Goal: Information Seeking & Learning: Learn about a topic

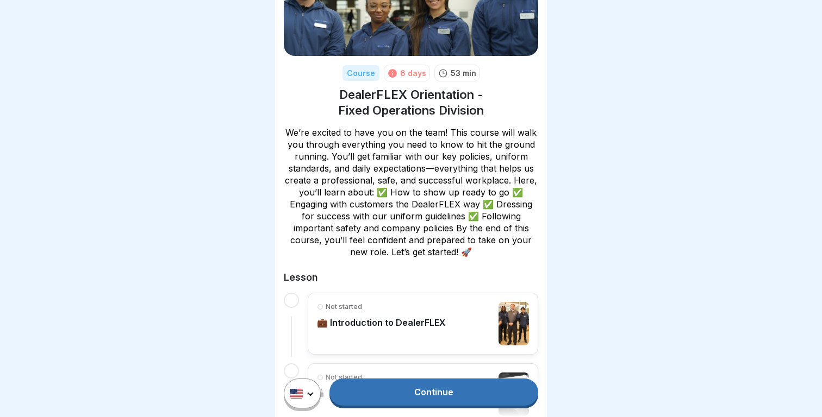
scroll to position [48, 0]
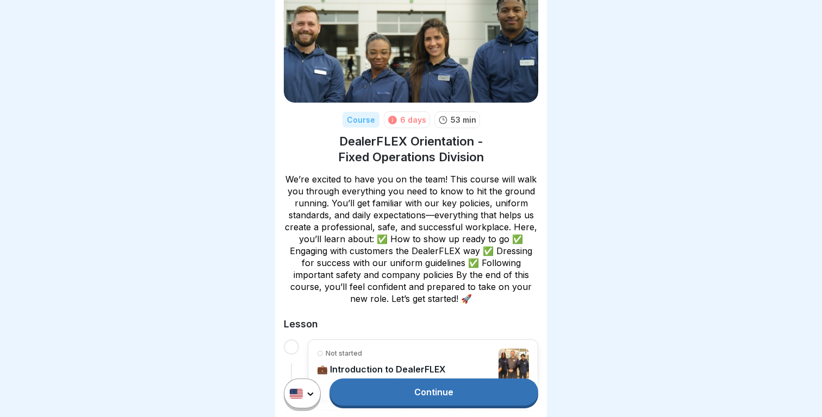
click at [450, 390] on link "Continue" at bounding box center [433, 392] width 209 height 27
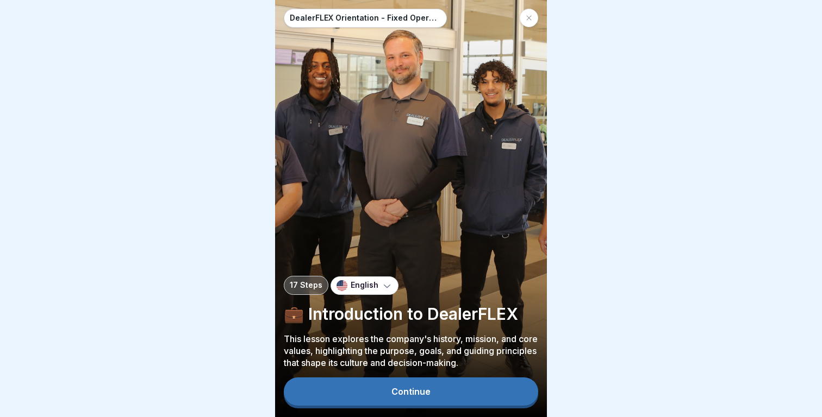
click at [450, 390] on button "Continue" at bounding box center [411, 392] width 254 height 28
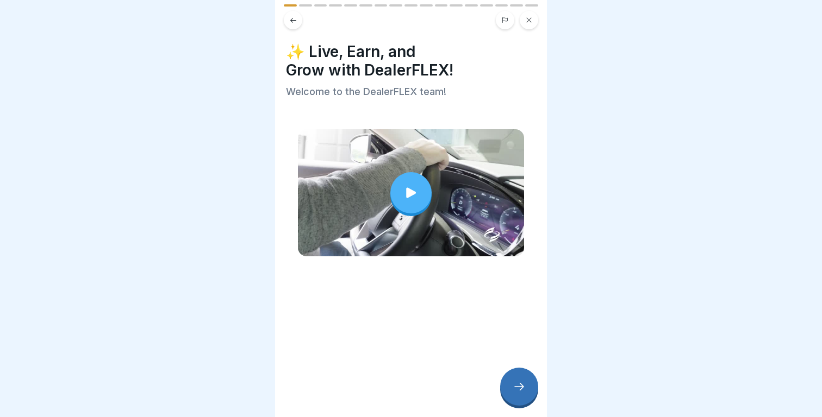
click at [515, 384] on icon at bounding box center [519, 387] width 13 height 13
click at [514, 384] on icon at bounding box center [519, 387] width 13 height 13
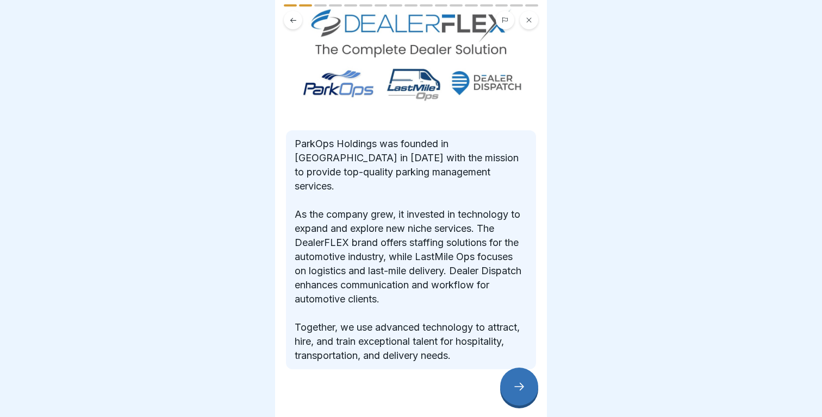
scroll to position [78, 0]
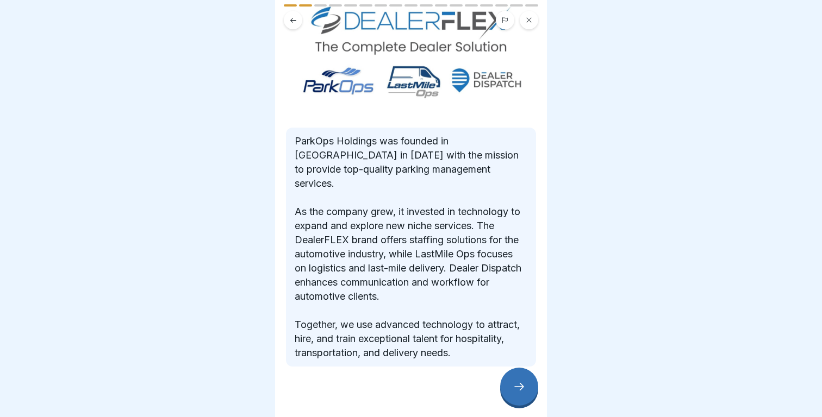
click at [516, 368] on div "DealerFLEX Orientation - Fixed Operations Division 17 Steps English 💼 Introduct…" at bounding box center [411, 208] width 272 height 417
click at [512, 374] on div at bounding box center [519, 387] width 38 height 38
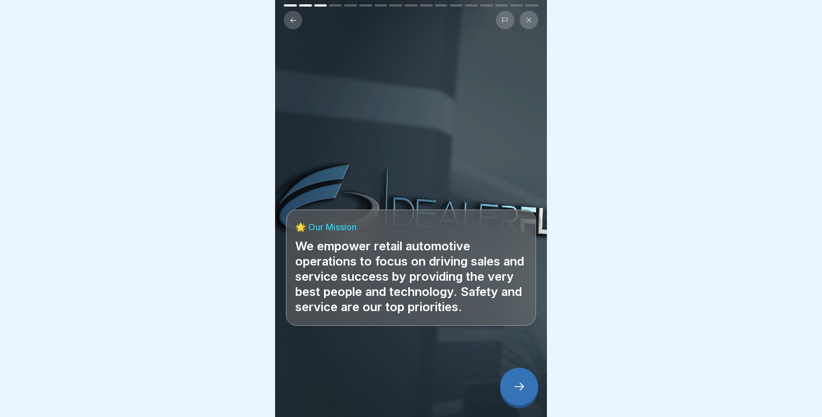
click at [519, 386] on icon at bounding box center [519, 387] width 13 height 13
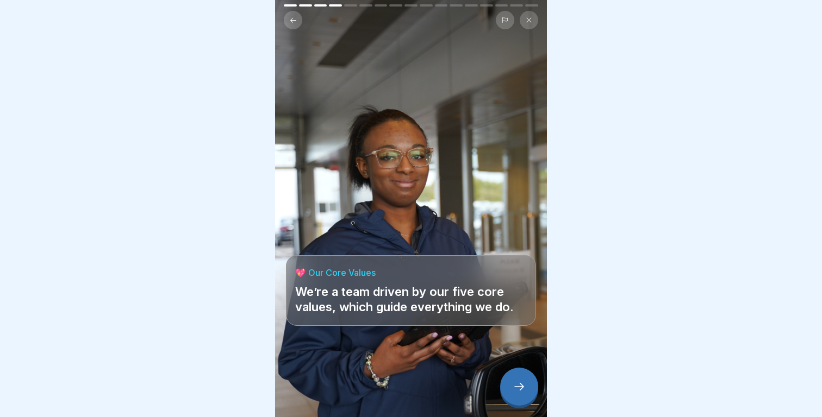
click at [519, 386] on icon at bounding box center [519, 387] width 13 height 13
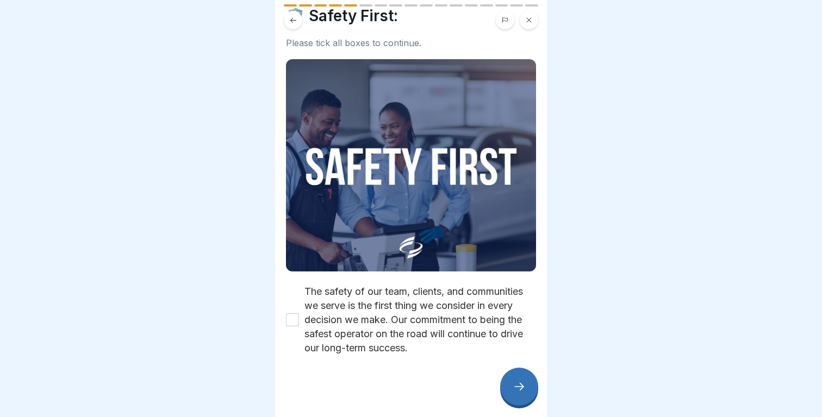
scroll to position [39, 0]
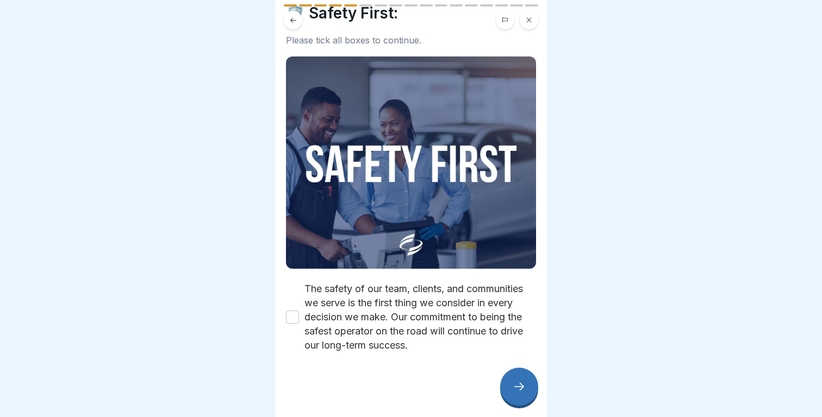
click at [292, 315] on button "The safety of our team, clients, and communities we serve is the first thing we…" at bounding box center [292, 317] width 13 height 13
click at [511, 388] on div at bounding box center [519, 387] width 38 height 38
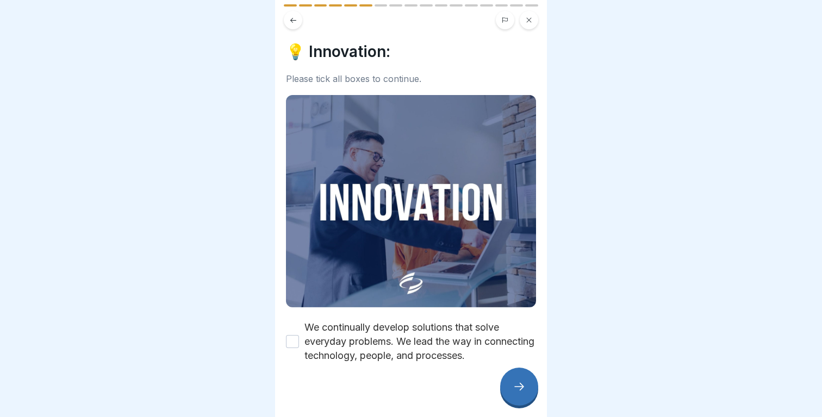
click at [427, 339] on label "We continually develop solutions that solve everyday problems. We lead the way …" at bounding box center [420, 342] width 232 height 42
click at [299, 339] on button "We continually develop solutions that solve everyday problems. We lead the way …" at bounding box center [292, 341] width 13 height 13
click at [516, 383] on icon at bounding box center [519, 387] width 13 height 13
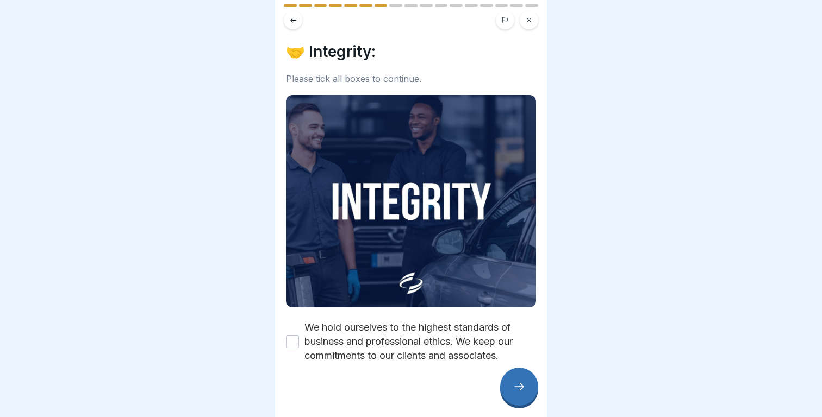
click at [417, 342] on label "We hold ourselves to the highest standards of business and professional ethics.…" at bounding box center [420, 342] width 232 height 42
click at [299, 342] on button "We hold ourselves to the highest standards of business and professional ethics.…" at bounding box center [292, 341] width 13 height 13
click at [515, 384] on icon at bounding box center [519, 387] width 13 height 13
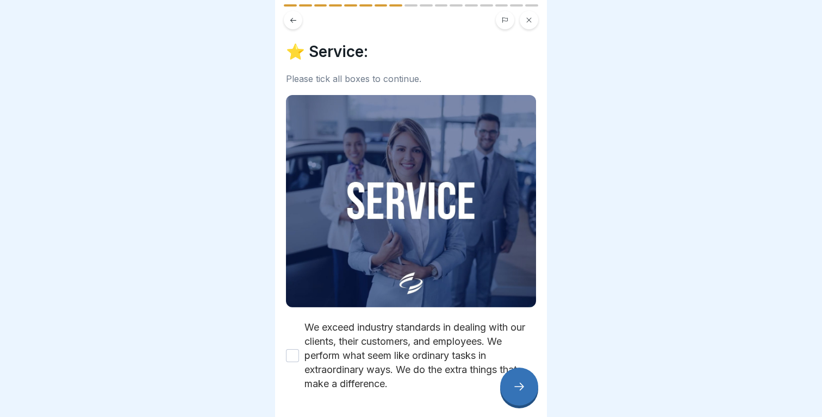
click at [425, 353] on label "We exceed industry standards in dealing with our clients, their customers, and …" at bounding box center [420, 356] width 232 height 71
click at [299, 353] on button "We exceed industry standards in dealing with our clients, their customers, and …" at bounding box center [292, 356] width 13 height 13
click at [507, 378] on div at bounding box center [519, 387] width 38 height 38
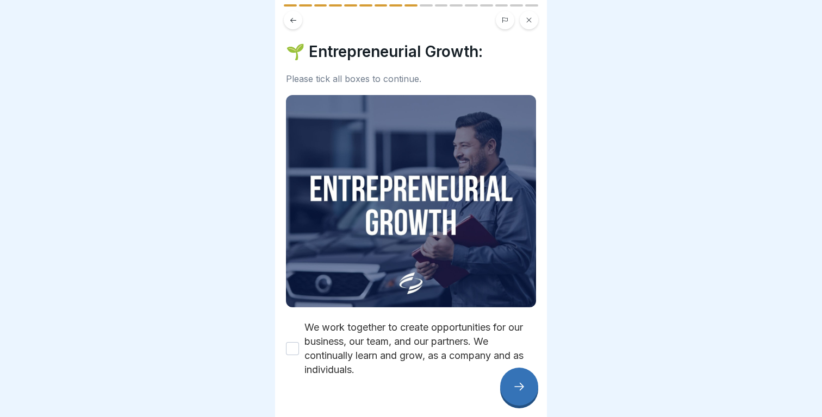
click at [382, 340] on label "We work together to create opportunities for our business, our team, and our pa…" at bounding box center [420, 349] width 232 height 57
click at [299, 342] on button "We work together to create opportunities for our business, our team, and our pa…" at bounding box center [292, 348] width 13 height 13
click at [506, 390] on div at bounding box center [519, 387] width 38 height 38
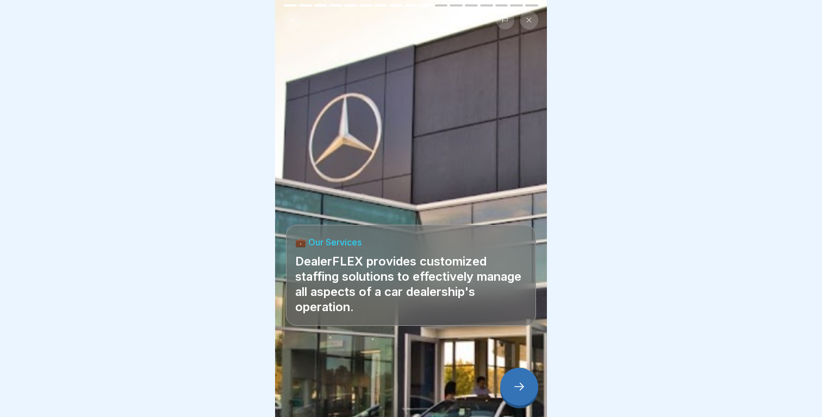
click at [506, 390] on div at bounding box center [519, 387] width 38 height 38
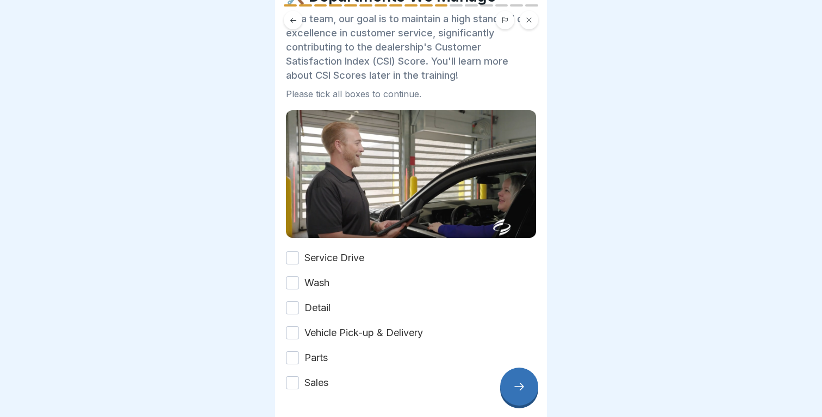
scroll to position [93, 0]
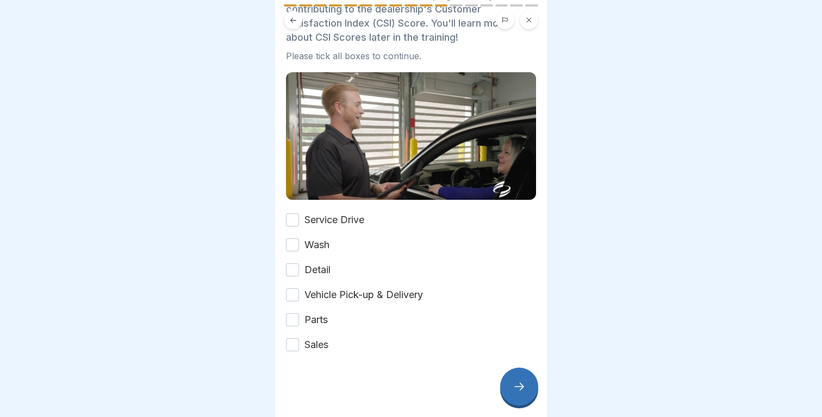
click at [339, 221] on label "Service Drive" at bounding box center [334, 220] width 60 height 14
click at [299, 221] on button "Service Drive" at bounding box center [292, 220] width 13 height 13
click at [329, 242] on label "Wash" at bounding box center [316, 245] width 25 height 14
click at [299, 242] on button "Wash" at bounding box center [292, 245] width 13 height 13
click at [329, 264] on label "Detail" at bounding box center [317, 270] width 26 height 14
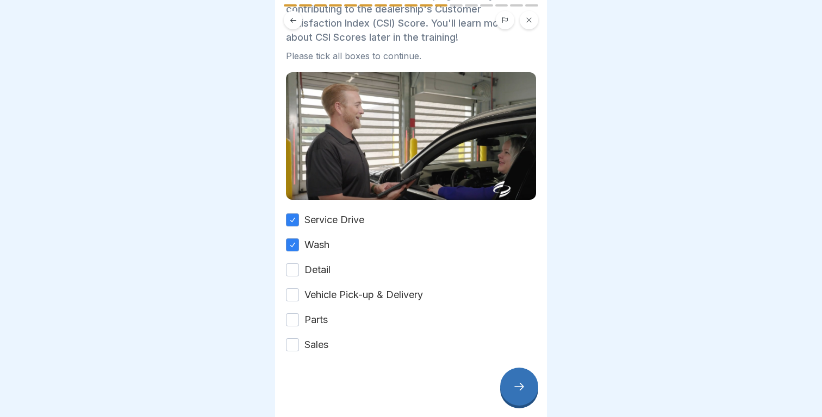
click at [299, 264] on button "Detail" at bounding box center [292, 270] width 13 height 13
click at [332, 289] on label "Vehicle Pick-up & Delivery" at bounding box center [363, 295] width 119 height 14
click at [299, 289] on button "Vehicle Pick-up & Delivery" at bounding box center [292, 295] width 13 height 13
click at [325, 314] on label "Parts" at bounding box center [315, 320] width 23 height 14
click at [299, 314] on button "Parts" at bounding box center [292, 320] width 13 height 13
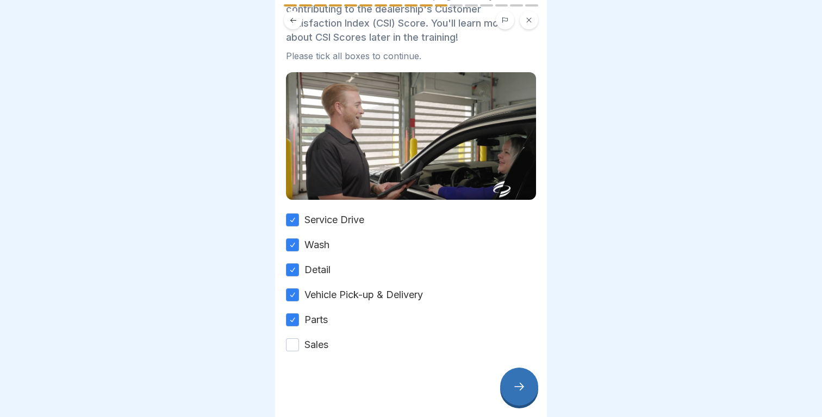
click at [325, 336] on div "Service Drive Wash Detail Vehicle Pick-up & Delivery Parts Sales" at bounding box center [411, 282] width 250 height 139
click at [327, 348] on label "Sales" at bounding box center [316, 345] width 24 height 14
click at [299, 348] on button "Sales" at bounding box center [292, 345] width 13 height 13
click at [533, 385] on div at bounding box center [519, 387] width 38 height 38
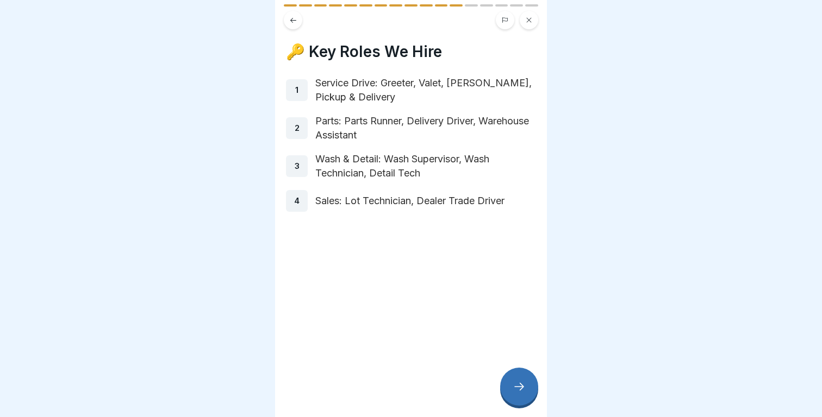
click at [347, 88] on p "Service Drive: Greeter, Valet, [PERSON_NAME], Pickup & Delivery" at bounding box center [425, 90] width 221 height 28
click at [520, 374] on div at bounding box center [519, 387] width 38 height 38
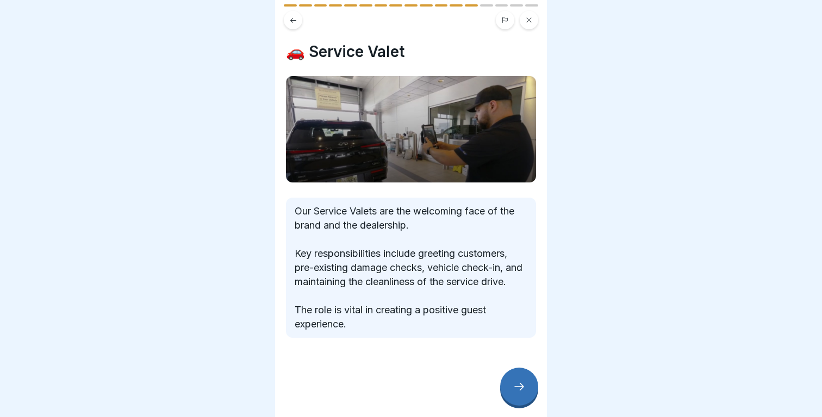
click at [521, 379] on div at bounding box center [519, 387] width 38 height 38
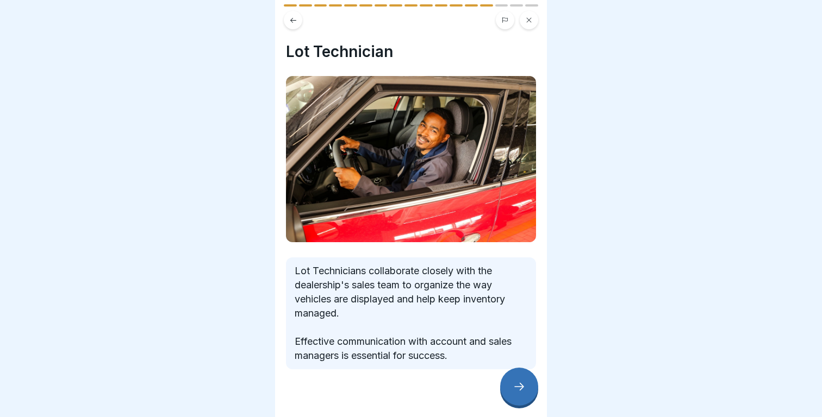
scroll to position [17, 0]
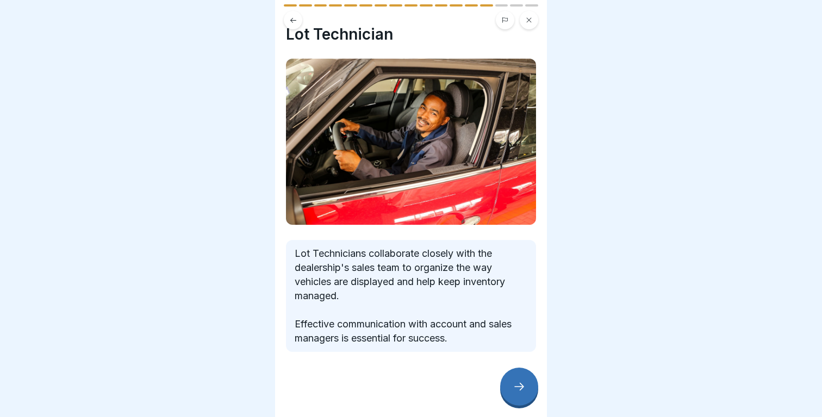
click at [523, 388] on icon at bounding box center [519, 387] width 13 height 13
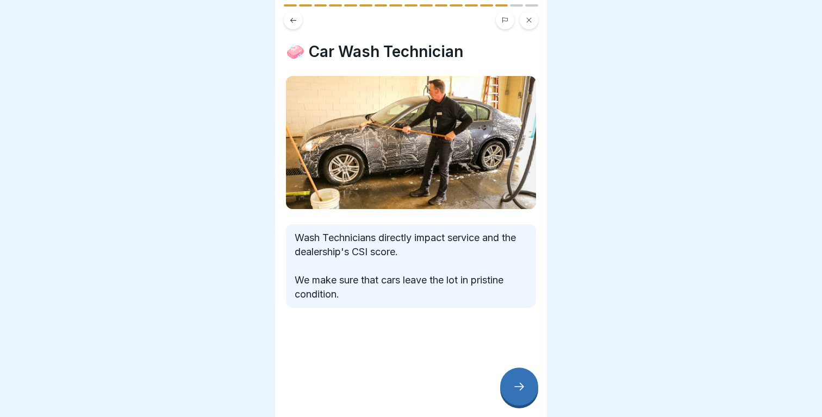
click at [524, 388] on icon at bounding box center [519, 387] width 13 height 13
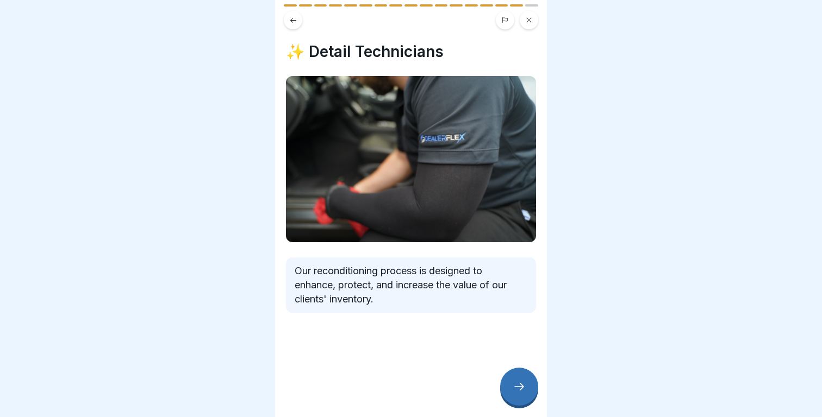
click at [524, 388] on icon at bounding box center [519, 387] width 13 height 13
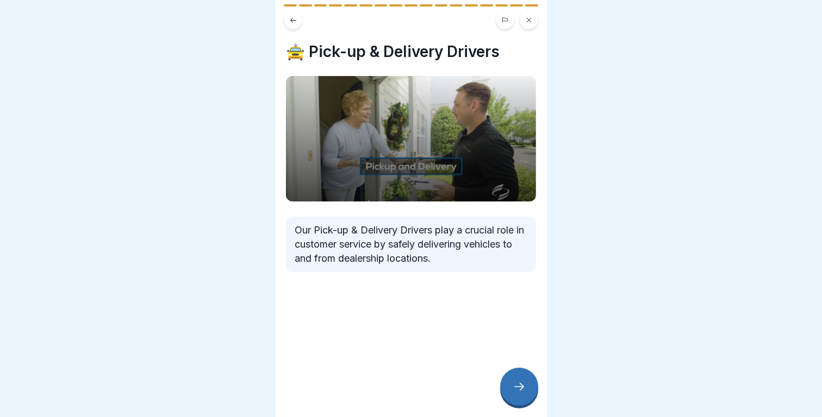
click at [524, 388] on icon at bounding box center [519, 387] width 13 height 13
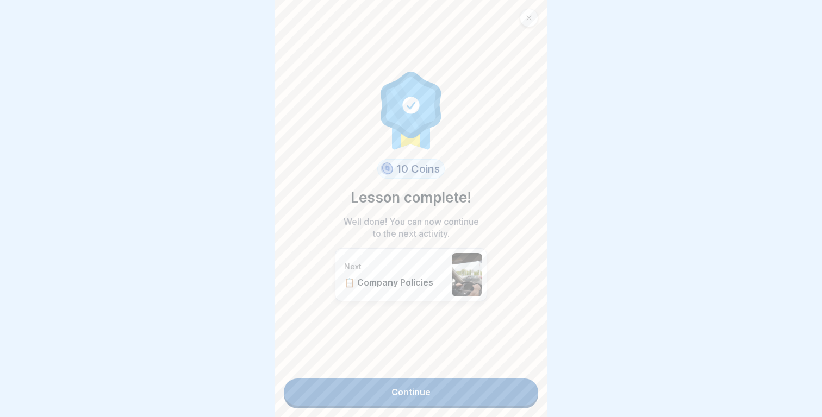
click at [515, 391] on link "Continue" at bounding box center [411, 392] width 254 height 27
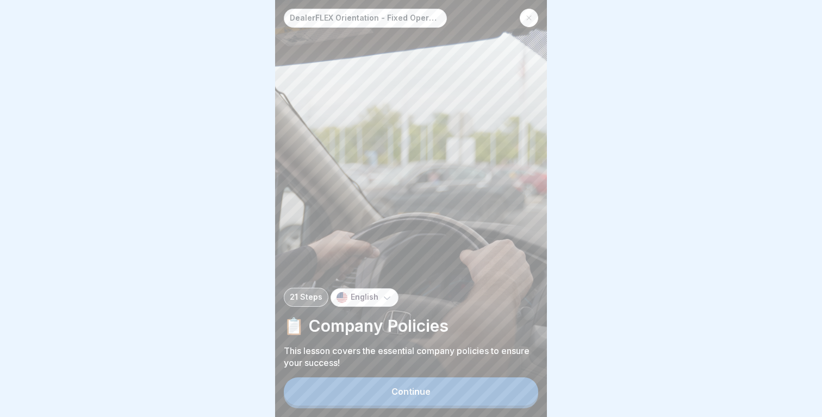
click at [514, 391] on button "Continue" at bounding box center [411, 392] width 254 height 28
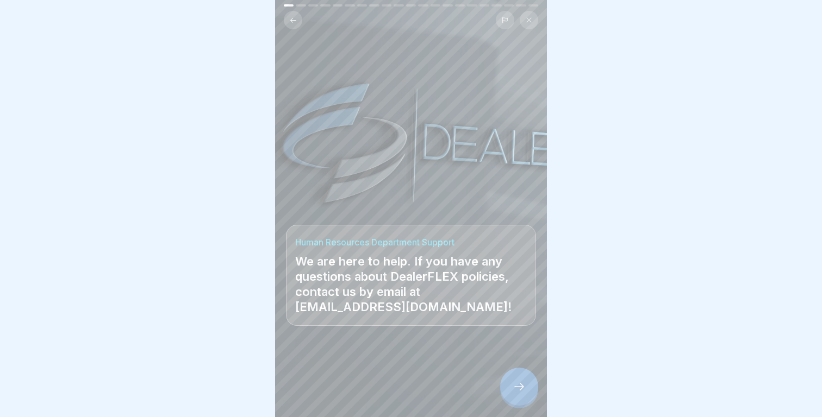
click at [517, 390] on icon at bounding box center [519, 387] width 13 height 13
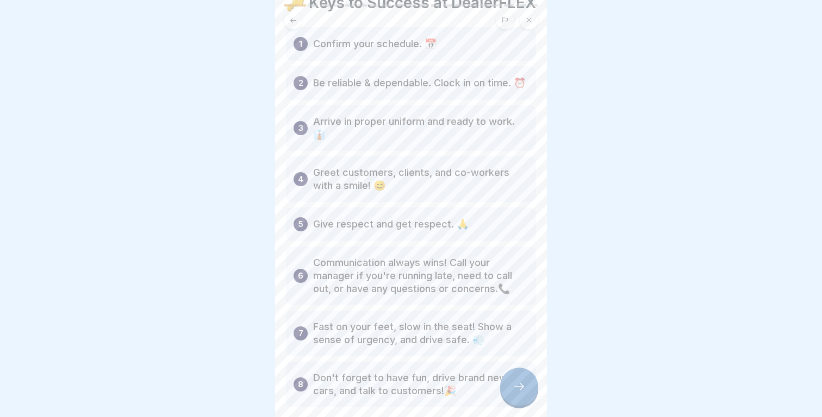
scroll to position [92, 0]
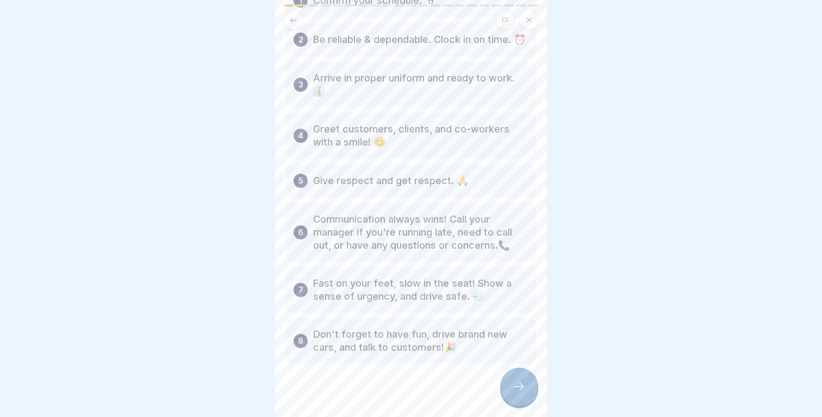
click at [511, 382] on div at bounding box center [519, 387] width 38 height 38
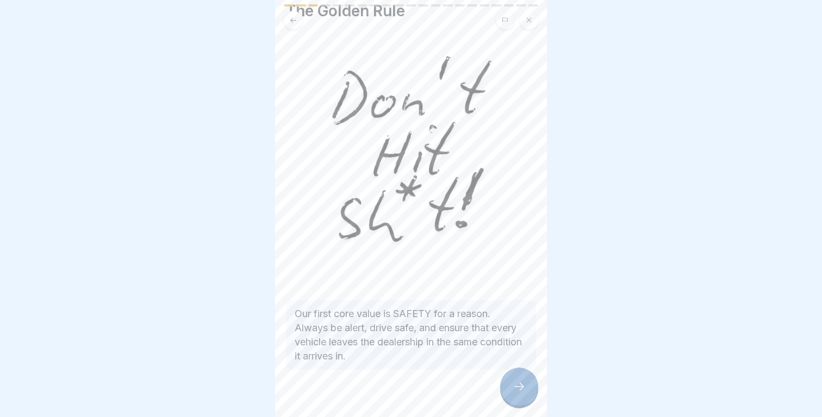
scroll to position [59, 0]
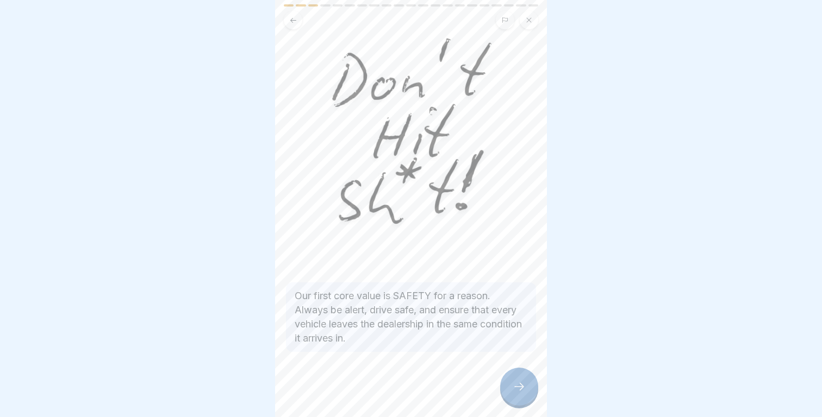
click at [509, 379] on div at bounding box center [519, 387] width 38 height 38
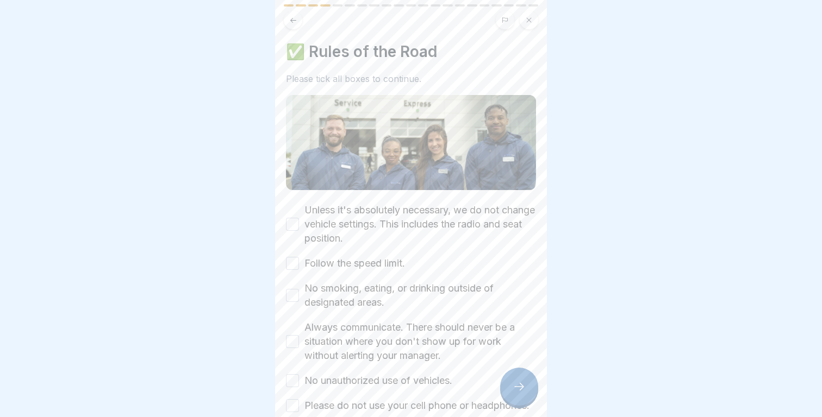
click at [383, 231] on label "Unless it's absolutely necessary, we do not change vehicle settings. This inclu…" at bounding box center [420, 224] width 232 height 42
click at [299, 231] on button "Unless it's absolutely necessary, we do not change vehicle settings. This inclu…" at bounding box center [292, 224] width 13 height 13
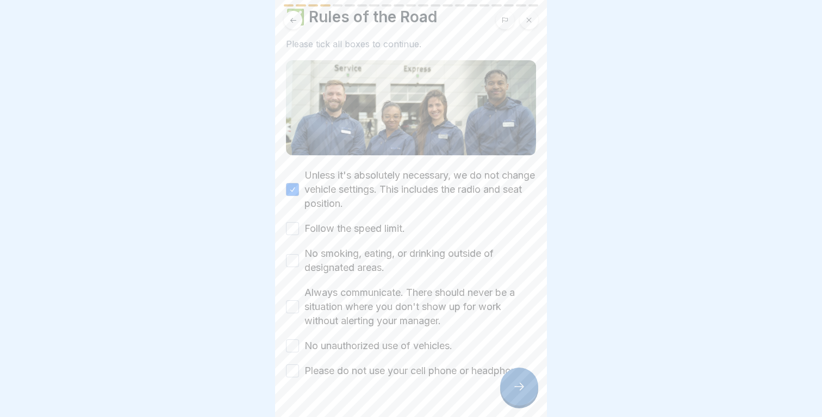
scroll to position [38, 0]
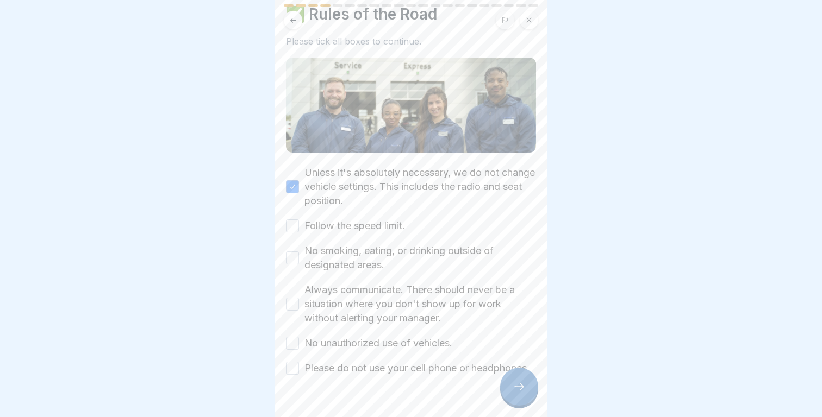
click at [372, 224] on label "Follow the speed limit." at bounding box center [354, 226] width 101 height 14
click at [299, 224] on button "Follow the speed limit." at bounding box center [292, 226] width 13 height 13
click at [450, 252] on label "No smoking, eating, or drinking outside of designated areas." at bounding box center [420, 258] width 232 height 28
click at [299, 252] on button "No smoking, eating, or drinking outside of designated areas." at bounding box center [292, 258] width 13 height 13
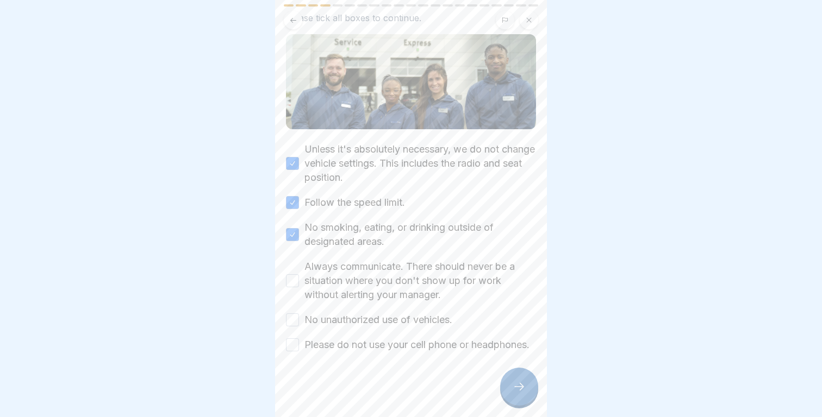
click at [441, 263] on label "Always communicate. There should never be a situation where you don't show up f…" at bounding box center [420, 281] width 232 height 42
click at [299, 275] on button "Always communicate. There should never be a situation where you don't show up f…" at bounding box center [292, 281] width 13 height 13
click at [426, 292] on div "Unless it's absolutely necessary, we do not change vehicle settings. This inclu…" at bounding box center [411, 247] width 250 height 210
click at [421, 313] on label "No unauthorized use of vehicles." at bounding box center [378, 320] width 148 height 14
click at [299, 314] on button "No unauthorized use of vehicles." at bounding box center [292, 320] width 13 height 13
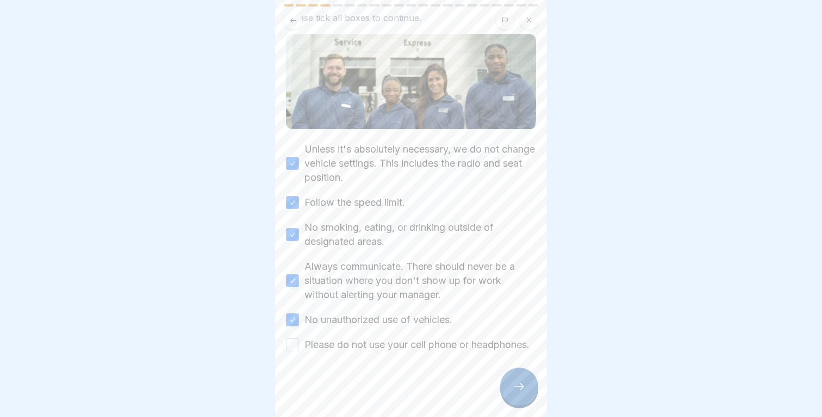
click at [417, 338] on label "Please do not use your cell phone or headphones." at bounding box center [416, 345] width 225 height 14
click at [299, 339] on button "Please do not use your cell phone or headphones." at bounding box center [292, 345] width 13 height 13
click at [522, 392] on icon at bounding box center [519, 387] width 13 height 13
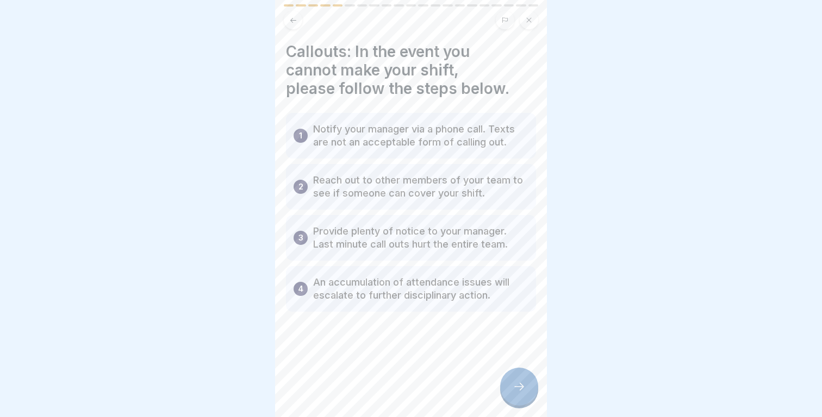
click at [522, 392] on icon at bounding box center [519, 387] width 13 height 13
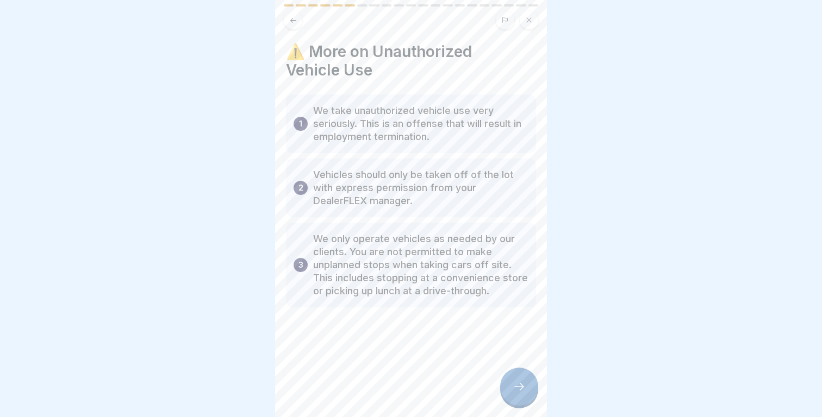
click at [522, 392] on icon at bounding box center [519, 387] width 13 height 13
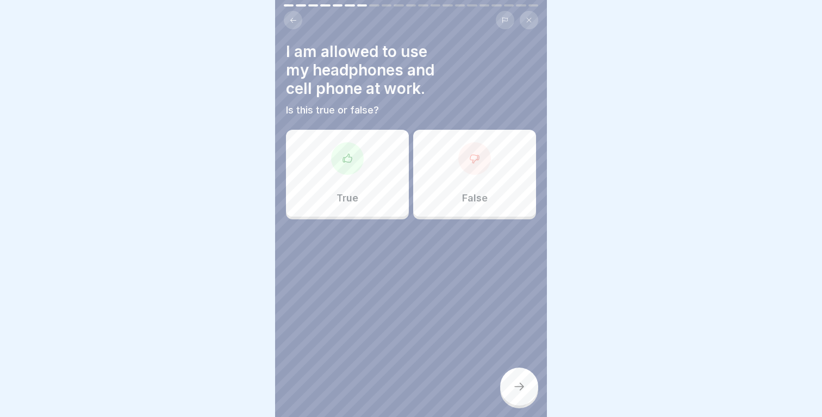
click at [502, 192] on div "False" at bounding box center [474, 173] width 123 height 87
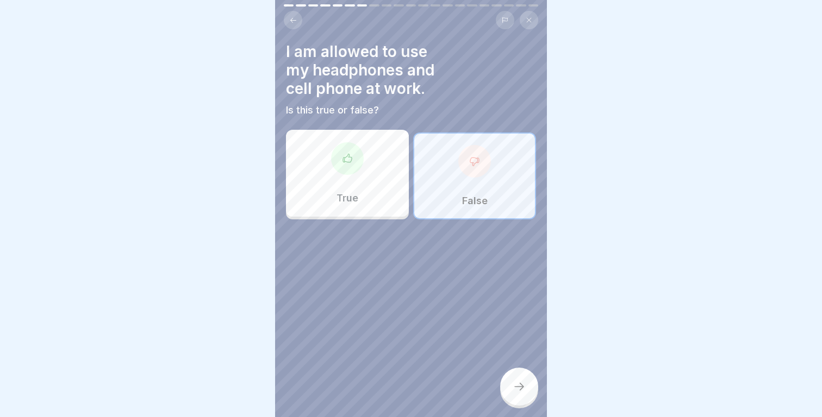
click at [521, 397] on div at bounding box center [519, 387] width 38 height 38
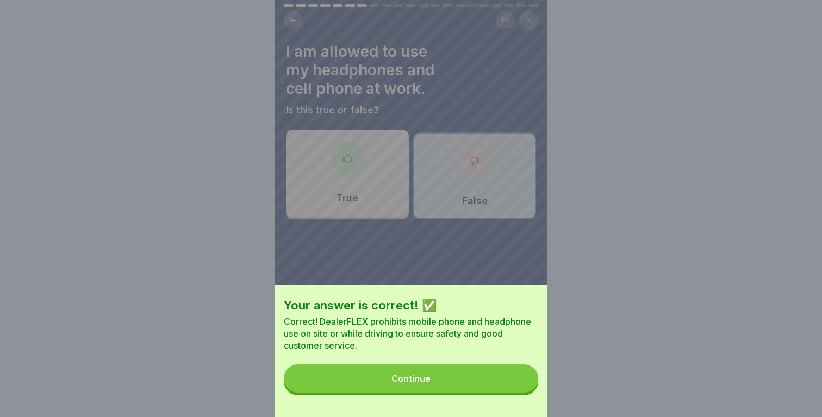
click at [490, 377] on button "Continue" at bounding box center [411, 379] width 254 height 28
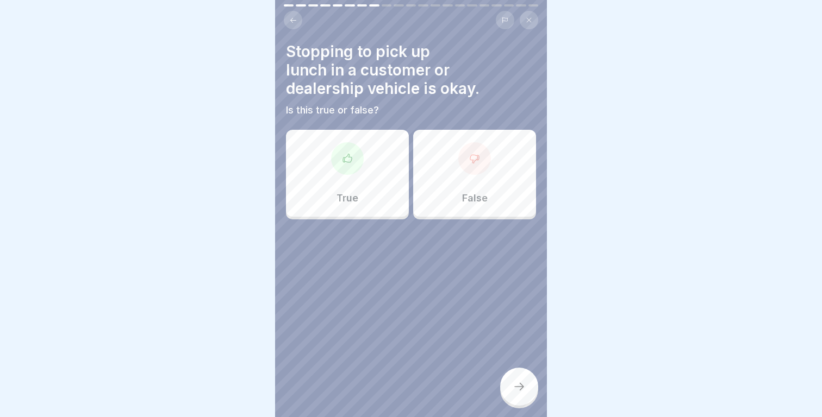
click at [474, 202] on p "False" at bounding box center [475, 198] width 26 height 12
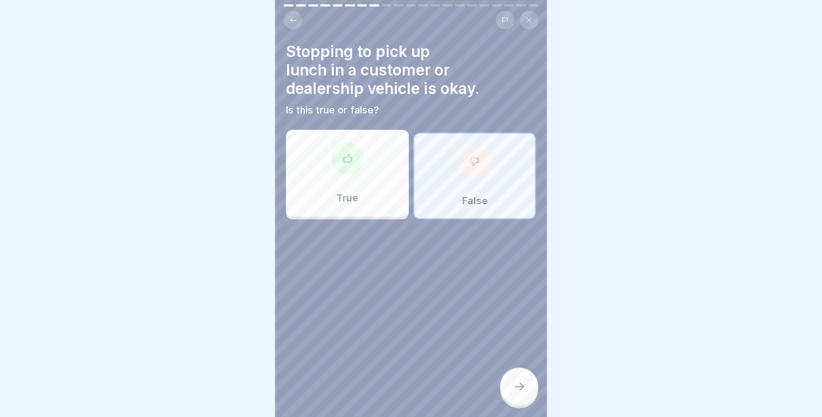
click at [517, 371] on div at bounding box center [519, 387] width 38 height 38
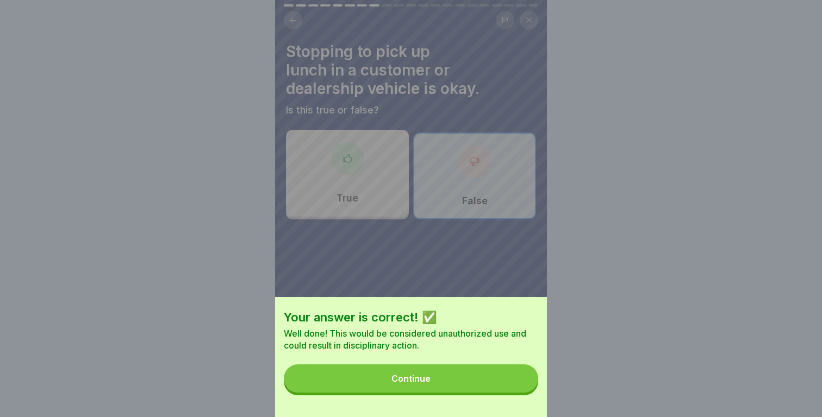
click at [504, 377] on button "Continue" at bounding box center [411, 379] width 254 height 28
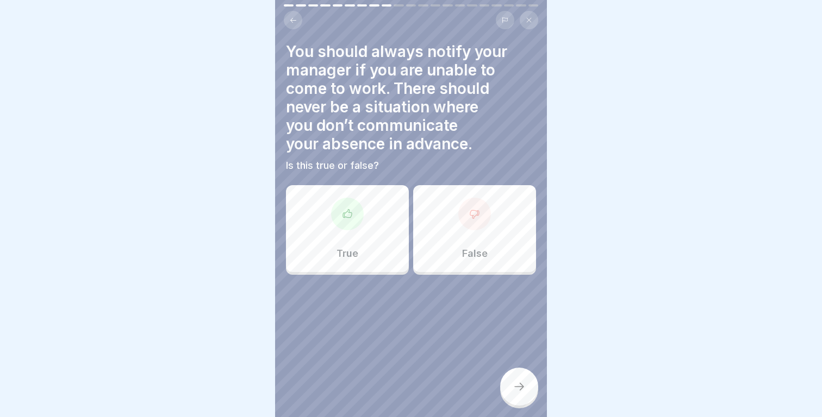
click at [370, 271] on div "True" at bounding box center [347, 228] width 123 height 87
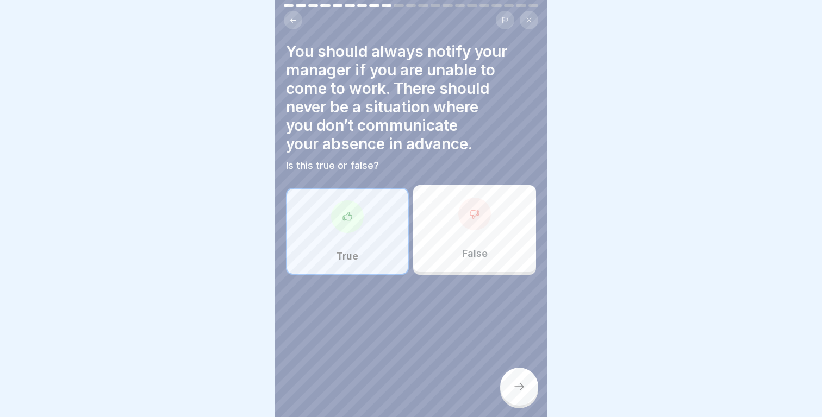
click at [492, 373] on div "You should always notify your manager if you are unable to come to work. There …" at bounding box center [411, 208] width 272 height 417
click at [509, 375] on div at bounding box center [519, 387] width 38 height 38
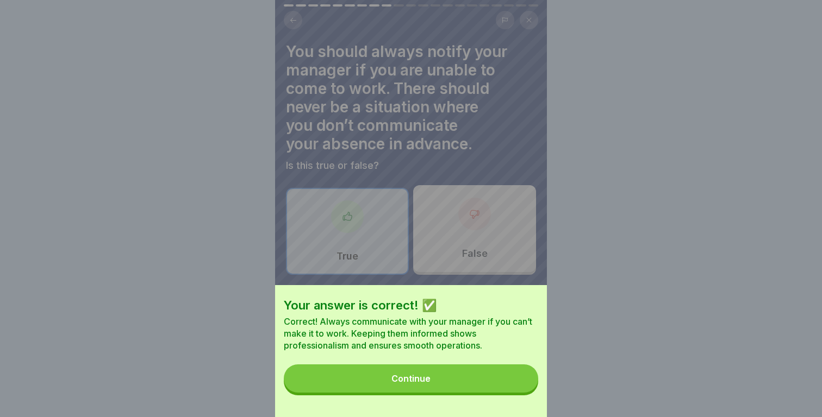
click at [472, 385] on button "Continue" at bounding box center [411, 379] width 254 height 28
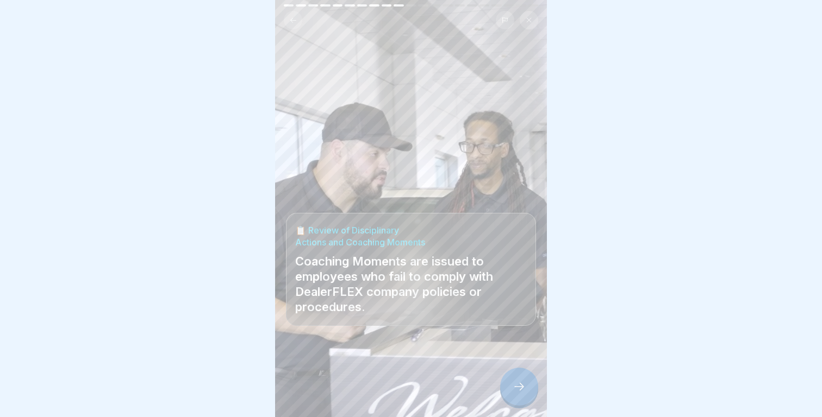
click at [526, 389] on div at bounding box center [519, 387] width 38 height 38
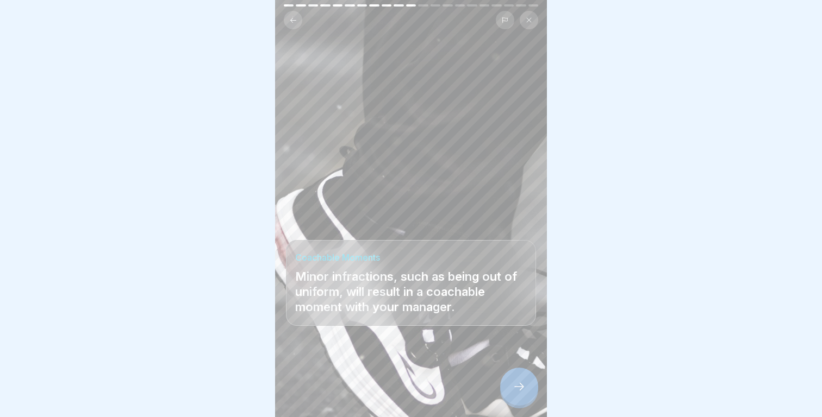
click at [526, 389] on div at bounding box center [519, 387] width 38 height 38
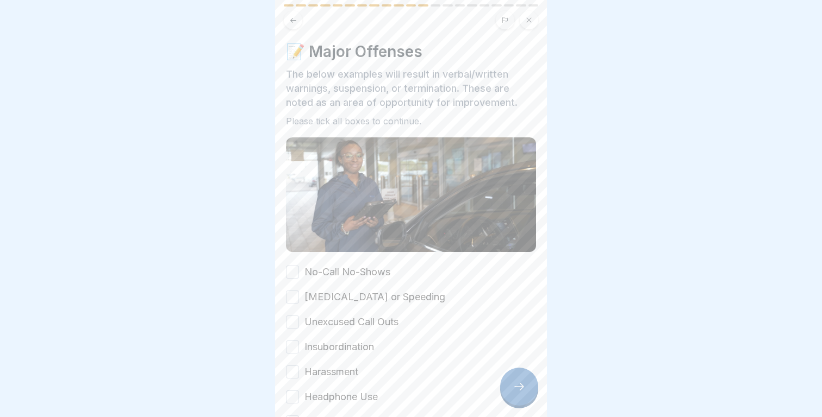
click at [363, 272] on label "No-Call No-Shows" at bounding box center [347, 272] width 86 height 14
click at [299, 272] on button "No-Call No-Shows" at bounding box center [292, 272] width 13 height 13
click at [363, 298] on label "[MEDICAL_DATA] or Speeding" at bounding box center [374, 297] width 141 height 14
click at [299, 298] on button "[MEDICAL_DATA] or Speeding" at bounding box center [292, 297] width 13 height 13
click at [363, 320] on label "Unexcused Call Outs" at bounding box center [351, 322] width 94 height 14
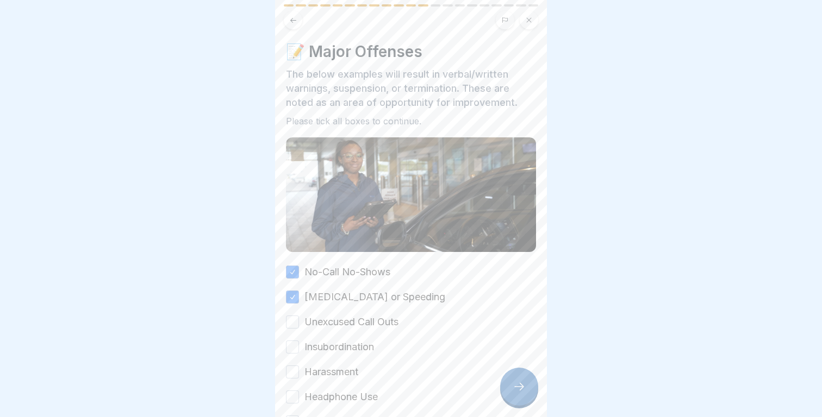
click at [299, 320] on button "Unexcused Call Outs" at bounding box center [292, 322] width 13 height 13
click at [360, 340] on div "No-Call No-Shows [MEDICAL_DATA] or Speeding Unexcused Call Outs Insubordination…" at bounding box center [411, 372] width 250 height 214
click at [360, 346] on label "Insubordination" at bounding box center [339, 347] width 70 height 14
click at [299, 346] on button "Insubordination" at bounding box center [292, 347] width 13 height 13
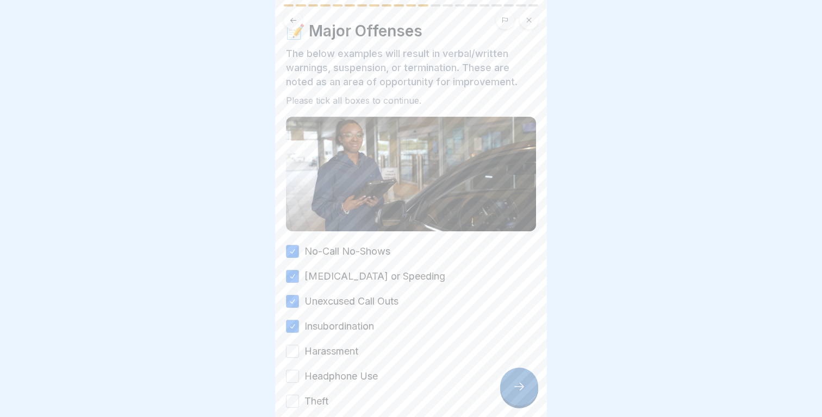
scroll to position [56, 0]
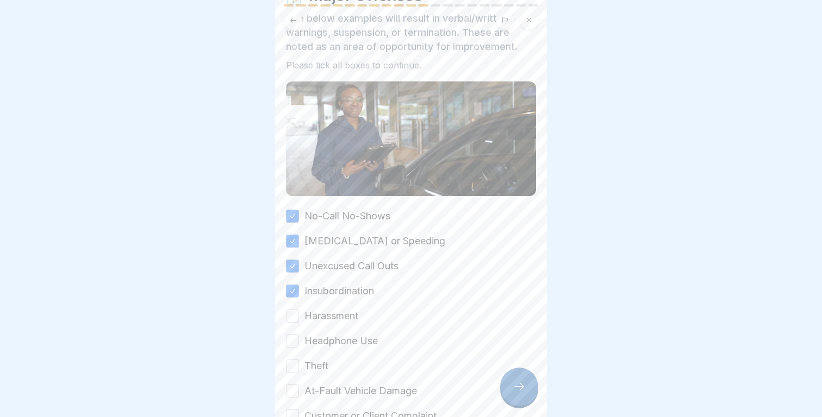
click at [337, 316] on label "Harassment" at bounding box center [331, 316] width 54 height 14
click at [299, 316] on button "Harassment" at bounding box center [292, 316] width 13 height 13
click at [337, 332] on div "No-Call No-Shows [MEDICAL_DATA] or Speeding Unexcused Call Outs Insubordination…" at bounding box center [411, 316] width 250 height 214
click at [337, 344] on label "Headphone Use" at bounding box center [340, 341] width 73 height 14
click at [299, 344] on button "Headphone Use" at bounding box center [292, 341] width 13 height 13
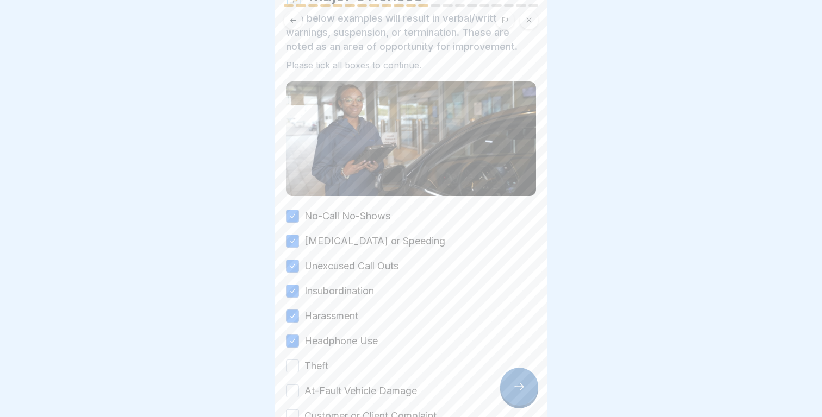
click at [325, 362] on label "Theft" at bounding box center [316, 366] width 24 height 14
click at [299, 362] on button "Theft" at bounding box center [292, 366] width 13 height 13
click at [328, 388] on label "At-Fault Vehicle Damage" at bounding box center [360, 391] width 113 height 14
click at [299, 388] on button "At-Fault Vehicle Damage" at bounding box center [292, 391] width 13 height 13
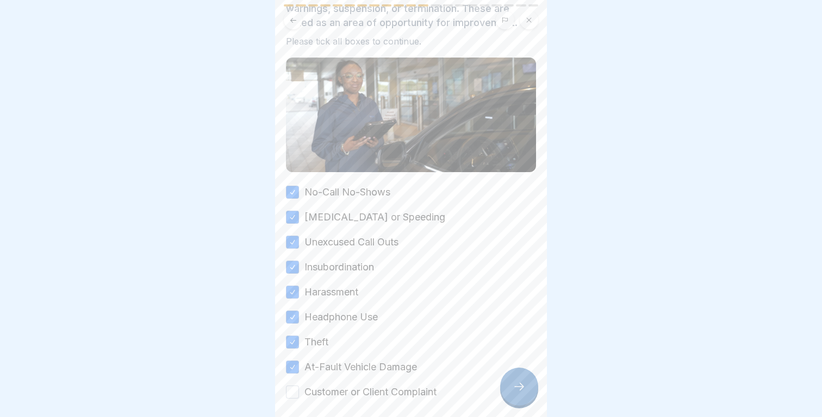
scroll to position [127, 0]
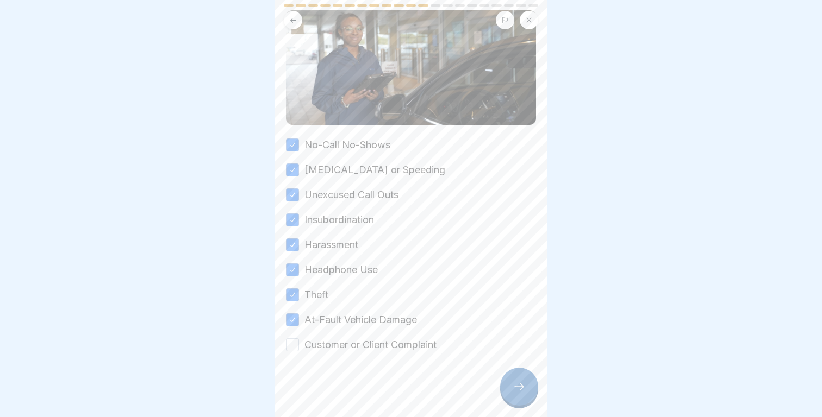
click at [341, 344] on label "Customer or Client Complaint" at bounding box center [370, 345] width 132 height 14
click at [299, 344] on button "Customer or Client Complaint" at bounding box center [292, 345] width 13 height 13
click at [516, 379] on div at bounding box center [519, 387] width 38 height 38
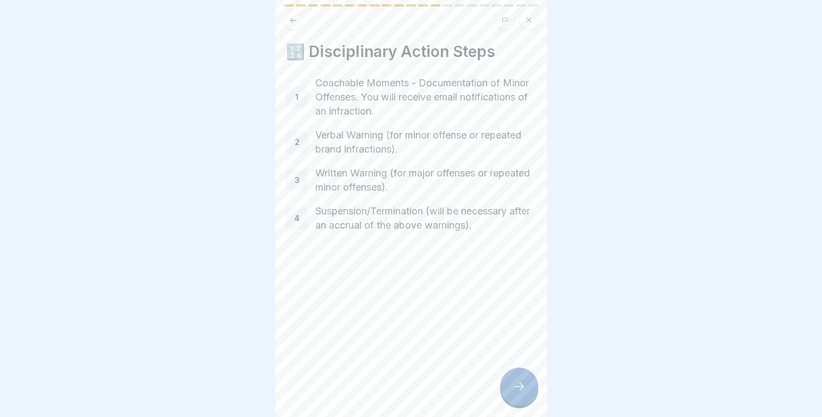
click at [516, 379] on div at bounding box center [519, 387] width 38 height 38
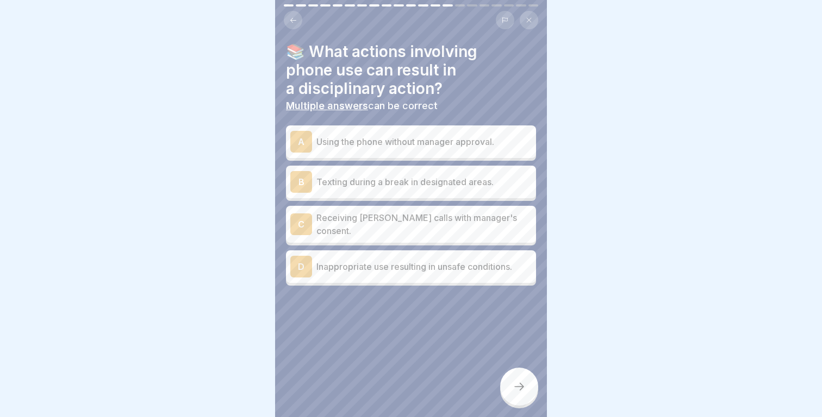
click at [429, 142] on p "Using the phone without manager approval." at bounding box center [423, 141] width 215 height 13
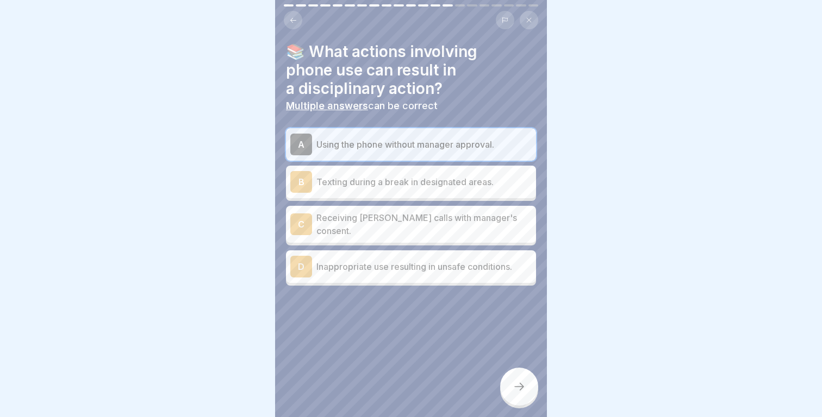
click at [395, 267] on p "Inappropriate use resulting in unsafe conditions." at bounding box center [423, 266] width 215 height 13
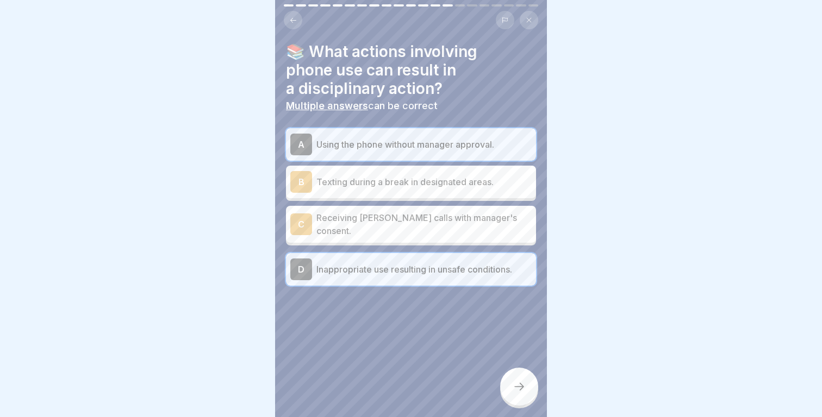
click at [526, 390] on div at bounding box center [519, 387] width 38 height 38
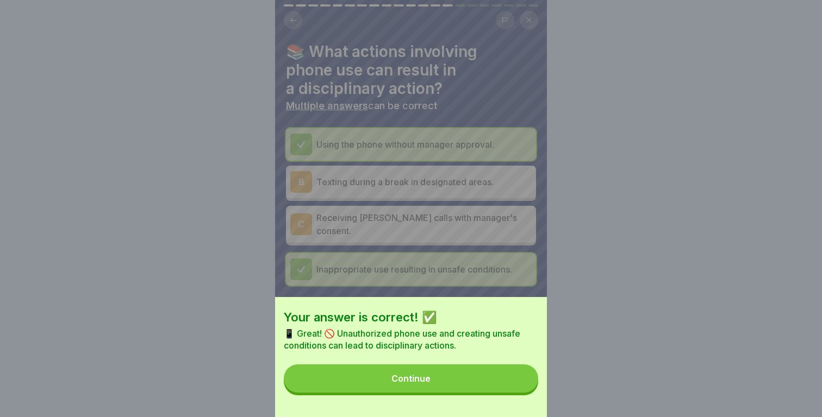
click at [494, 390] on button "Continue" at bounding box center [411, 379] width 254 height 28
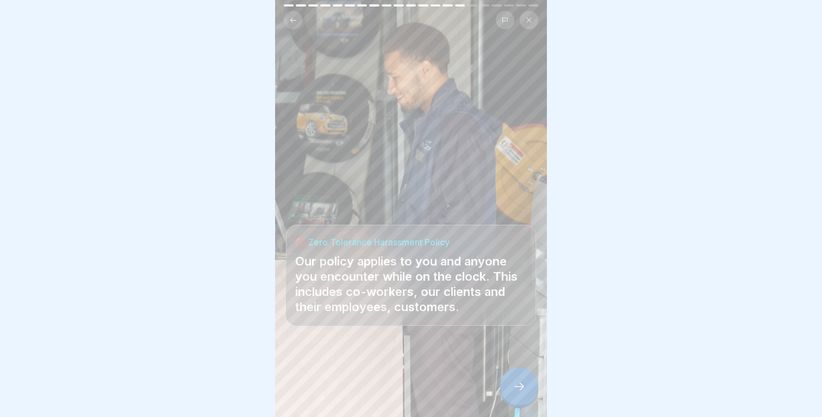
click at [520, 383] on icon at bounding box center [519, 387] width 13 height 13
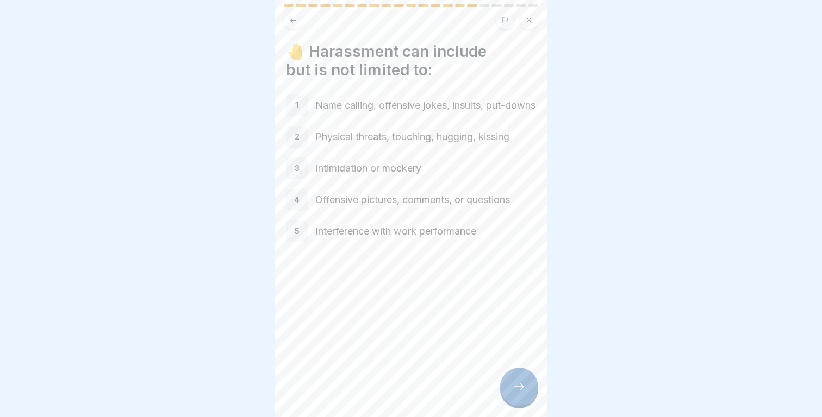
click at [520, 383] on icon at bounding box center [519, 387] width 13 height 13
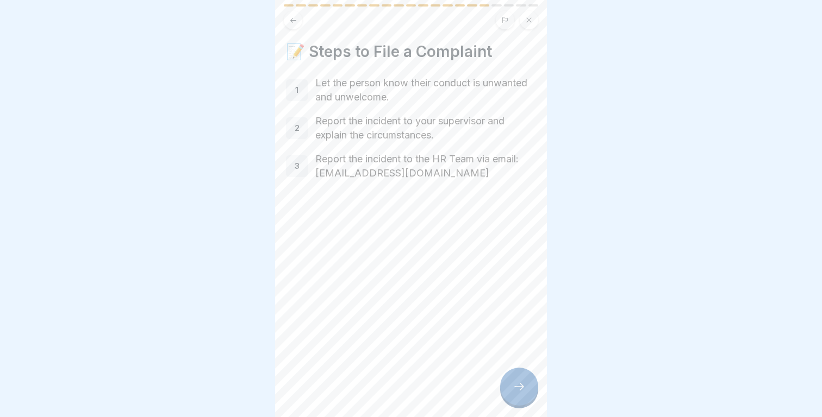
click at [520, 383] on icon at bounding box center [519, 387] width 13 height 13
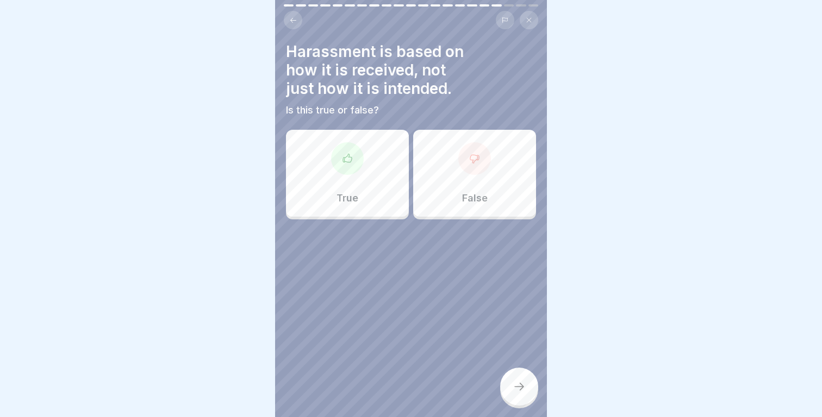
click at [323, 140] on div "True" at bounding box center [347, 173] width 123 height 87
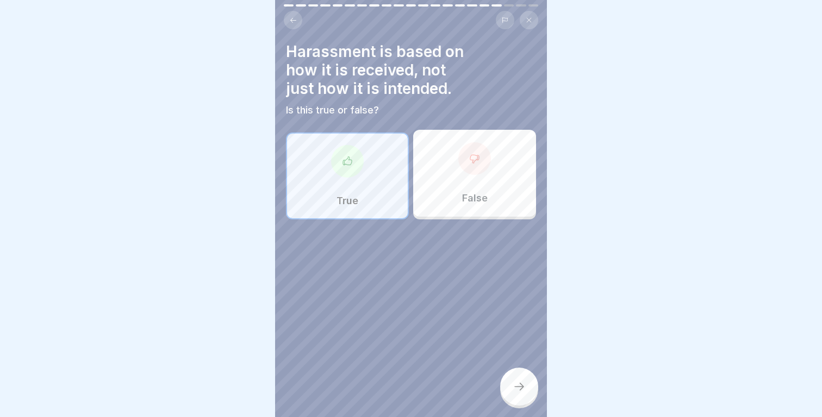
click at [507, 382] on div at bounding box center [519, 387] width 38 height 38
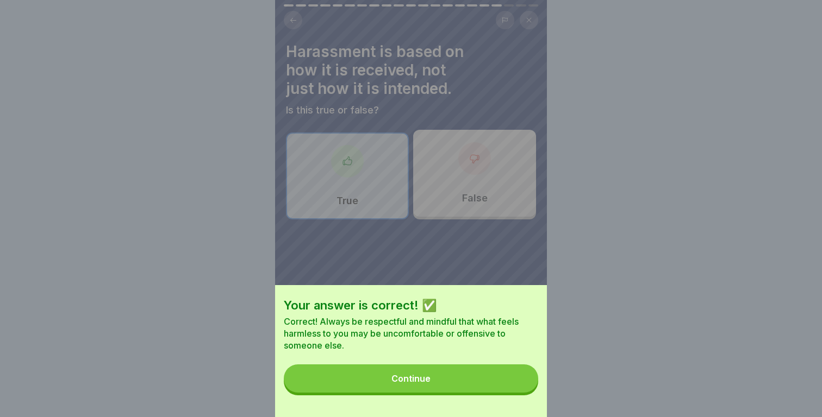
click at [507, 382] on button "Continue" at bounding box center [411, 379] width 254 height 28
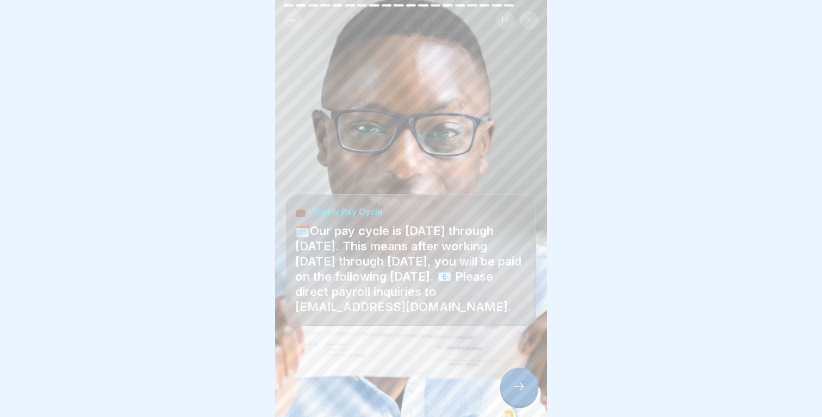
click at [507, 382] on div at bounding box center [519, 387] width 38 height 38
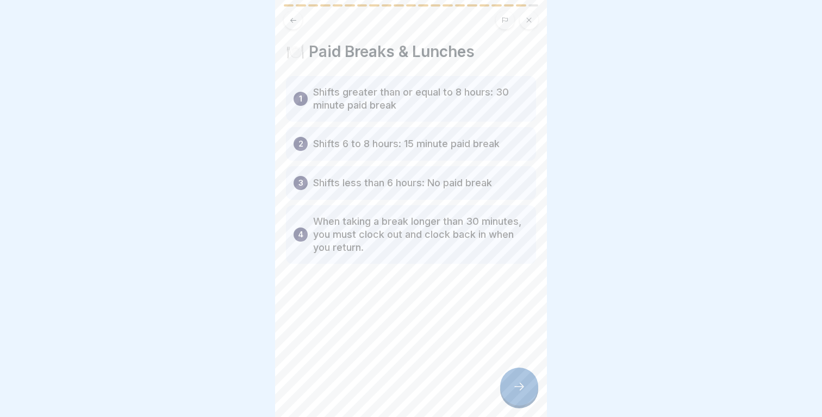
click at [507, 382] on div at bounding box center [519, 387] width 38 height 38
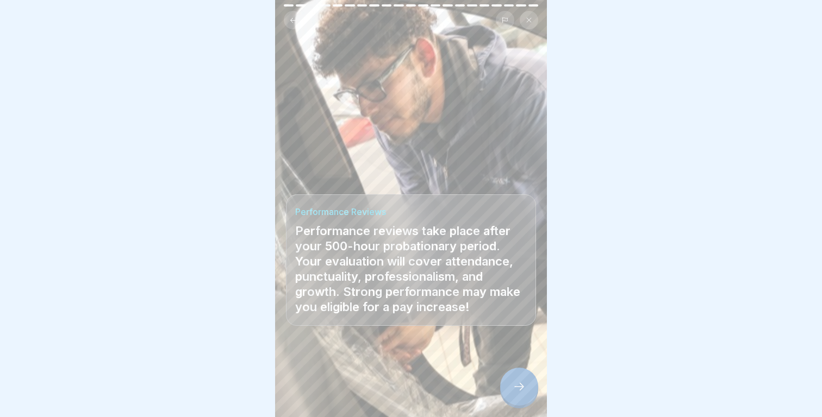
click at [507, 382] on div at bounding box center [519, 387] width 38 height 38
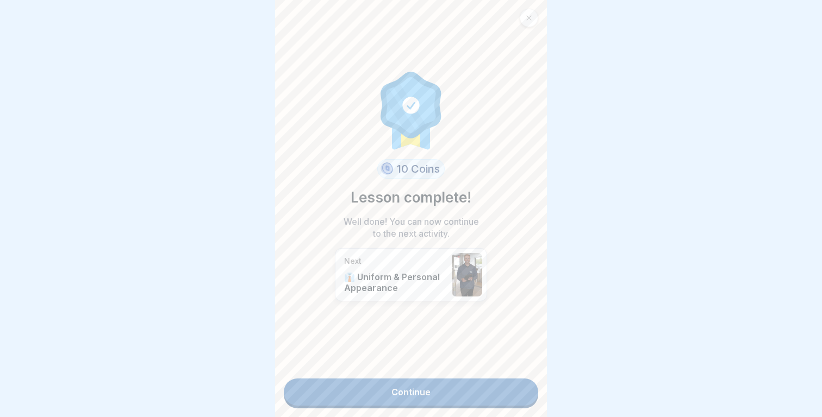
click at [488, 391] on link "Continue" at bounding box center [411, 392] width 254 height 27
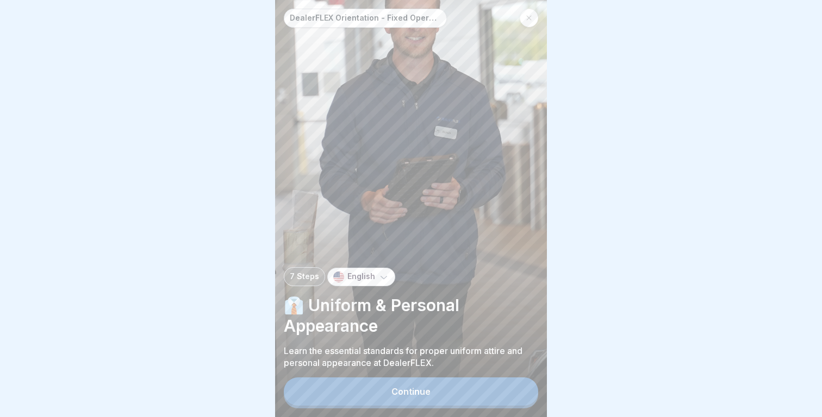
click at [466, 393] on button "Continue" at bounding box center [411, 392] width 254 height 28
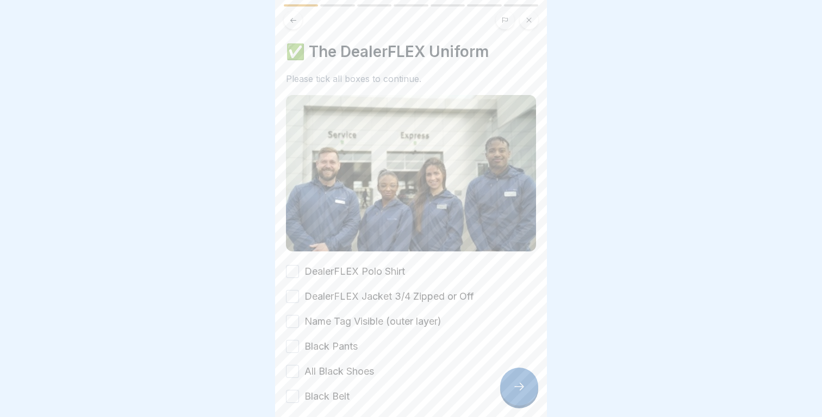
click at [351, 262] on div "✅ The DealerFLEX Uniform Please tick all boxes to continue. DealerFLEX Polo Shi…" at bounding box center [411, 222] width 250 height 361
click at [351, 286] on div "DealerFLEX Polo Shirt DealerFLEX Jacket 3/4 Zipped or Off Name Tag Visible (out…" at bounding box center [411, 334] width 250 height 139
click at [351, 276] on label "DealerFLEX Polo Shirt" at bounding box center [354, 272] width 101 height 14
click at [299, 276] on button "DealerFLEX Polo Shirt" at bounding box center [292, 271] width 13 height 13
click at [353, 298] on label "DealerFLEX Jacket 3/4 Zipped or Off" at bounding box center [389, 297] width 170 height 14
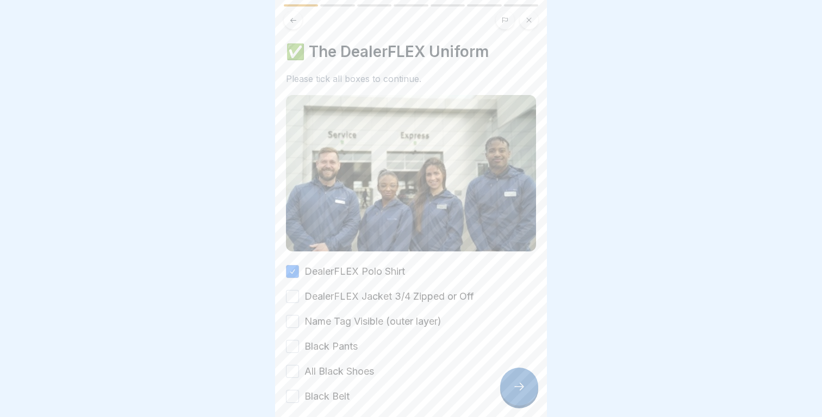
click at [299, 298] on button "DealerFLEX Jacket 3/4 Zipped or Off" at bounding box center [292, 296] width 13 height 13
click at [353, 316] on label "Name Tag Visible (outer layer)" at bounding box center [372, 322] width 137 height 14
click at [299, 316] on button "Name Tag Visible (outer layer)" at bounding box center [292, 321] width 13 height 13
click at [333, 354] on div "DealerFLEX Polo Shirt DealerFLEX Jacket 3/4 Zipped or Off Name Tag Visible (out…" at bounding box center [411, 334] width 250 height 139
click at [336, 348] on label "Black Pants" at bounding box center [330, 347] width 53 height 14
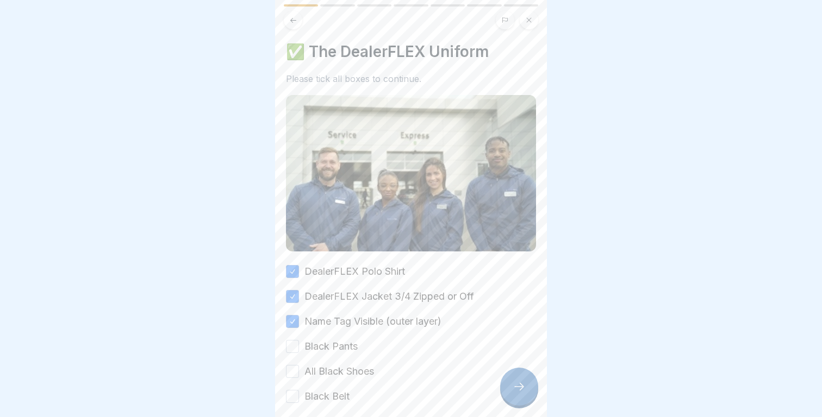
click at [299, 348] on button "Black Pants" at bounding box center [292, 346] width 13 height 13
click at [336, 370] on label "All Black Shoes" at bounding box center [339, 372] width 70 height 14
click at [299, 370] on button "All Black Shoes" at bounding box center [292, 371] width 13 height 13
click at [336, 388] on div "DealerFLEX Polo Shirt DealerFLEX Jacket 3/4 Zipped or Off Name Tag Visible (out…" at bounding box center [411, 334] width 250 height 139
click at [336, 396] on label "Black Belt" at bounding box center [326, 397] width 45 height 14
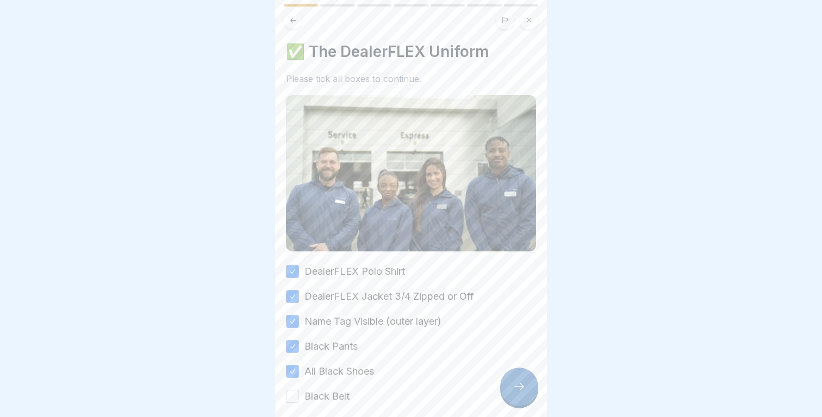
click at [299, 396] on button "Black Belt" at bounding box center [292, 396] width 13 height 13
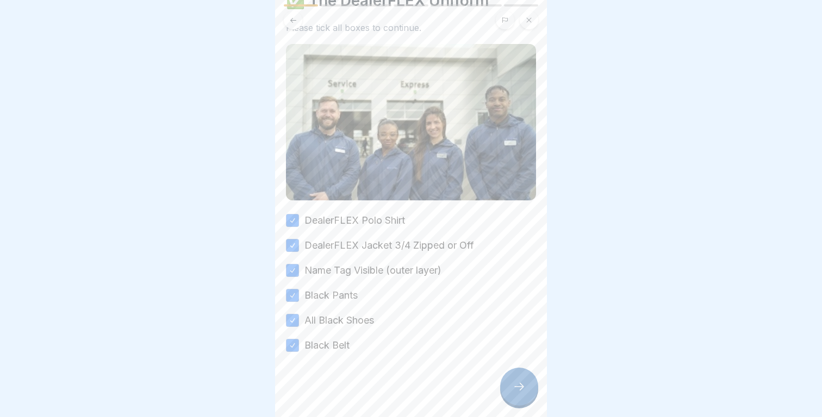
click at [522, 392] on icon at bounding box center [519, 387] width 13 height 13
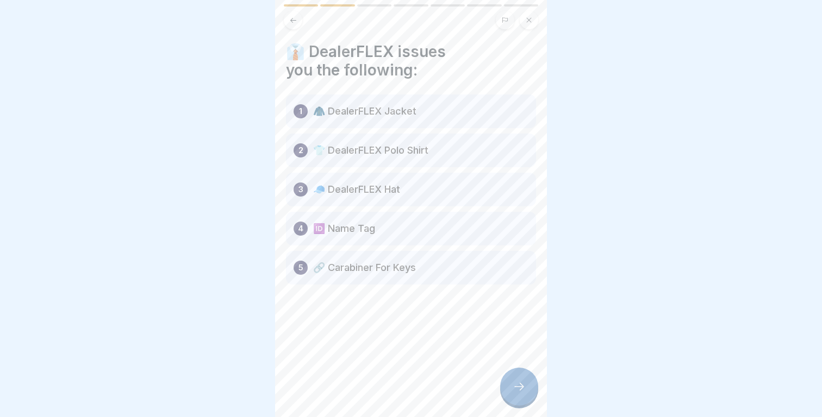
click at [404, 122] on div "1 🧥 DealerFLEX Jacket" at bounding box center [411, 112] width 250 height 34
click at [518, 382] on icon at bounding box center [519, 387] width 13 height 13
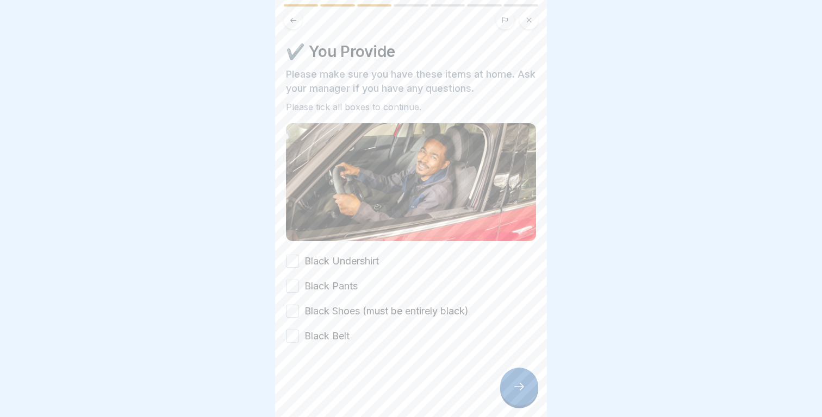
click at [353, 263] on label "Black Undershirt" at bounding box center [341, 261] width 74 height 14
click at [299, 263] on button "Black Undershirt" at bounding box center [292, 261] width 13 height 13
click at [352, 291] on label "Black Pants" at bounding box center [330, 286] width 53 height 14
click at [299, 291] on button "Black Pants" at bounding box center [292, 286] width 13 height 13
click at [355, 309] on label "Black Shoes (must be entirely black)" at bounding box center [386, 311] width 164 height 14
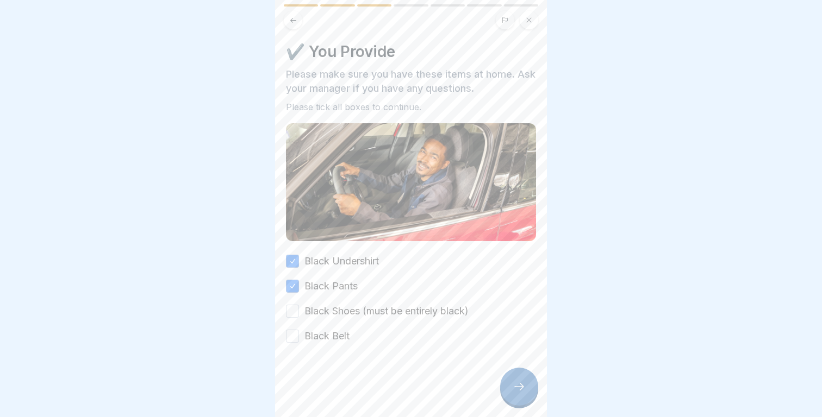
click at [299, 309] on button "Black Shoes (must be entirely black)" at bounding box center [292, 311] width 13 height 13
click at [341, 338] on label "Black Belt" at bounding box center [326, 336] width 45 height 14
click at [299, 338] on button "Black Belt" at bounding box center [292, 336] width 13 height 13
click at [514, 382] on div at bounding box center [519, 387] width 38 height 38
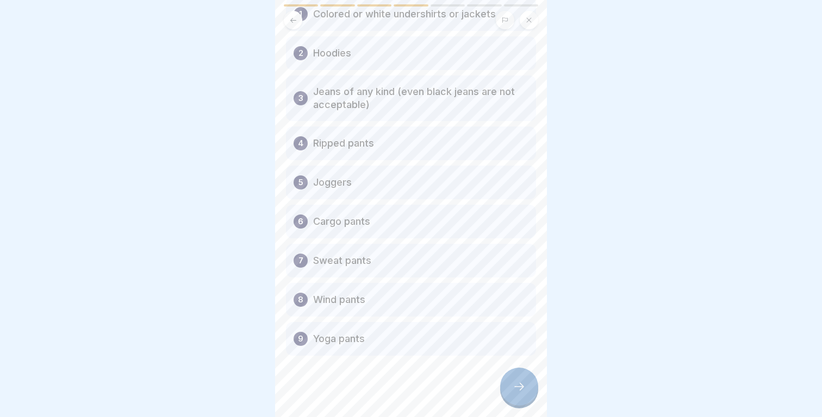
scroll to position [99, 0]
click at [519, 389] on icon at bounding box center [519, 387] width 13 height 13
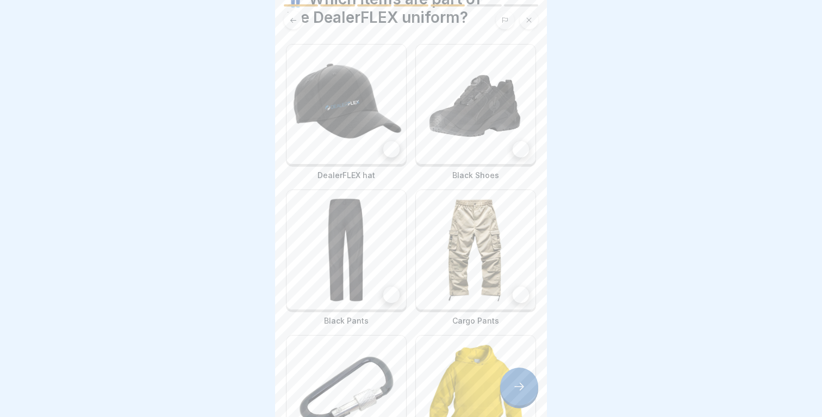
scroll to position [0, 0]
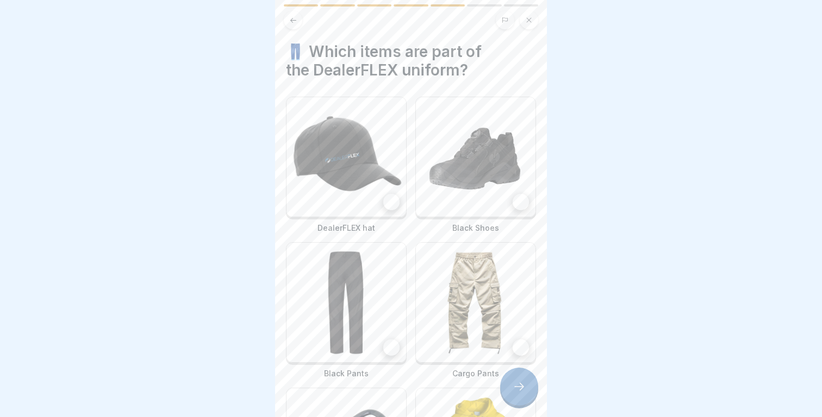
click at [377, 195] on img at bounding box center [346, 157] width 120 height 120
click at [489, 192] on img at bounding box center [476, 157] width 120 height 120
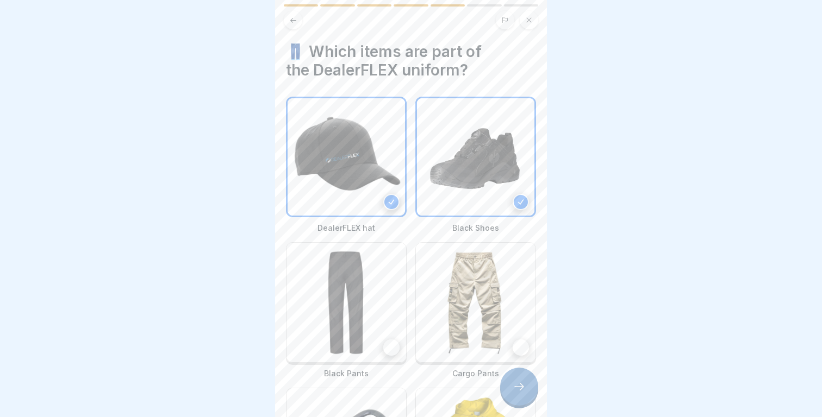
click at [383, 281] on img at bounding box center [346, 303] width 120 height 120
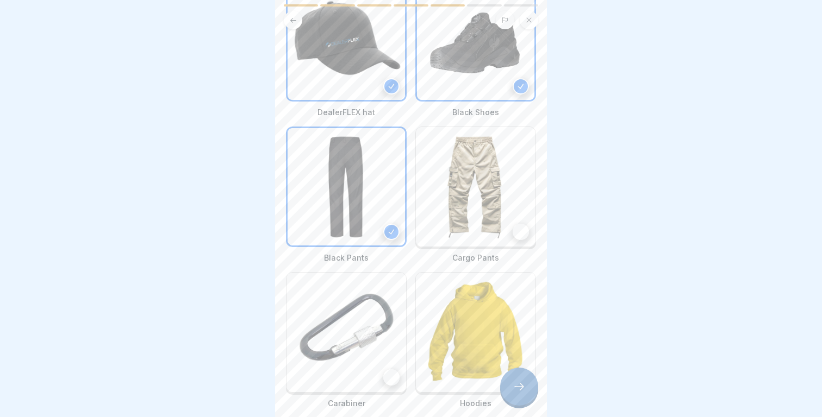
scroll to position [173, 0]
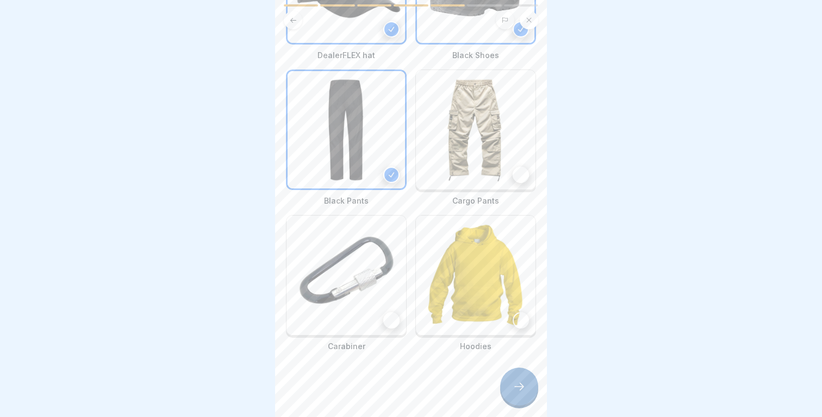
click at [383, 281] on img at bounding box center [346, 276] width 120 height 120
click at [526, 374] on div at bounding box center [519, 387] width 38 height 38
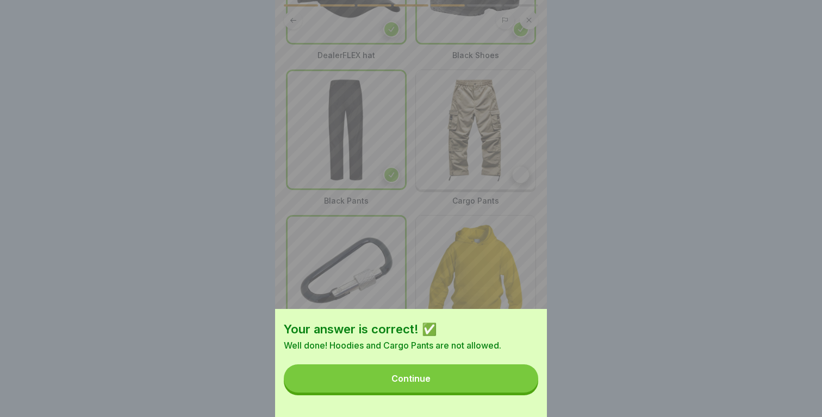
click at [503, 382] on button "Continue" at bounding box center [411, 379] width 254 height 28
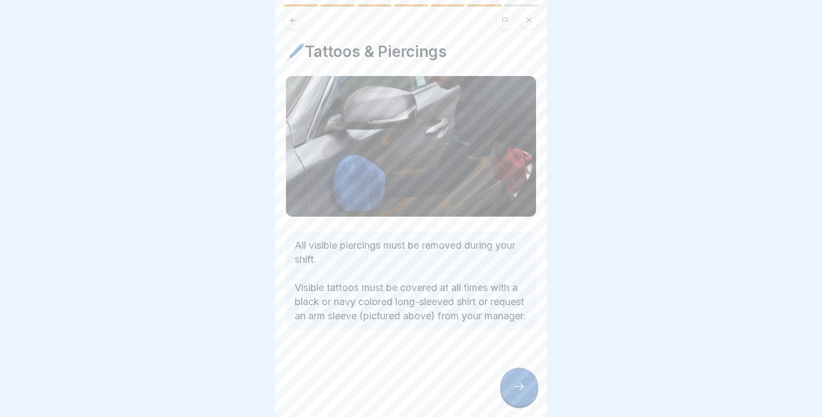
click at [504, 383] on div at bounding box center [519, 387] width 38 height 38
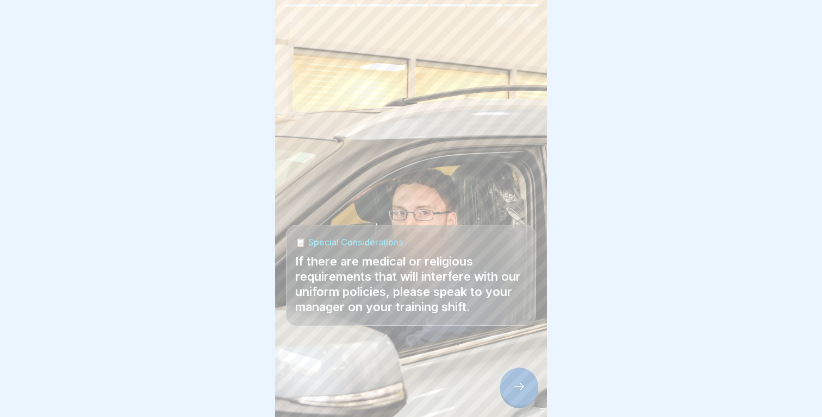
click at [504, 383] on div at bounding box center [519, 387] width 38 height 38
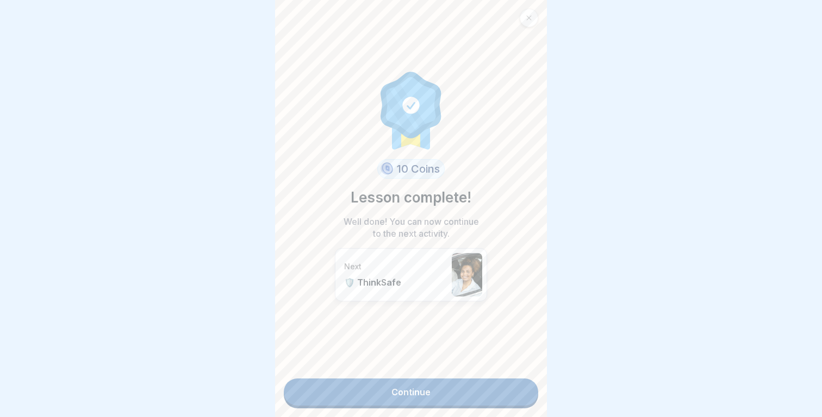
click at [487, 391] on link "Continue" at bounding box center [411, 392] width 254 height 27
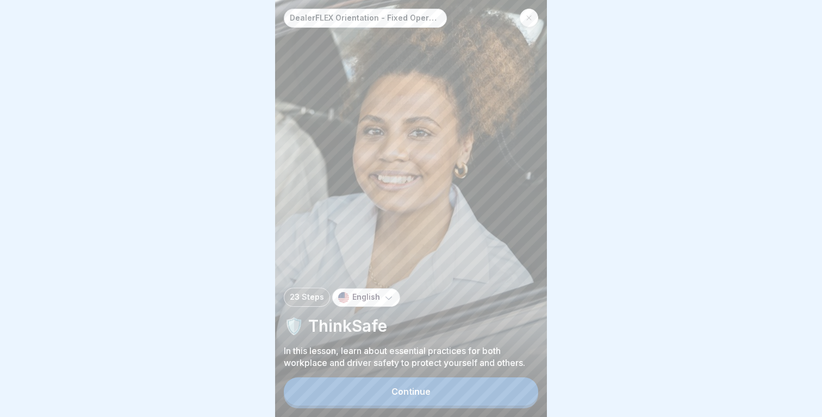
click at [471, 389] on button "Continue" at bounding box center [411, 392] width 254 height 28
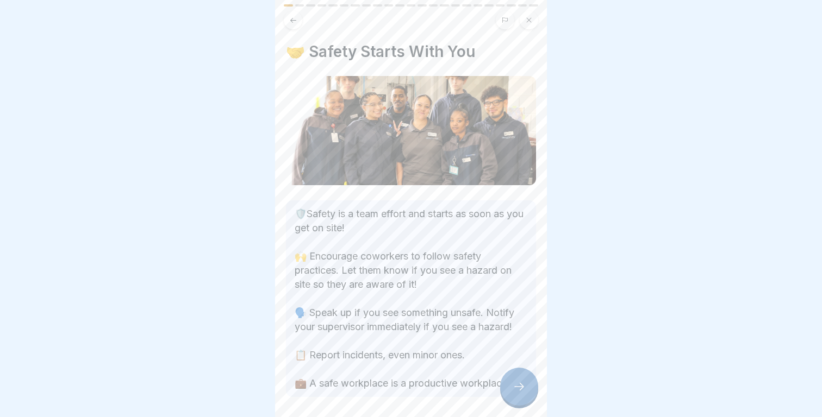
click at [522, 395] on div at bounding box center [519, 387] width 38 height 38
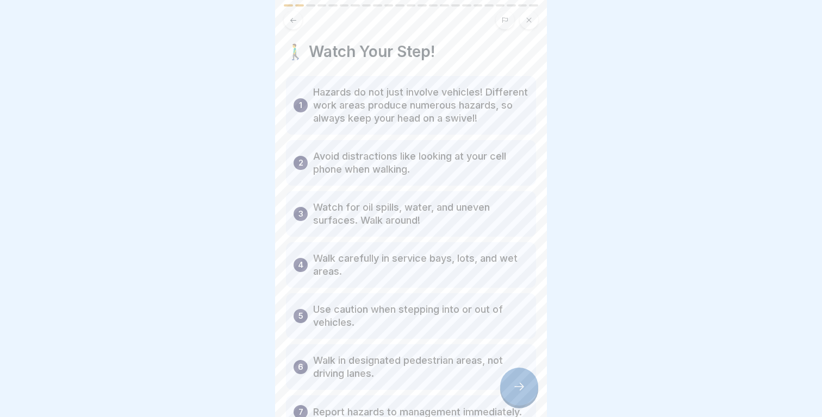
click at [523, 394] on div at bounding box center [519, 387] width 38 height 38
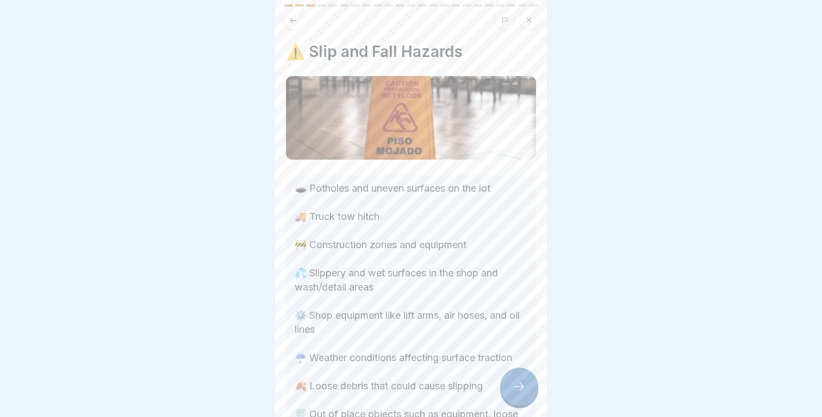
click at [523, 394] on div at bounding box center [519, 387] width 38 height 38
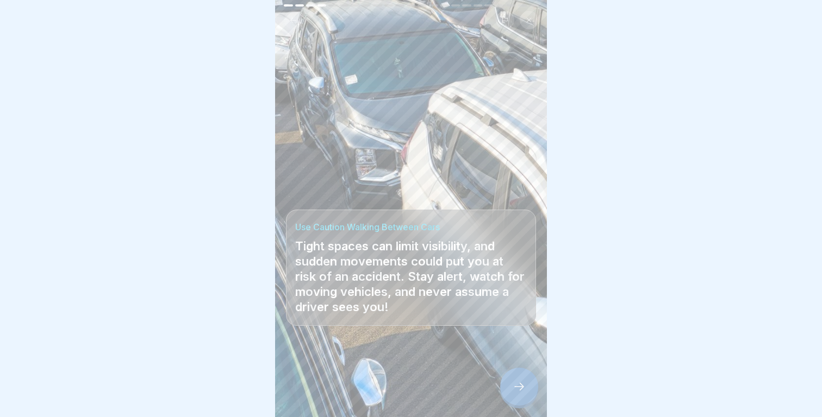
click at [522, 394] on div at bounding box center [519, 387] width 38 height 38
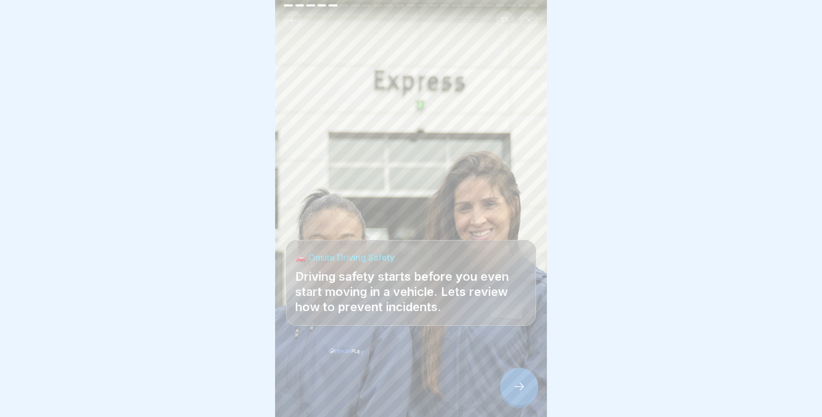
click at [522, 394] on div at bounding box center [519, 387] width 38 height 38
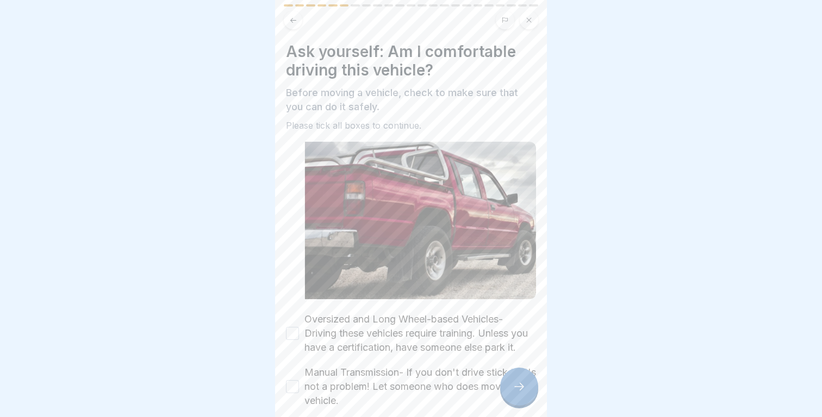
click at [522, 394] on div at bounding box center [519, 387] width 38 height 38
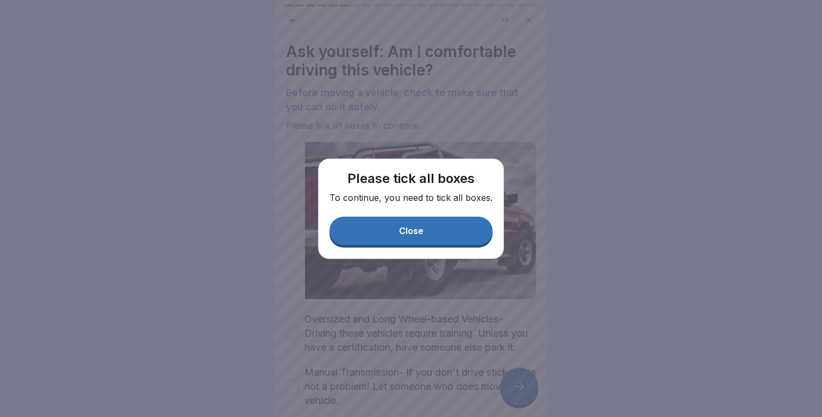
click at [432, 242] on button "Close" at bounding box center [410, 231] width 163 height 28
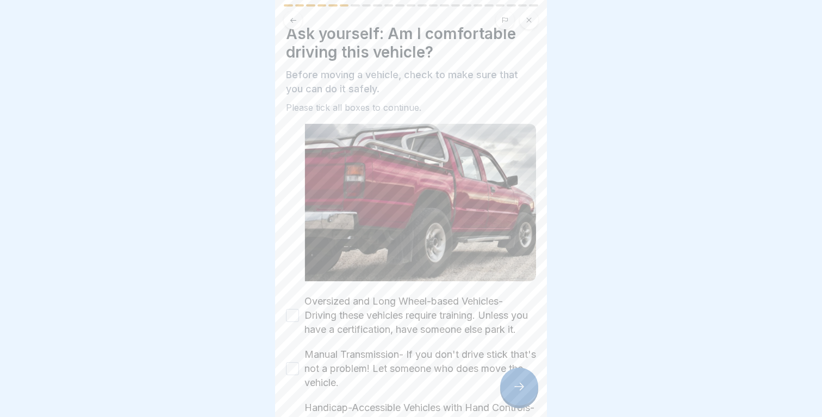
scroll to position [70, 0]
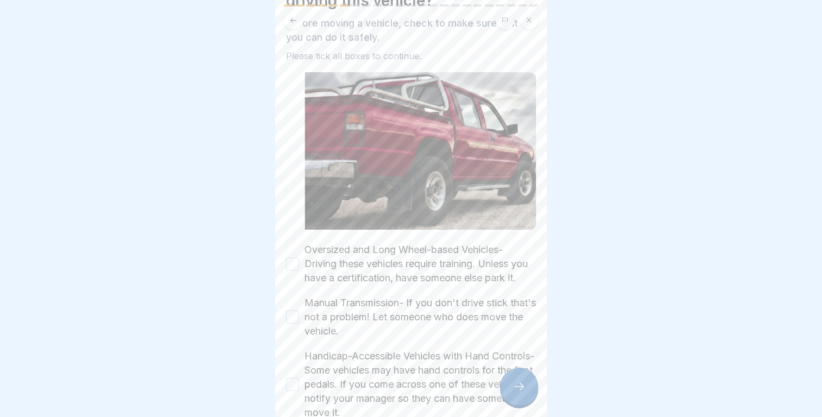
click at [435, 256] on label "Oversized and Long Wheel-based Vehicles- Driving these vehicles require trainin…" at bounding box center [420, 264] width 232 height 42
click at [299, 258] on button "Oversized and Long Wheel-based Vehicles- Driving these vehicles require trainin…" at bounding box center [292, 264] width 13 height 13
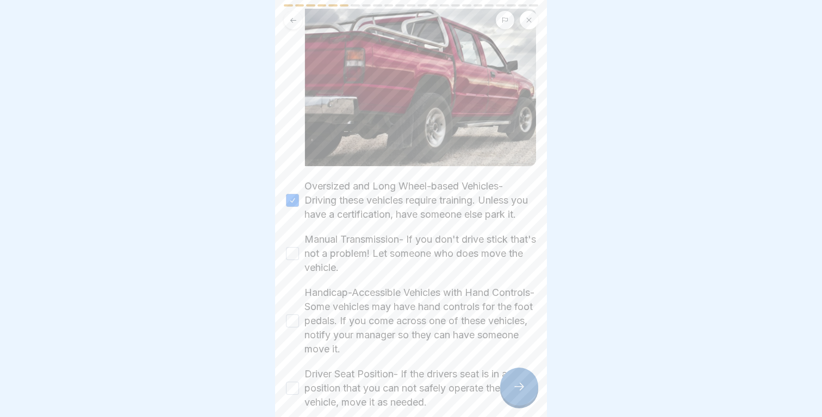
scroll to position [140, 0]
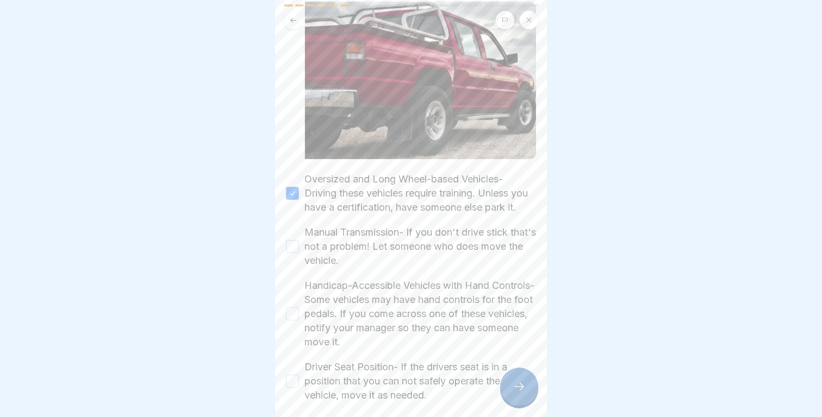
click at [376, 227] on label "Manual Transmission- If you don't drive stick that's not a problem! Let someone…" at bounding box center [420, 247] width 232 height 42
click at [299, 240] on button "Manual Transmission- If you don't drive stick that's not a problem! Let someone…" at bounding box center [292, 246] width 13 height 13
click at [376, 308] on label "Handicap-Accessible Vehicles with Hand Controls- Some vehicles may have hand co…" at bounding box center [420, 314] width 232 height 71
click at [299, 308] on button "Handicap-Accessible Vehicles with Hand Controls- Some vehicles may have hand co…" at bounding box center [292, 314] width 13 height 13
click at [376, 369] on label "Driver Seat Position- If the drivers seat is in a position that you can not saf…" at bounding box center [420, 381] width 232 height 42
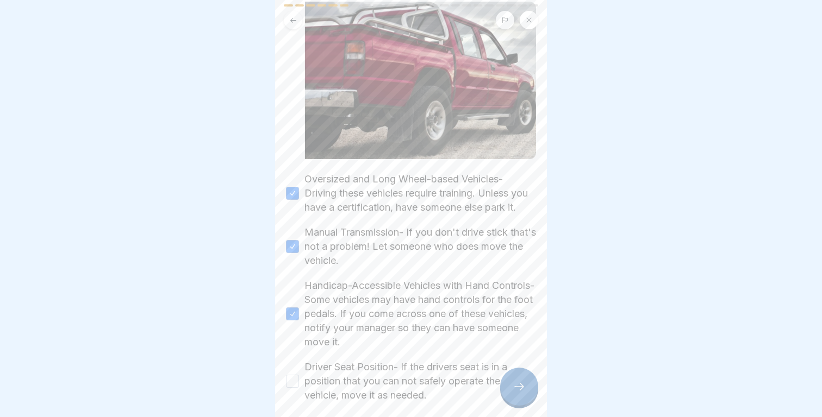
click at [299, 375] on button "Driver Seat Position- If the drivers seat is in a position that you can not saf…" at bounding box center [292, 381] width 13 height 13
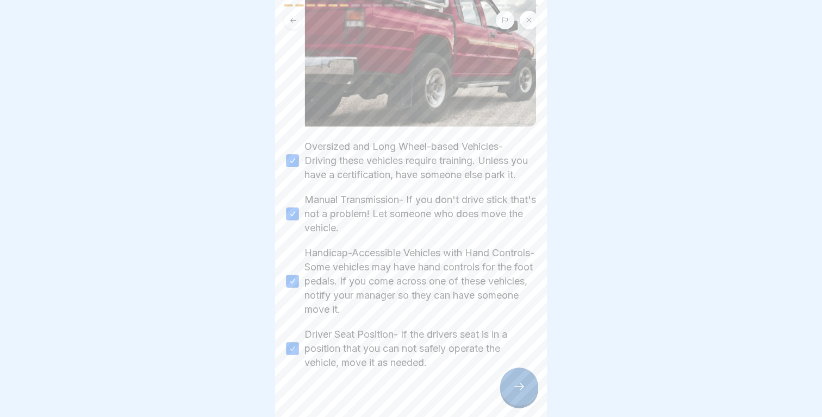
scroll to position [191, 0]
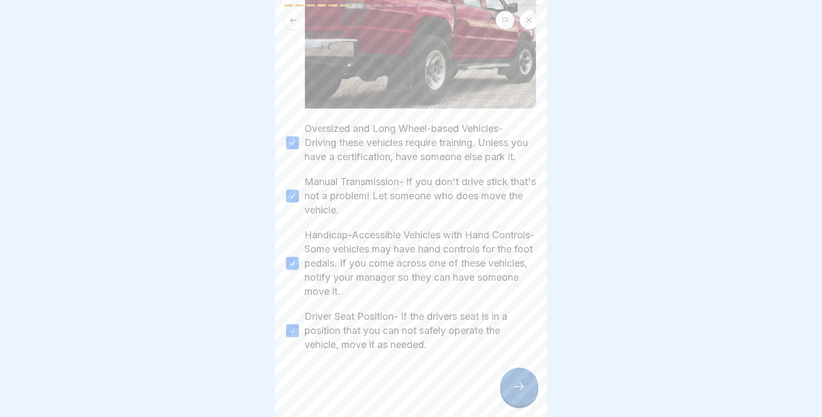
click at [514, 381] on div at bounding box center [519, 387] width 38 height 38
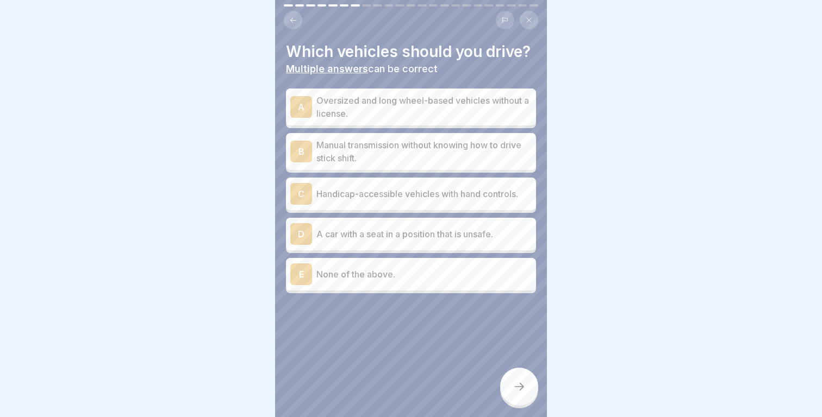
click at [410, 194] on p "Handicap-accessible vehicles with hand controls." at bounding box center [423, 194] width 215 height 13
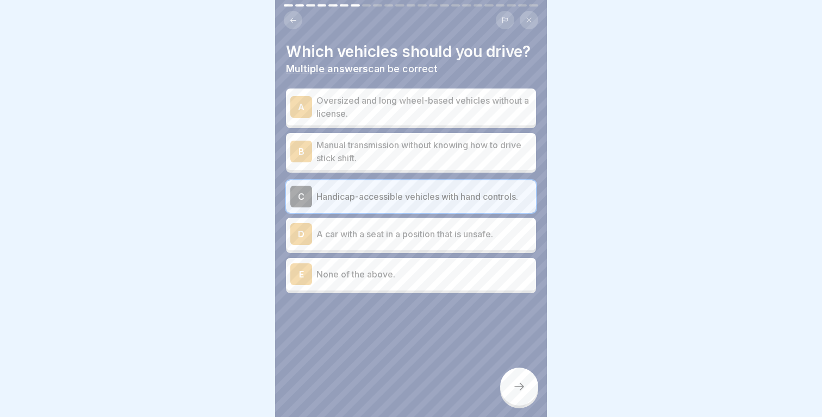
click at [432, 202] on p "Handicap-accessible vehicles with hand controls." at bounding box center [423, 196] width 215 height 13
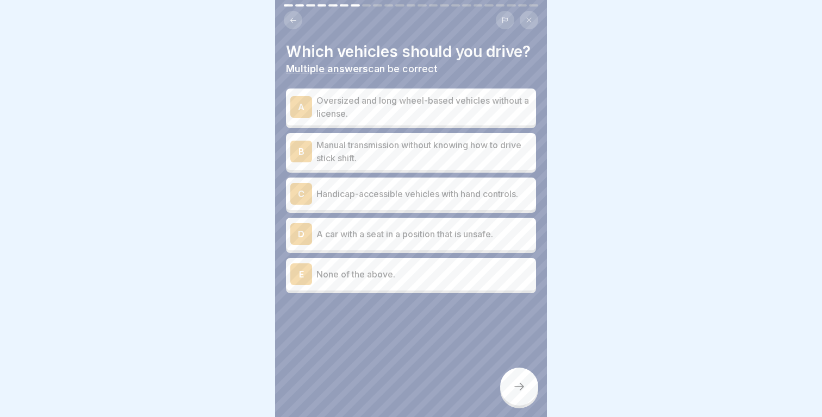
click at [288, 19] on button at bounding box center [293, 20] width 18 height 18
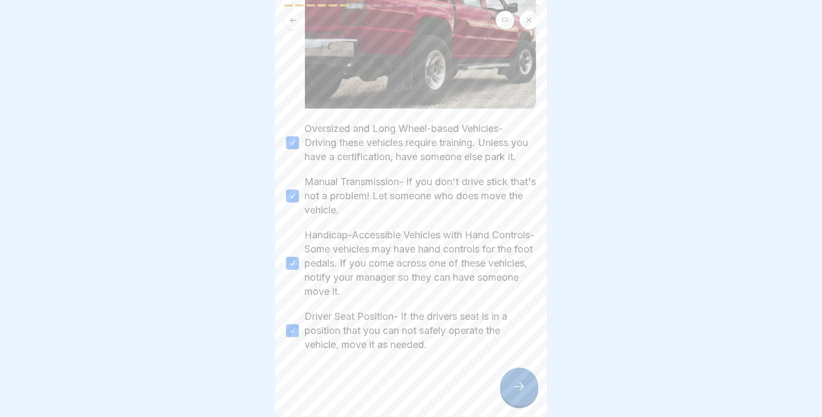
click at [528, 379] on div at bounding box center [519, 387] width 38 height 38
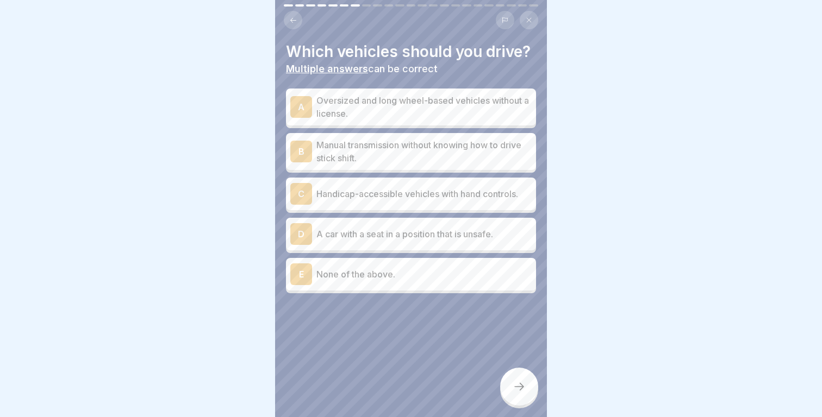
click at [421, 279] on p "None of the above." at bounding box center [423, 274] width 215 height 13
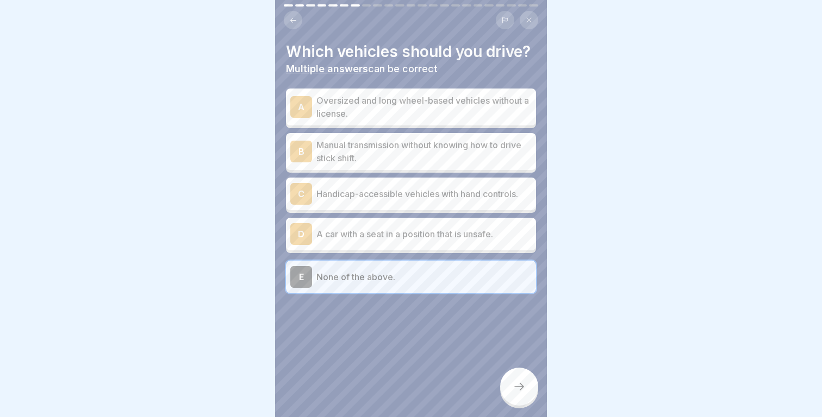
click at [527, 375] on div at bounding box center [519, 387] width 38 height 38
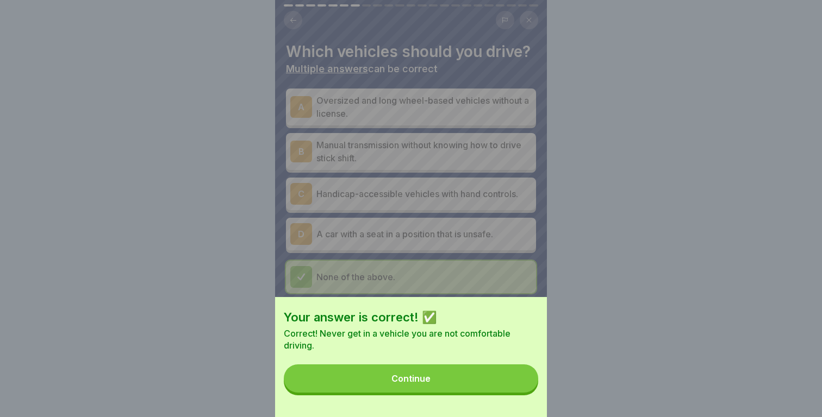
click at [487, 376] on button "Continue" at bounding box center [411, 379] width 254 height 28
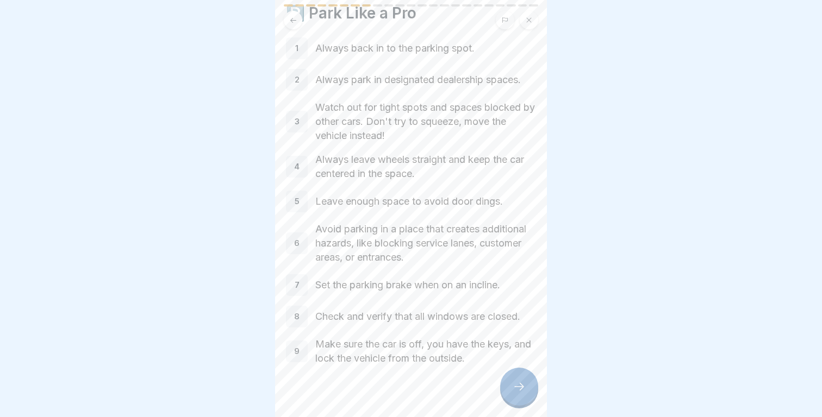
scroll to position [52, 0]
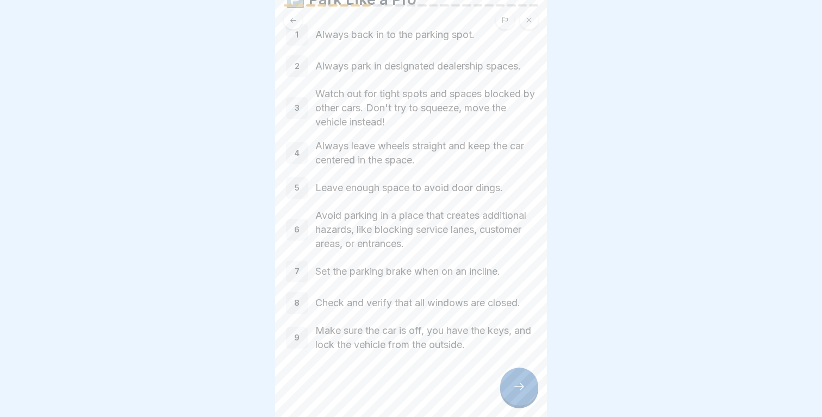
click at [524, 378] on div at bounding box center [519, 387] width 38 height 38
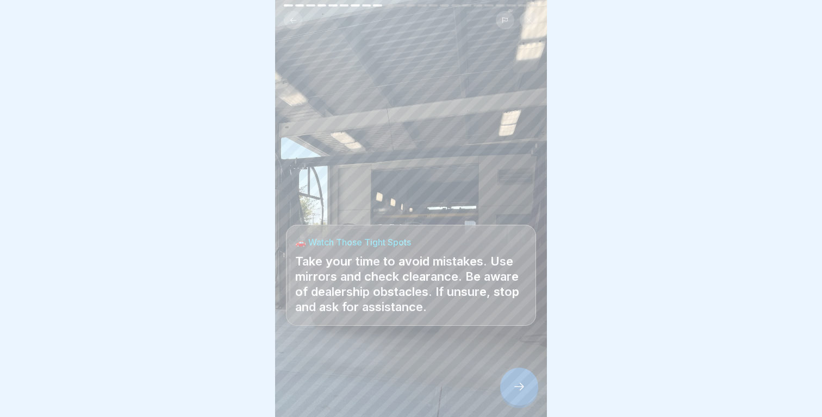
click at [524, 378] on div at bounding box center [519, 387] width 38 height 38
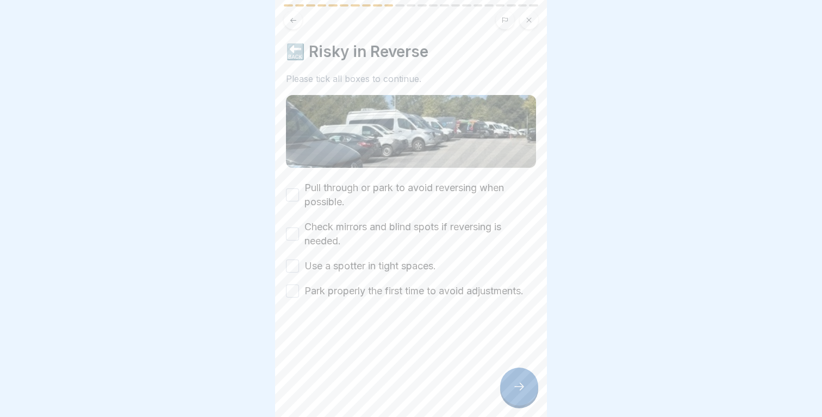
click at [398, 188] on label "Pull through or park to avoid reversing when possible." at bounding box center [420, 195] width 232 height 28
click at [299, 189] on button "Pull through or park to avoid reversing when possible." at bounding box center [292, 195] width 13 height 13
click at [383, 232] on label "Check mirrors and blind spots if reversing is needed." at bounding box center [420, 234] width 232 height 28
click at [299, 232] on button "Check mirrors and blind spots if reversing is needed." at bounding box center [292, 234] width 13 height 13
click at [384, 264] on label "Use a spotter in tight spaces." at bounding box center [370, 266] width 132 height 14
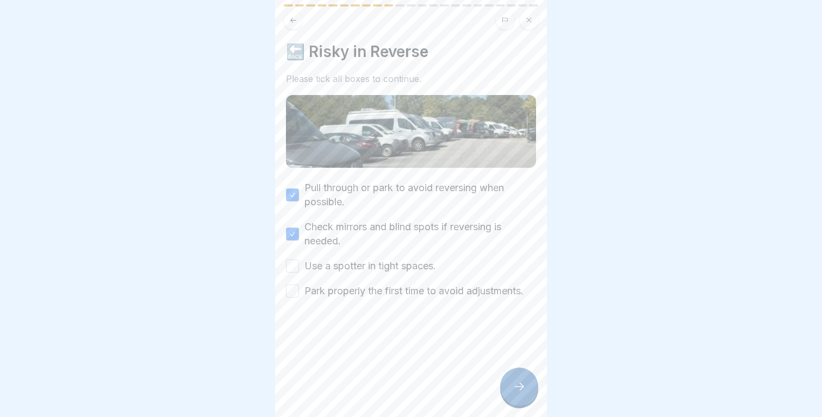
click at [299, 264] on button "Use a spotter in tight spaces." at bounding box center [292, 266] width 13 height 13
click at [492, 294] on label "Park properly the first time to avoid adjustments." at bounding box center [413, 291] width 219 height 14
click at [299, 294] on button "Park properly the first time to avoid adjustments." at bounding box center [292, 291] width 13 height 13
click at [524, 378] on div at bounding box center [519, 387] width 38 height 38
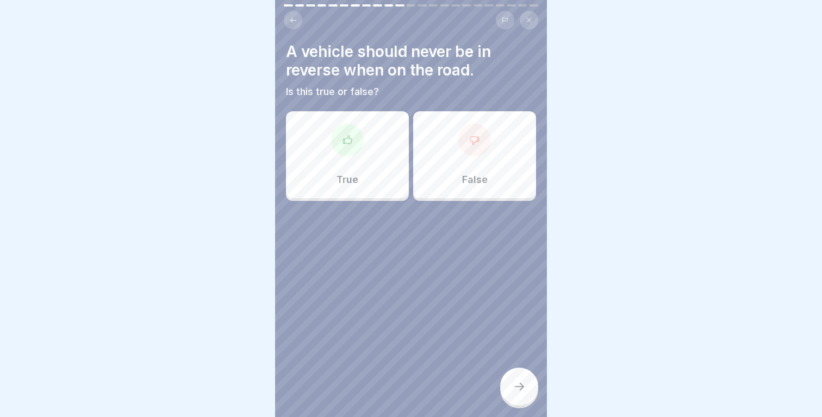
click at [326, 159] on div "True" at bounding box center [347, 154] width 123 height 87
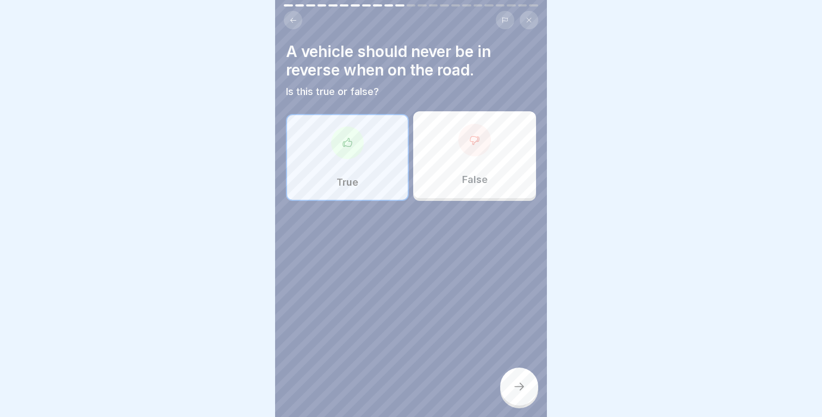
click at [529, 379] on div at bounding box center [519, 387] width 38 height 38
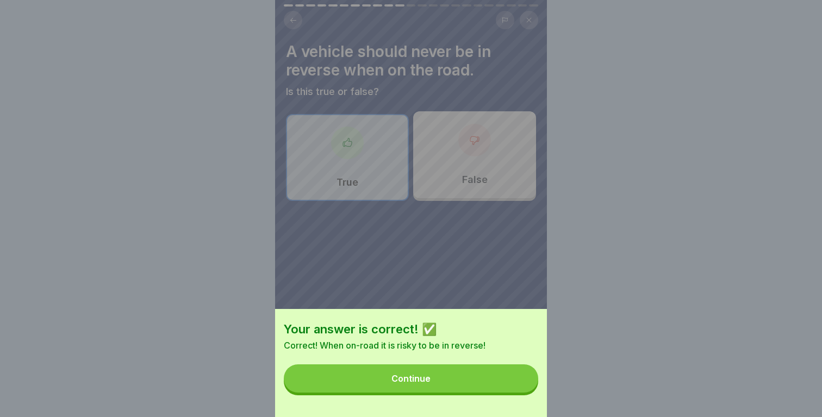
click at [515, 383] on button "Continue" at bounding box center [411, 379] width 254 height 28
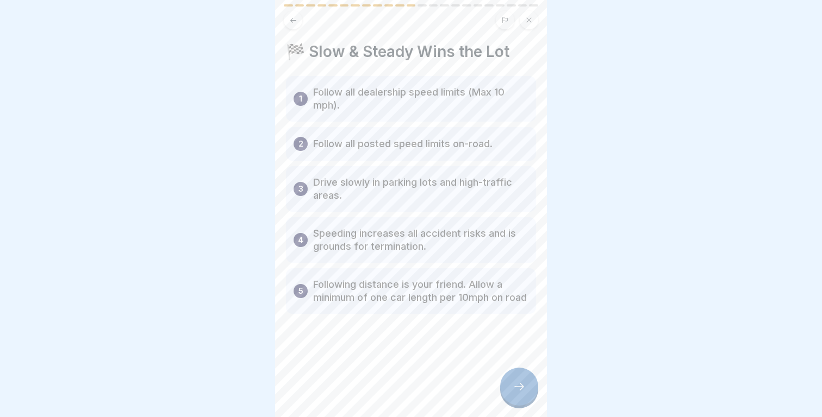
click at [527, 382] on div at bounding box center [519, 387] width 38 height 38
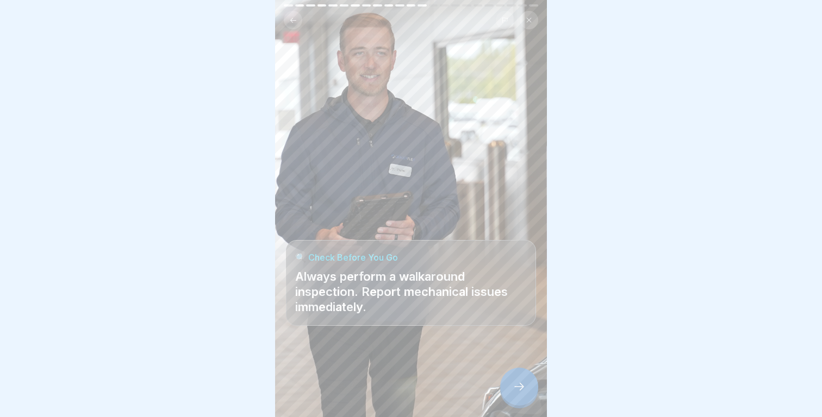
click at [527, 382] on div at bounding box center [519, 387] width 38 height 38
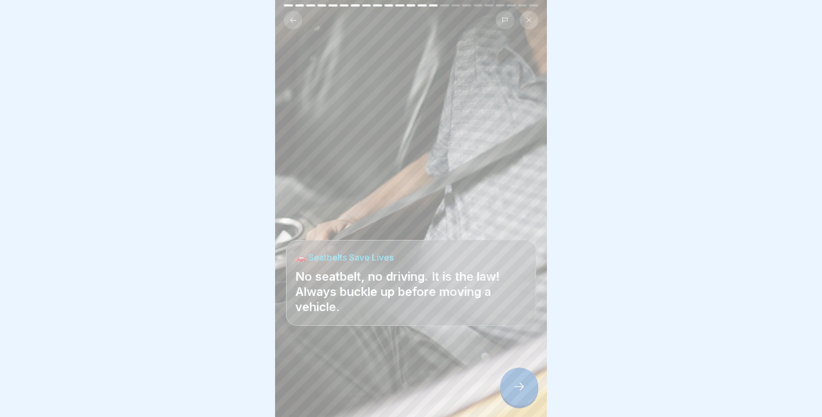
click at [527, 382] on div at bounding box center [519, 387] width 38 height 38
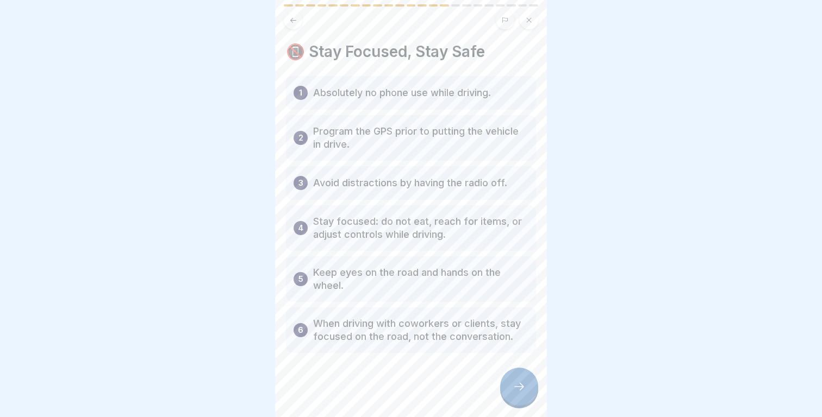
click at [527, 382] on div at bounding box center [519, 387] width 38 height 38
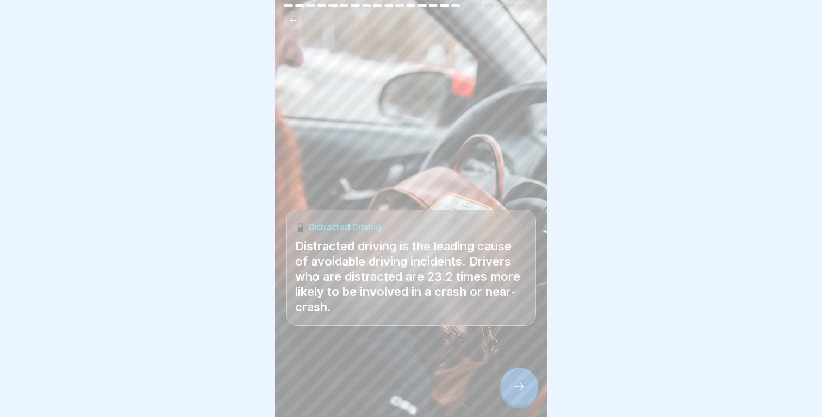
click at [527, 382] on div at bounding box center [519, 387] width 38 height 38
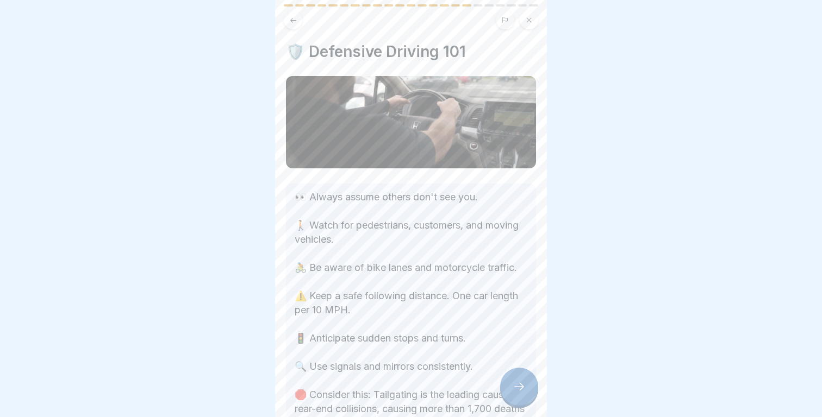
scroll to position [85, 0]
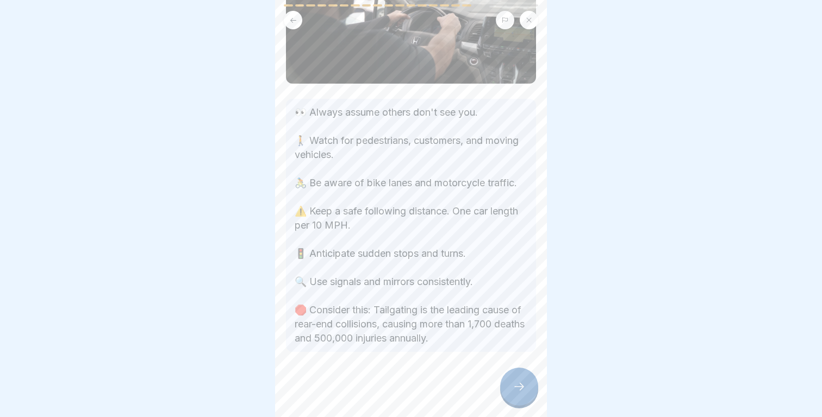
click at [517, 379] on div at bounding box center [519, 387] width 38 height 38
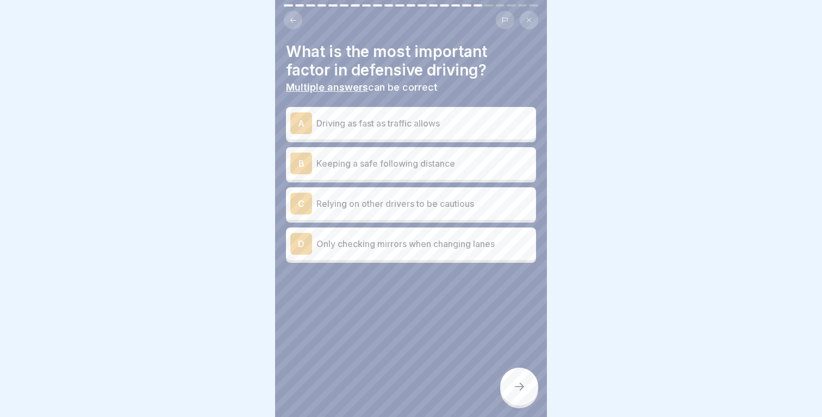
click at [384, 161] on p "Keeping a safe following distance" at bounding box center [423, 163] width 215 height 13
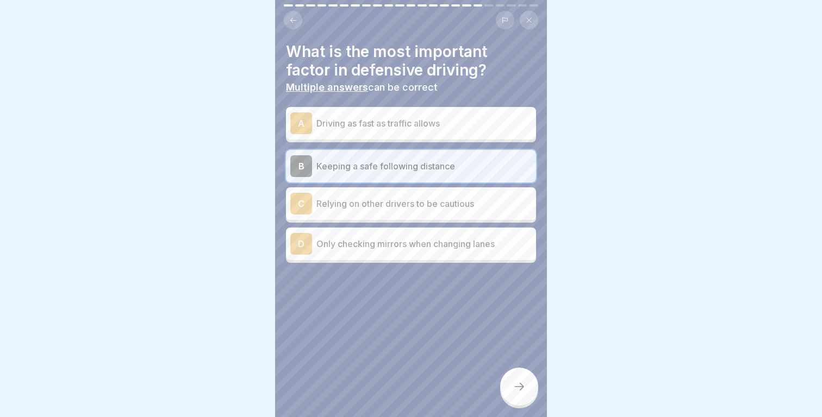
click at [518, 389] on icon at bounding box center [519, 387] width 13 height 13
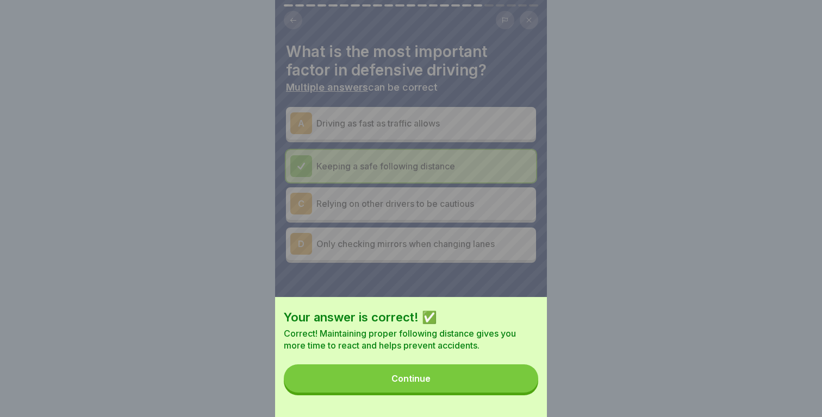
click at [498, 387] on button "Continue" at bounding box center [411, 379] width 254 height 28
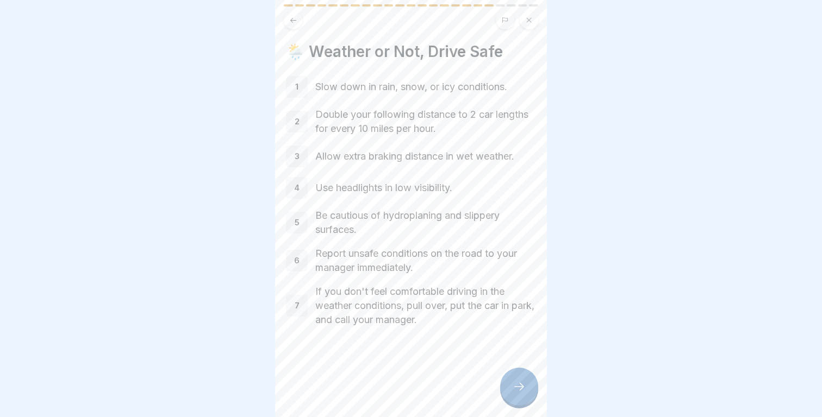
click at [526, 390] on div at bounding box center [519, 387] width 38 height 38
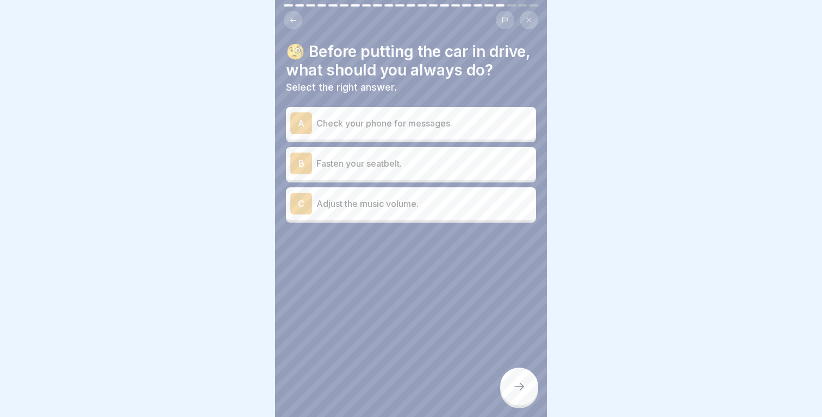
click at [413, 163] on p "Fasten your seatbelt." at bounding box center [423, 163] width 215 height 13
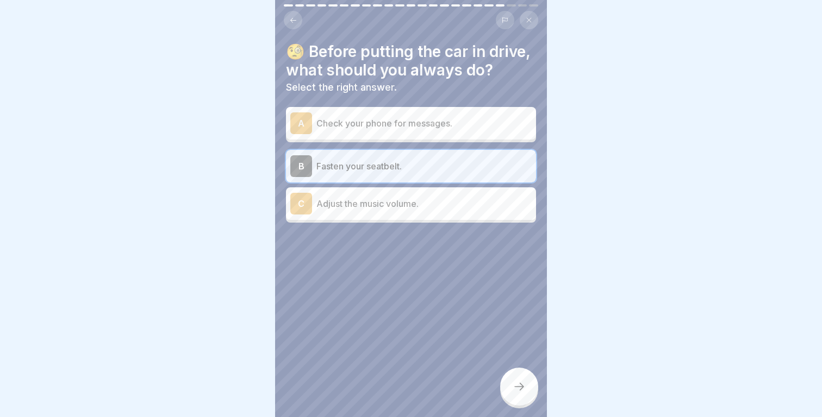
click at [531, 387] on div at bounding box center [519, 387] width 38 height 38
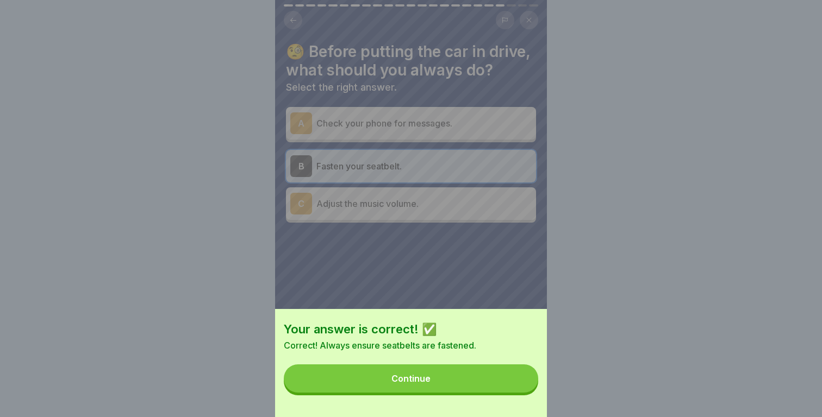
click at [497, 383] on button "Continue" at bounding box center [411, 379] width 254 height 28
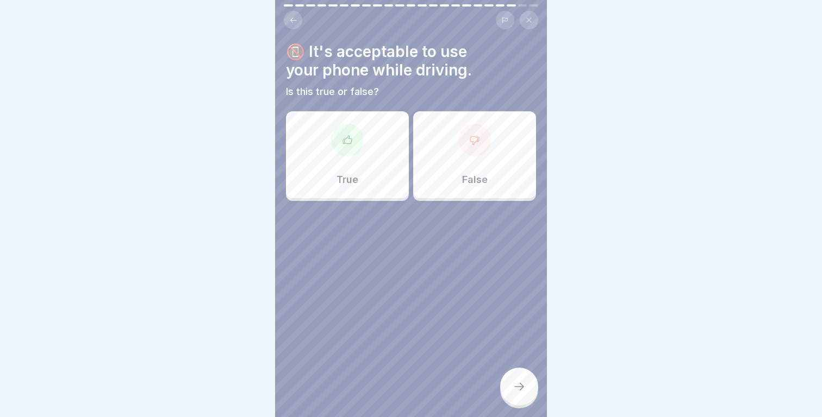
click at [468, 179] on p "False" at bounding box center [475, 180] width 26 height 12
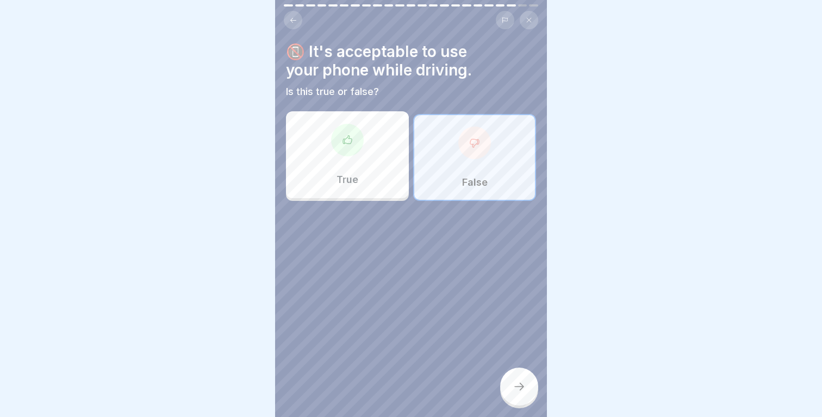
click at [527, 368] on div "📵 It's acceptable to use your phone while driving. Is this true or false? True …" at bounding box center [411, 208] width 272 height 417
click at [526, 383] on div at bounding box center [519, 387] width 38 height 38
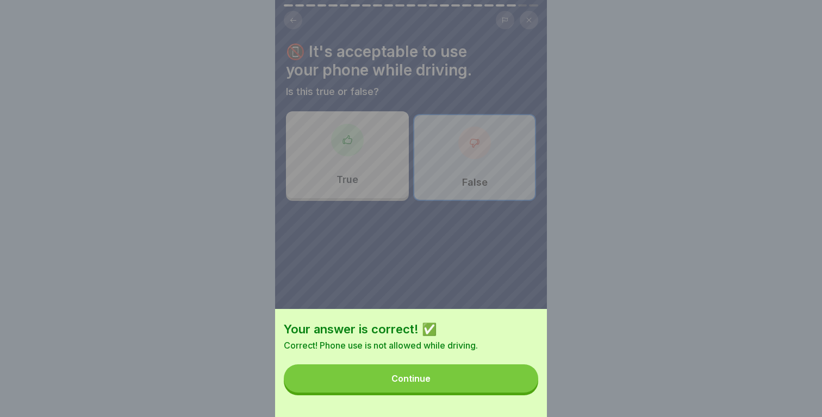
click at [495, 377] on button "Continue" at bounding box center [411, 379] width 254 height 28
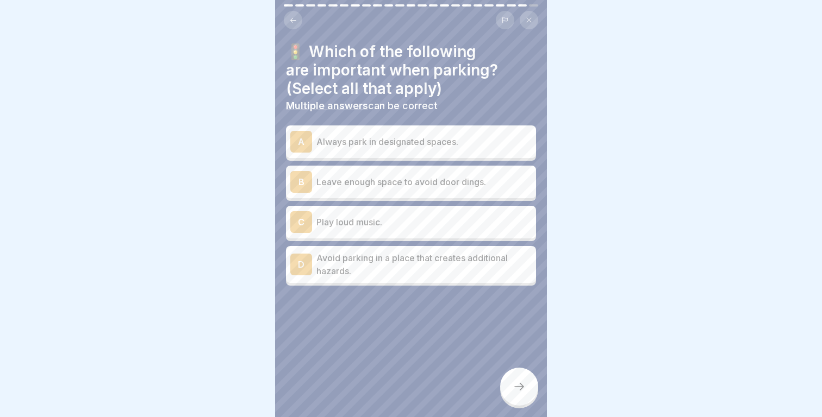
click at [433, 145] on p "Always park in designated spaces." at bounding box center [423, 141] width 215 height 13
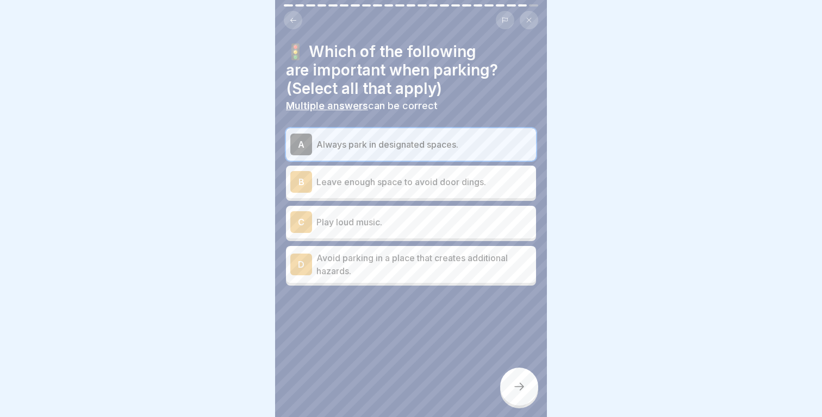
click at [433, 182] on p "Leave enough space to avoid door dings." at bounding box center [423, 182] width 215 height 13
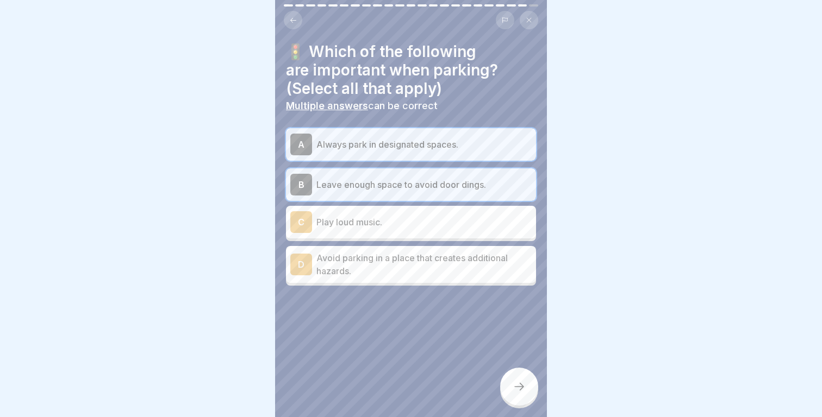
click at [430, 258] on p "Avoid parking in a place that creates additional hazards." at bounding box center [423, 265] width 215 height 26
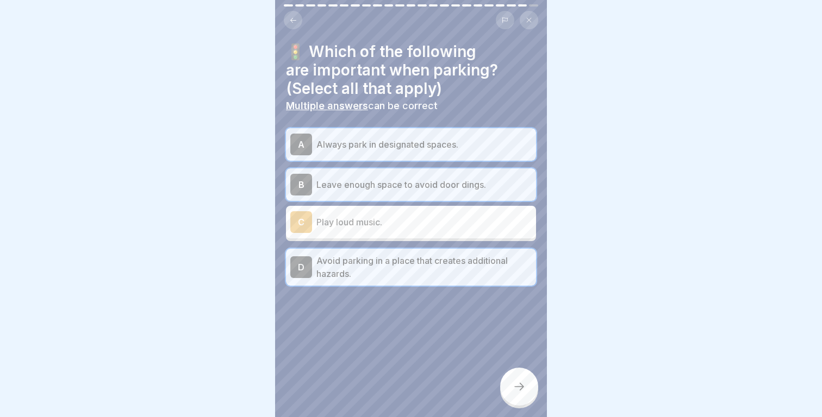
click at [514, 383] on icon at bounding box center [519, 387] width 13 height 13
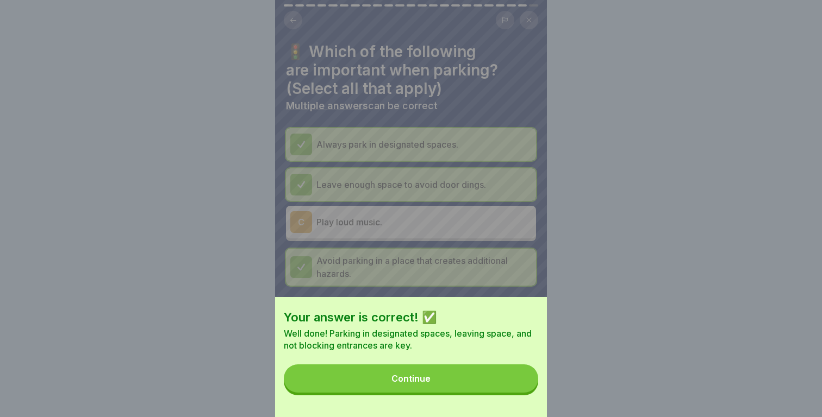
click at [472, 386] on button "Continue" at bounding box center [411, 379] width 254 height 28
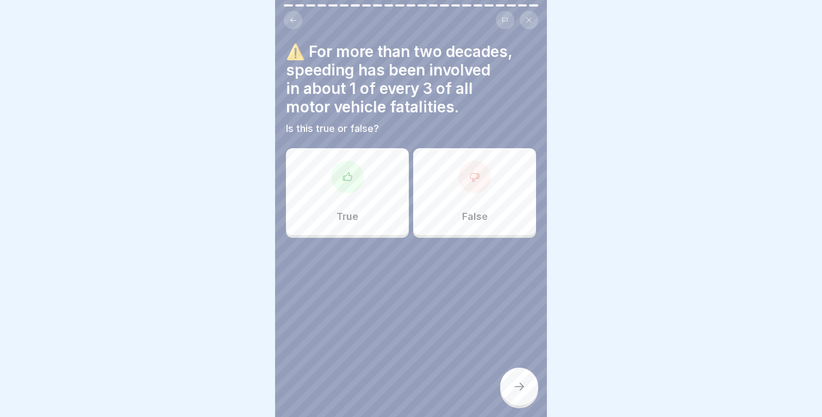
click at [330, 226] on div "True" at bounding box center [347, 191] width 123 height 87
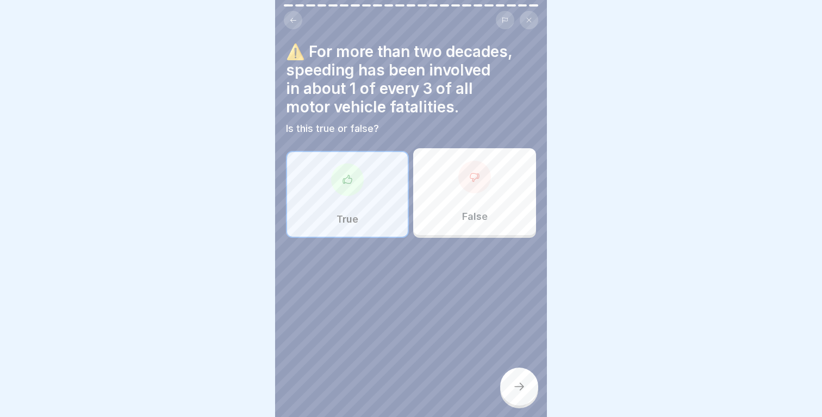
click at [528, 386] on div at bounding box center [519, 387] width 38 height 38
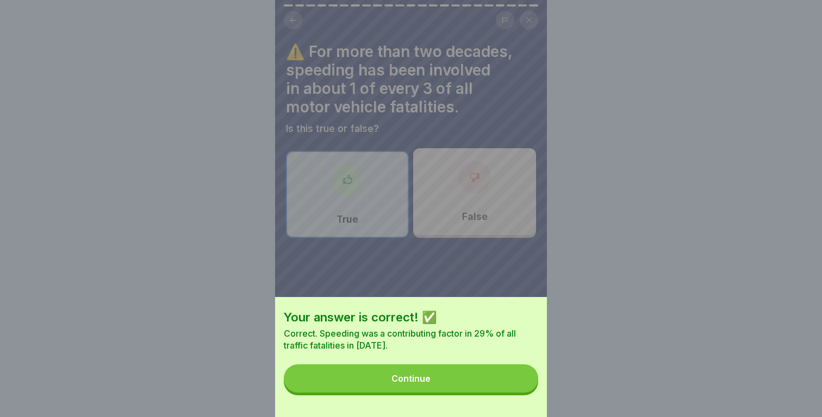
click at [514, 386] on button "Continue" at bounding box center [411, 379] width 254 height 28
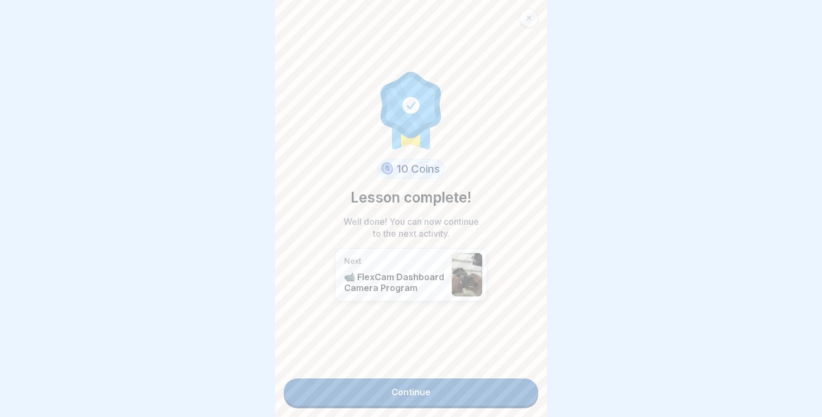
click at [486, 404] on link "Continue" at bounding box center [411, 392] width 254 height 27
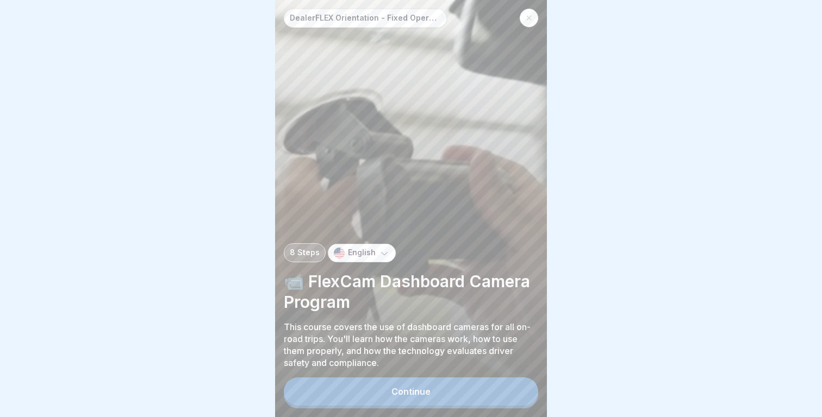
click at [486, 404] on button "Continue" at bounding box center [411, 392] width 254 height 28
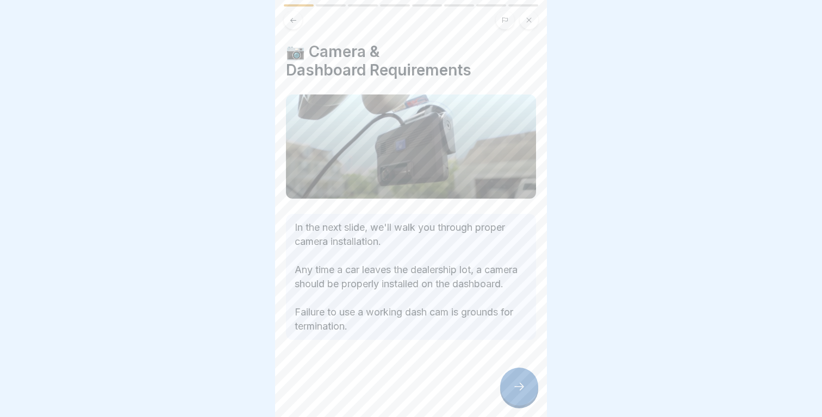
click at [495, 403] on div at bounding box center [411, 372] width 250 height 65
click at [522, 394] on div at bounding box center [519, 387] width 38 height 38
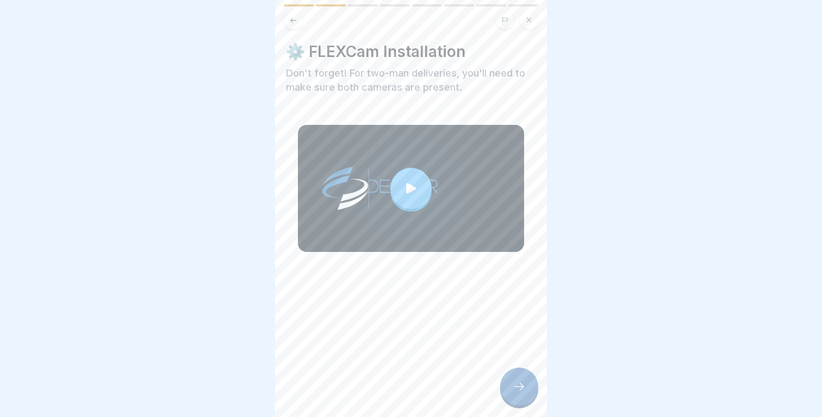
click at [521, 394] on div at bounding box center [519, 387] width 38 height 38
click at [516, 371] on div at bounding box center [519, 387] width 38 height 38
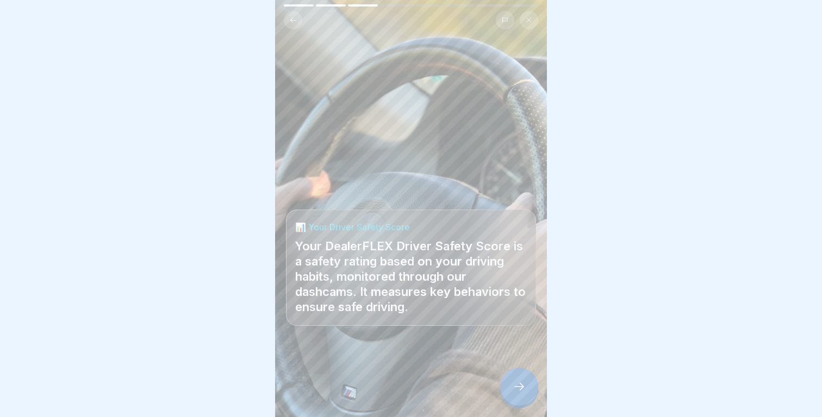
click at [516, 371] on div at bounding box center [519, 387] width 38 height 38
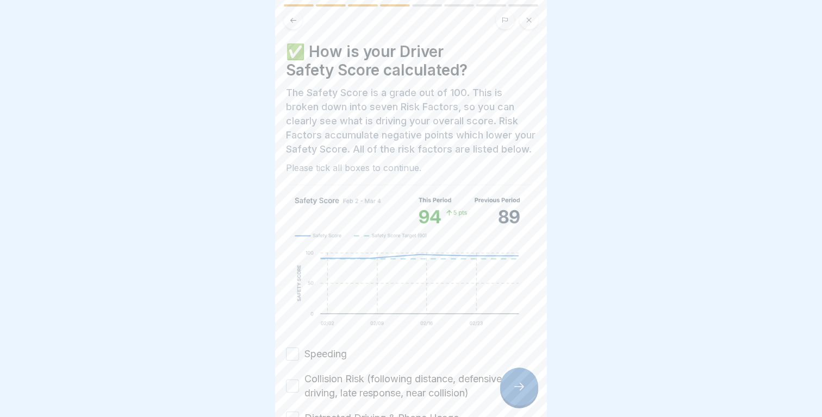
click at [430, 265] on img at bounding box center [411, 259] width 250 height 150
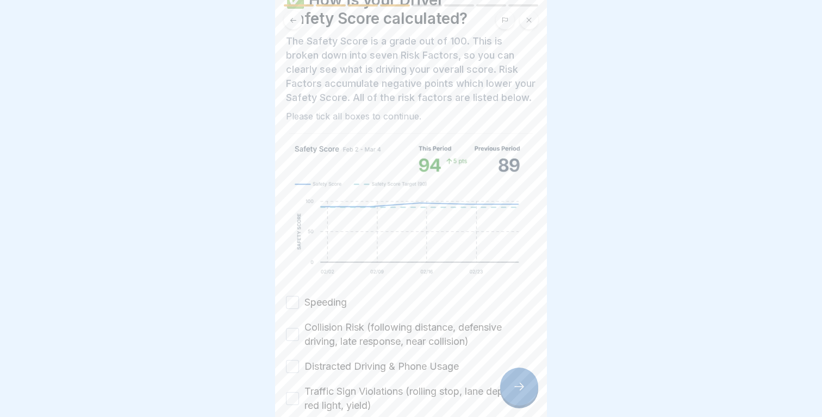
scroll to position [56, 0]
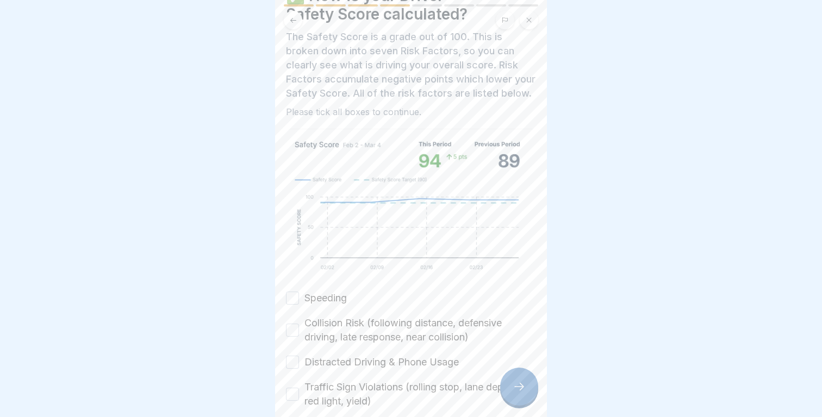
click at [326, 292] on label "Speeding" at bounding box center [325, 298] width 42 height 14
click at [299, 292] on button "Speeding" at bounding box center [292, 298] width 13 height 13
click at [327, 322] on label "Collision Risk (following distance, defensive driving, late response, near coll…" at bounding box center [420, 330] width 232 height 28
click at [299, 324] on button "Collision Risk (following distance, defensive driving, late response, near coll…" at bounding box center [292, 330] width 13 height 13
click at [327, 362] on label "Distracted Driving & Phone Usage" at bounding box center [381, 363] width 154 height 14
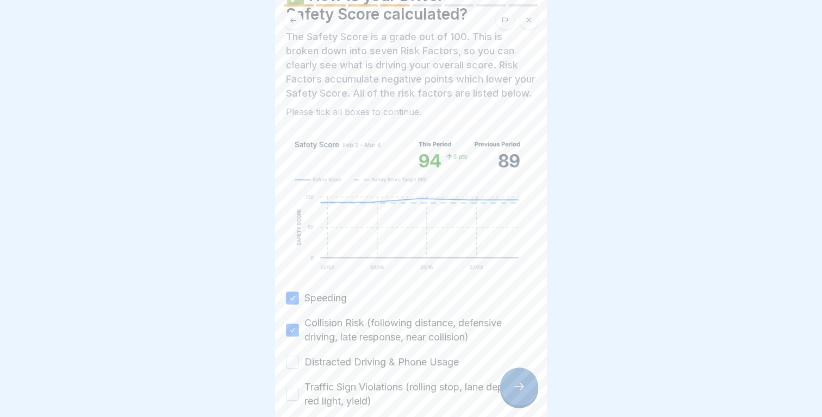
click at [299, 362] on button "Distracted Driving & Phone Usage" at bounding box center [292, 362] width 13 height 13
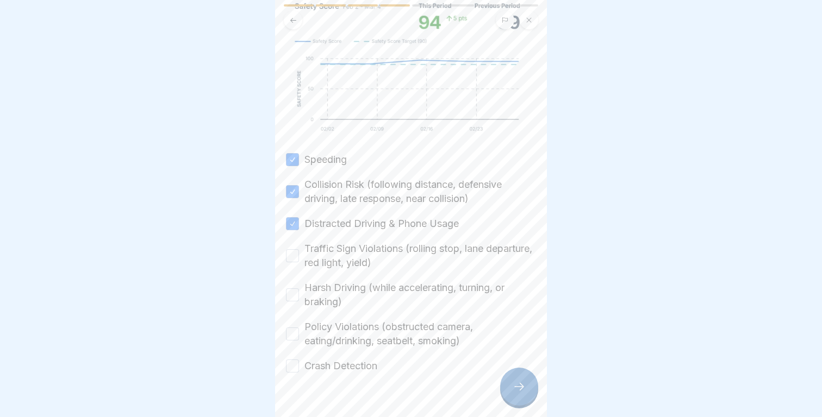
scroll to position [216, 0]
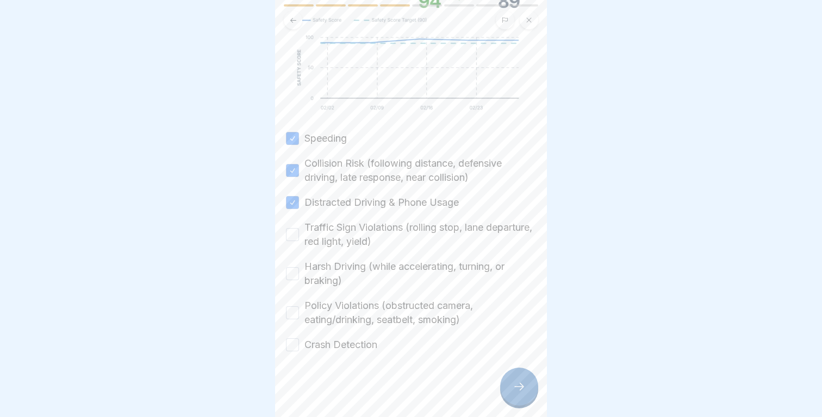
click at [346, 242] on label "Traffic Sign Violations (rolling stop, lane departure, red light, yield)" at bounding box center [420, 235] width 232 height 28
click at [299, 241] on button "Traffic Sign Violations (rolling stop, lane departure, red light, yield)" at bounding box center [292, 234] width 13 height 13
click at [346, 264] on label "Harsh Driving (while accelerating, turning, or braking)" at bounding box center [420, 274] width 232 height 28
click at [299, 267] on button "Harsh Driving (while accelerating, turning, or braking)" at bounding box center [292, 273] width 13 height 13
click at [335, 313] on label "Policy Violations (obstructed camera, eating/drinking, seatbelt, smoking)" at bounding box center [420, 313] width 232 height 28
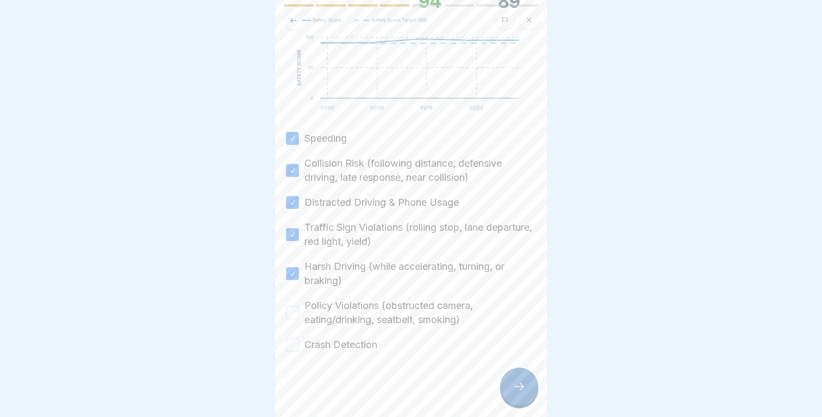
click at [299, 313] on button "Policy Violations (obstructed camera, eating/drinking, seatbelt, smoking)" at bounding box center [292, 313] width 13 height 13
click at [330, 346] on label "Crash Detection" at bounding box center [340, 345] width 73 height 14
click at [299, 346] on button "Crash Detection" at bounding box center [292, 345] width 13 height 13
click at [517, 391] on icon at bounding box center [519, 387] width 13 height 13
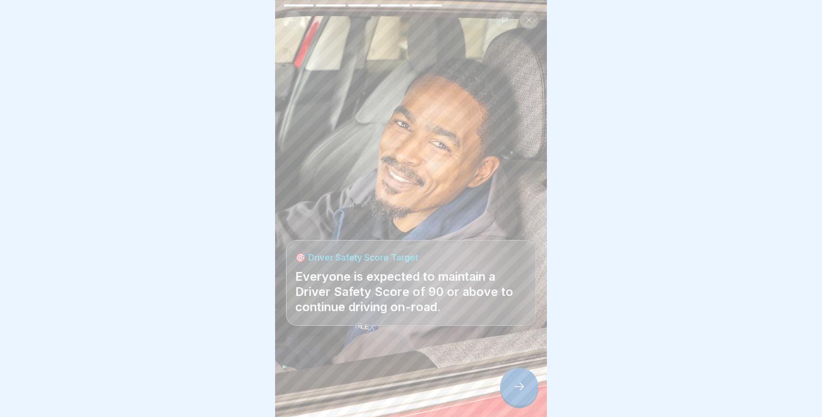
click at [517, 391] on icon at bounding box center [519, 387] width 13 height 13
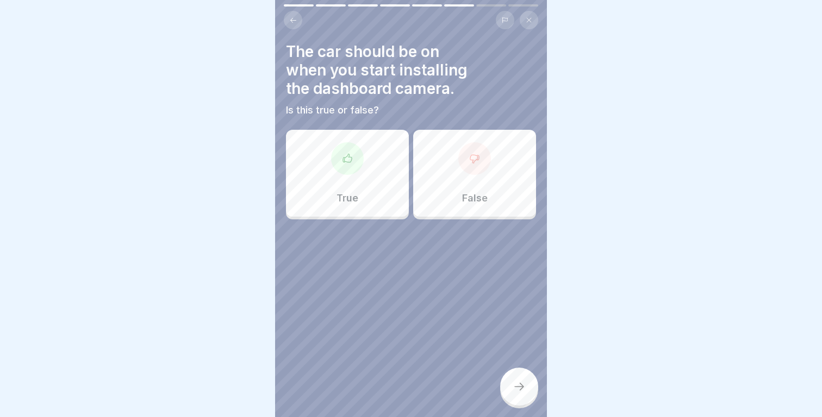
click at [482, 162] on div at bounding box center [474, 158] width 33 height 33
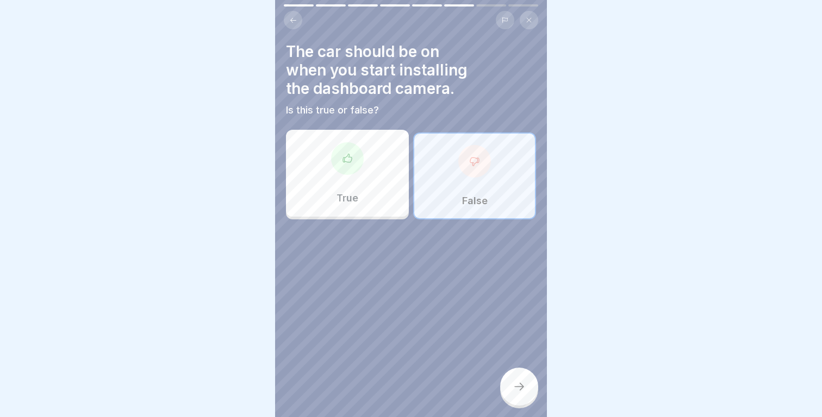
click at [515, 386] on icon at bounding box center [519, 387] width 13 height 13
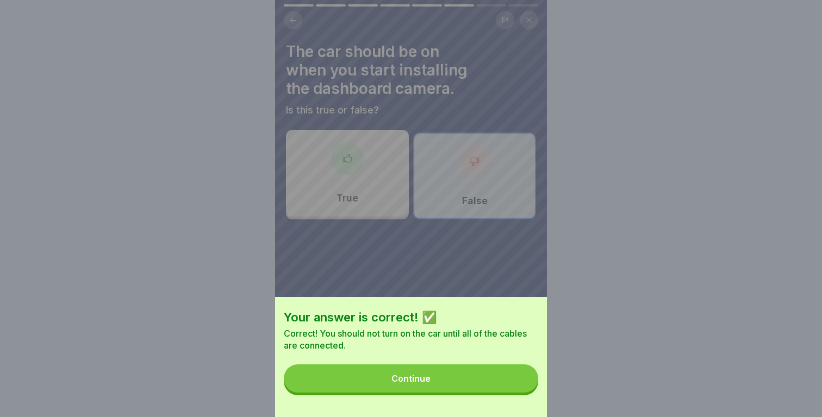
click at [515, 386] on button "Continue" at bounding box center [411, 379] width 254 height 28
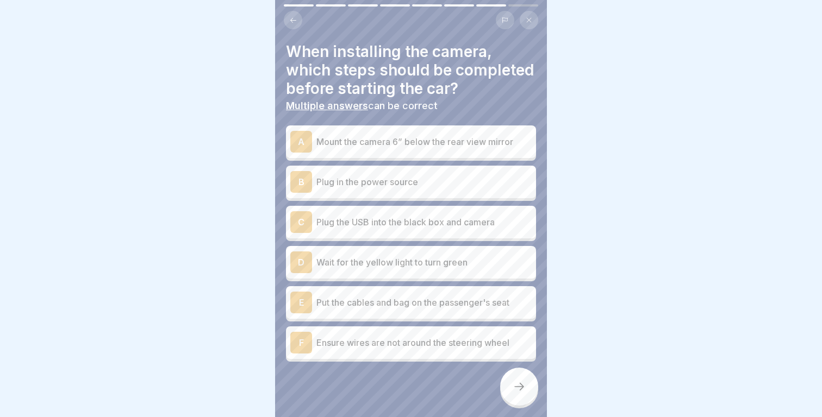
click at [443, 153] on div "A Mount the camera 6” below the rear view mirror" at bounding box center [411, 142] width 250 height 33
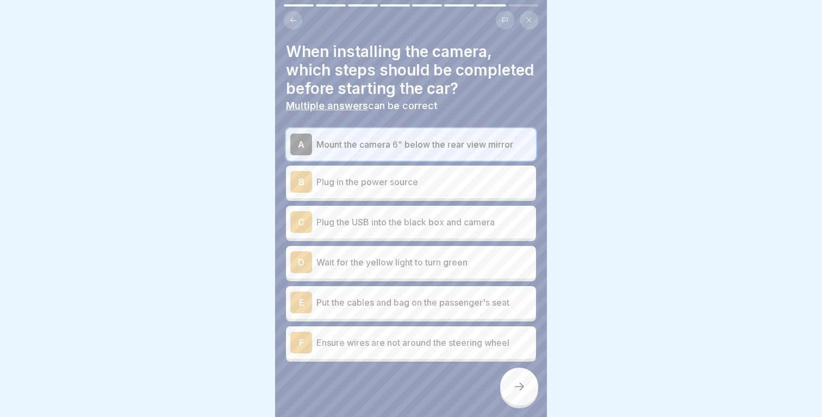
click at [441, 182] on p "Plug in the power source" at bounding box center [423, 182] width 215 height 13
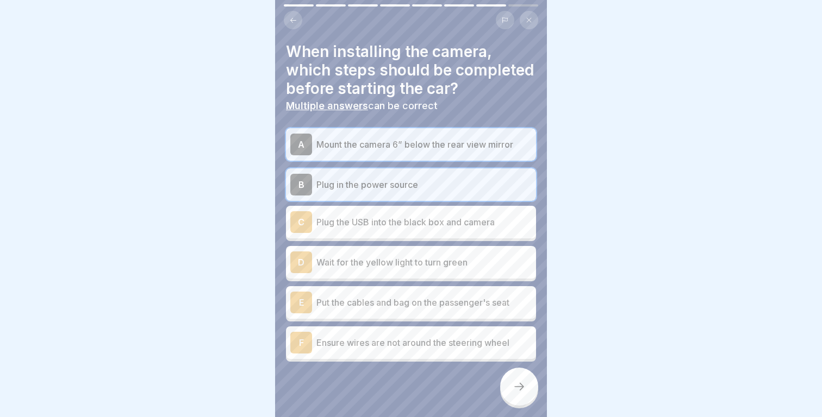
click at [441, 215] on div "C Plug the USB into the black box and camera" at bounding box center [410, 222] width 241 height 22
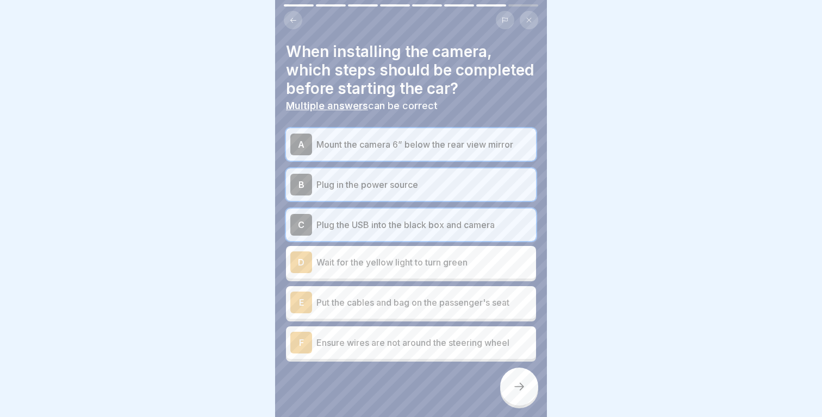
click at [504, 379] on div at bounding box center [519, 387] width 38 height 38
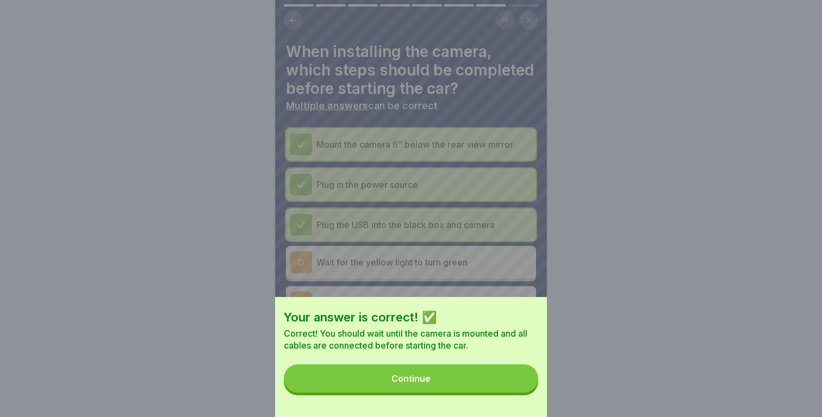
click at [504, 379] on button "Continue" at bounding box center [411, 379] width 254 height 28
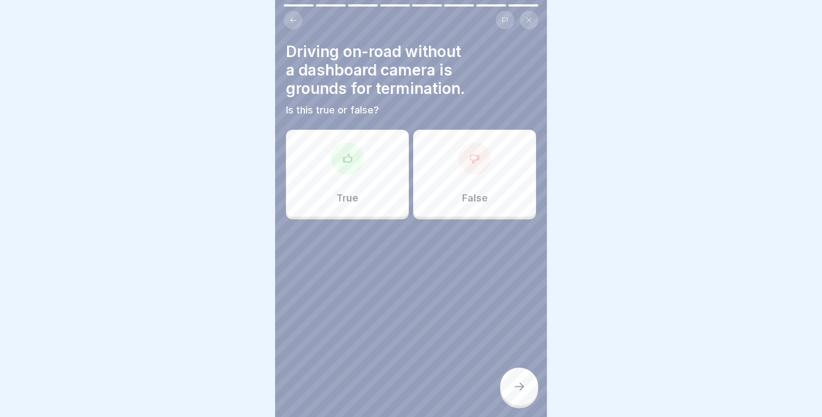
click at [342, 196] on p "True" at bounding box center [347, 198] width 22 height 12
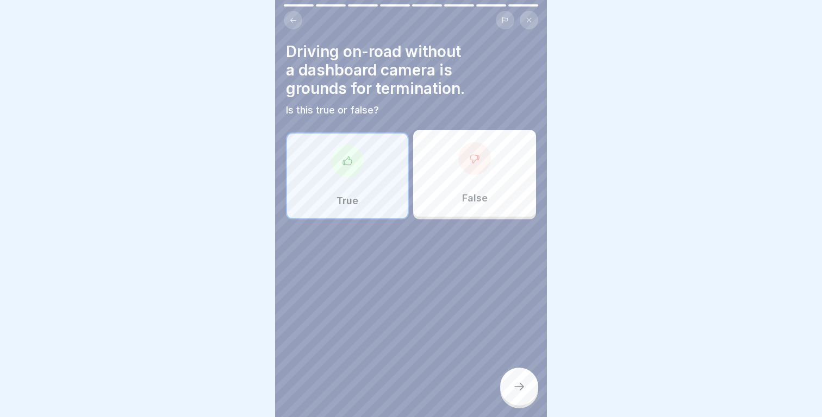
click at [515, 385] on icon at bounding box center [519, 387] width 13 height 13
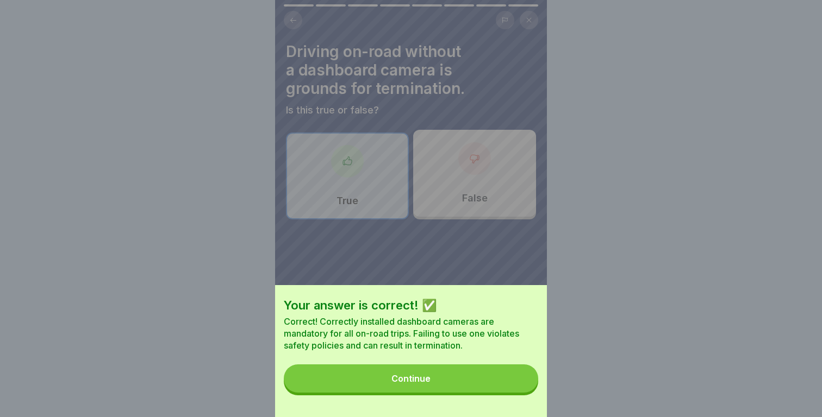
click at [499, 382] on button "Continue" at bounding box center [411, 379] width 254 height 28
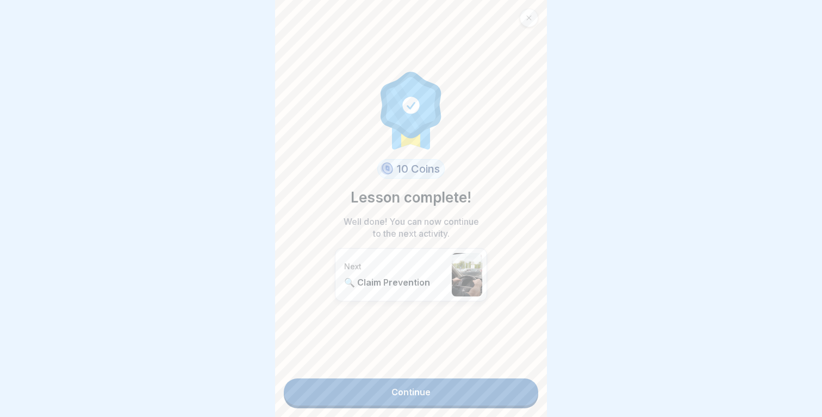
click at [457, 383] on link "Continue" at bounding box center [411, 392] width 254 height 27
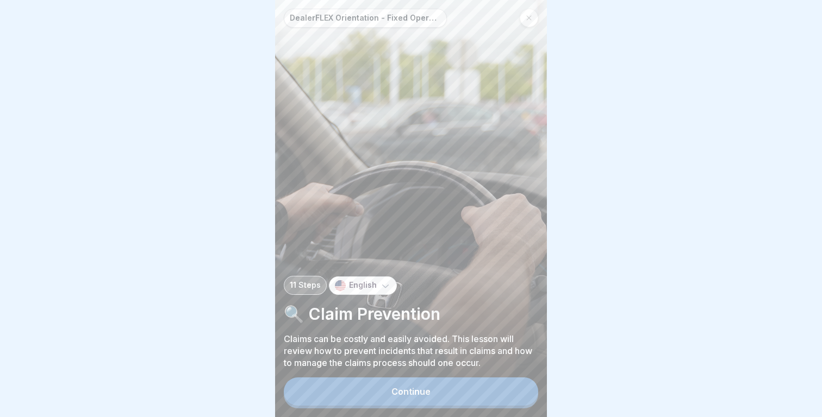
click at [486, 278] on div "11 Steps English" at bounding box center [411, 285] width 254 height 19
click at [433, 388] on button "Continue" at bounding box center [411, 392] width 254 height 28
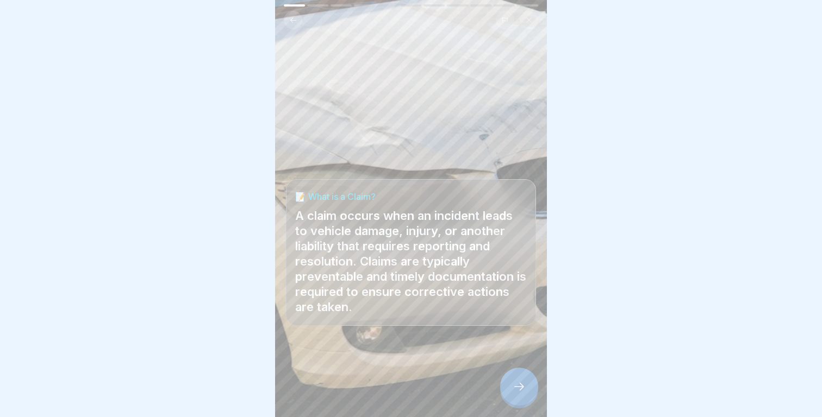
click at [528, 383] on div at bounding box center [519, 387] width 38 height 38
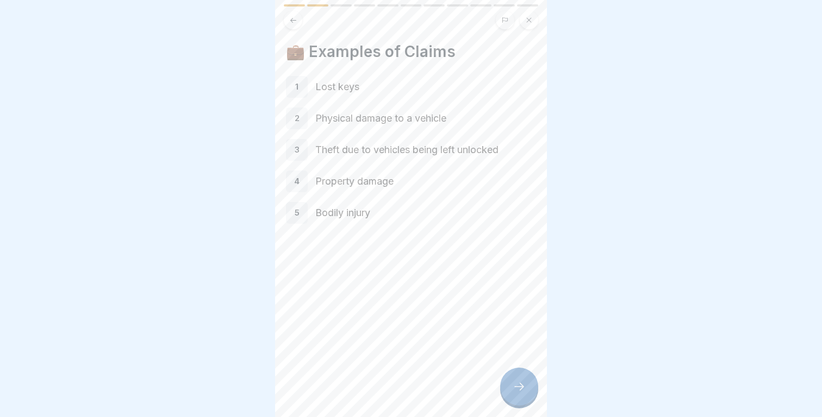
click at [526, 384] on div at bounding box center [519, 387] width 38 height 38
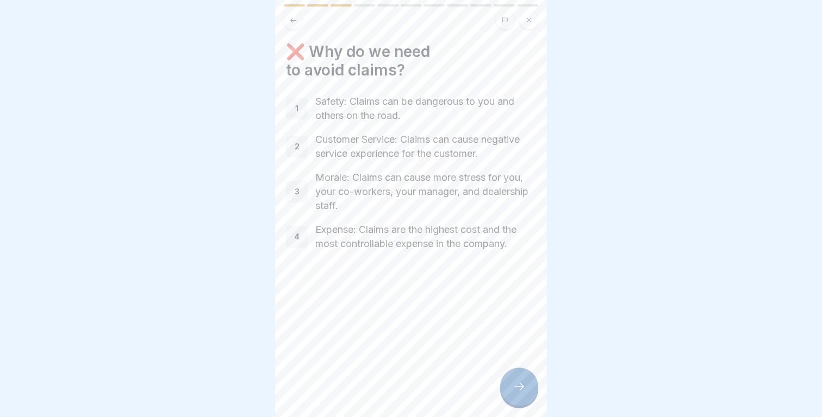
click at [526, 384] on div at bounding box center [519, 387] width 38 height 38
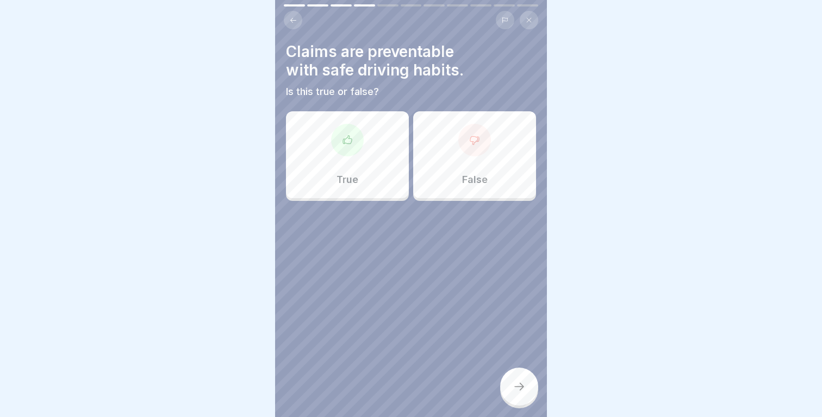
click at [295, 18] on icon at bounding box center [293, 20] width 8 height 8
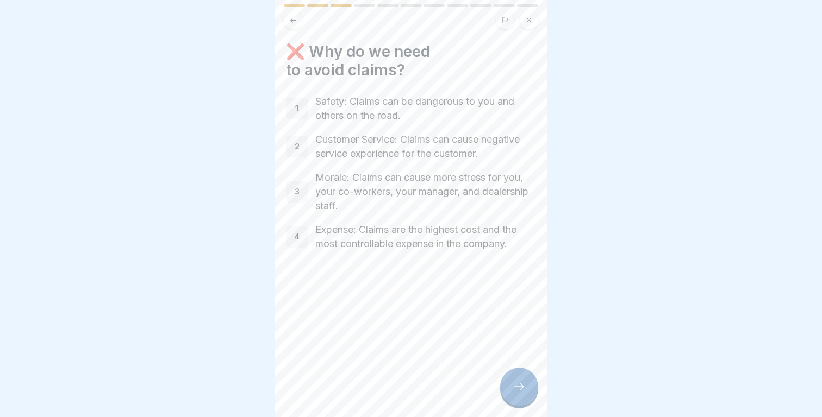
click at [524, 392] on icon at bounding box center [519, 387] width 13 height 13
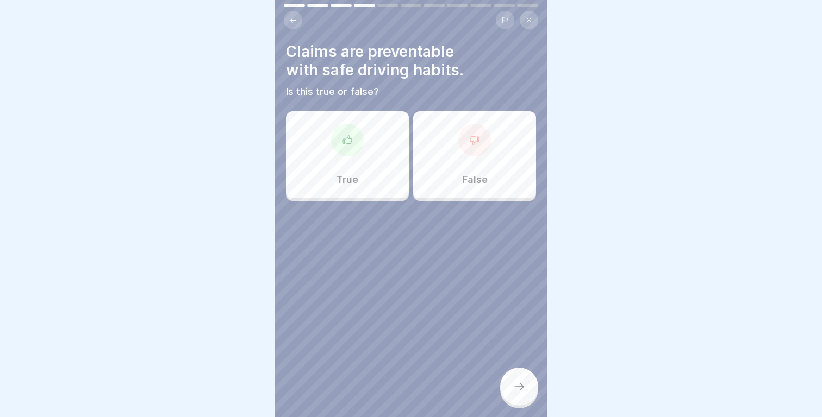
click at [326, 188] on div "True" at bounding box center [347, 154] width 123 height 87
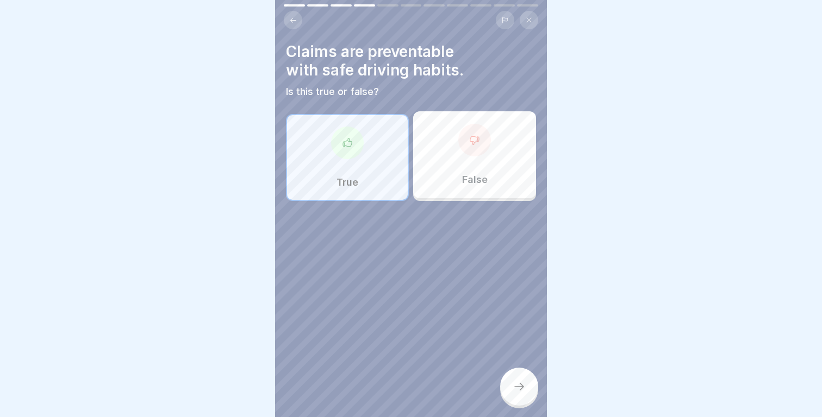
click at [521, 392] on icon at bounding box center [519, 387] width 13 height 13
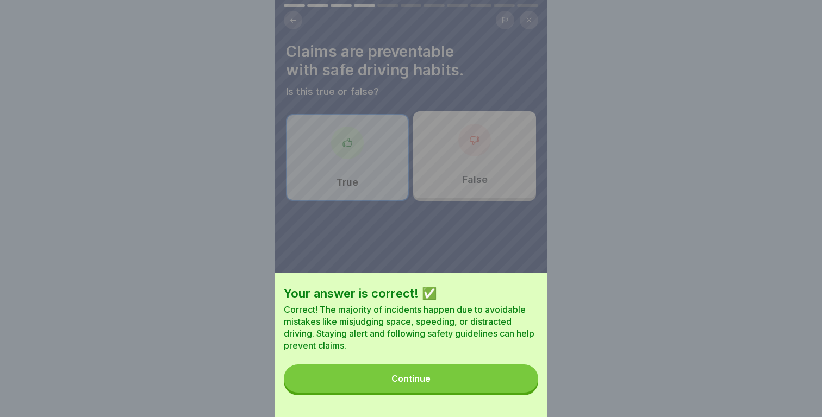
click at [483, 380] on button "Continue" at bounding box center [411, 379] width 254 height 28
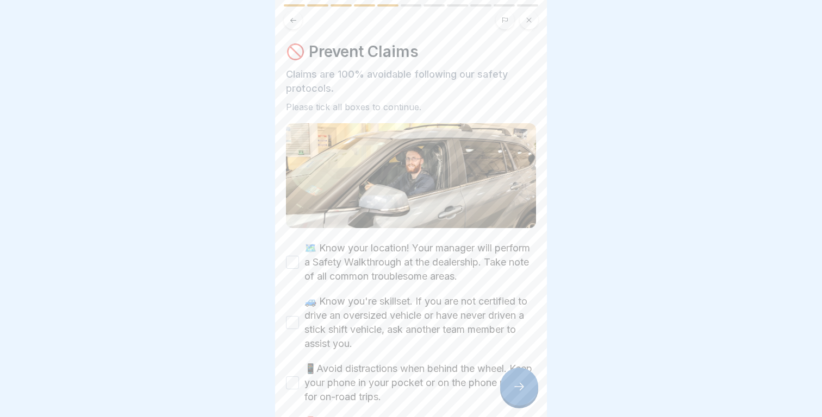
scroll to position [105, 0]
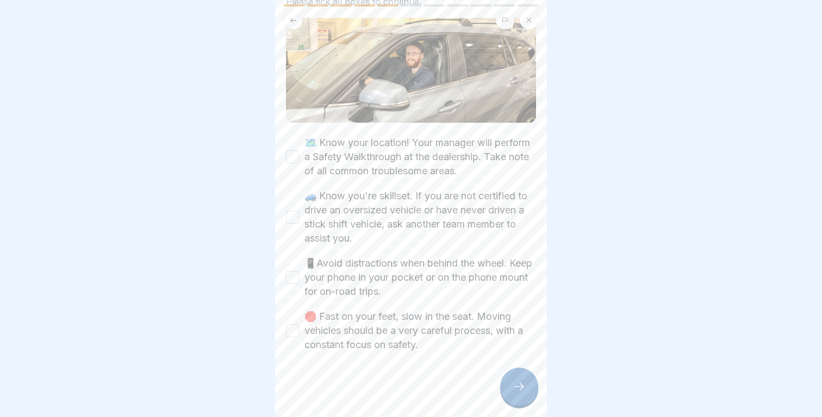
click at [414, 166] on label "🗺️ Know your location! Your manager will perform a Safety Walkthrough at the de…" at bounding box center [420, 157] width 232 height 42
click at [299, 164] on button "🗺️ Know your location! Your manager will perform a Safety Walkthrough at the de…" at bounding box center [292, 157] width 13 height 13
click at [406, 219] on label "🚙 Know you're skillset. If you are not certified to drive an oversized vehicle …" at bounding box center [420, 217] width 232 height 57
click at [299, 219] on button "🚙 Know you're skillset. If you are not certified to drive an oversized vehicle …" at bounding box center [292, 217] width 13 height 13
click at [397, 273] on label "📱Avoid distractions when behind the wheel. Keep your phone in your pocket or on…" at bounding box center [420, 278] width 232 height 42
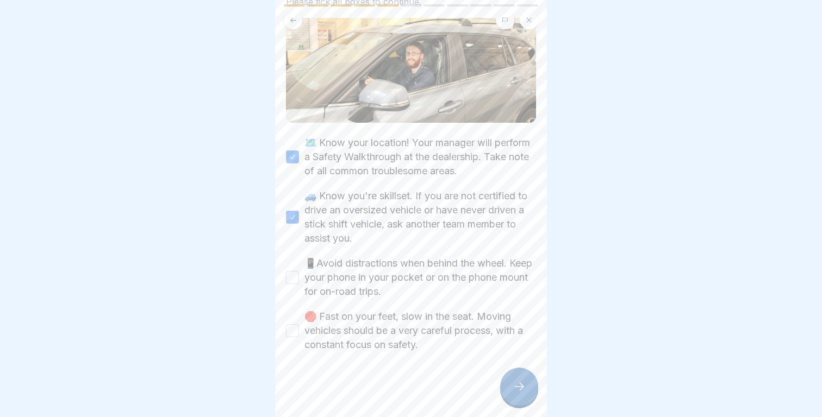
click at [299, 273] on button "📱Avoid distractions when behind the wheel. Keep your phone in your pocket or on…" at bounding box center [292, 277] width 13 height 13
drag, startPoint x: 378, startPoint y: 334, endPoint x: 388, endPoint y: 334, distance: 9.8
click at [378, 334] on label "🛑 Fast on your feet, slow in the seat. Moving vehicles should be a very careful…" at bounding box center [420, 331] width 232 height 42
click at [299, 334] on button "🛑 Fast on your feet, slow in the seat. Moving vehicles should be a very careful…" at bounding box center [292, 331] width 13 height 13
click at [516, 387] on icon at bounding box center [519, 387] width 13 height 13
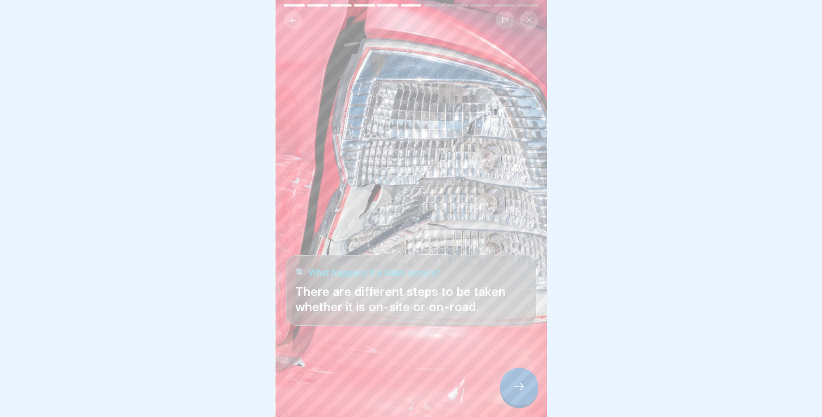
click at [516, 387] on icon at bounding box center [519, 387] width 13 height 13
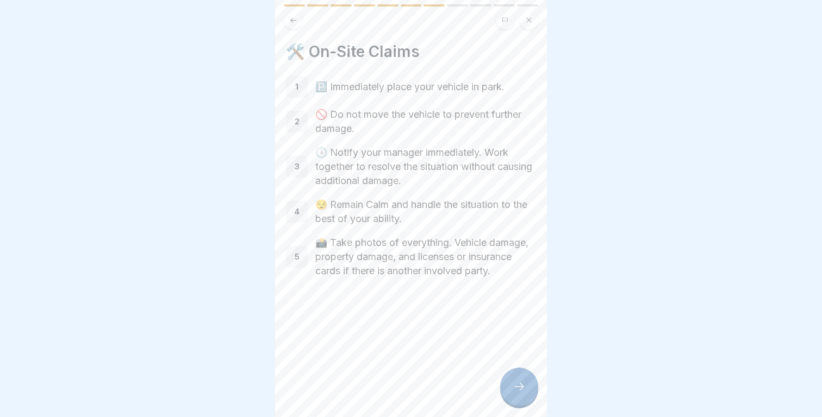
click at [516, 387] on icon at bounding box center [519, 387] width 13 height 13
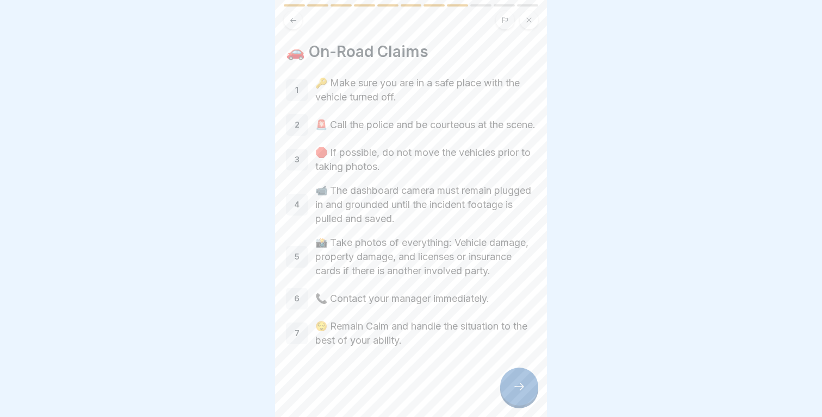
click at [516, 387] on icon at bounding box center [519, 387] width 13 height 13
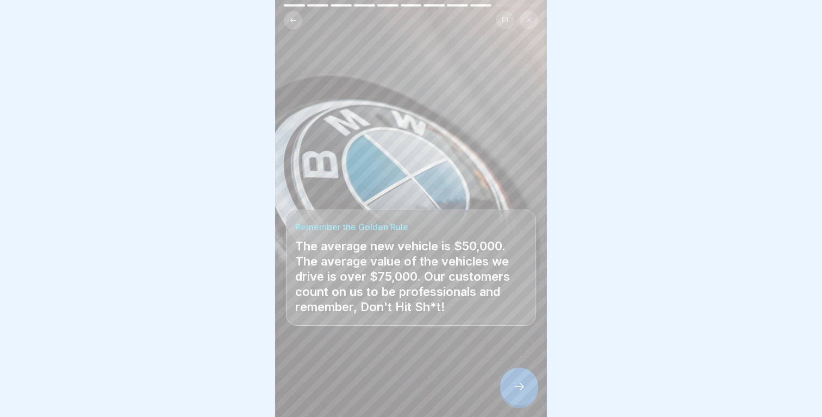
click at [516, 387] on icon at bounding box center [519, 387] width 13 height 13
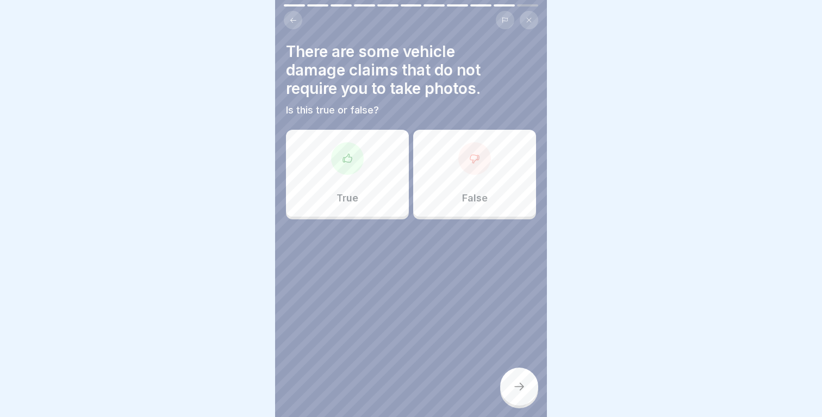
click at [291, 18] on icon at bounding box center [293, 20] width 8 height 8
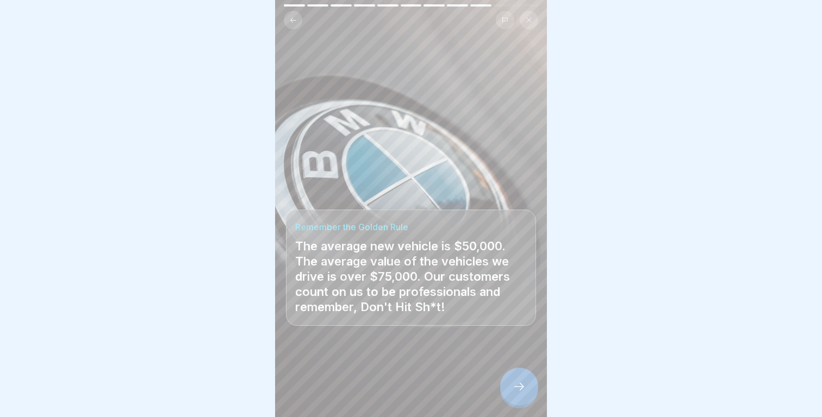
click at [291, 18] on icon at bounding box center [293, 20] width 8 height 8
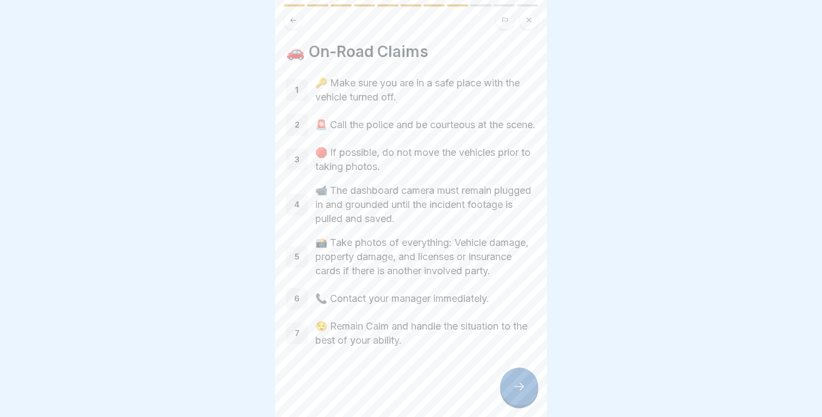
click at [504, 395] on div at bounding box center [519, 387] width 38 height 38
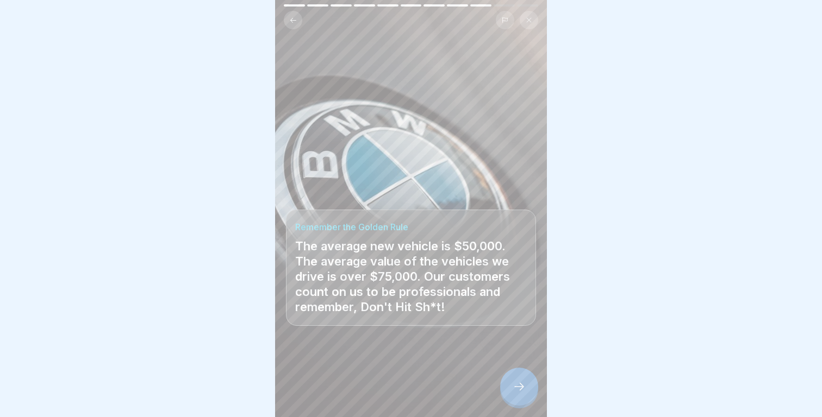
click at [508, 392] on div at bounding box center [519, 387] width 38 height 38
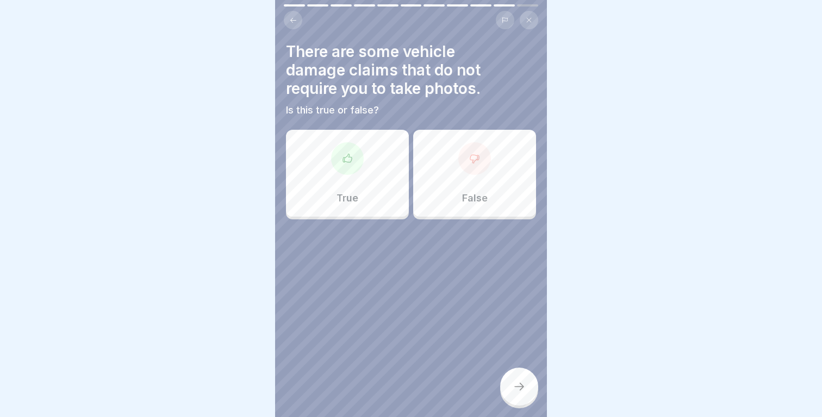
click at [299, 26] on button at bounding box center [293, 20] width 18 height 18
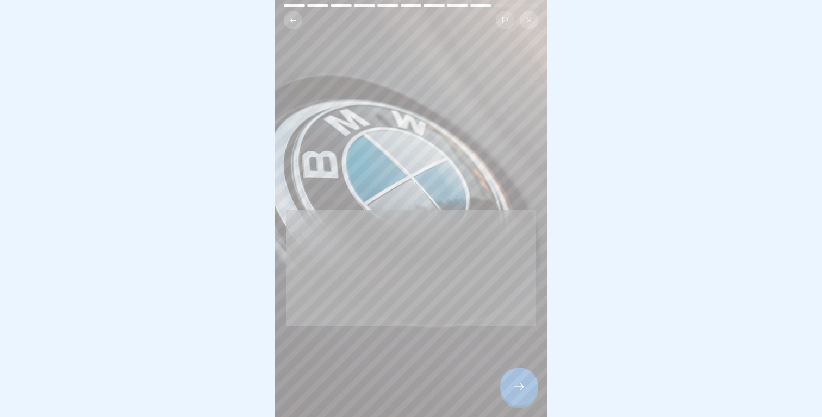
click at [299, 26] on button at bounding box center [293, 20] width 18 height 18
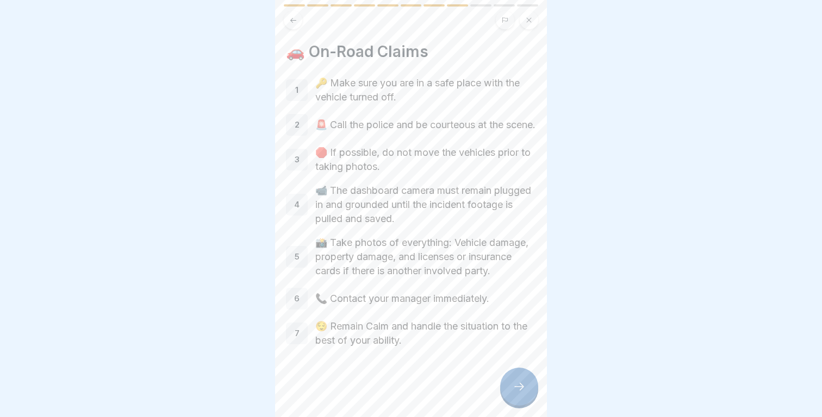
click at [299, 26] on button at bounding box center [293, 20] width 18 height 18
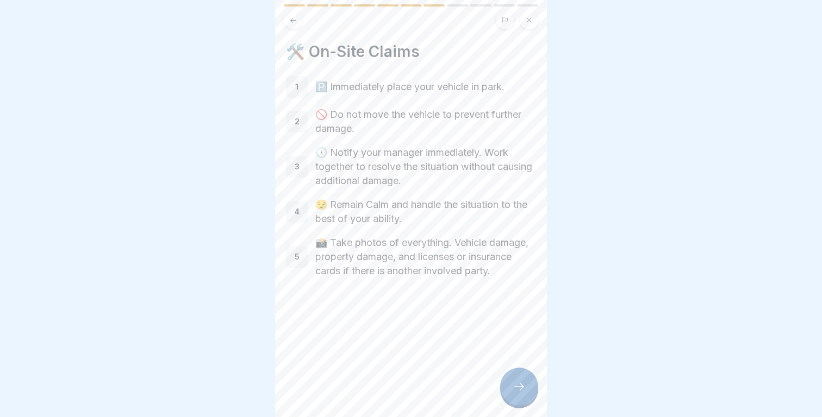
click at [299, 26] on button at bounding box center [293, 20] width 18 height 18
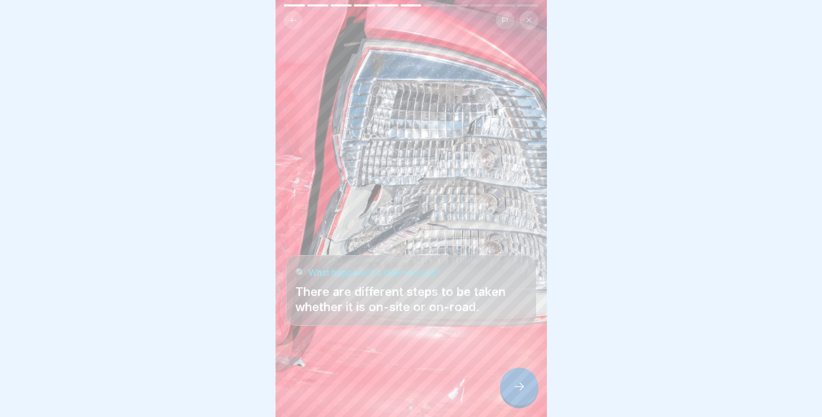
click at [299, 26] on button at bounding box center [293, 20] width 18 height 18
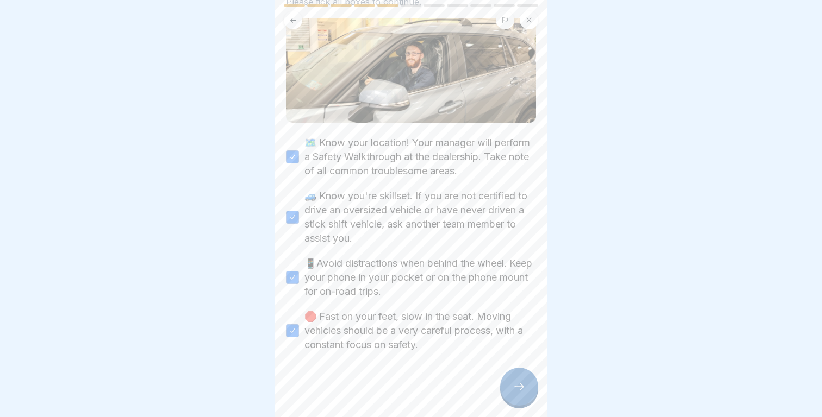
click at [299, 26] on button at bounding box center [293, 20] width 18 height 18
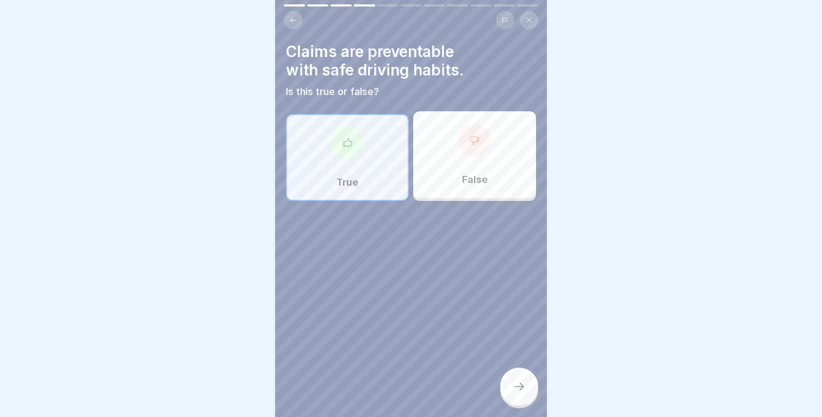
click at [532, 381] on div at bounding box center [519, 387] width 38 height 38
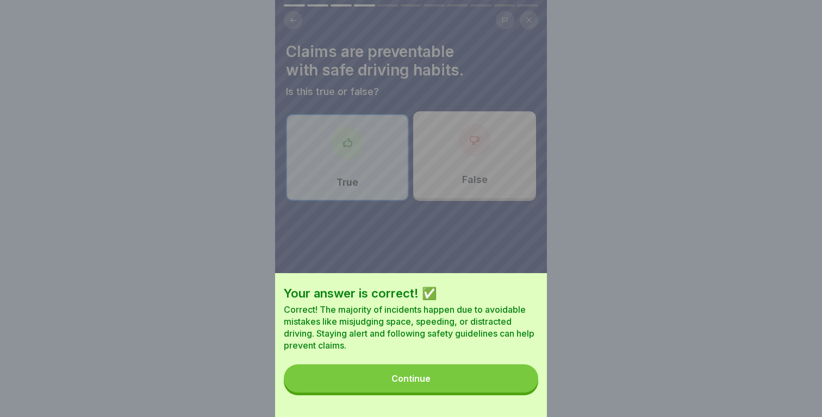
click at [514, 382] on button "Continue" at bounding box center [411, 379] width 254 height 28
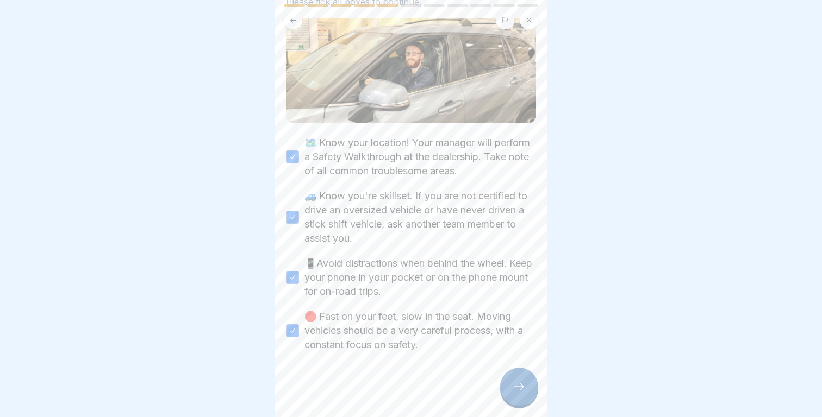
click at [523, 380] on div at bounding box center [519, 387] width 38 height 38
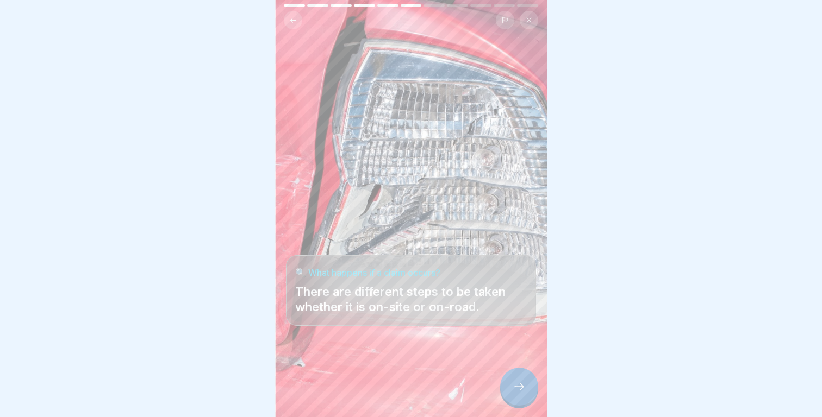
click at [523, 380] on div at bounding box center [519, 387] width 38 height 38
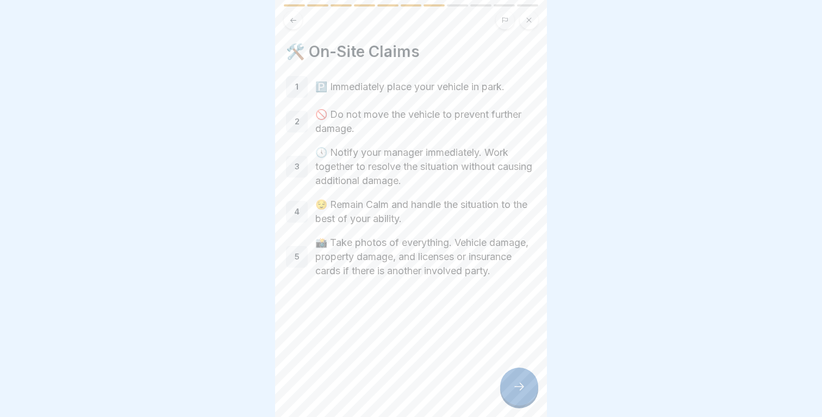
click at [523, 380] on div at bounding box center [519, 387] width 38 height 38
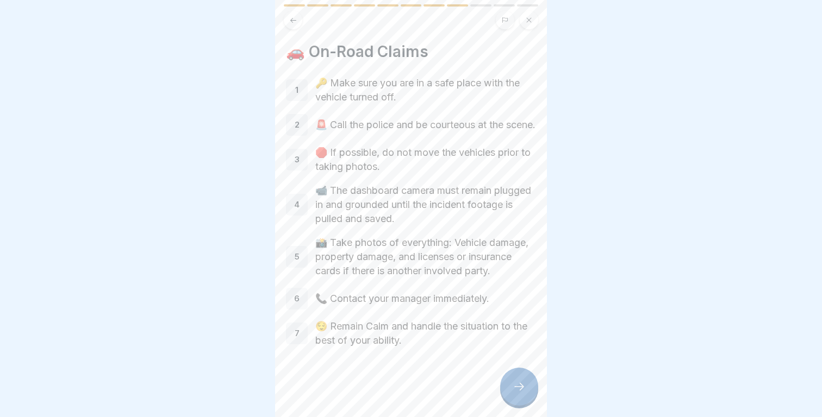
click at [523, 380] on div at bounding box center [519, 387] width 38 height 38
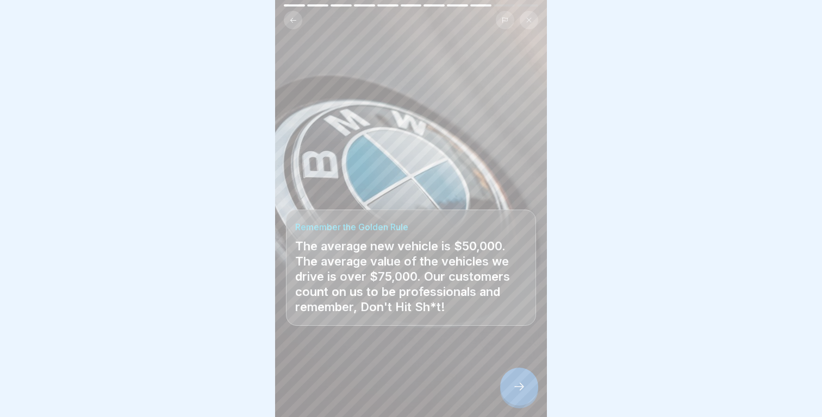
click at [523, 380] on div at bounding box center [519, 387] width 38 height 38
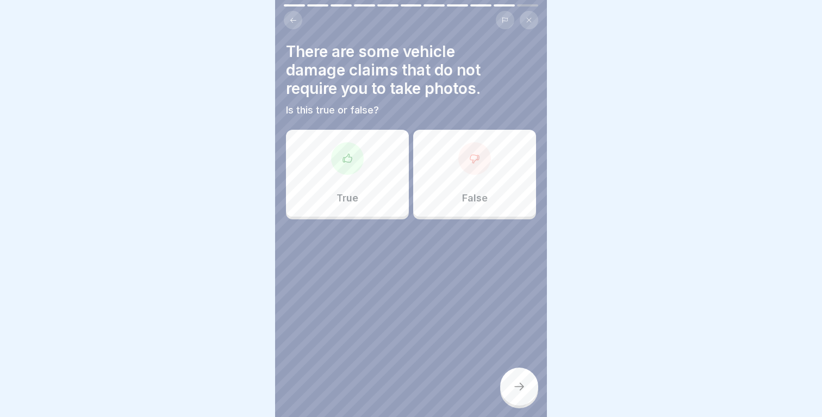
click at [361, 179] on div "True" at bounding box center [347, 173] width 123 height 87
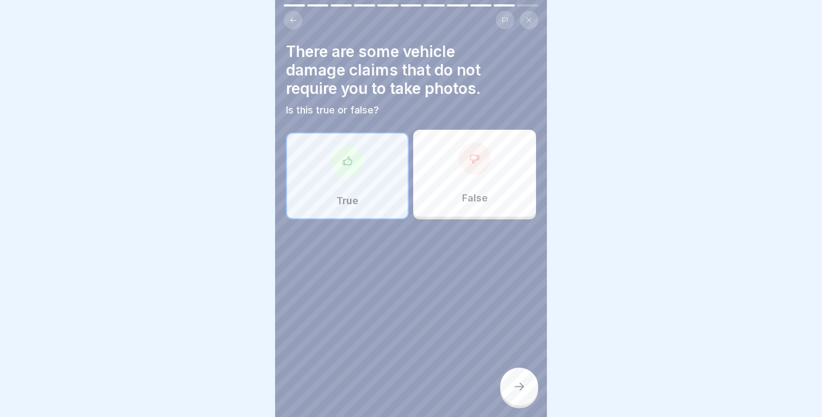
click at [520, 381] on div at bounding box center [519, 387] width 38 height 38
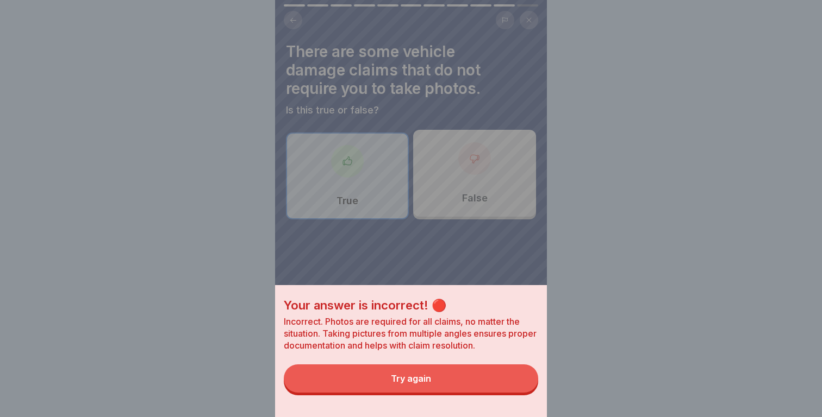
click at [514, 384] on button "Try again" at bounding box center [411, 379] width 254 height 28
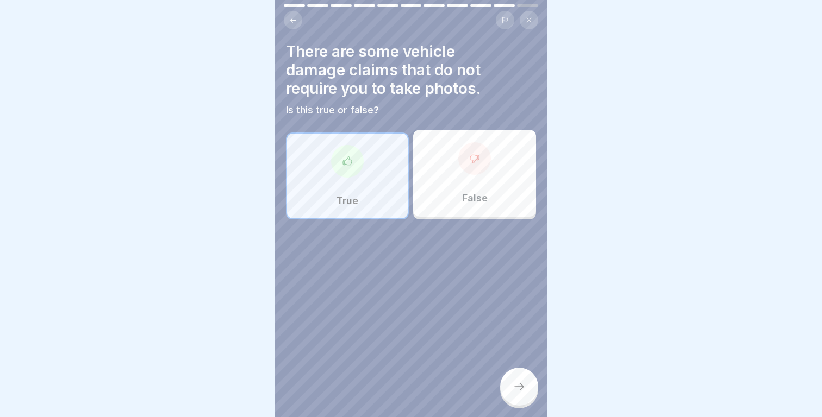
click at [479, 187] on div "False" at bounding box center [474, 173] width 123 height 87
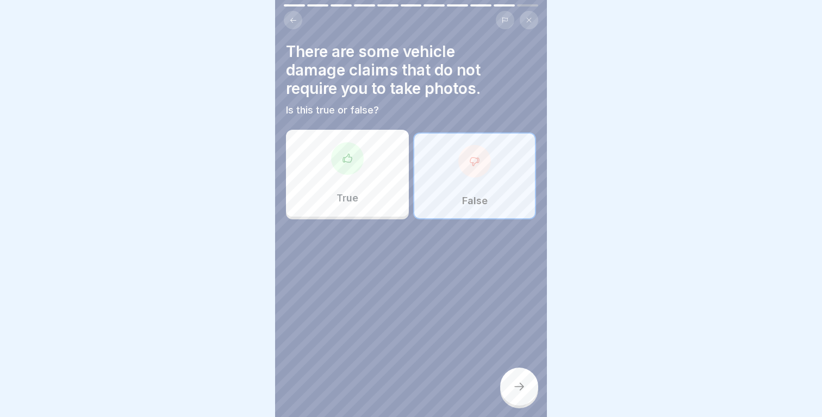
click at [513, 367] on div "There are some vehicle damage claims that do not require you to take photos. Is…" at bounding box center [411, 208] width 272 height 417
click at [513, 378] on div at bounding box center [519, 387] width 38 height 38
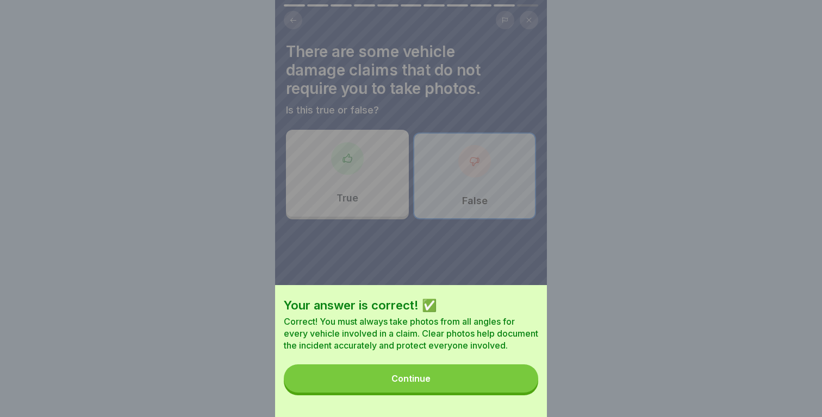
click at [494, 378] on button "Continue" at bounding box center [411, 379] width 254 height 28
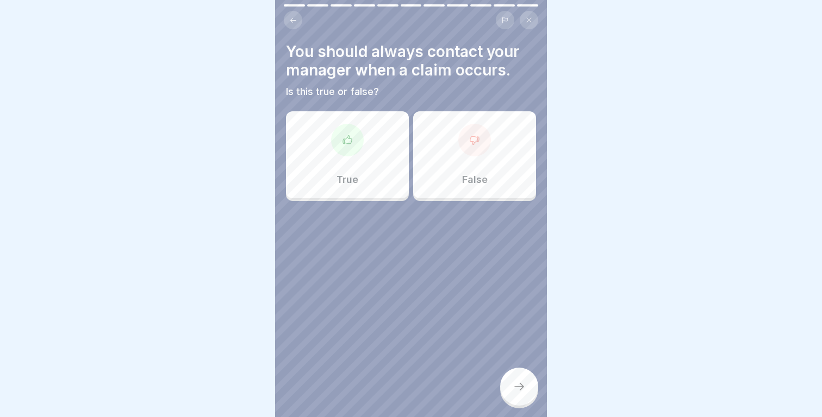
click at [358, 188] on div "True" at bounding box center [347, 154] width 123 height 87
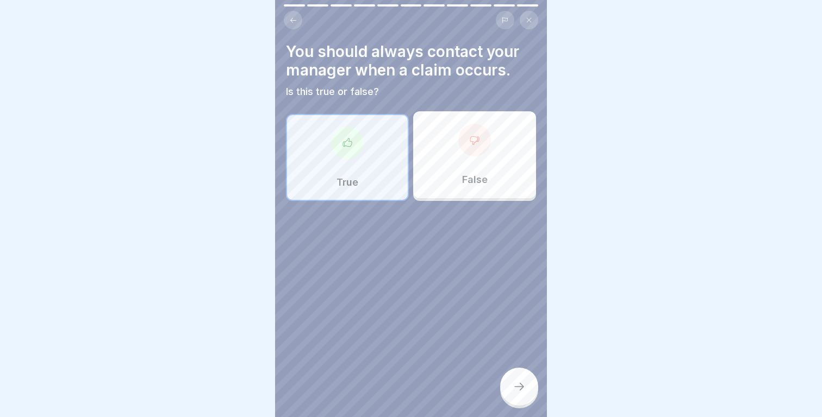
click at [515, 394] on div at bounding box center [519, 387] width 38 height 38
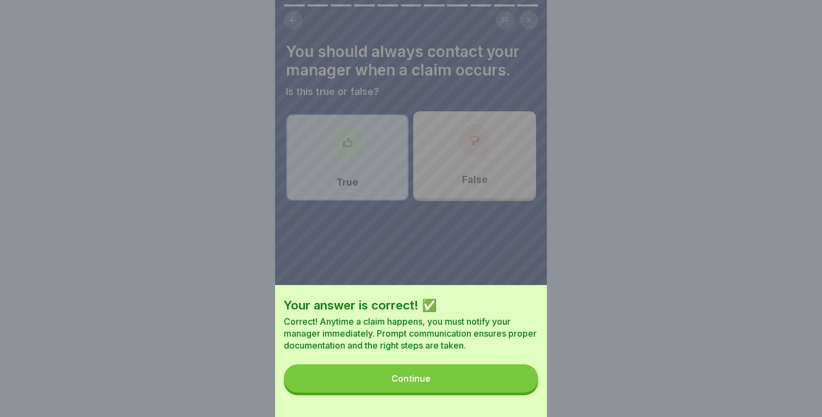
click at [489, 381] on button "Continue" at bounding box center [411, 379] width 254 height 28
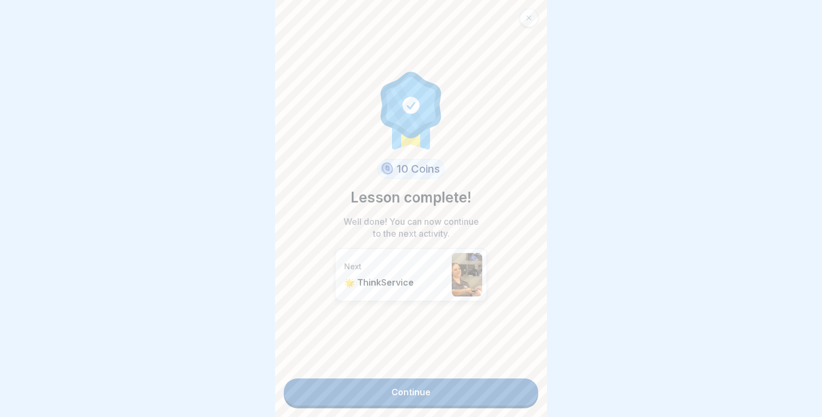
click at [471, 402] on link "Continue" at bounding box center [411, 392] width 254 height 27
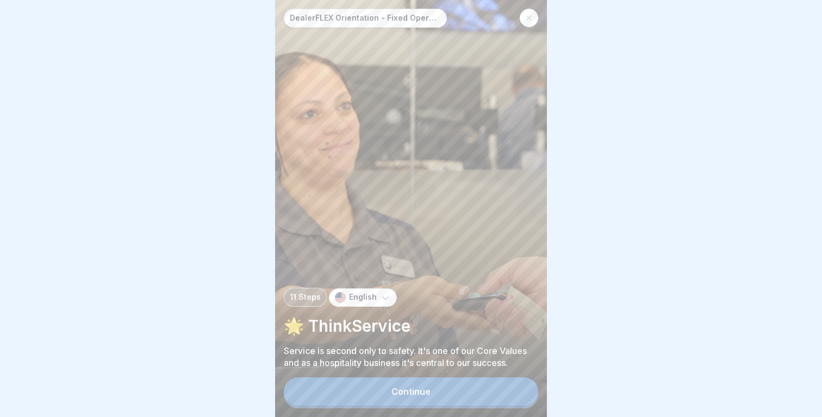
click at [477, 388] on button "Continue" at bounding box center [411, 392] width 254 height 28
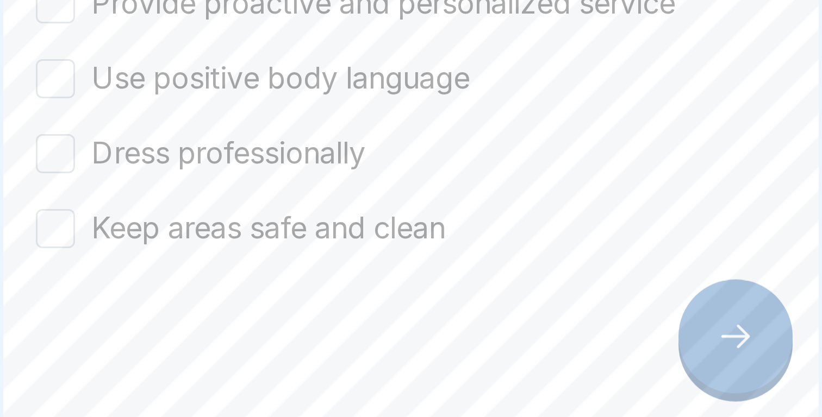
scroll to position [49, 0]
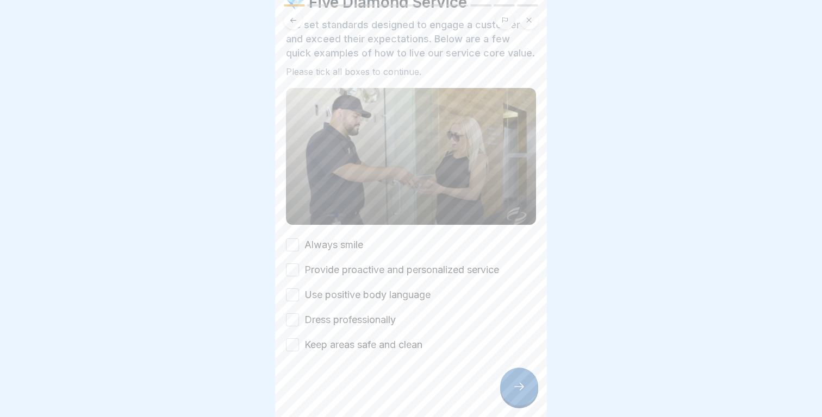
click at [339, 240] on label "Always smile" at bounding box center [333, 245] width 59 height 14
click at [299, 240] on button "Always smile" at bounding box center [292, 245] width 13 height 13
click at [341, 275] on label "Provide proactive and personalized service" at bounding box center [401, 270] width 195 height 14
click at [299, 275] on button "Provide proactive and personalized service" at bounding box center [292, 270] width 13 height 13
click at [341, 295] on label "Use positive body language" at bounding box center [367, 295] width 126 height 14
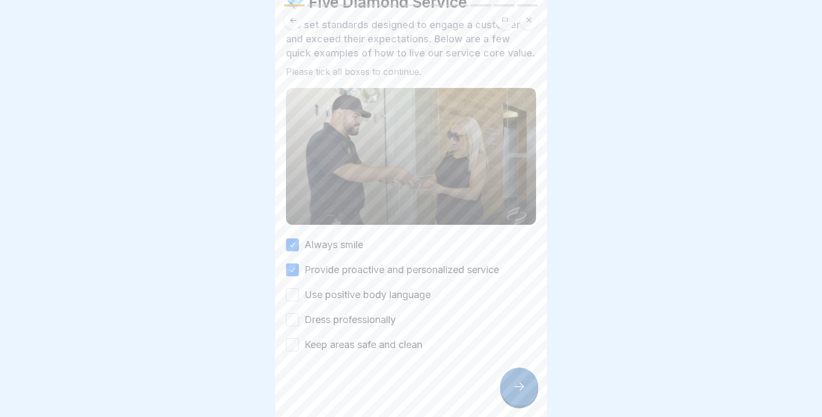
click at [299, 295] on button "Use positive body language" at bounding box center [292, 295] width 13 height 13
click at [341, 309] on div "Always smile Provide proactive and personalized service Use positive body langu…" at bounding box center [411, 295] width 250 height 114
click at [344, 322] on label "Dress professionally" at bounding box center [349, 320] width 91 height 14
click at [299, 322] on button "Dress professionally" at bounding box center [292, 320] width 13 height 13
click at [344, 340] on label "Keep areas safe and clean" at bounding box center [363, 345] width 118 height 14
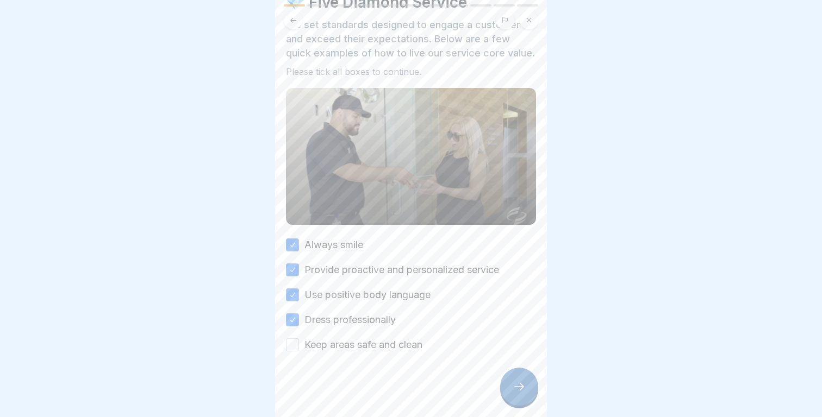
click at [299, 340] on button "Keep areas safe and clean" at bounding box center [292, 345] width 13 height 13
click at [510, 379] on div at bounding box center [519, 387] width 38 height 38
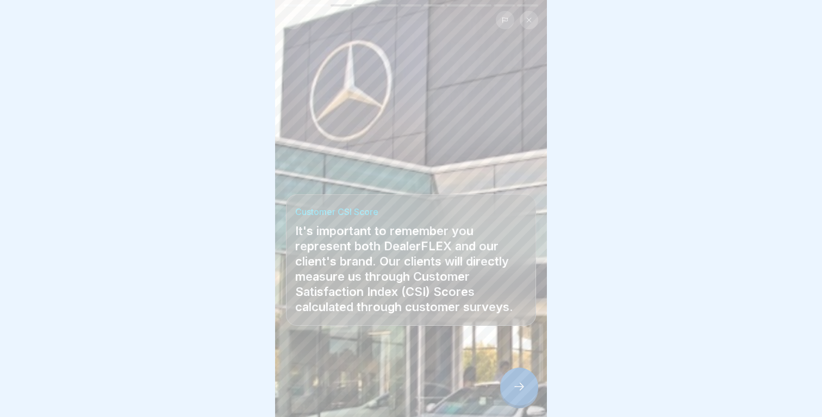
click at [513, 371] on div at bounding box center [519, 387] width 38 height 38
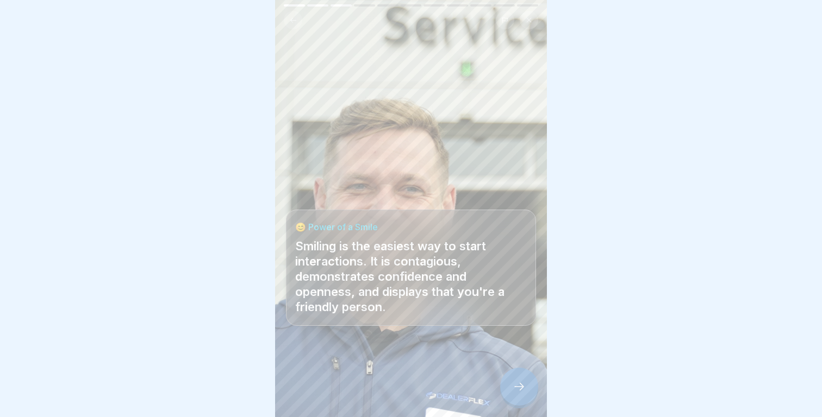
click at [513, 371] on div at bounding box center [519, 387] width 38 height 38
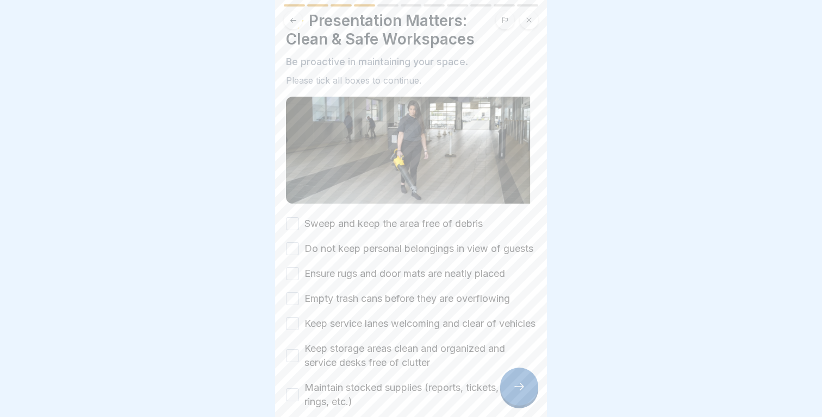
scroll to position [37, 0]
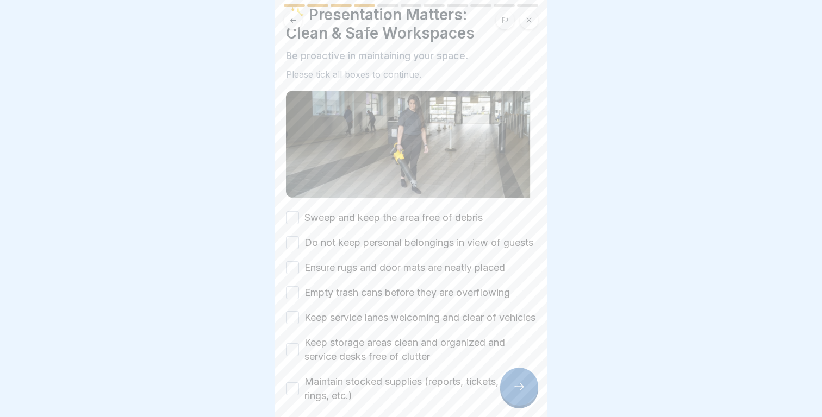
click at [417, 211] on label "Sweep and keep the area free of debris" at bounding box center [393, 218] width 178 height 14
click at [299, 211] on button "Sweep and keep the area free of debris" at bounding box center [292, 217] width 13 height 13
click at [416, 238] on label "Do not keep personal belongings in view of guests" at bounding box center [418, 243] width 229 height 14
click at [299, 238] on button "Do not keep personal belongings in view of guests" at bounding box center [292, 242] width 13 height 13
click at [416, 275] on label "Ensure rugs and door mats are neatly placed" at bounding box center [404, 268] width 201 height 14
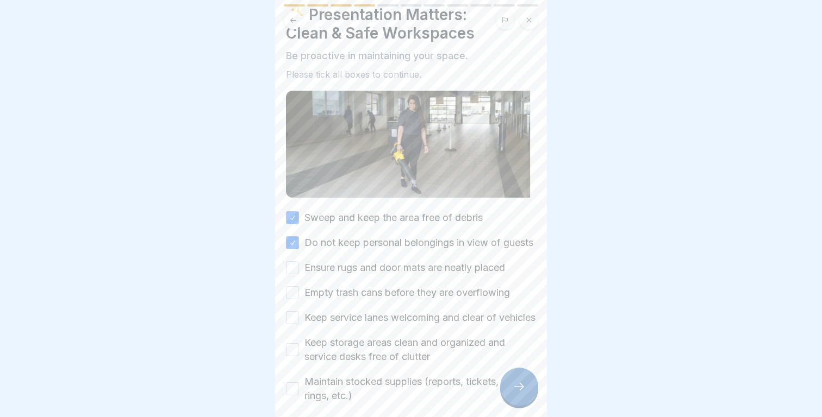
click at [299, 275] on button "Ensure rugs and door mats are neatly placed" at bounding box center [292, 267] width 13 height 13
click at [414, 290] on div "Sweep and keep the area free of debris Do not keep personal belongings in view …" at bounding box center [411, 307] width 250 height 192
click at [414, 315] on div "Sweep and keep the area free of debris Do not keep personal belongings in view …" at bounding box center [411, 307] width 250 height 192
click at [404, 316] on div "Sweep and keep the area free of debris Do not keep personal belongings in view …" at bounding box center [411, 307] width 250 height 192
click at [404, 325] on label "Keep service lanes welcoming and clear of vehicles" at bounding box center [419, 318] width 231 height 14
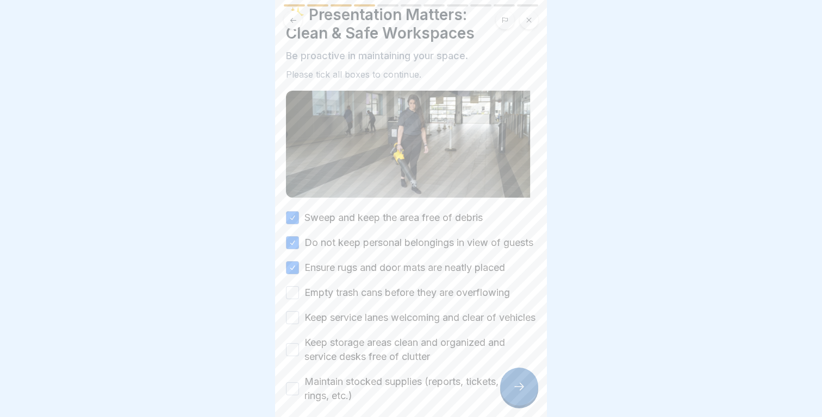
click at [299, 325] on button "Keep service lanes welcoming and clear of vehicles" at bounding box center [292, 317] width 13 height 13
click at [404, 300] on label "Empty trash cans before they are overflowing" at bounding box center [406, 293] width 205 height 14
click at [299, 300] on button "Empty trash cans before they are overflowing" at bounding box center [292, 292] width 13 height 13
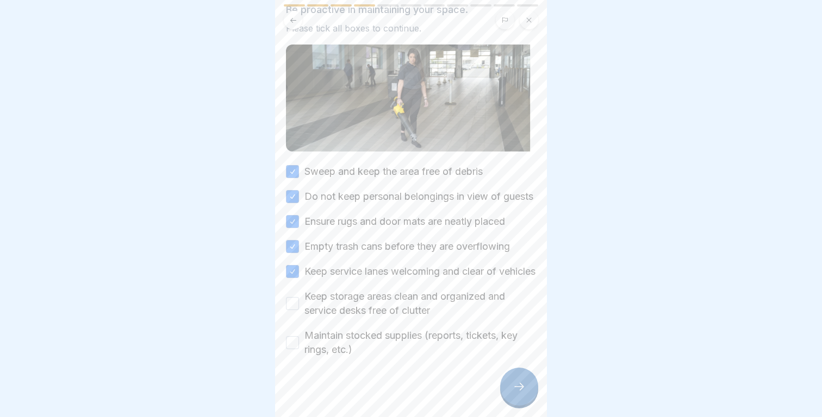
scroll to position [116, 0]
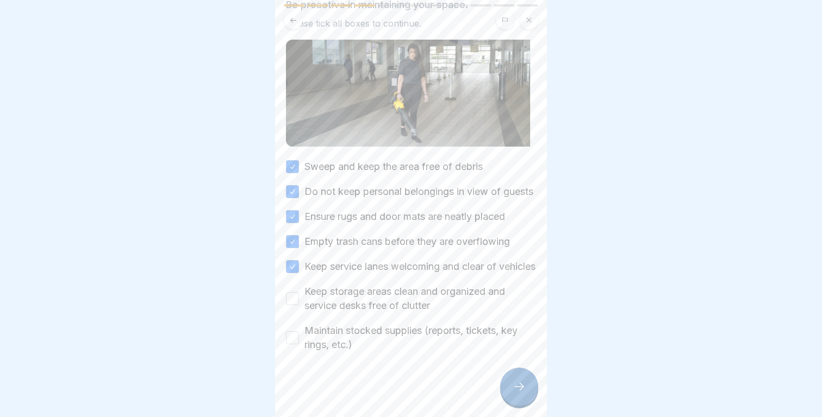
click at [387, 297] on label "Keep storage areas clean and organized and service desks free of clutter" at bounding box center [420, 299] width 232 height 28
click at [299, 297] on button "Keep storage areas clean and organized and service desks free of clutter" at bounding box center [292, 298] width 13 height 13
click at [381, 331] on label "Maintain stocked supplies (reports, tickets, key rings, etc.)" at bounding box center [420, 338] width 232 height 28
click at [299, 332] on button "Maintain stocked supplies (reports, tickets, key rings, etc.)" at bounding box center [292, 338] width 13 height 13
click at [525, 396] on div at bounding box center [519, 387] width 38 height 38
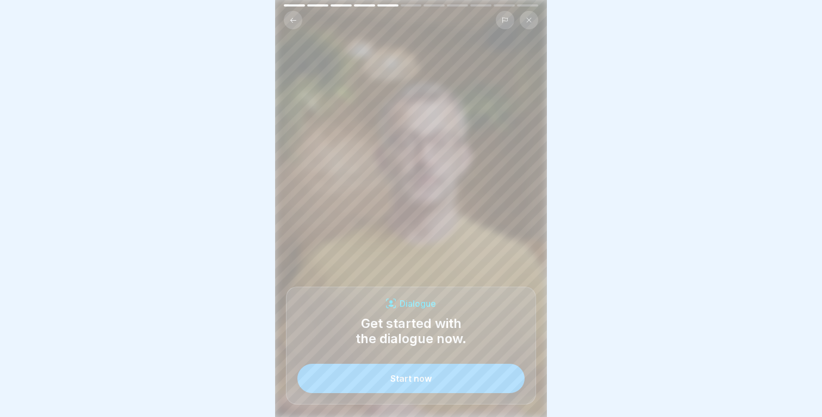
click at [421, 392] on button "Start now" at bounding box center [410, 378] width 227 height 29
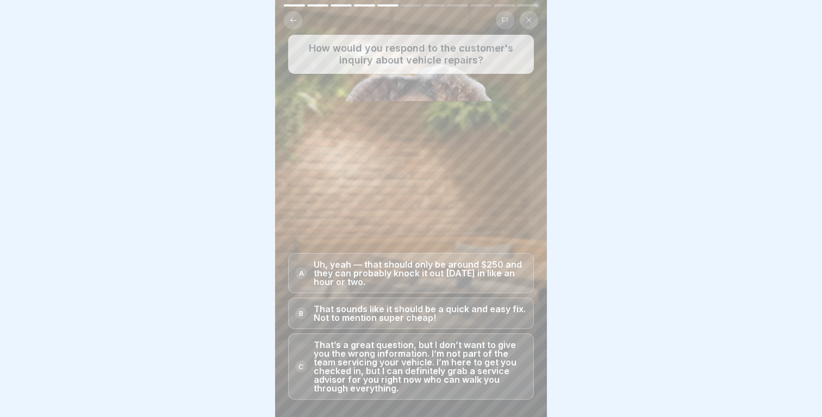
click at [437, 359] on p "That’s a great question, but I don’t want to give you the wrong information. I’…" at bounding box center [420, 367] width 213 height 52
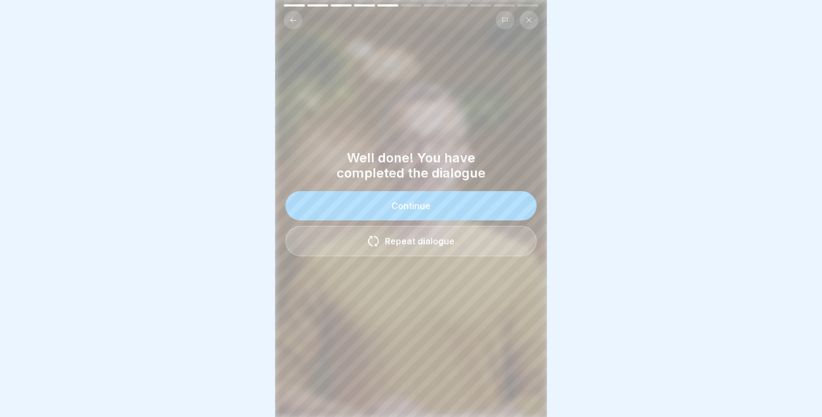
click at [473, 198] on button "Continue" at bounding box center [410, 205] width 251 height 29
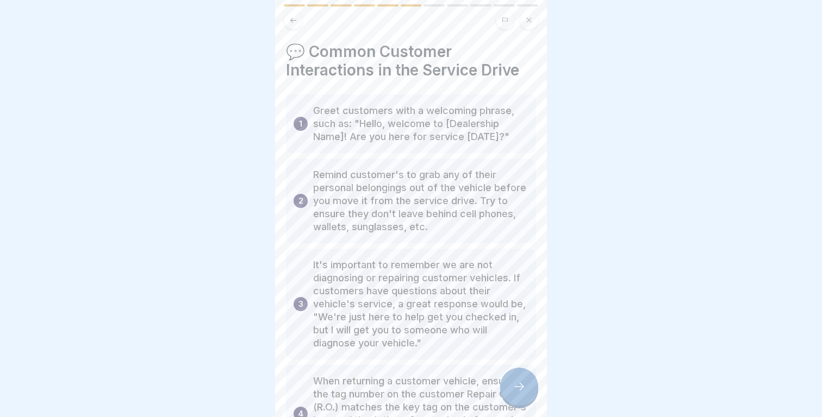
scroll to position [111, 0]
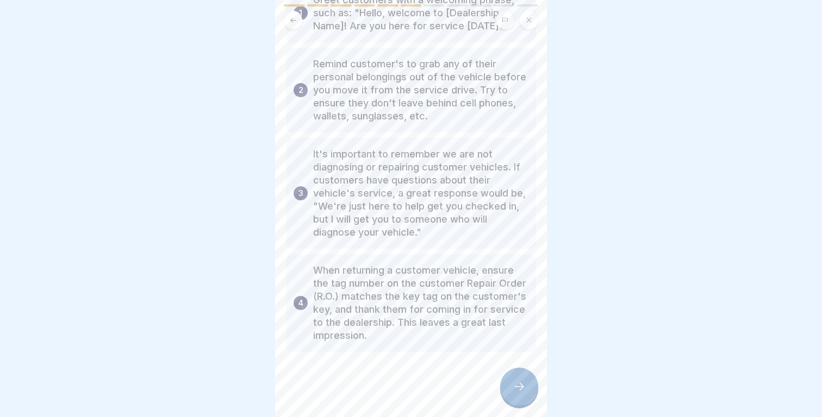
click at [503, 294] on p "When returning a customer vehicle, ensure the tag number on the customer Repair…" at bounding box center [420, 303] width 215 height 78
click at [507, 373] on div at bounding box center [519, 387] width 38 height 38
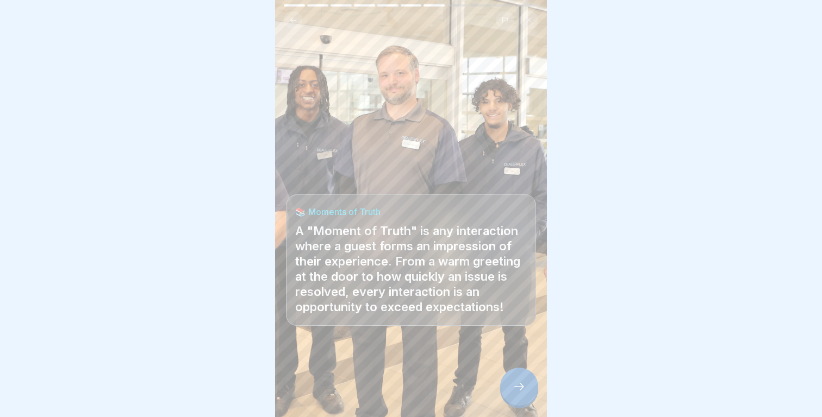
click at [513, 376] on div at bounding box center [519, 387] width 38 height 38
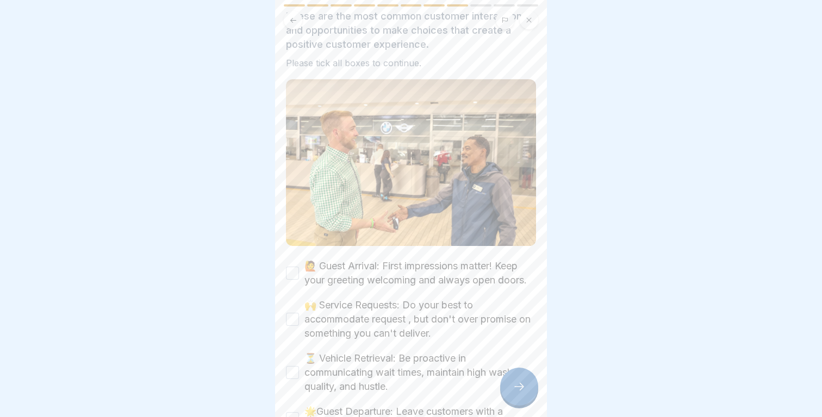
scroll to position [157, 0]
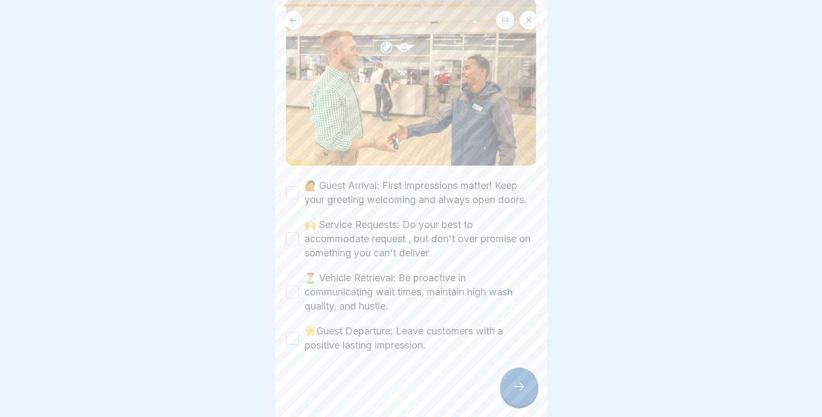
click at [453, 197] on label "🙋 Guest Arrival: First impressions matter! Keep your greeting welcoming and alw…" at bounding box center [420, 193] width 232 height 28
click at [299, 197] on button "🙋 Guest Arrival: First impressions matter! Keep your greeting welcoming and alw…" at bounding box center [292, 192] width 13 height 13
click at [440, 230] on label "🙌 Service Requests: Do your best to accommodate request , but don't over promis…" at bounding box center [420, 239] width 232 height 42
click at [299, 233] on button "🙌 Service Requests: Do your best to accommodate request , but don't over promis…" at bounding box center [292, 239] width 13 height 13
click at [387, 273] on label "⏳ Vehicle Retrieval: Be proactive in communicating wait times, maintain high wa…" at bounding box center [420, 292] width 232 height 42
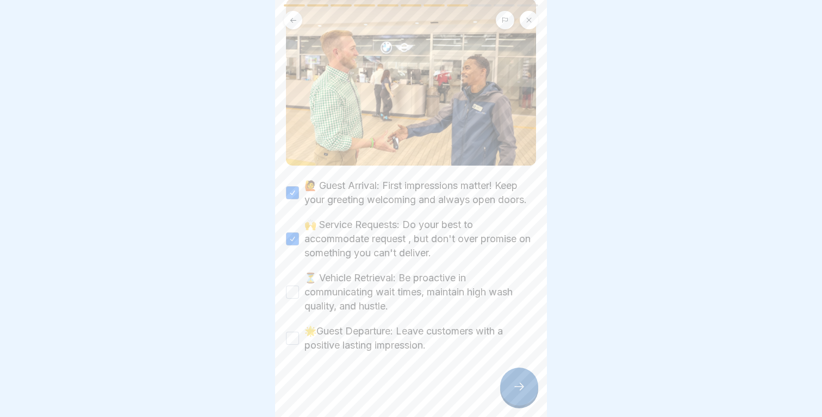
click at [299, 286] on button "⏳ Vehicle Retrieval: Be proactive in communicating wait times, maintain high wa…" at bounding box center [292, 292] width 13 height 13
click at [359, 333] on label "🌟Guest Departure: Leave customers with a positive lasting impression." at bounding box center [420, 339] width 232 height 28
click at [299, 333] on button "🌟Guest Departure: Leave customers with a positive lasting impression." at bounding box center [292, 338] width 13 height 13
click at [510, 376] on div at bounding box center [519, 387] width 38 height 38
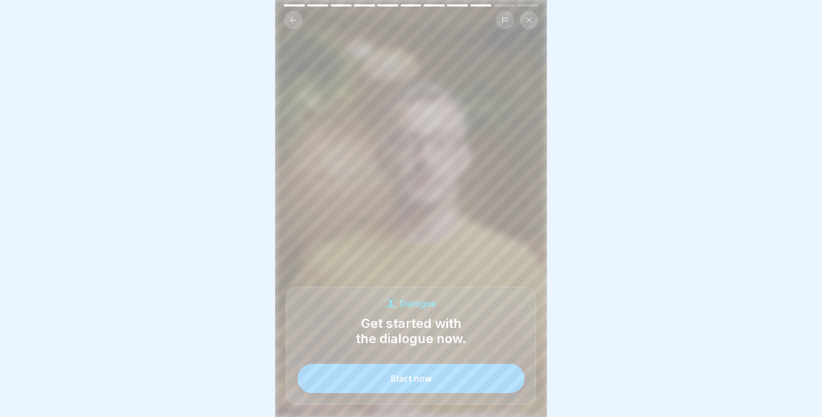
click at [492, 382] on button "Start now" at bounding box center [410, 378] width 227 height 29
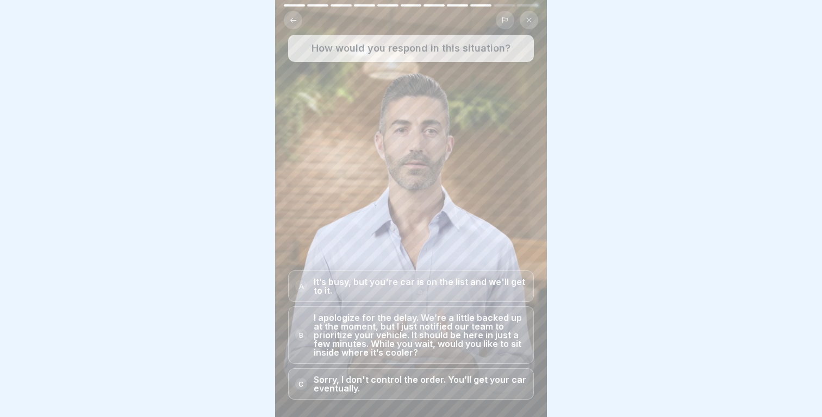
click at [512, 349] on p "I apologize for the delay. We’re a little backed up at the moment, but I just n…" at bounding box center [420, 335] width 213 height 43
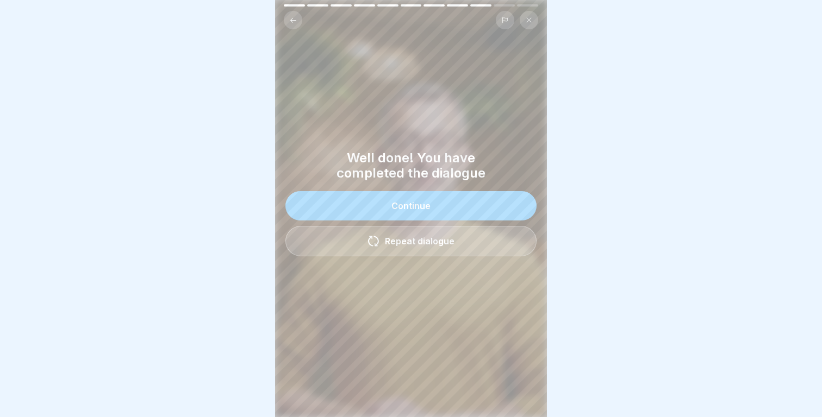
click at [469, 202] on button "Continue" at bounding box center [410, 205] width 251 height 29
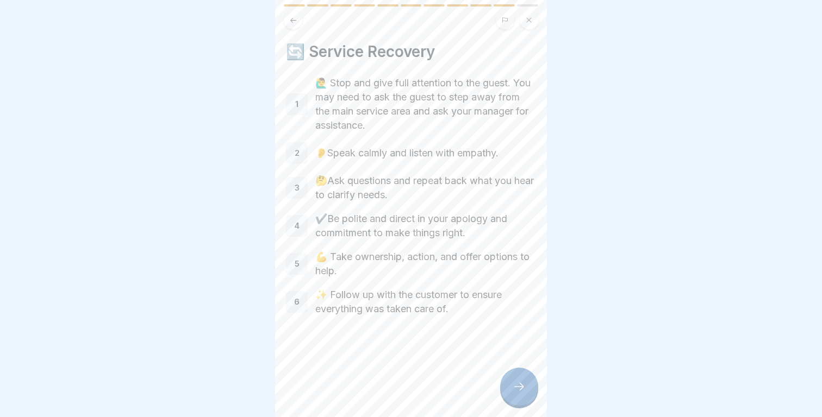
click at [515, 375] on div at bounding box center [519, 387] width 38 height 38
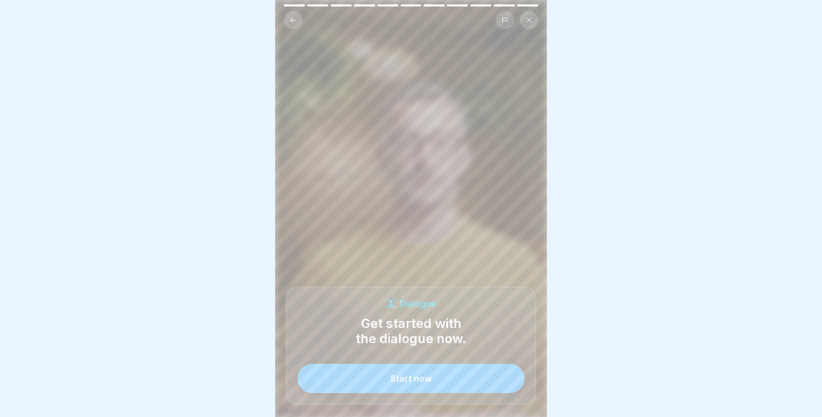
click at [502, 378] on button "Start now" at bounding box center [410, 378] width 227 height 29
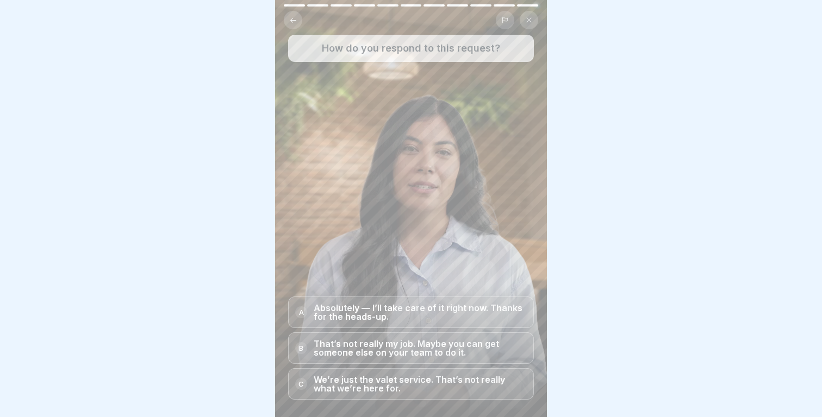
click at [491, 316] on p "Absolutely — I’ll take care of it right now. Thanks for the heads-up." at bounding box center [420, 312] width 213 height 17
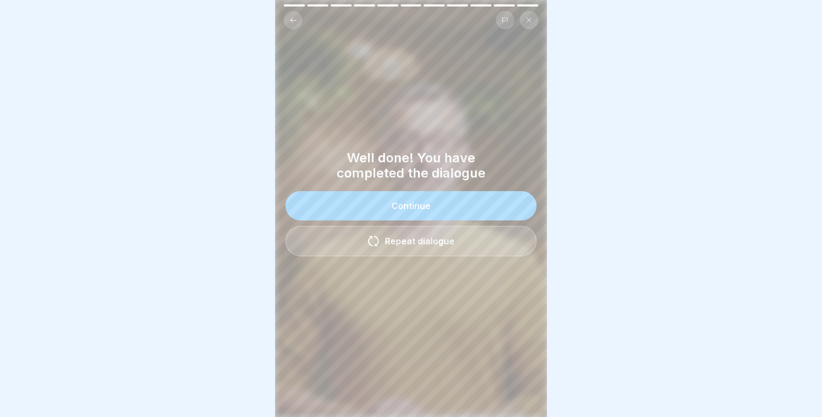
click at [426, 202] on div "Continue" at bounding box center [410, 206] width 39 height 10
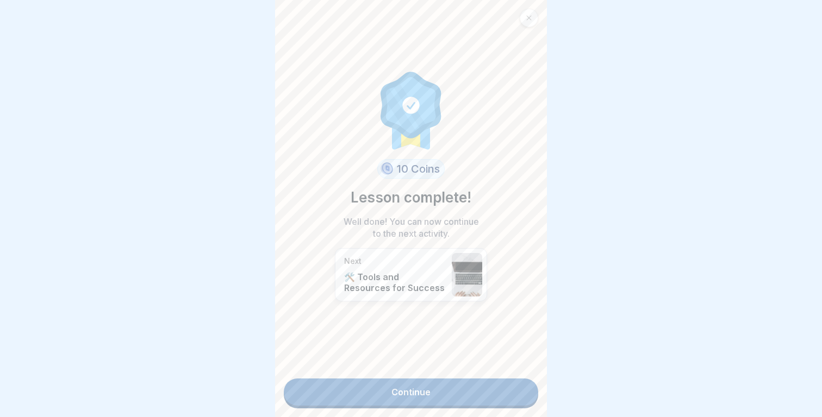
click at [437, 391] on link "Continue" at bounding box center [411, 392] width 254 height 27
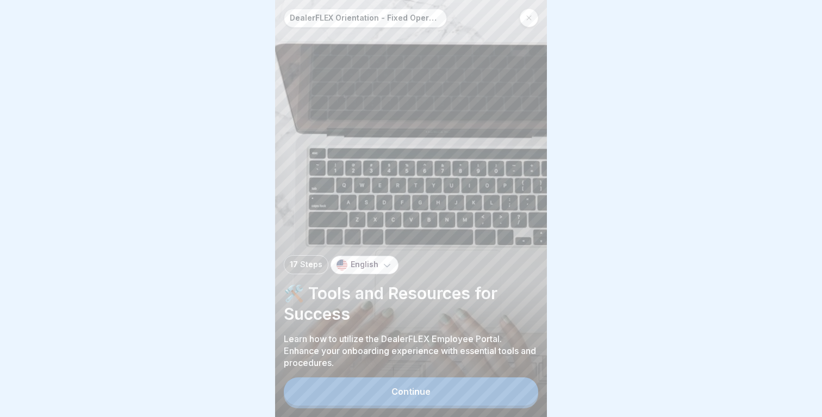
click at [437, 391] on button "Continue" at bounding box center [411, 392] width 254 height 28
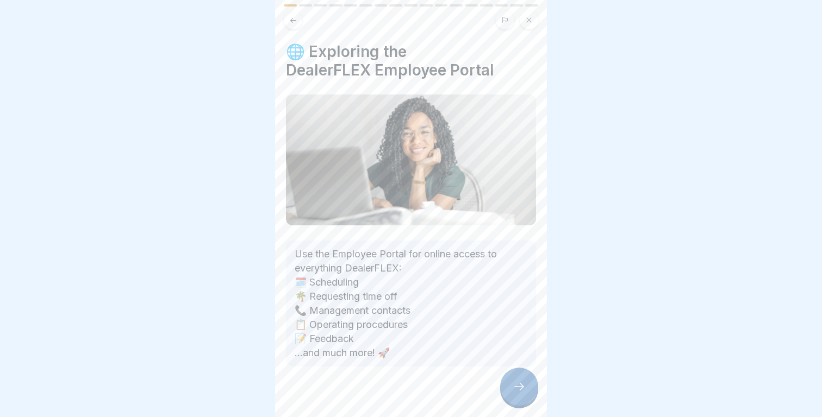
click at [511, 396] on div at bounding box center [519, 387] width 38 height 38
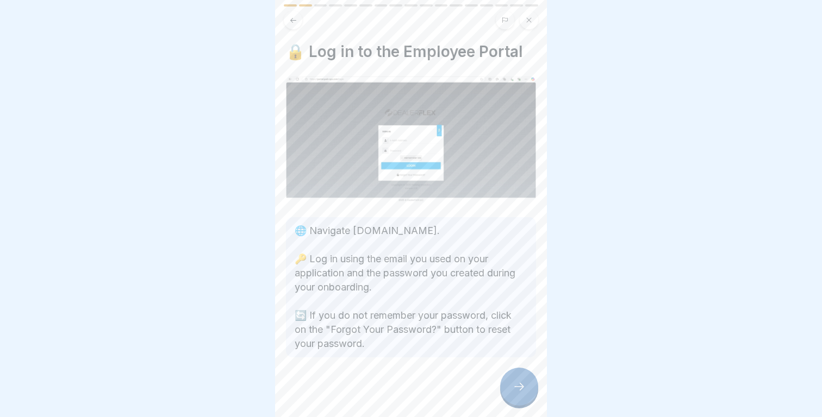
click at [511, 396] on div at bounding box center [519, 387] width 38 height 38
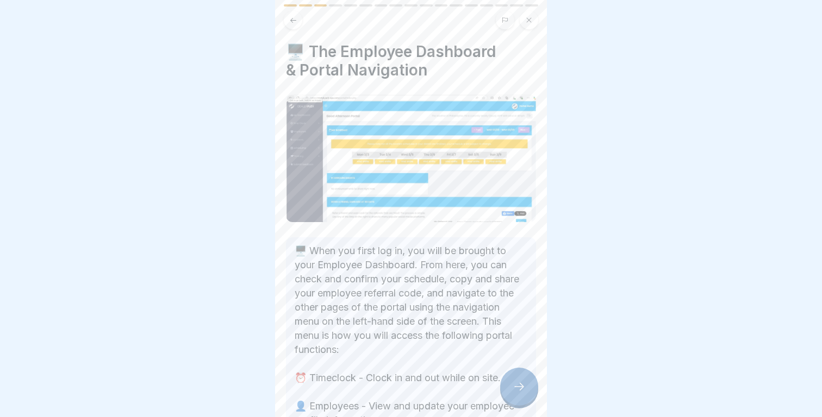
scroll to position [266, 0]
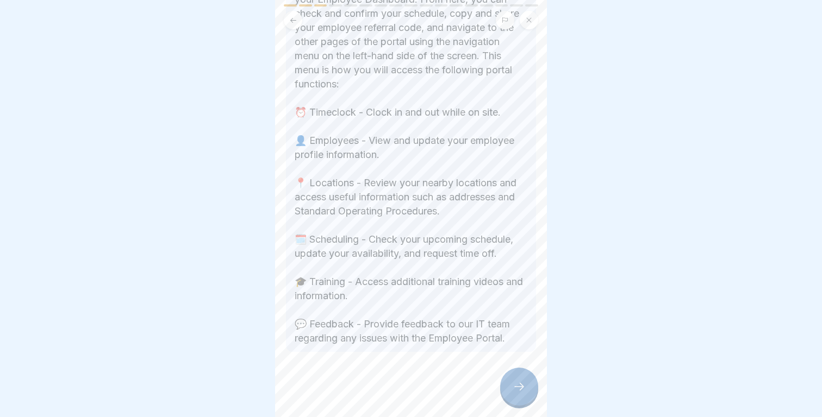
click at [512, 384] on div at bounding box center [519, 387] width 38 height 38
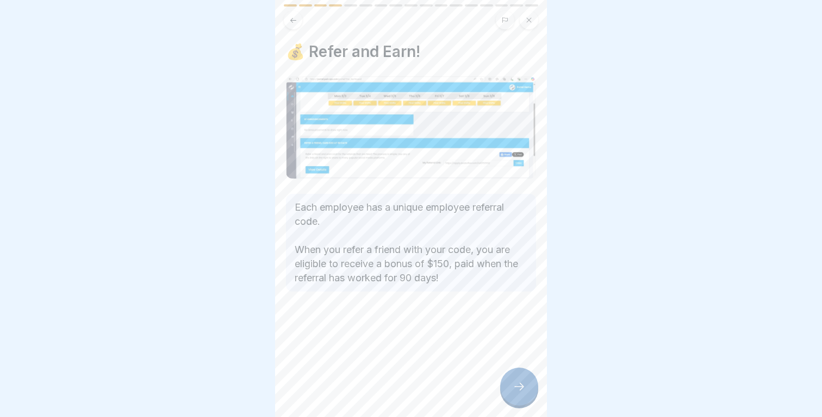
click at [512, 384] on div at bounding box center [519, 387] width 38 height 38
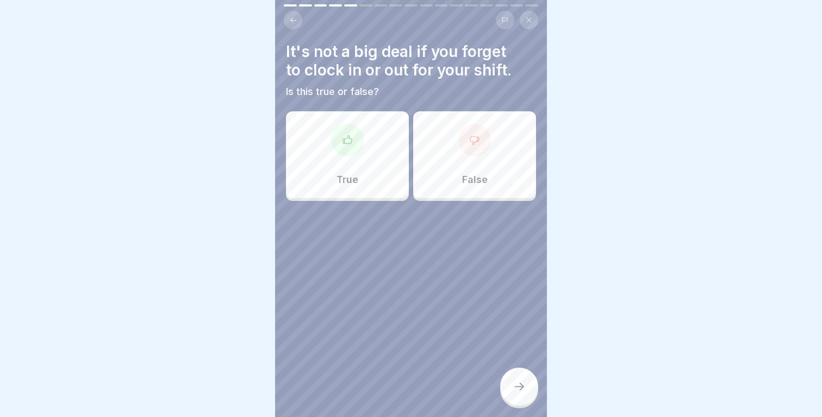
click at [476, 184] on p "False" at bounding box center [475, 180] width 26 height 12
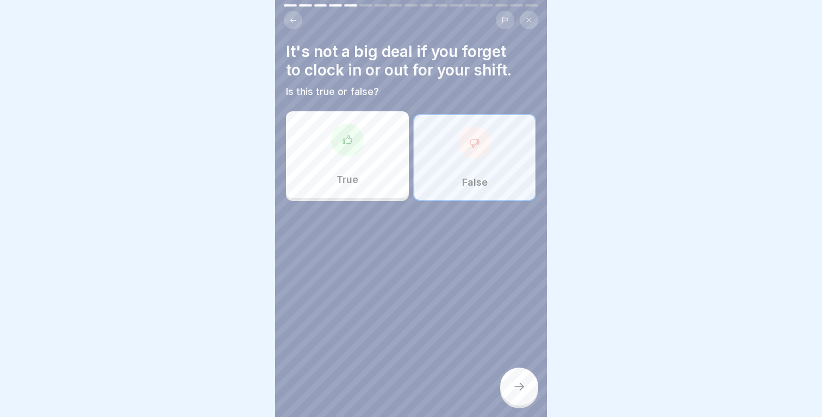
click at [525, 374] on div at bounding box center [519, 387] width 38 height 38
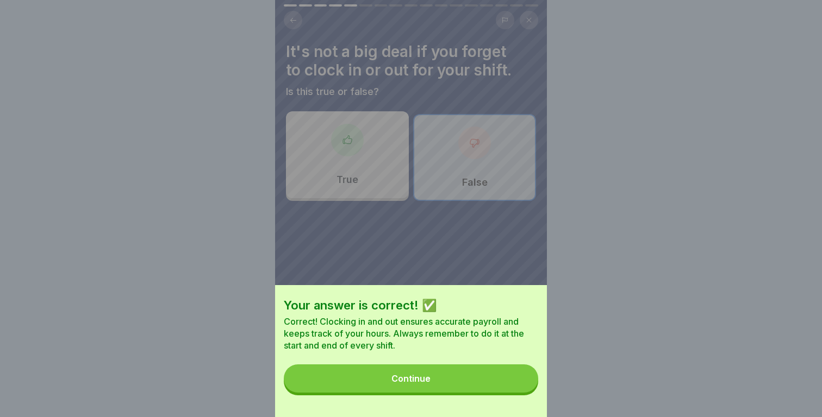
click at [525, 374] on button "Continue" at bounding box center [411, 379] width 254 height 28
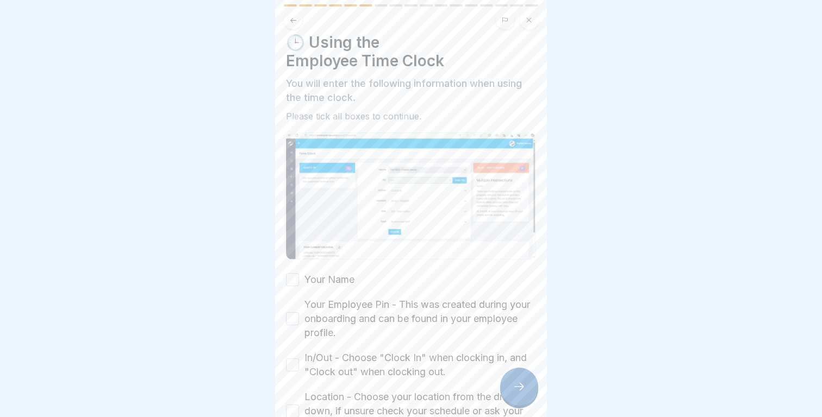
scroll to position [10, 0]
click at [335, 279] on label "Your Name" at bounding box center [329, 279] width 50 height 14
click at [299, 279] on button "Your Name" at bounding box center [292, 278] width 13 height 13
click at [337, 315] on label "Your Employee Pin - This was created during your onboarding and can be found in…" at bounding box center [420, 318] width 232 height 42
click at [299, 315] on button "Your Employee Pin - This was created during your onboarding and can be found in…" at bounding box center [292, 317] width 13 height 13
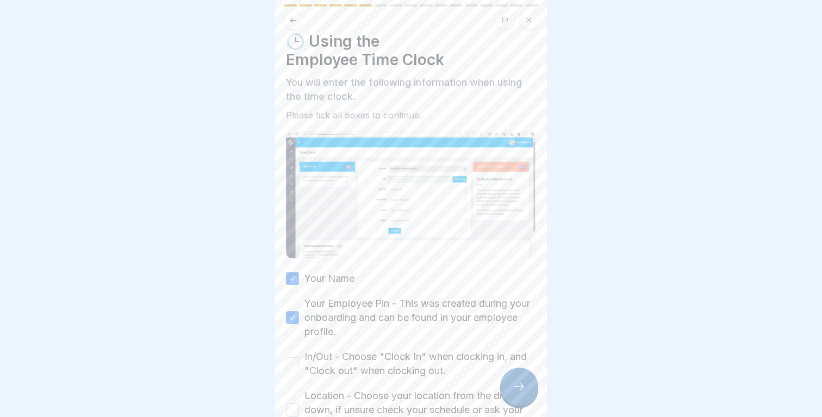
click at [336, 351] on label "In/Out - Choose "Clock In" when clocking in, and "Clock out" when clocking out." at bounding box center [420, 364] width 232 height 28
click at [299, 358] on button "In/Out - Choose "Clock In" when clocking in, and "Clock out" when clocking out." at bounding box center [292, 364] width 13 height 13
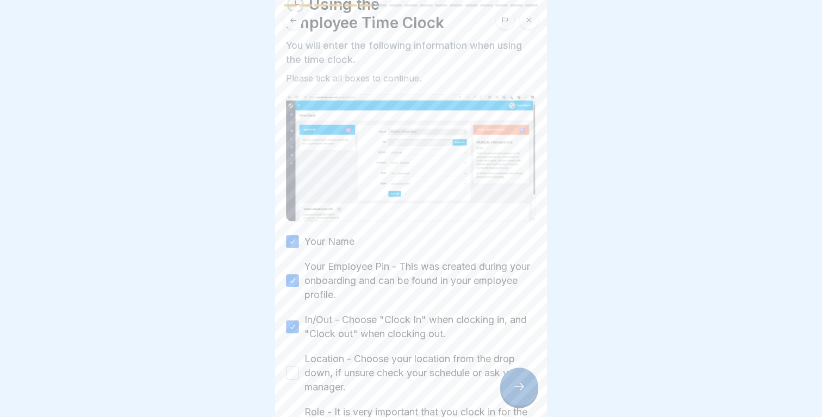
scroll to position [54, 0]
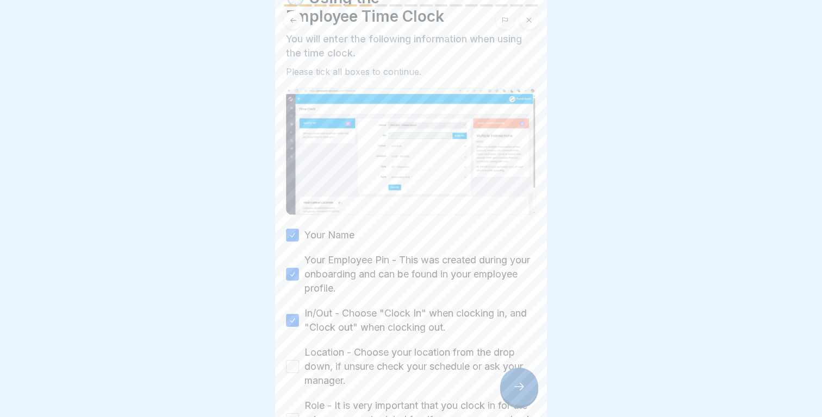
click at [342, 358] on label "Location - Choose your location from the drop down, if unsure check your schedu…" at bounding box center [420, 367] width 232 height 42
click at [299, 360] on button "Location - Choose your location from the drop down, if unsure check your schedu…" at bounding box center [292, 366] width 13 height 13
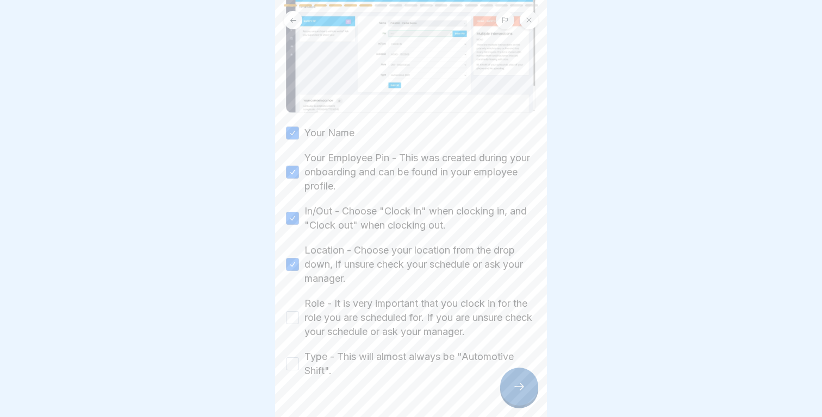
scroll to position [182, 0]
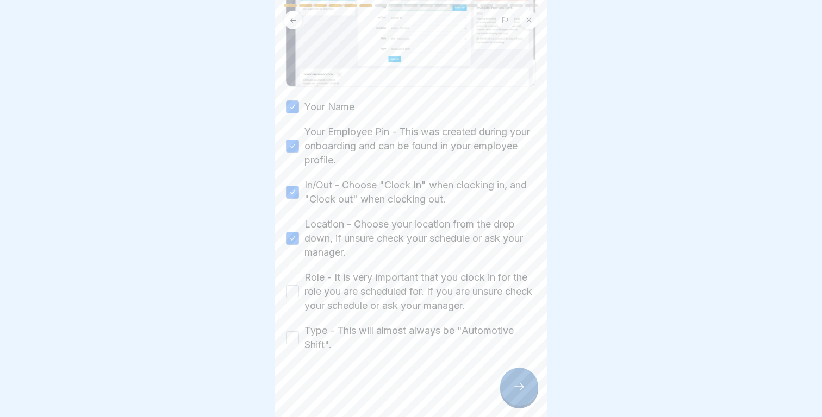
click at [365, 295] on label "Role - It is very important that you clock in for the role you are scheduled fo…" at bounding box center [420, 292] width 232 height 42
click at [299, 295] on button "Role - It is very important that you clock in for the role you are scheduled fo…" at bounding box center [292, 291] width 13 height 13
click at [333, 336] on label "Type - This will almost always be "Automotive Shift"." at bounding box center [420, 338] width 232 height 28
click at [299, 336] on button "Type - This will almost always be "Automotive Shift"." at bounding box center [292, 338] width 13 height 13
click at [513, 382] on icon at bounding box center [519, 387] width 13 height 13
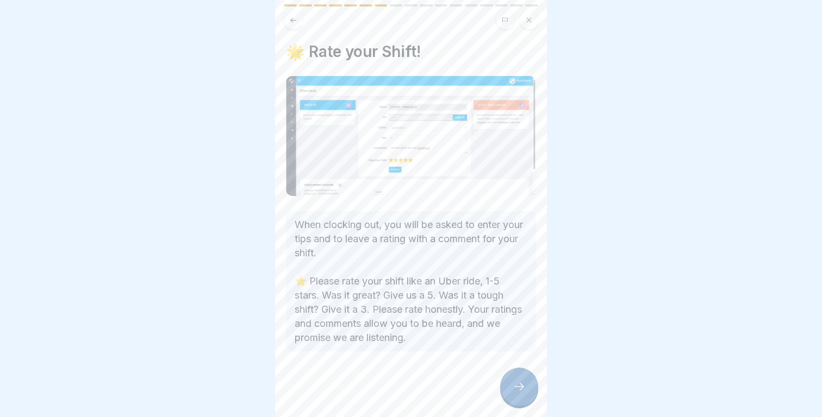
click at [514, 382] on icon at bounding box center [519, 387] width 13 height 13
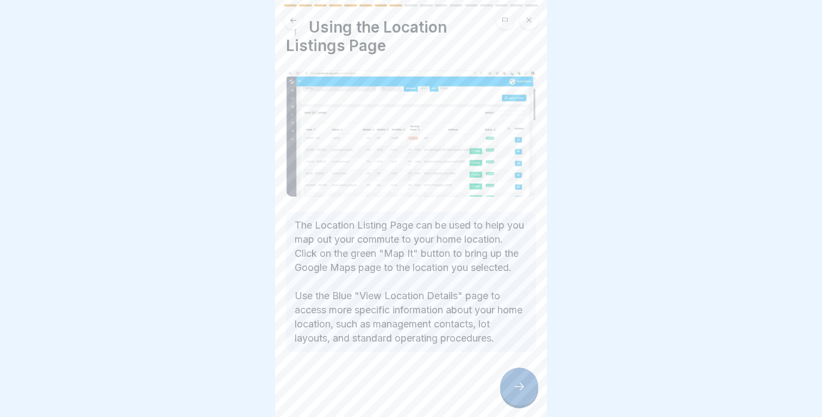
scroll to position [39, 0]
click at [515, 389] on icon at bounding box center [519, 387] width 13 height 13
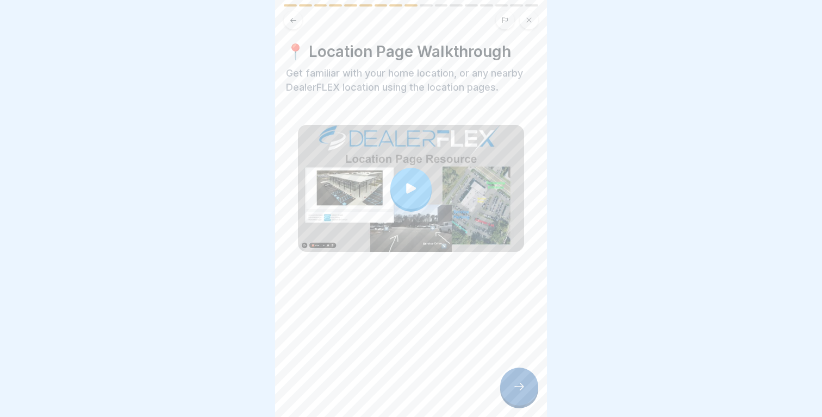
click at [512, 403] on div at bounding box center [519, 387] width 38 height 38
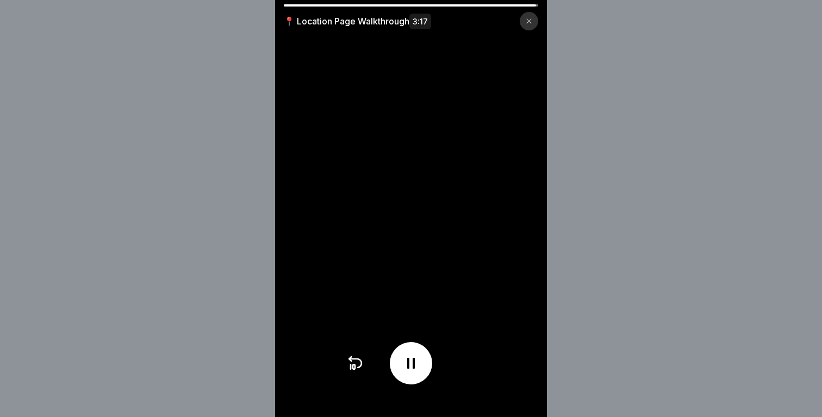
click at [414, 361] on icon at bounding box center [411, 363] width 8 height 11
click at [414, 361] on icon at bounding box center [410, 363] width 17 height 17
click at [420, 250] on video at bounding box center [411, 208] width 272 height 417
click at [349, 367] on icon at bounding box center [354, 363] width 17 height 17
click at [469, 213] on video at bounding box center [411, 208] width 272 height 417
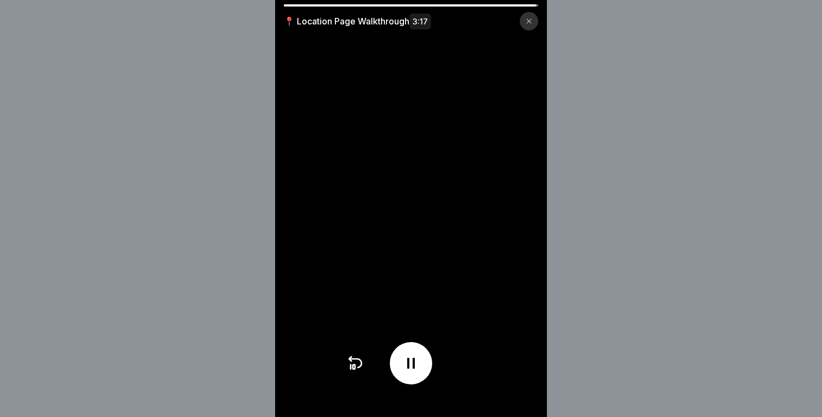
click at [469, 213] on video at bounding box center [411, 208] width 272 height 417
click at [527, 15] on div at bounding box center [529, 21] width 18 height 18
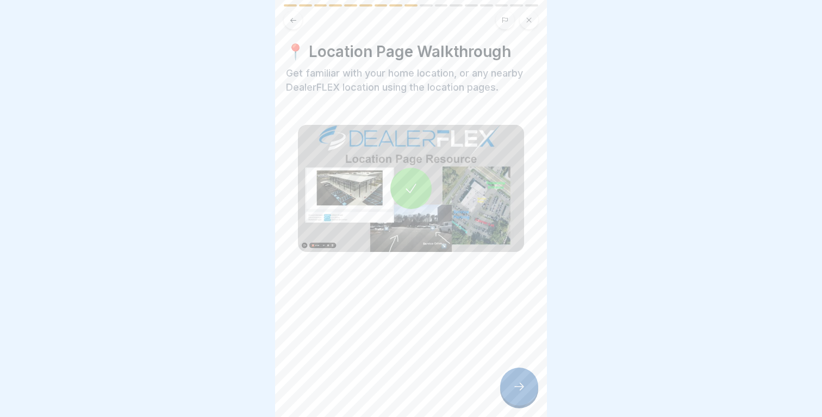
click at [523, 395] on div at bounding box center [519, 387] width 38 height 38
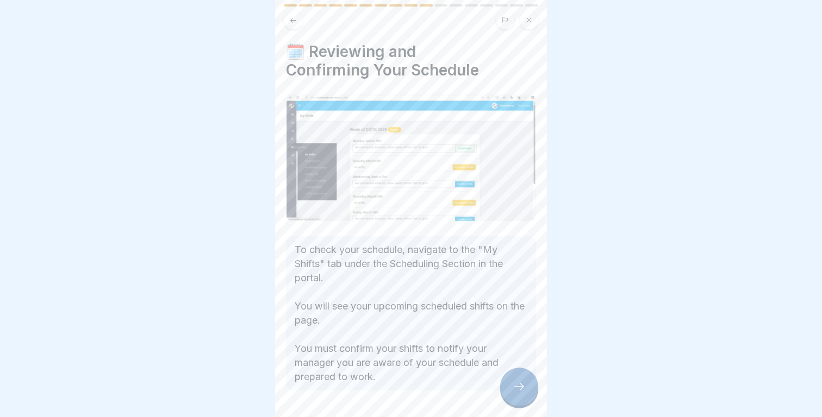
click at [523, 395] on div at bounding box center [519, 387] width 38 height 38
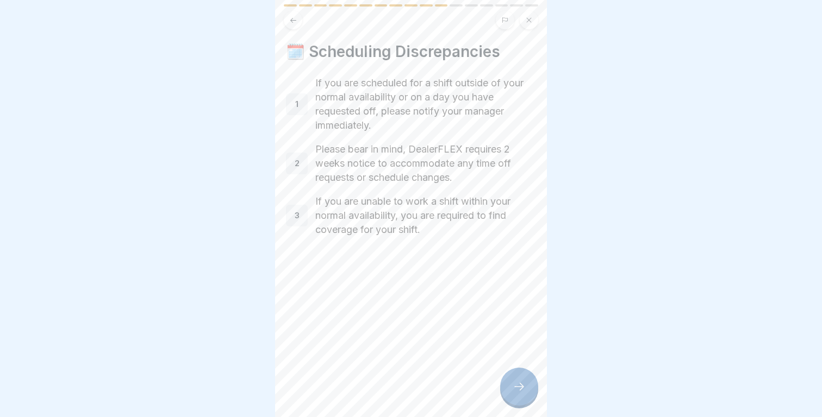
click at [523, 395] on div at bounding box center [519, 387] width 38 height 38
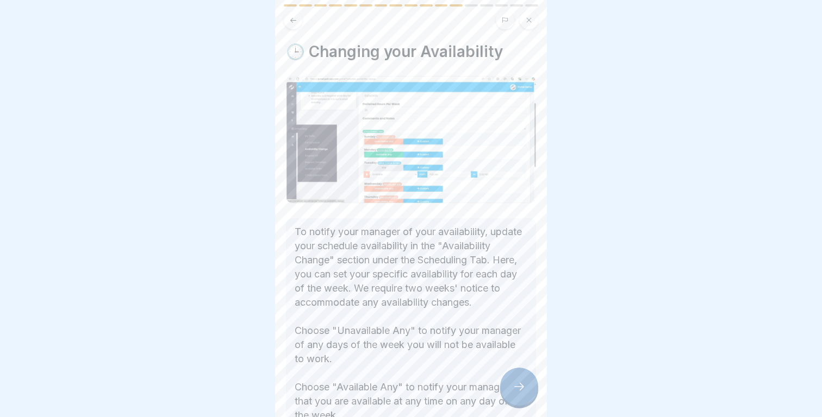
click at [523, 395] on div at bounding box center [519, 387] width 38 height 38
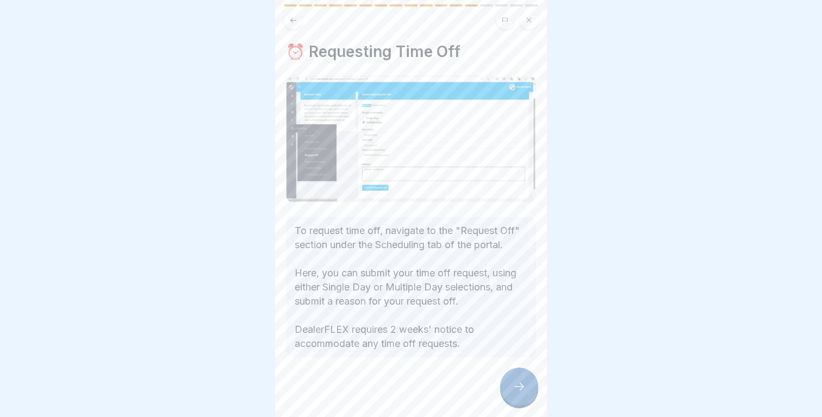
click at [523, 395] on div at bounding box center [519, 387] width 38 height 38
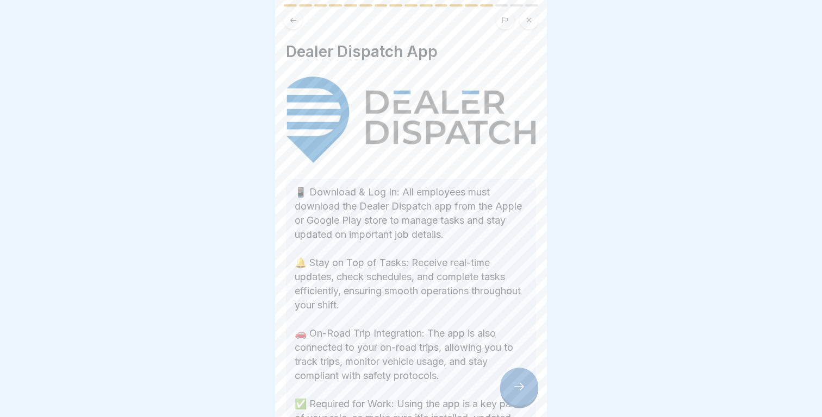
click at [523, 395] on div at bounding box center [519, 387] width 38 height 38
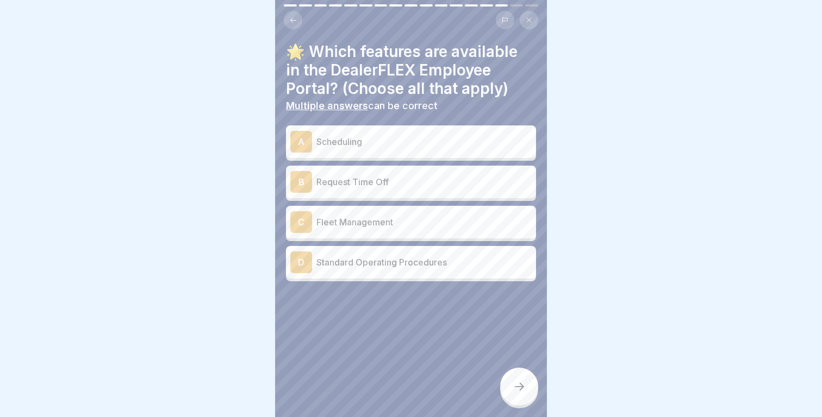
click at [297, 23] on button at bounding box center [293, 20] width 18 height 18
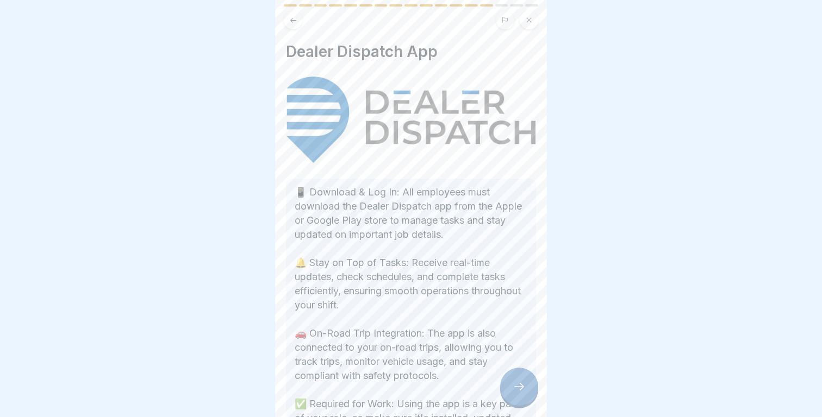
click at [297, 24] on button at bounding box center [293, 20] width 18 height 18
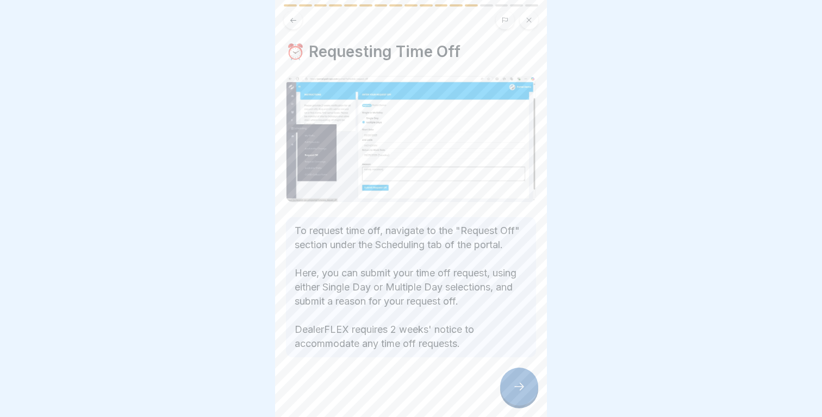
click at [519, 376] on div at bounding box center [519, 387] width 38 height 38
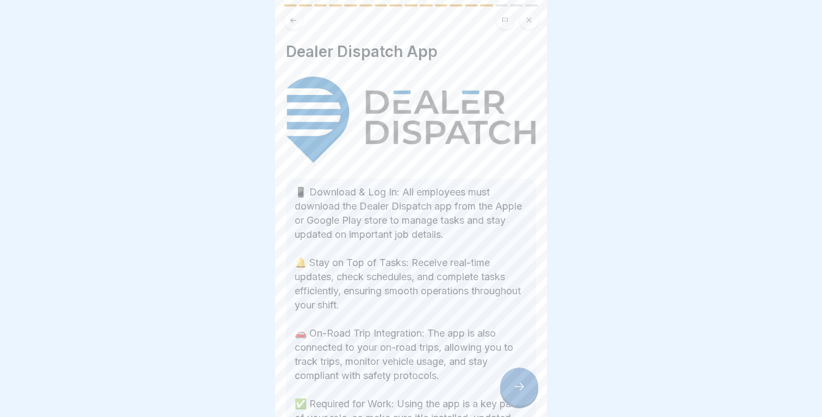
click at [519, 376] on div at bounding box center [519, 387] width 38 height 38
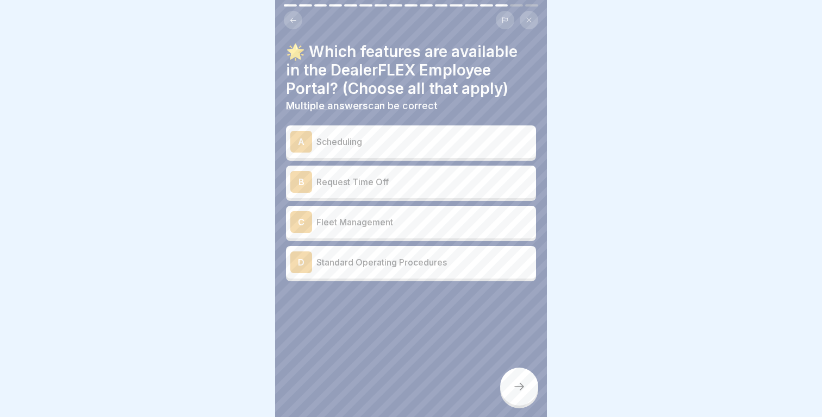
click at [348, 167] on div "B Request Time Off" at bounding box center [411, 182] width 250 height 33
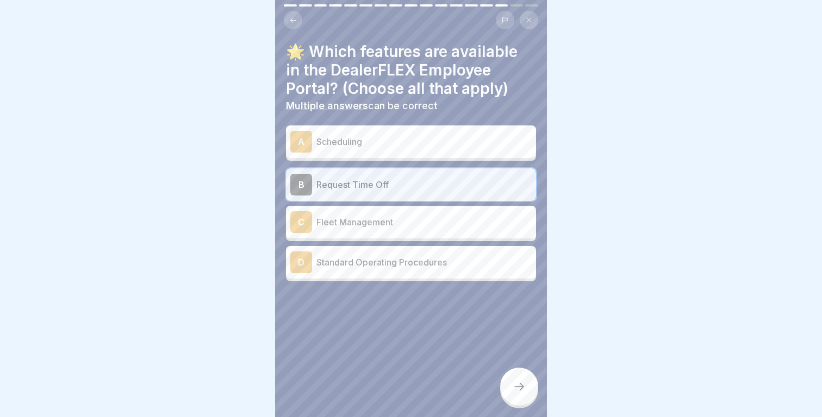
click at [291, 18] on icon at bounding box center [293, 20] width 8 height 8
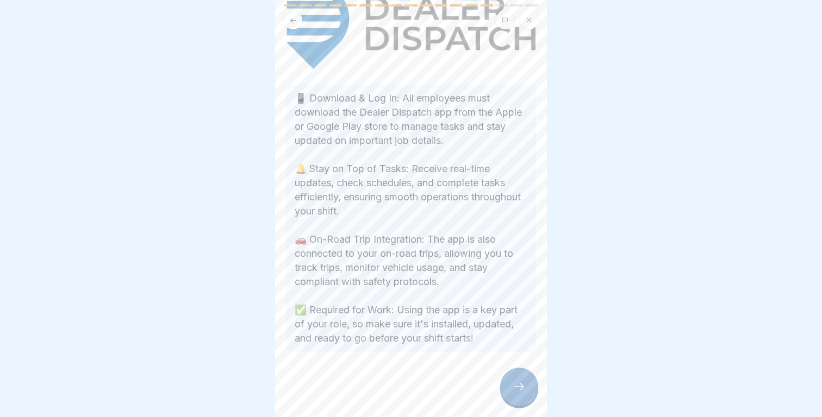
scroll to position [0, 0]
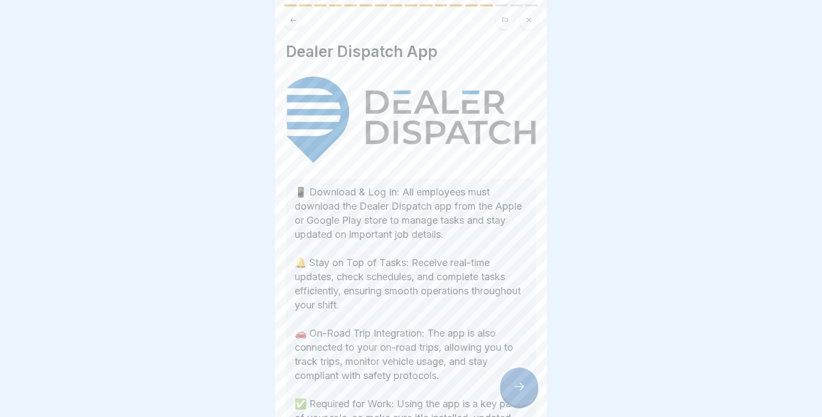
click at [295, 18] on icon at bounding box center [293, 20] width 8 height 8
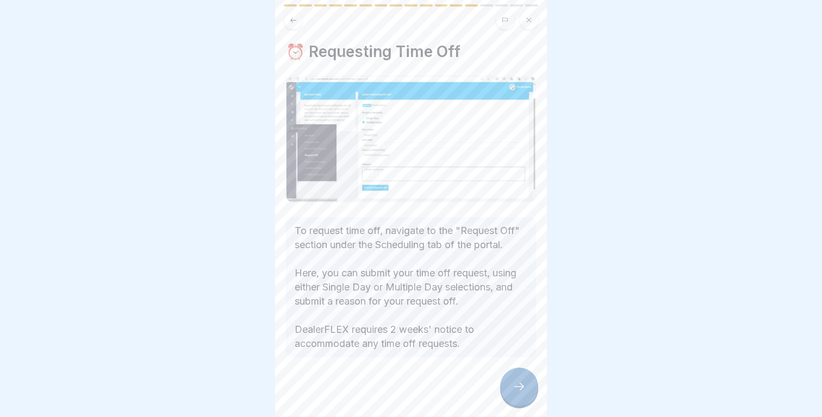
click at [295, 18] on icon at bounding box center [293, 20] width 8 height 8
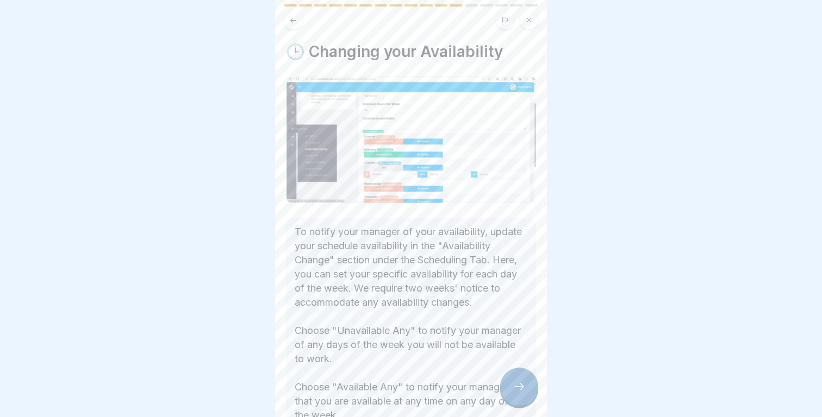
click at [295, 18] on icon at bounding box center [293, 20] width 8 height 8
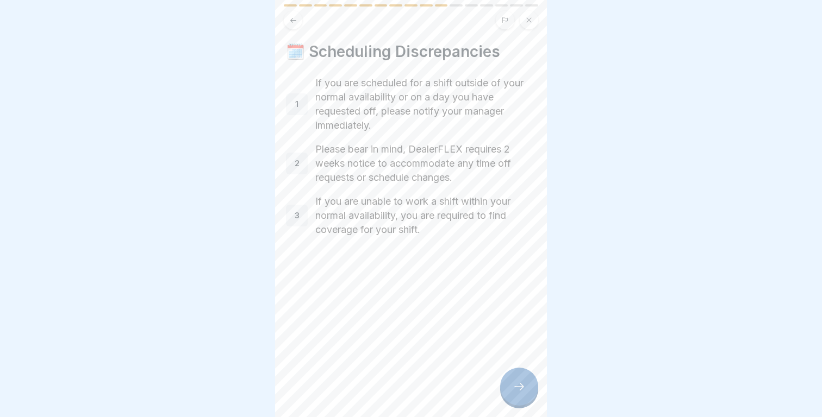
click at [295, 18] on icon at bounding box center [293, 20] width 8 height 8
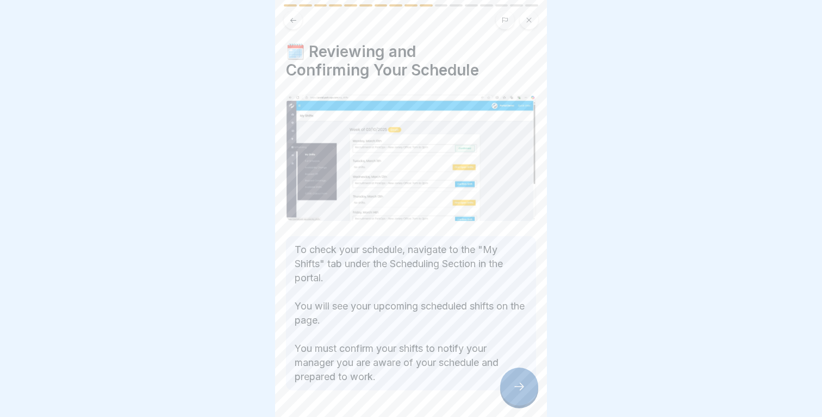
click at [289, 16] on icon at bounding box center [293, 20] width 8 height 8
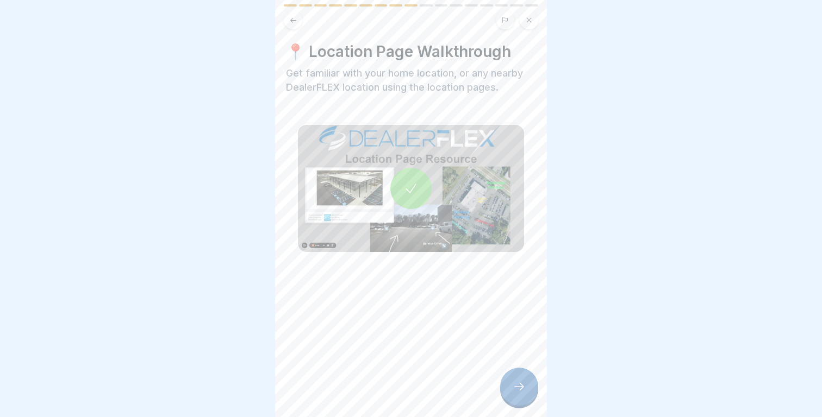
click at [521, 376] on div at bounding box center [519, 387] width 38 height 38
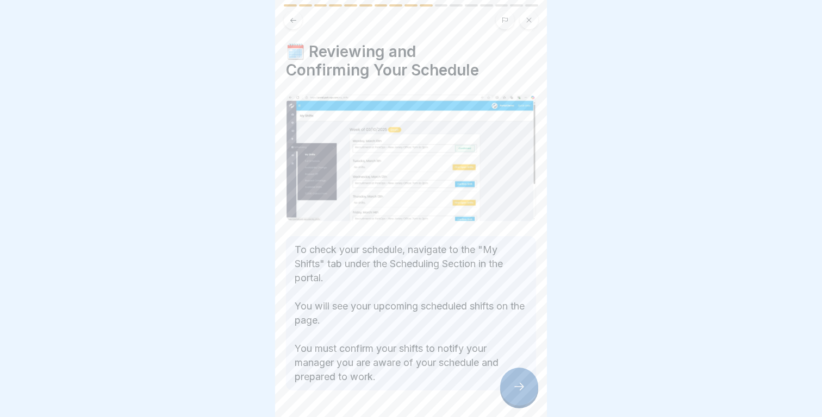
click at [521, 376] on div at bounding box center [519, 387] width 38 height 38
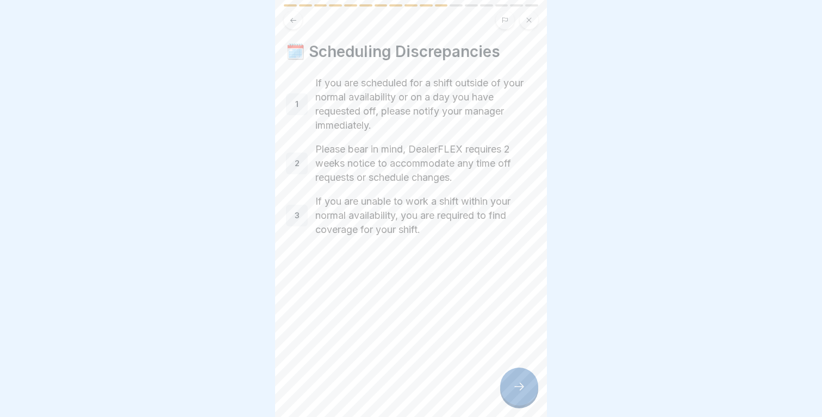
click at [521, 376] on div at bounding box center [519, 387] width 38 height 38
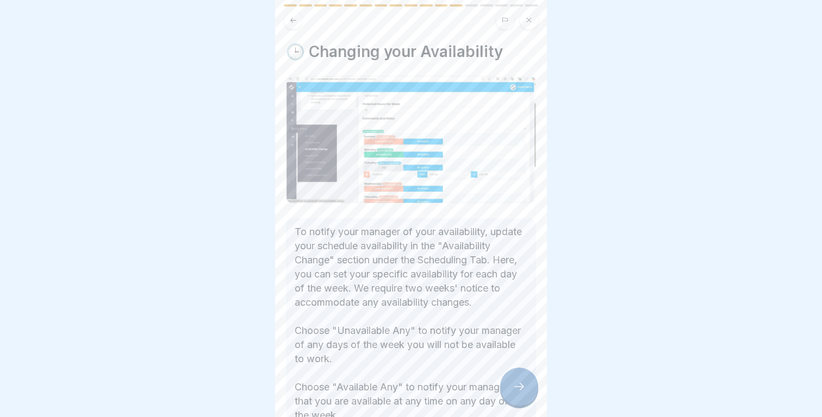
click at [521, 376] on div at bounding box center [519, 387] width 38 height 38
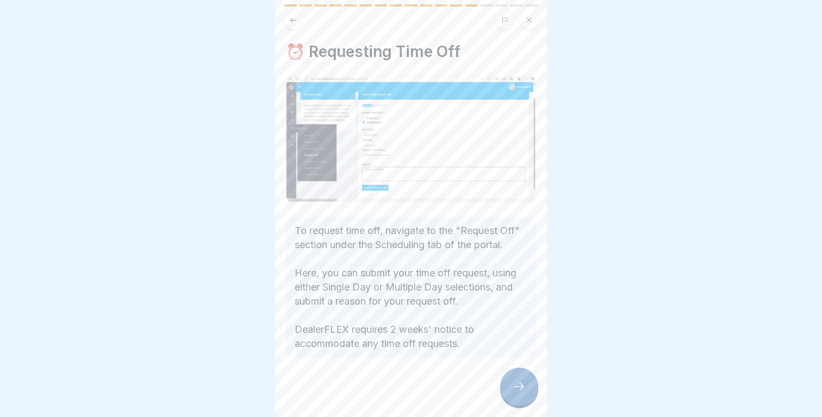
click at [521, 376] on div at bounding box center [519, 387] width 38 height 38
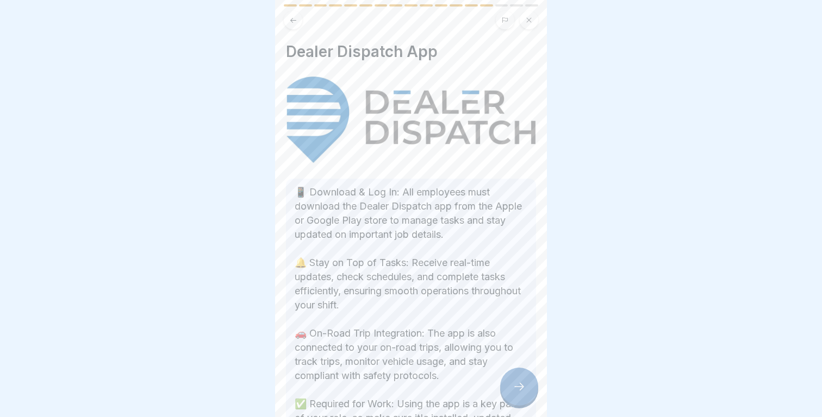
click at [521, 376] on div at bounding box center [519, 387] width 38 height 38
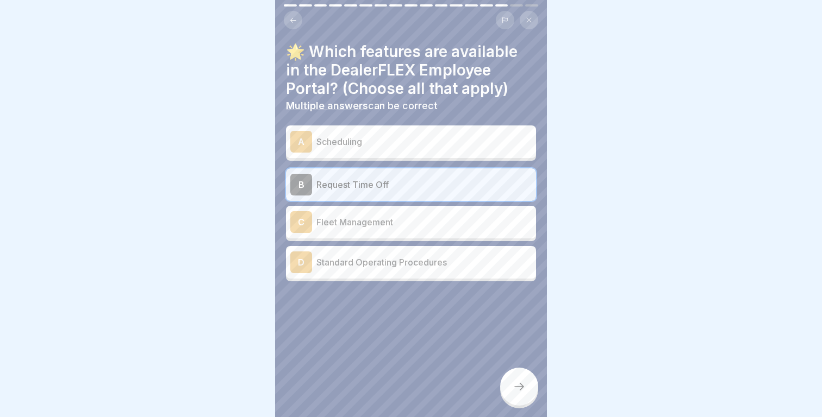
click at [392, 146] on p "Scheduling" at bounding box center [423, 141] width 215 height 13
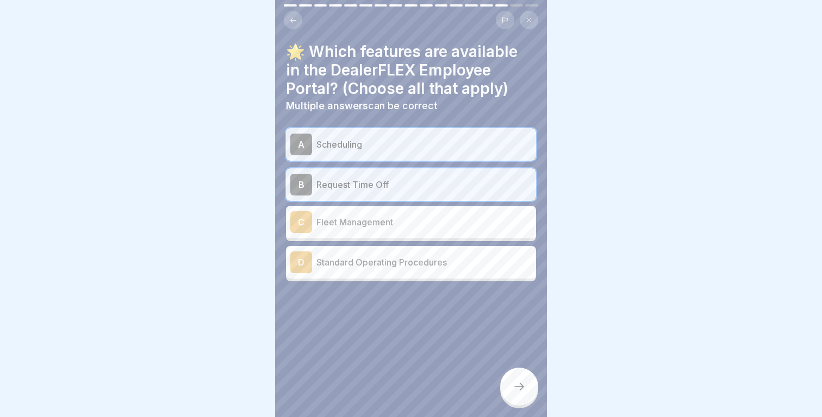
click at [509, 380] on div at bounding box center [519, 387] width 38 height 38
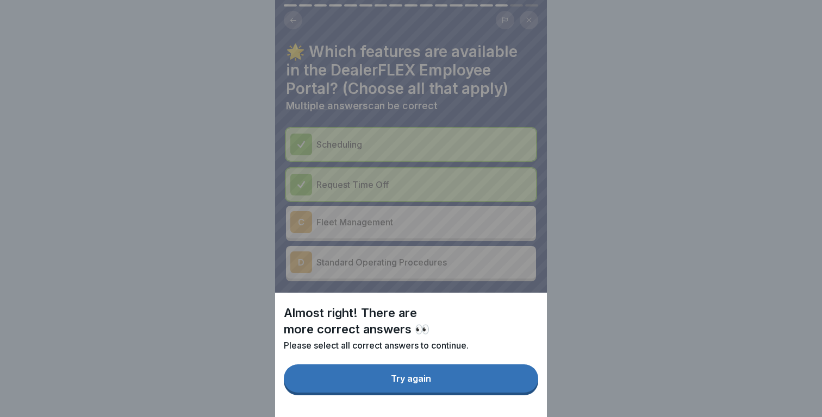
click at [494, 381] on button "Try again" at bounding box center [411, 379] width 254 height 28
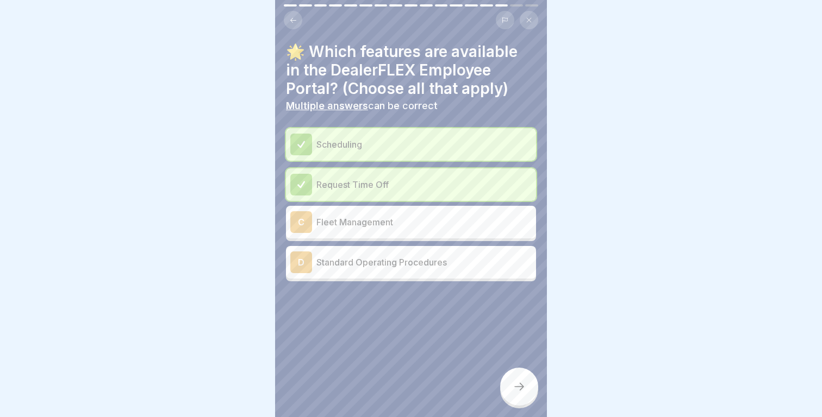
click at [513, 376] on div at bounding box center [519, 387] width 38 height 38
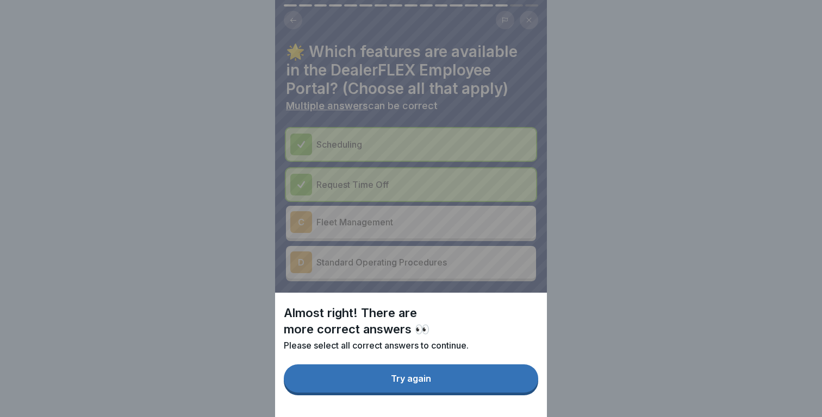
click at [491, 383] on button "Try again" at bounding box center [411, 379] width 254 height 28
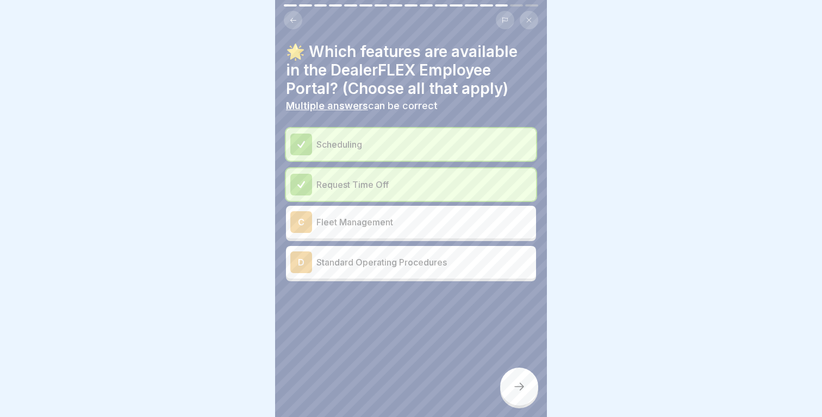
click at [439, 250] on div "D Standard Operating Procedures" at bounding box center [411, 262] width 250 height 33
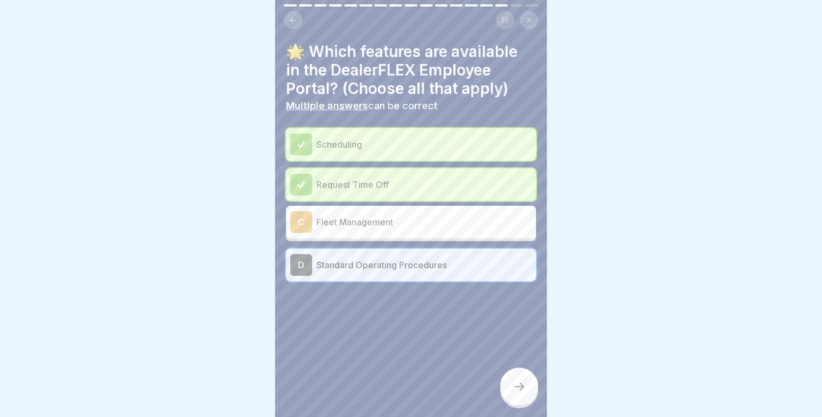
click at [520, 386] on icon at bounding box center [519, 387] width 13 height 13
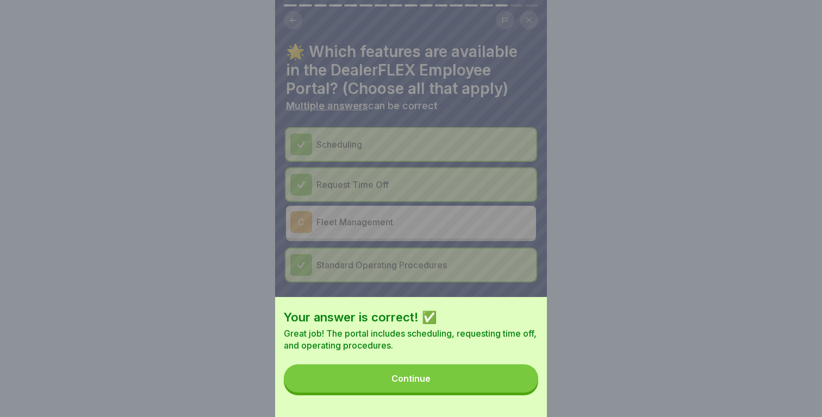
click at [510, 389] on button "Continue" at bounding box center [411, 379] width 254 height 28
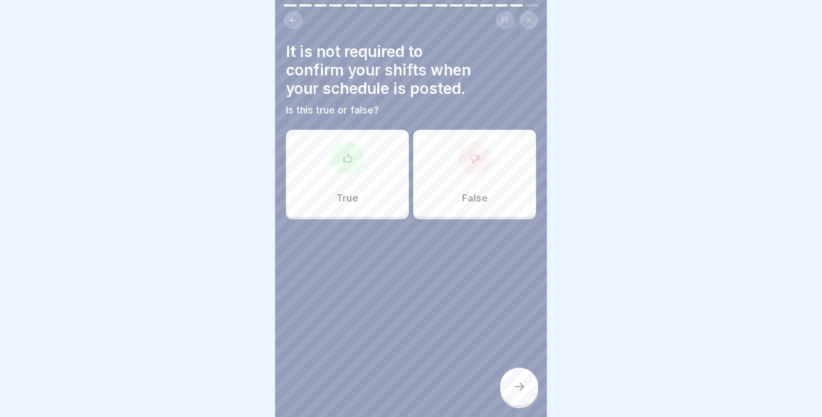
click at [298, 29] on div at bounding box center [411, 20] width 254 height 18
click at [296, 24] on icon at bounding box center [293, 20] width 8 height 8
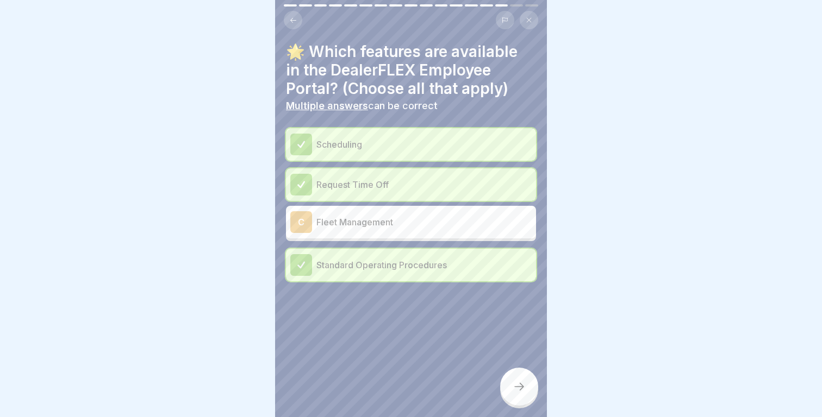
click at [296, 24] on icon at bounding box center [293, 20] width 8 height 8
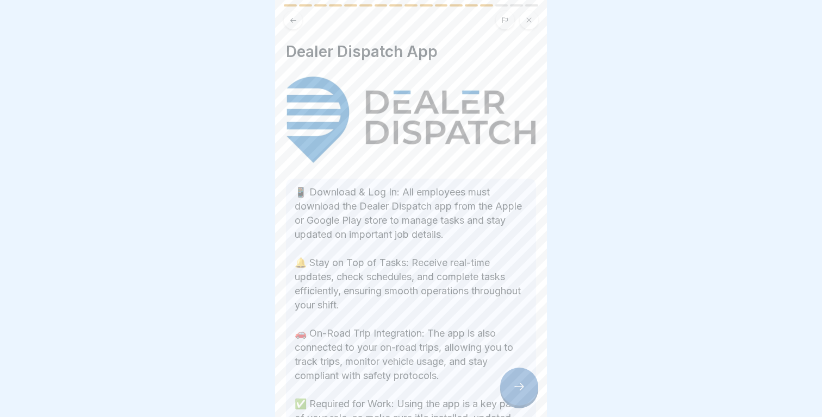
click at [296, 24] on icon at bounding box center [293, 20] width 8 height 8
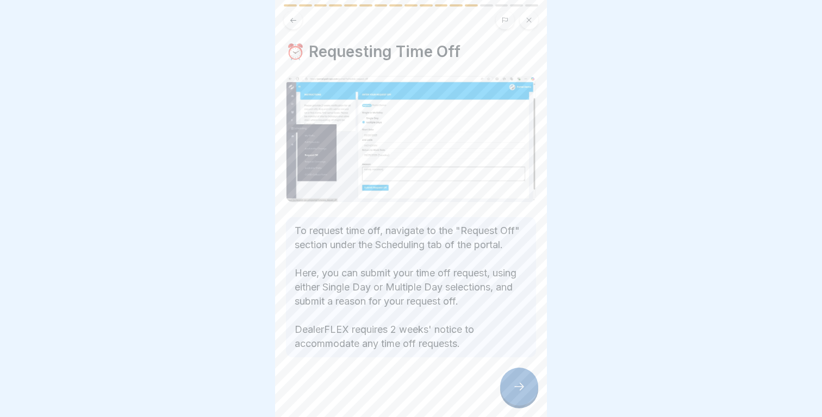
click at [296, 24] on icon at bounding box center [293, 20] width 8 height 8
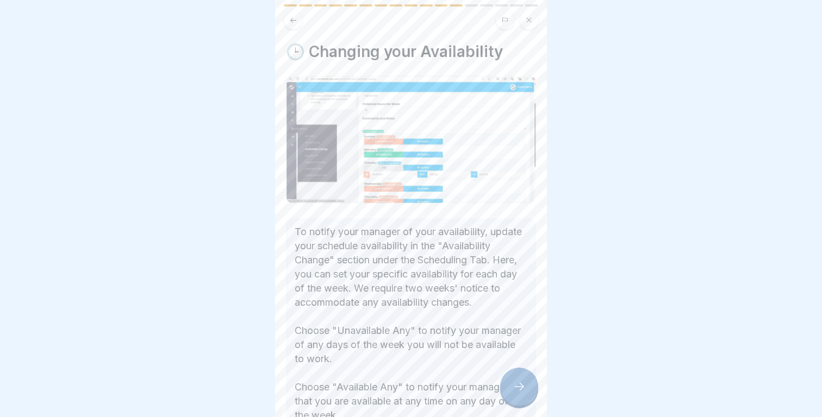
click at [296, 24] on icon at bounding box center [293, 20] width 8 height 8
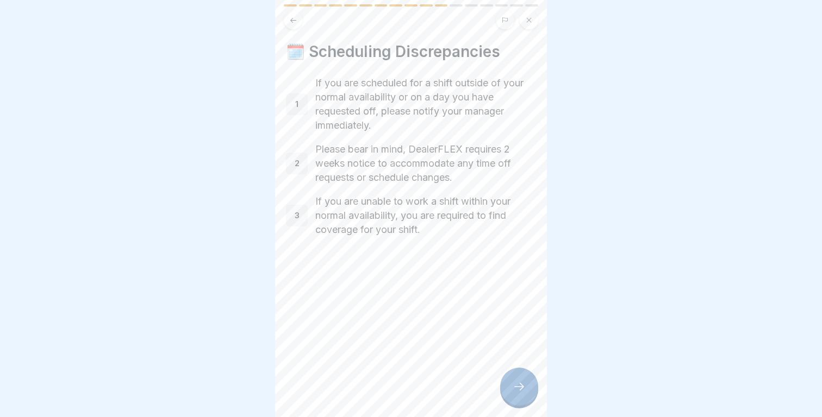
click at [296, 24] on icon at bounding box center [293, 20] width 8 height 8
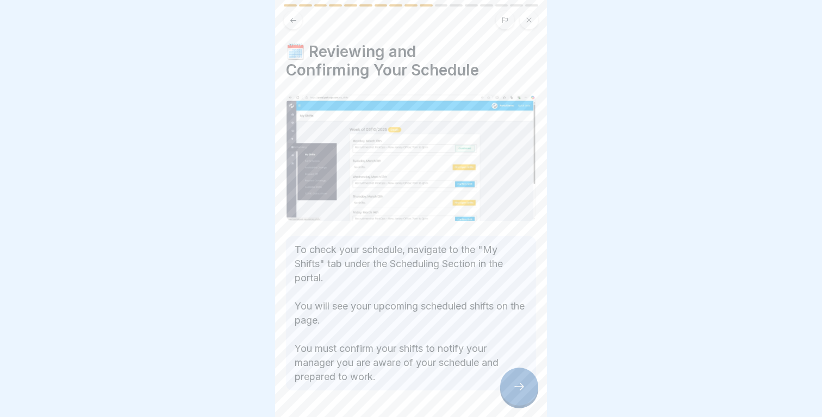
click at [515, 381] on div at bounding box center [519, 387] width 38 height 38
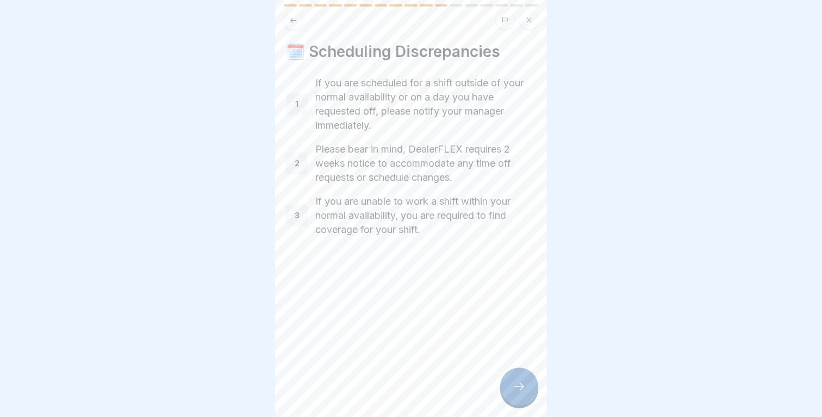
click at [515, 381] on icon at bounding box center [519, 387] width 13 height 13
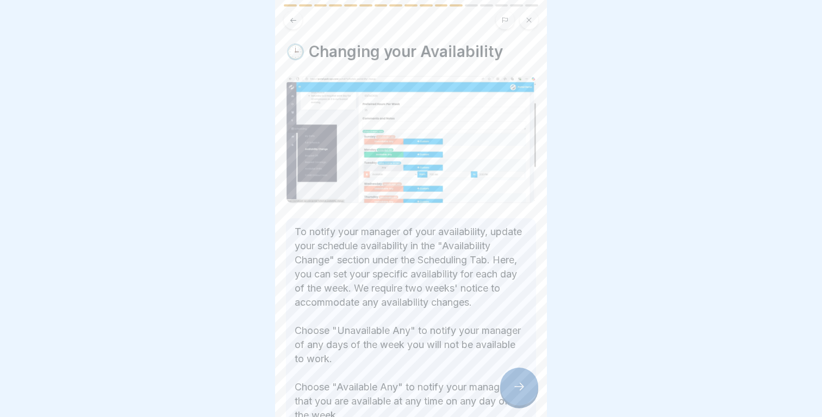
click at [515, 381] on div at bounding box center [519, 387] width 38 height 38
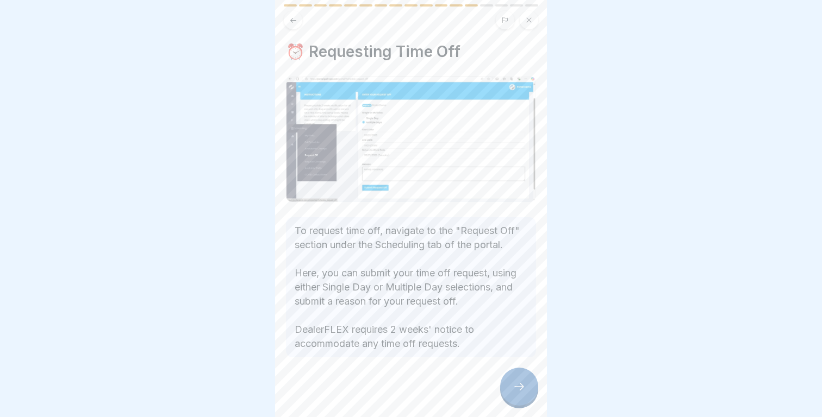
click at [515, 381] on div at bounding box center [519, 387] width 38 height 38
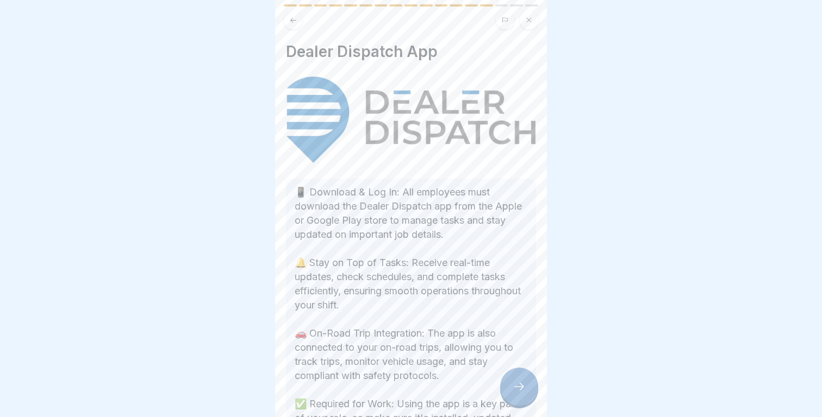
click at [515, 381] on div at bounding box center [519, 387] width 38 height 38
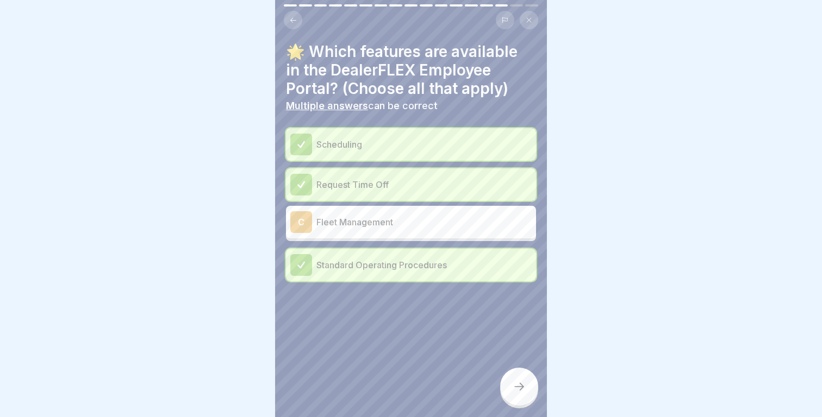
click at [508, 376] on div at bounding box center [519, 387] width 38 height 38
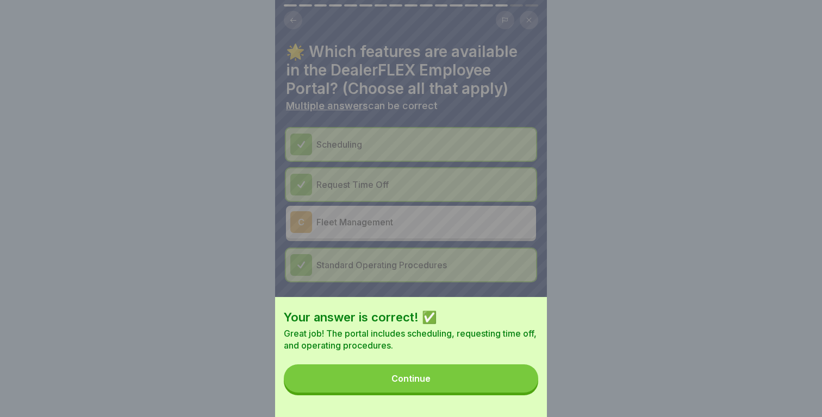
click at [506, 376] on button "Continue" at bounding box center [411, 379] width 254 height 28
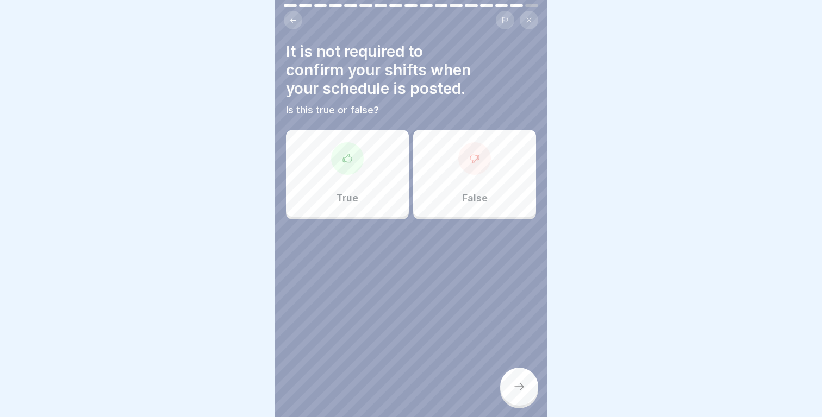
click at [485, 194] on p "False" at bounding box center [475, 198] width 26 height 12
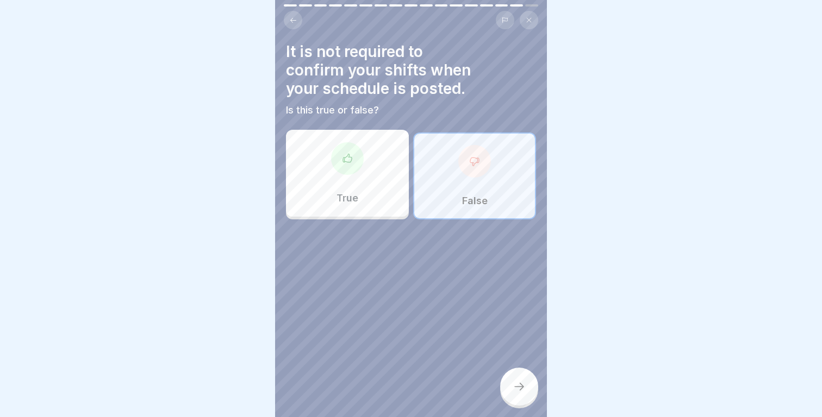
click at [506, 366] on div "It is not required to confirm your shifts when your schedule is posted. Is this…" at bounding box center [411, 208] width 272 height 417
click at [508, 382] on div at bounding box center [519, 387] width 38 height 38
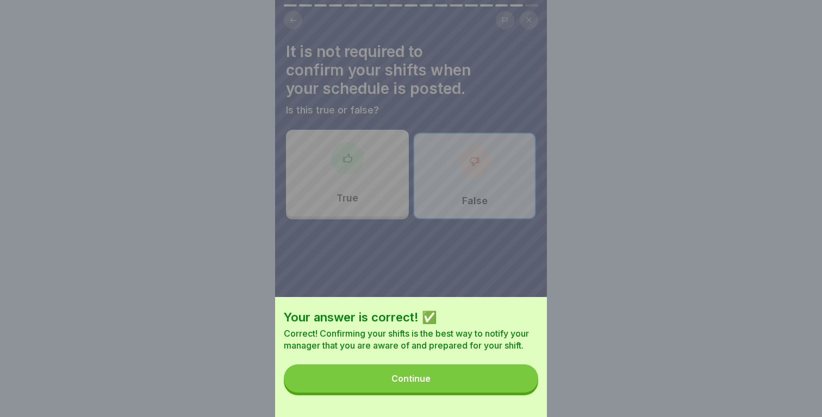
click at [504, 382] on button "Continue" at bounding box center [411, 379] width 254 height 28
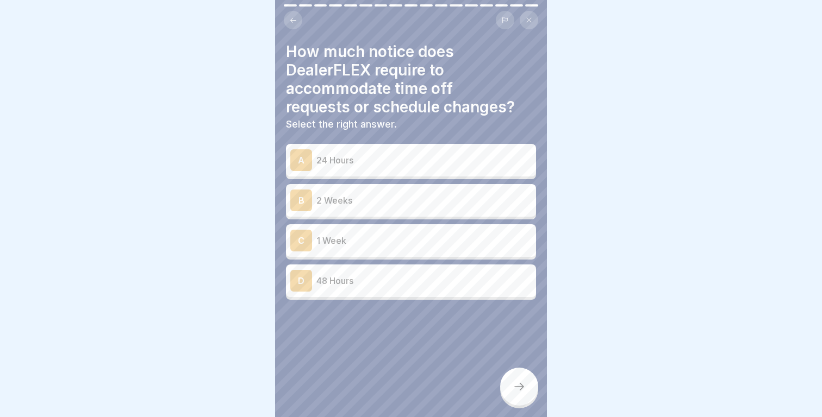
click at [421, 211] on div "B 2 Weeks" at bounding box center [410, 201] width 241 height 22
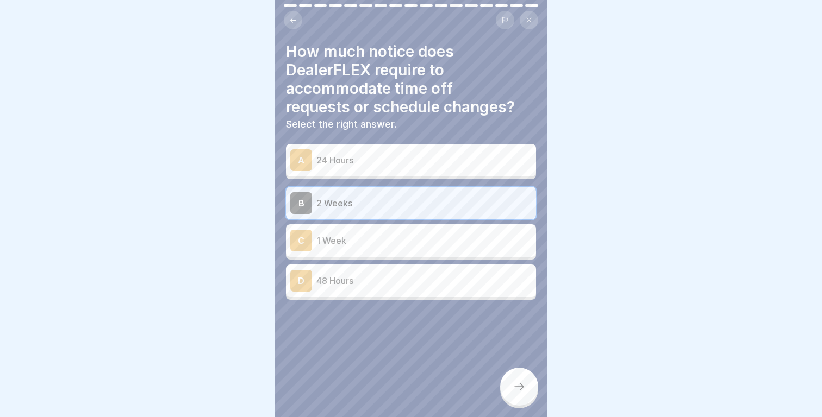
click at [508, 386] on div at bounding box center [519, 387] width 38 height 38
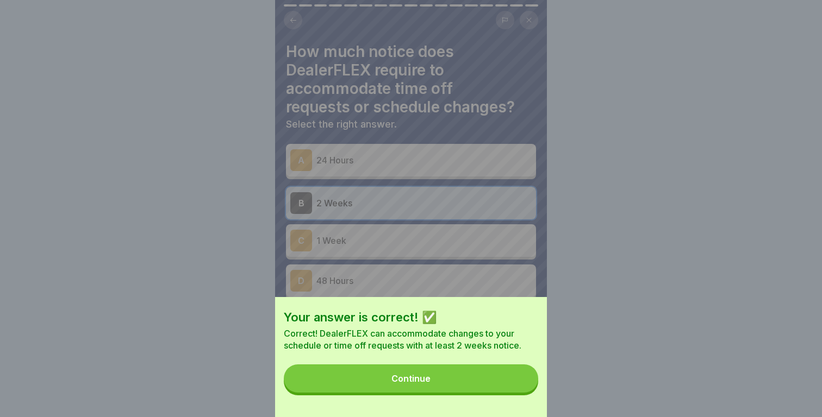
click at [508, 386] on button "Continue" at bounding box center [411, 379] width 254 height 28
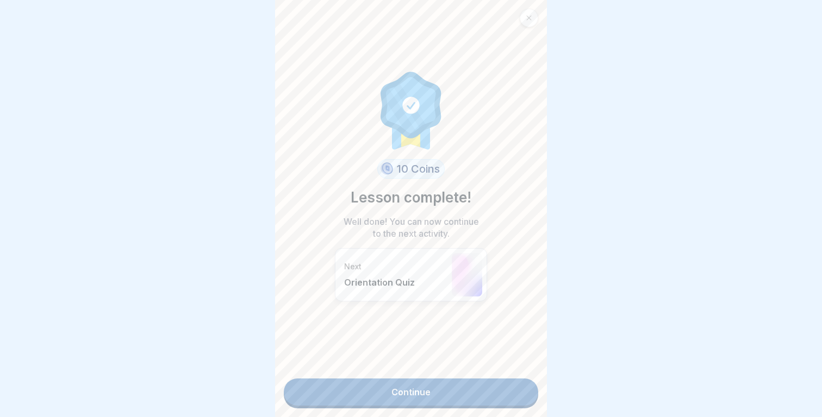
click at [492, 393] on link "Continue" at bounding box center [411, 392] width 254 height 27
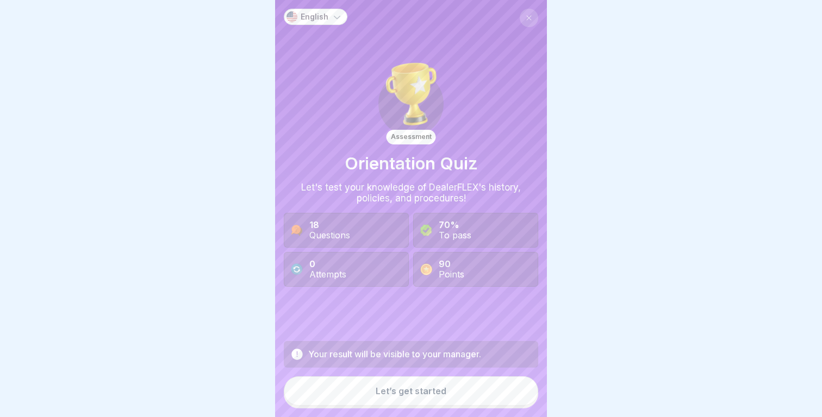
click at [492, 392] on button "Let’s get started" at bounding box center [411, 391] width 254 height 29
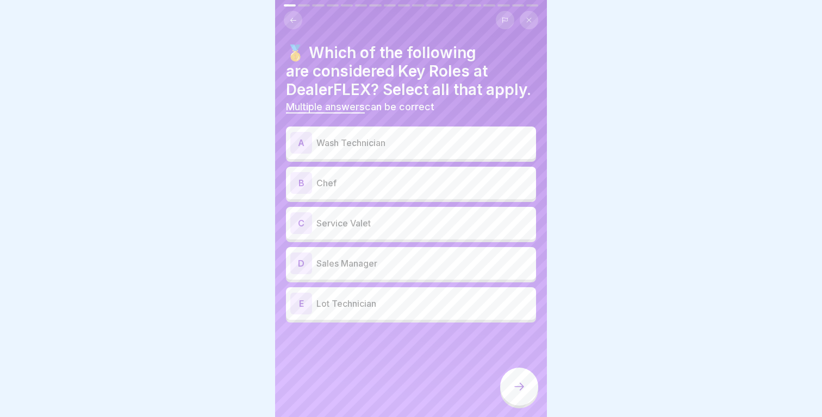
click at [423, 148] on p "Wash Technician" at bounding box center [423, 142] width 215 height 13
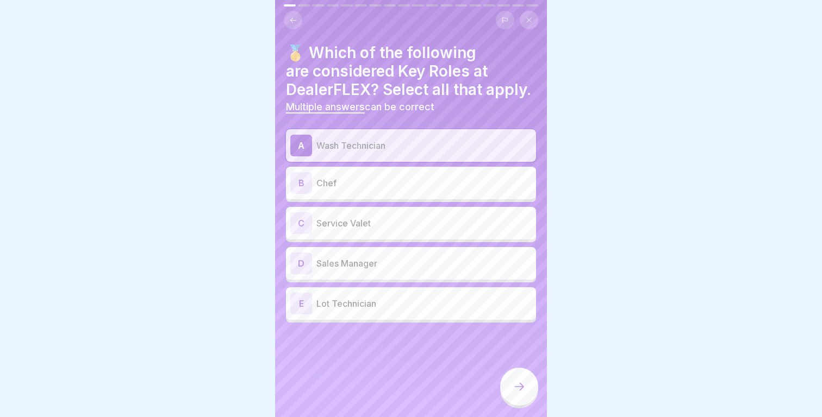
click at [417, 178] on p "Chef" at bounding box center [423, 183] width 215 height 13
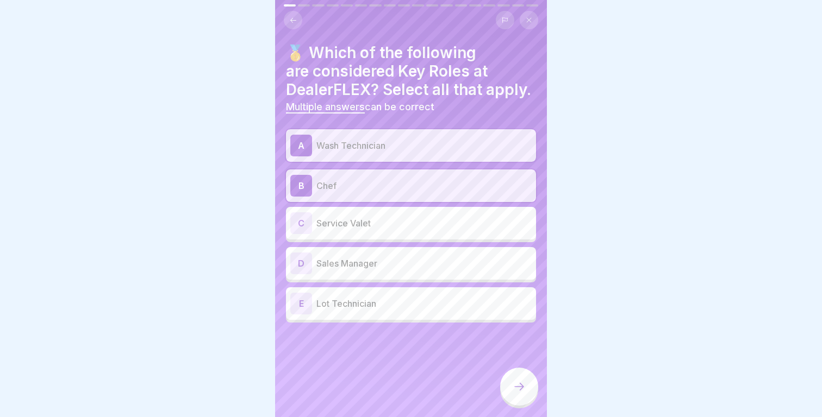
click at [413, 227] on p "Service Valet" at bounding box center [423, 223] width 215 height 13
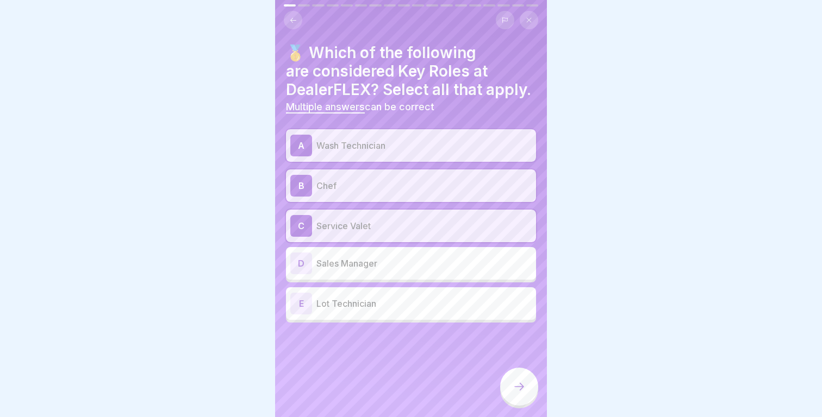
click at [410, 264] on p "Sales Manager" at bounding box center [423, 263] width 215 height 13
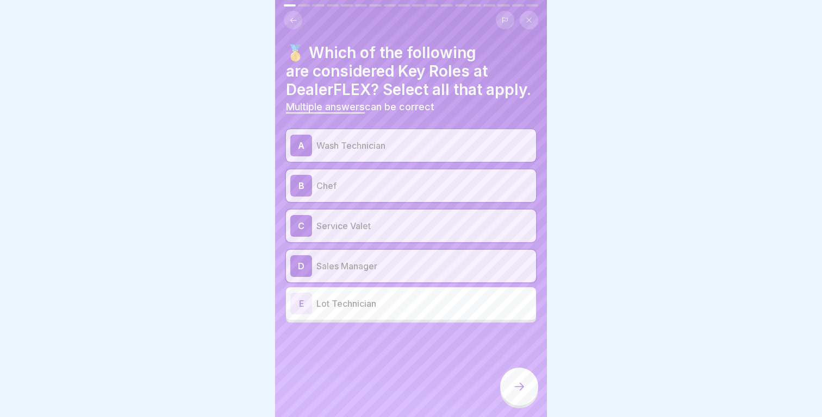
click at [410, 303] on p "Lot Technician" at bounding box center [423, 303] width 215 height 13
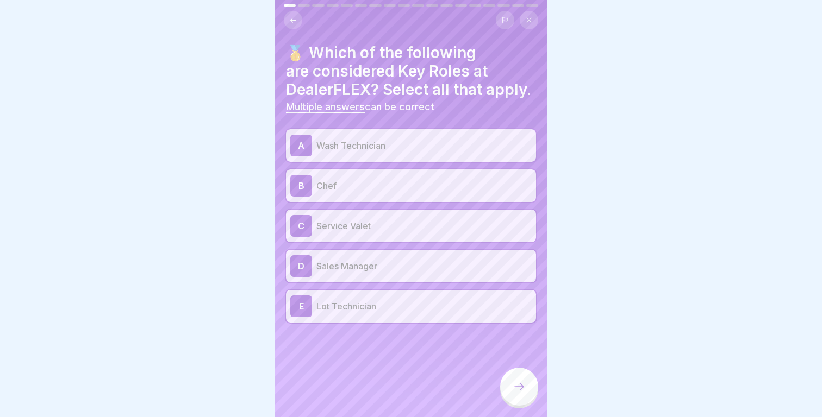
click at [517, 370] on div at bounding box center [519, 387] width 38 height 38
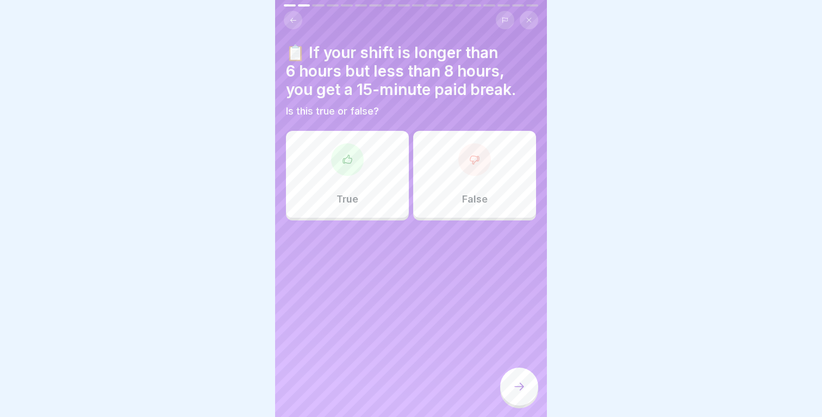
click at [372, 200] on div "True" at bounding box center [347, 174] width 123 height 87
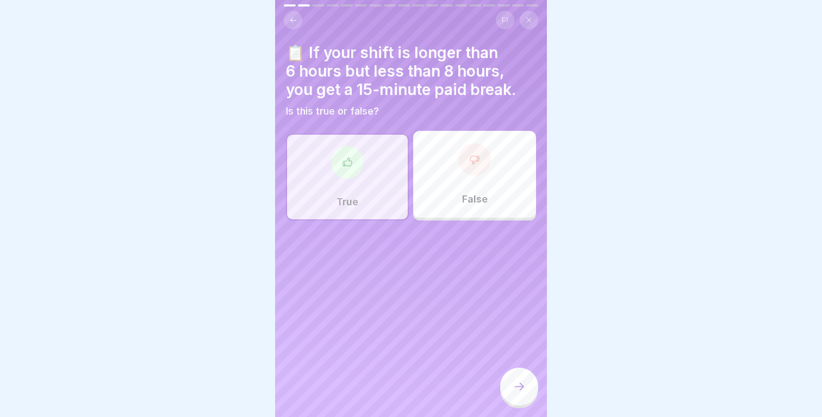
click at [514, 382] on icon at bounding box center [519, 387] width 13 height 13
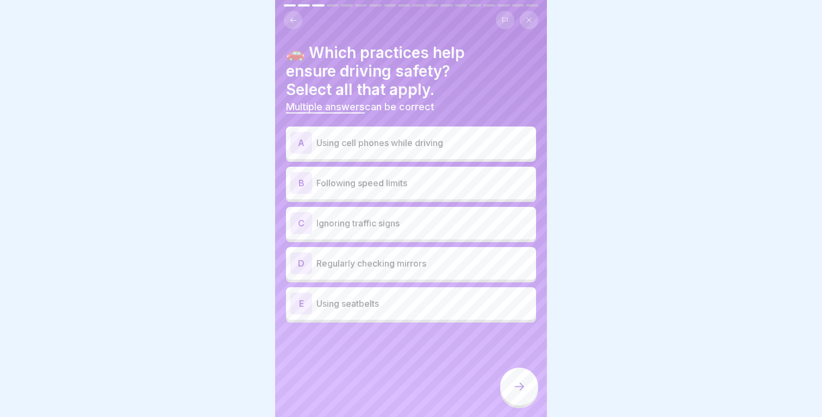
click at [415, 177] on p "Following speed limits" at bounding box center [423, 183] width 215 height 13
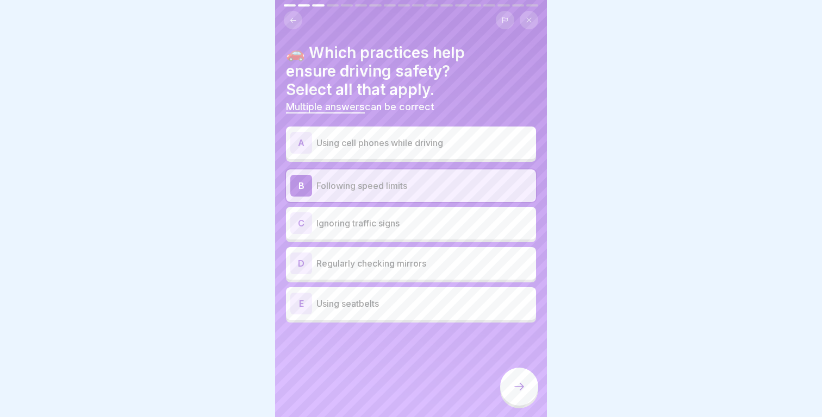
click at [432, 255] on div "D Regularly checking mirrors" at bounding box center [410, 264] width 241 height 22
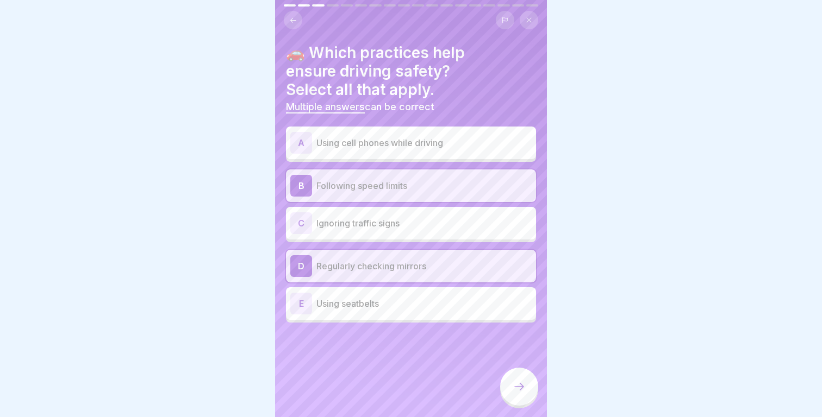
click at [431, 298] on p "Using seatbelts" at bounding box center [423, 303] width 215 height 13
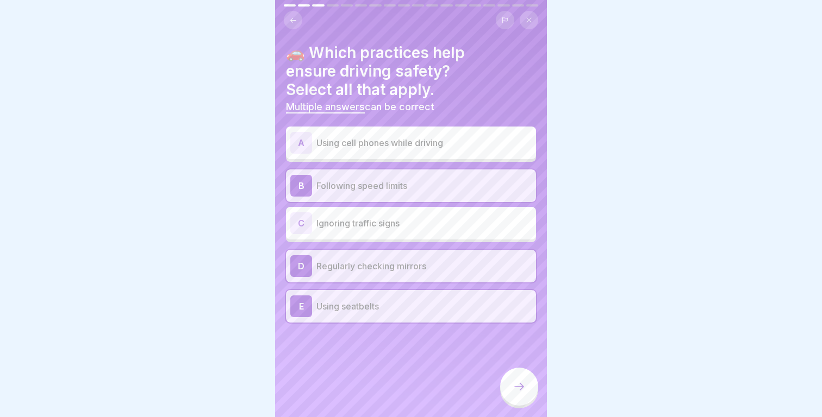
click at [509, 372] on div at bounding box center [519, 387] width 38 height 38
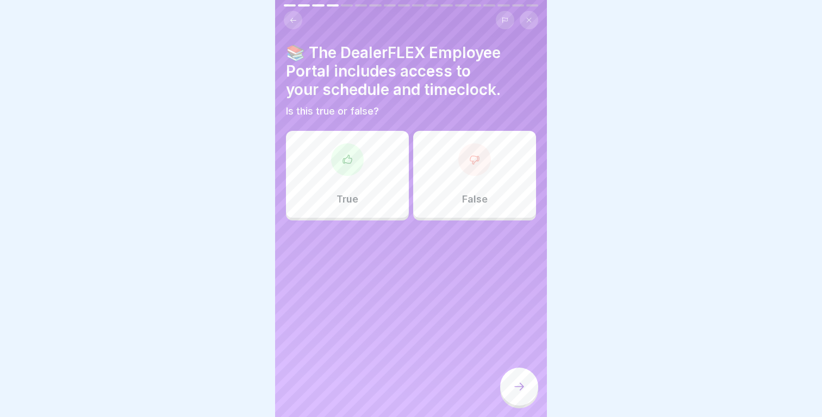
click at [372, 219] on div "True False" at bounding box center [411, 177] width 250 height 87
click at [372, 208] on div "True" at bounding box center [347, 174] width 123 height 87
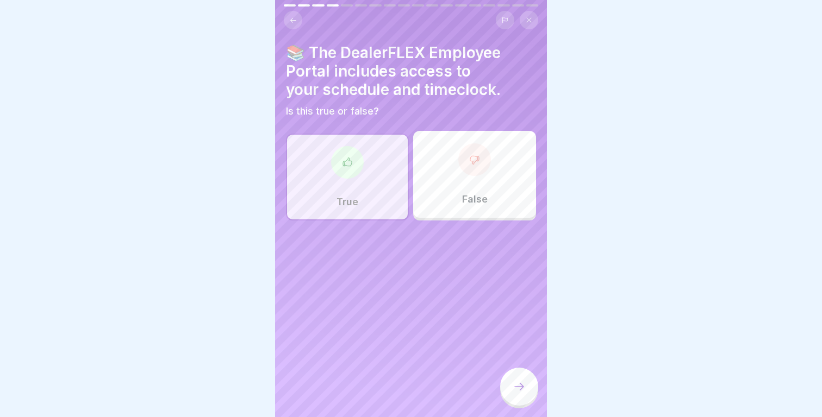
click at [532, 380] on div at bounding box center [519, 387] width 38 height 38
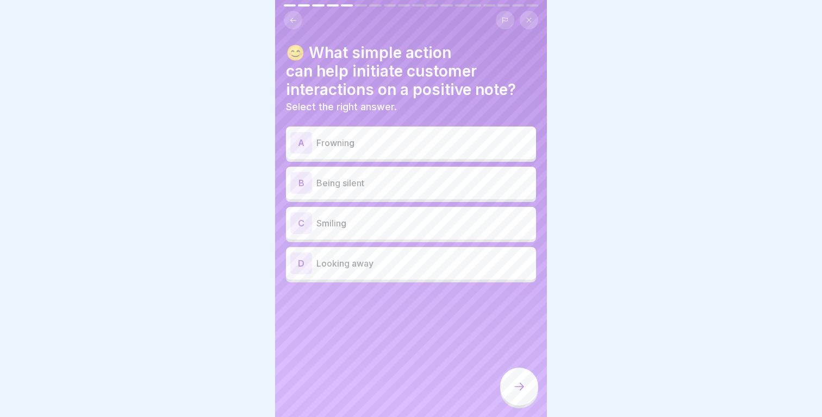
click at [434, 231] on div "C Smiling" at bounding box center [410, 224] width 241 height 22
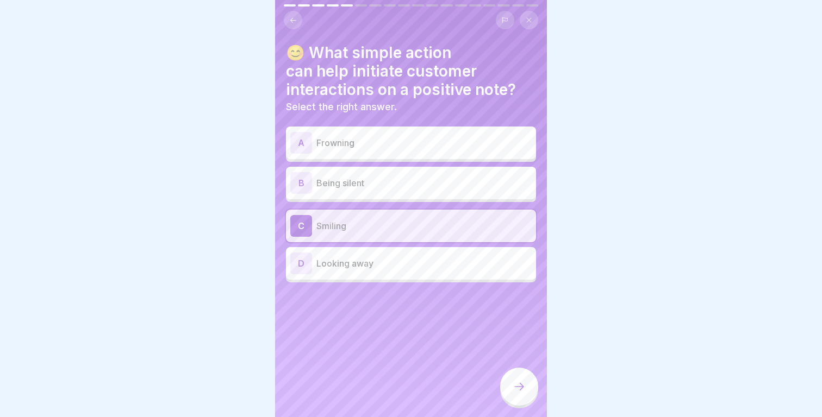
click at [517, 379] on div at bounding box center [519, 387] width 38 height 38
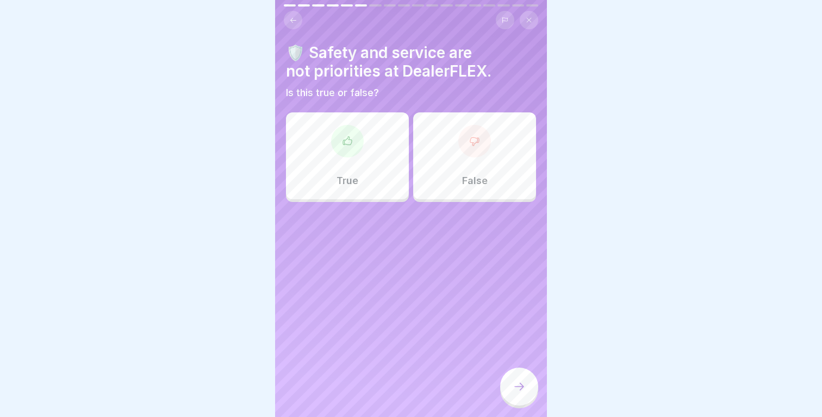
click at [470, 175] on p "False" at bounding box center [475, 181] width 26 height 12
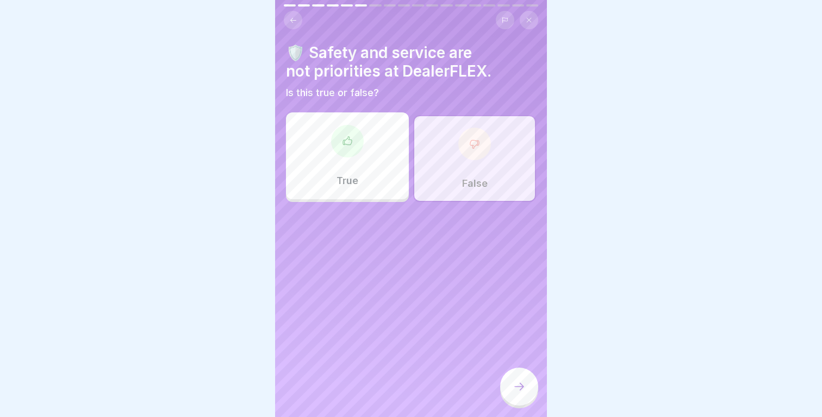
click at [522, 379] on div at bounding box center [519, 387] width 38 height 38
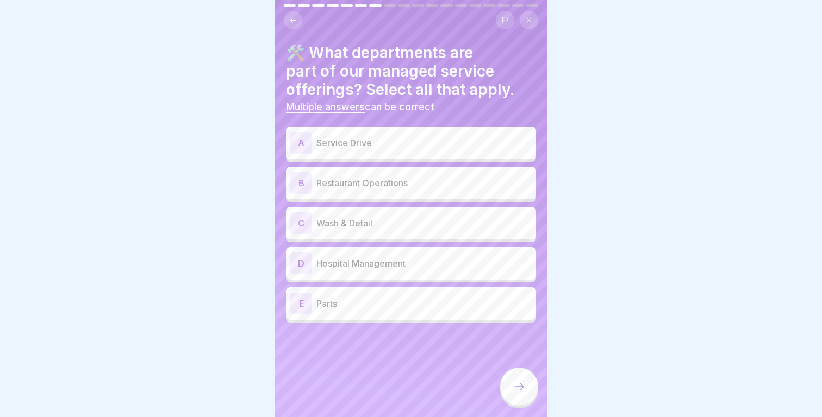
click at [417, 141] on p "Service Drive" at bounding box center [423, 142] width 215 height 13
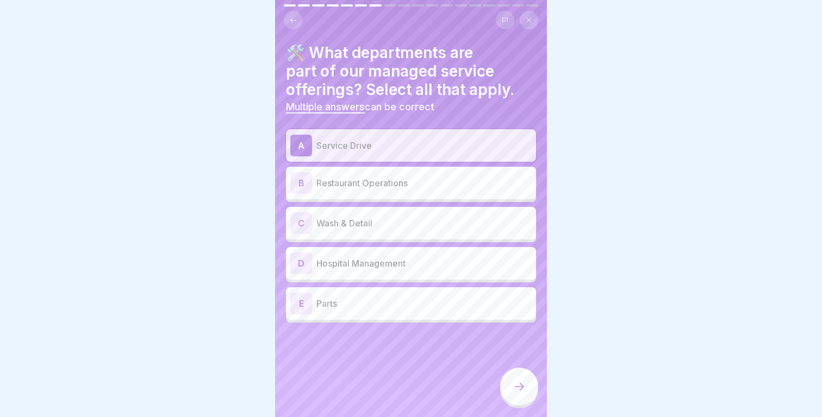
click at [415, 228] on p "Wash & Detail" at bounding box center [423, 223] width 215 height 13
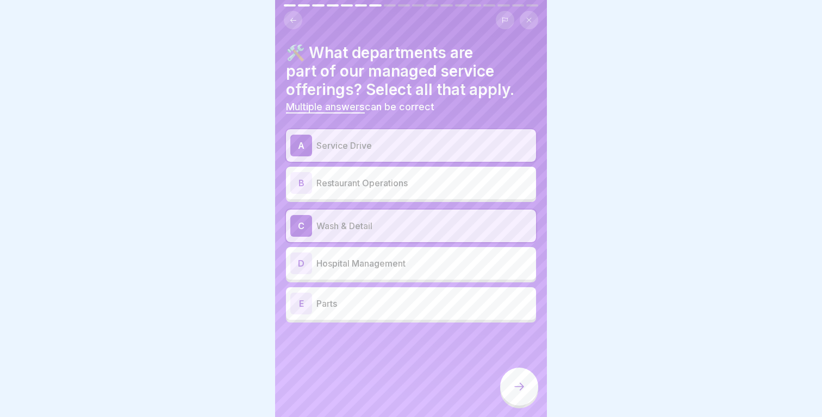
click at [410, 301] on p "Parts" at bounding box center [423, 303] width 215 height 13
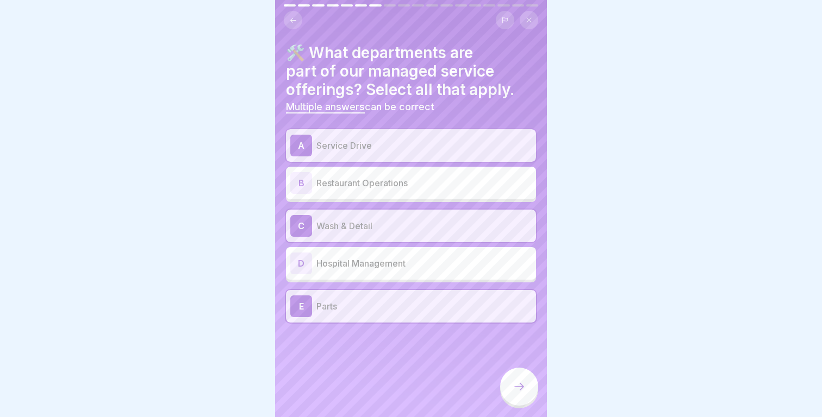
click at [519, 379] on div at bounding box center [519, 387] width 38 height 38
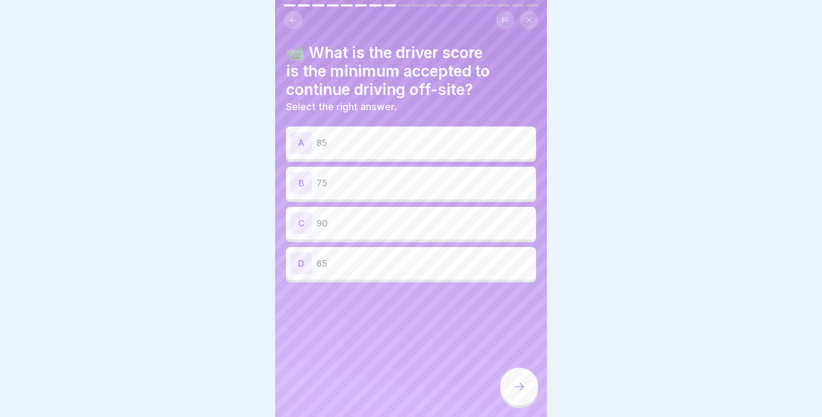
click at [409, 228] on p "90" at bounding box center [423, 223] width 215 height 13
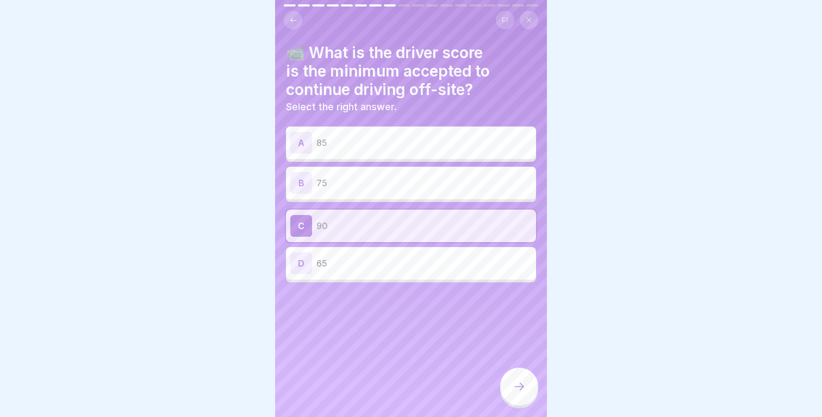
click at [520, 375] on div at bounding box center [519, 387] width 38 height 38
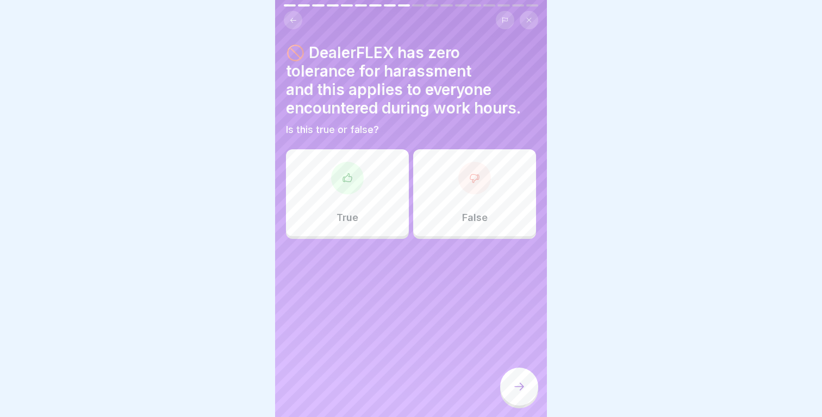
click at [340, 182] on div at bounding box center [347, 178] width 33 height 33
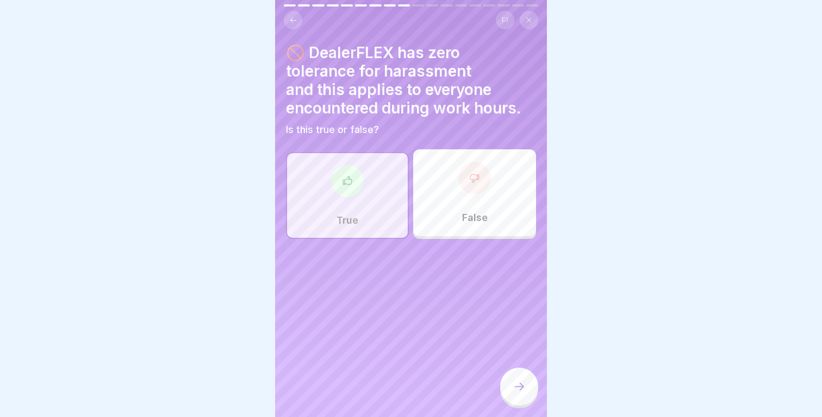
click at [513, 398] on div at bounding box center [519, 387] width 38 height 38
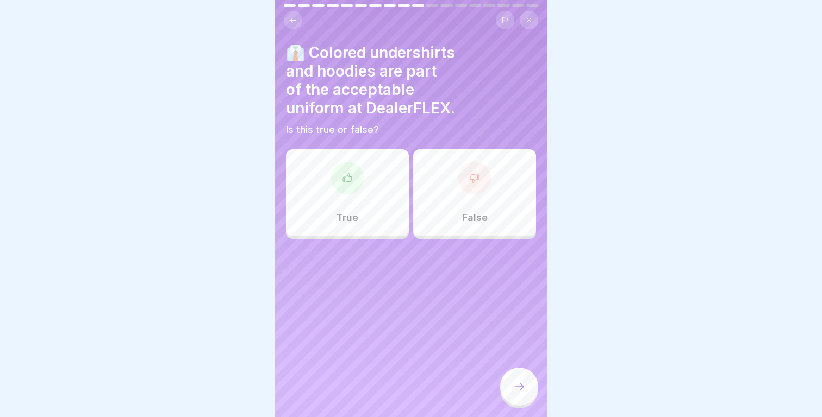
click at [478, 227] on div "False" at bounding box center [474, 192] width 123 height 87
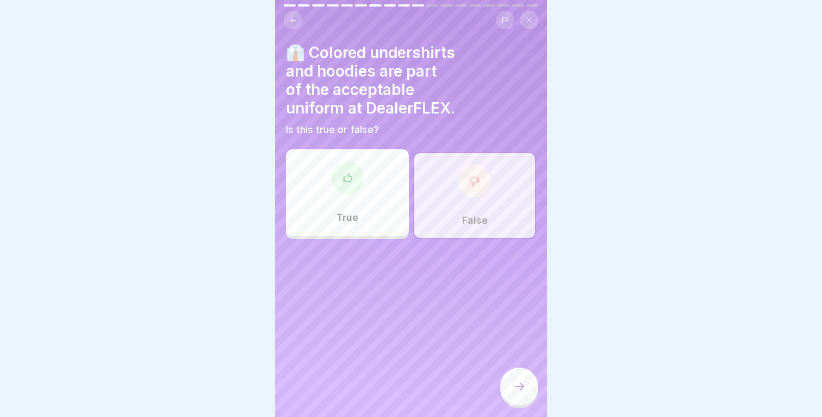
click at [521, 381] on div at bounding box center [519, 387] width 38 height 38
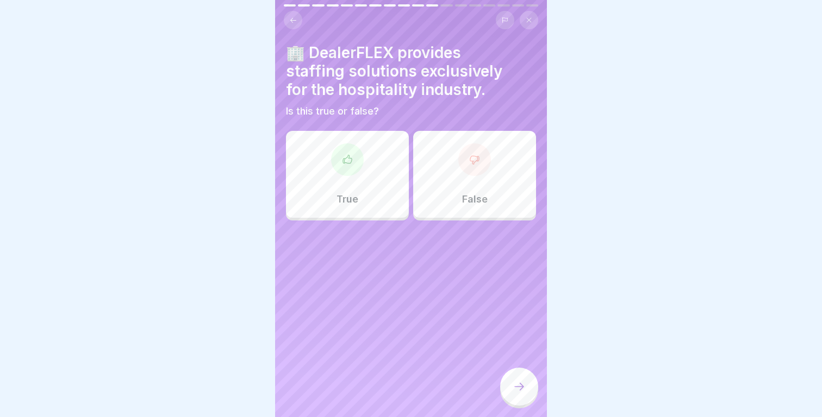
click at [477, 189] on div "False" at bounding box center [474, 174] width 123 height 87
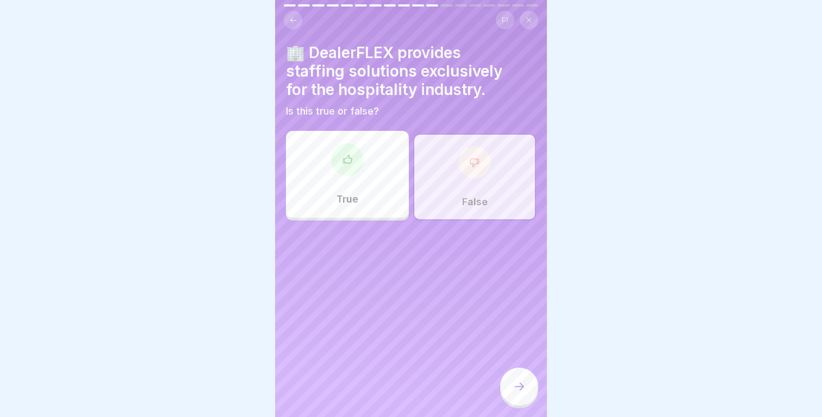
click at [520, 371] on div at bounding box center [519, 387] width 38 height 38
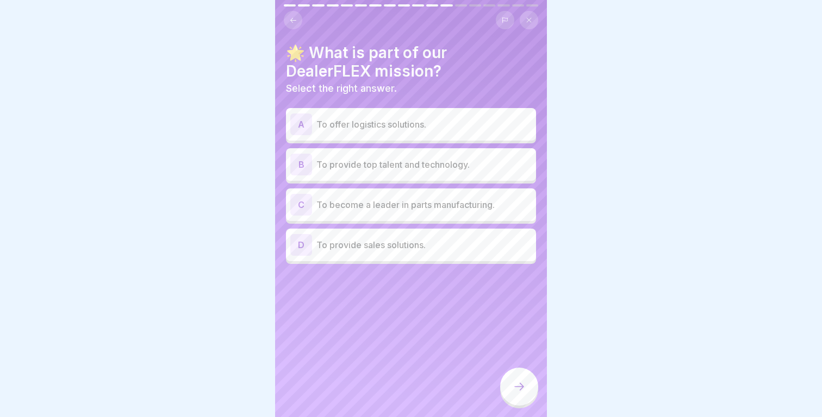
click at [450, 167] on p "To provide top talent and technology." at bounding box center [423, 164] width 215 height 13
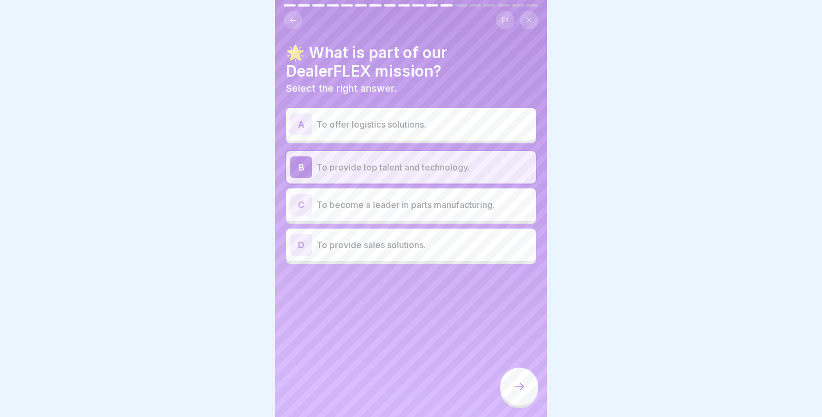
click at [436, 124] on p "To offer logistics solutions." at bounding box center [423, 124] width 215 height 13
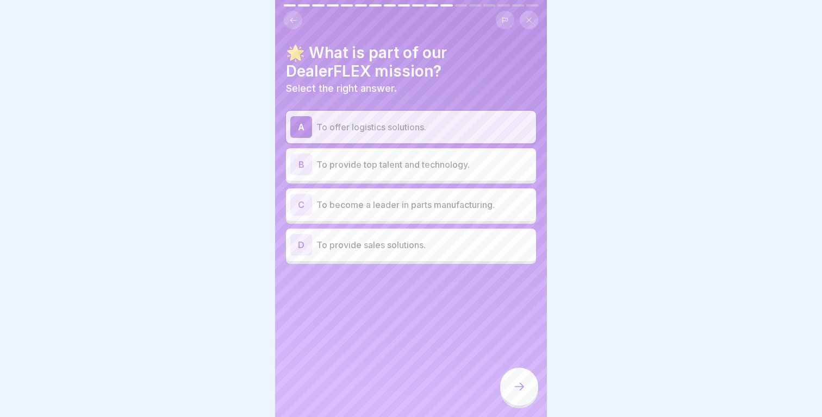
click at [436, 155] on div "B To provide top talent and technology." at bounding box center [410, 165] width 241 height 22
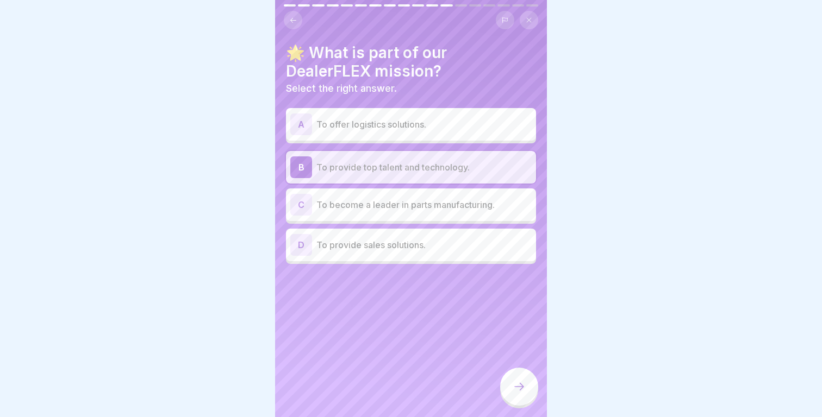
click at [504, 118] on p "To offer logistics solutions." at bounding box center [423, 124] width 215 height 13
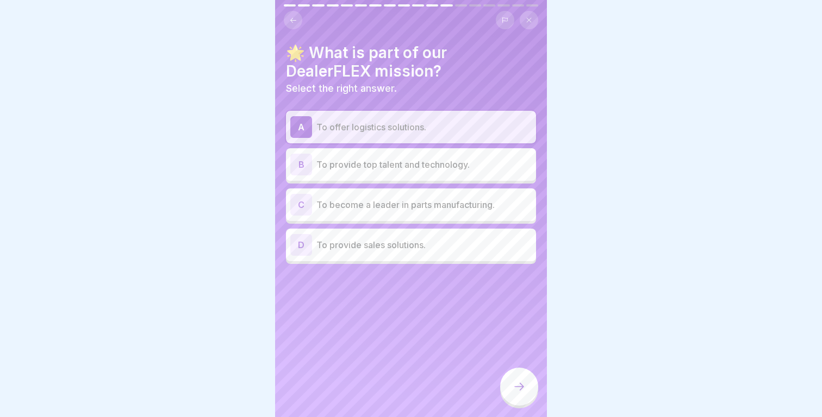
click at [481, 147] on div "A To offer logistics solutions. B To provide top talent and technology. C To be…" at bounding box center [411, 187] width 250 height 153
click at [479, 169] on p "To provide top talent and technology." at bounding box center [423, 164] width 215 height 13
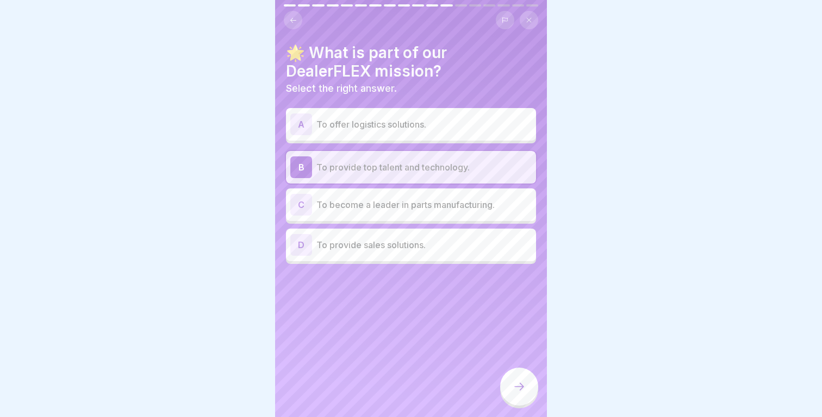
click at [513, 390] on icon at bounding box center [519, 387] width 13 height 13
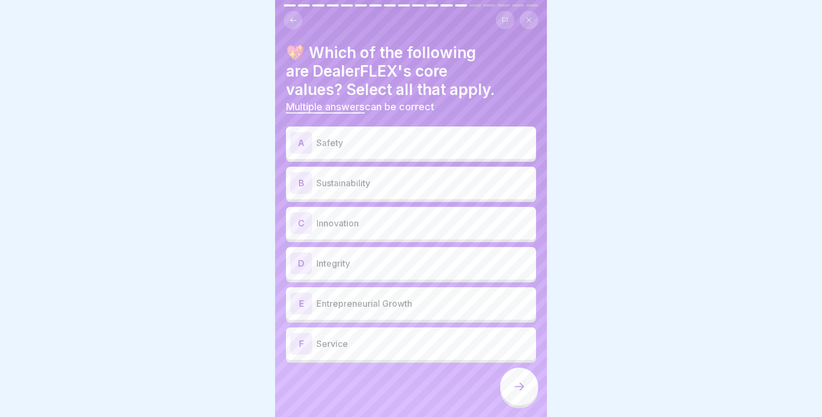
click at [392, 139] on p "Safety" at bounding box center [423, 142] width 215 height 13
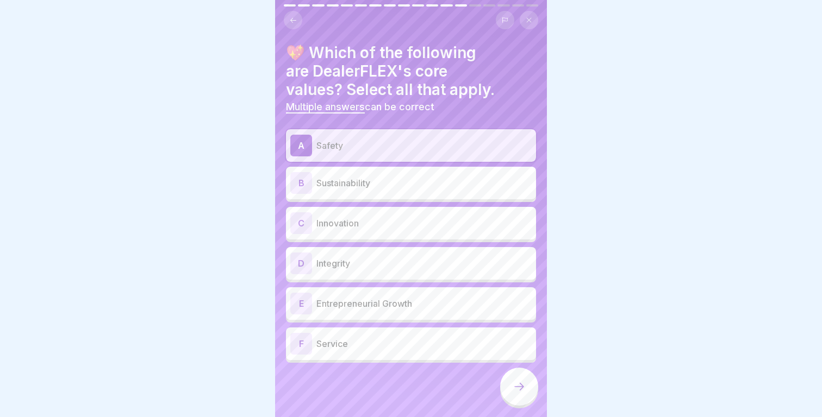
click at [392, 159] on div "A Safety" at bounding box center [411, 145] width 250 height 33
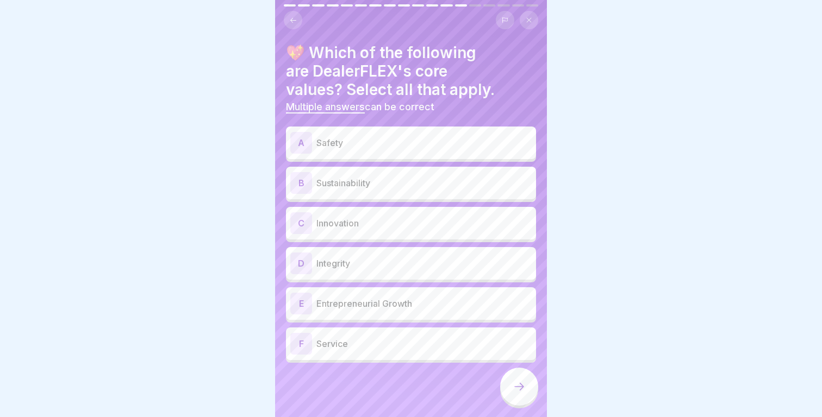
click at [392, 172] on div "B Sustainability" at bounding box center [410, 183] width 241 height 22
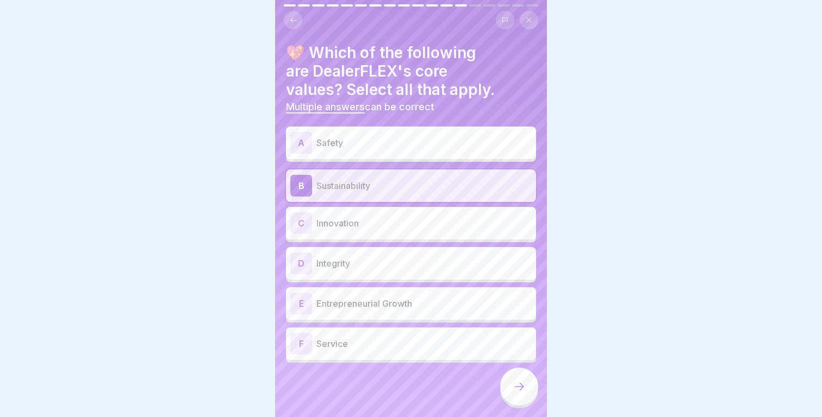
click at [390, 147] on p "Safety" at bounding box center [423, 142] width 215 height 13
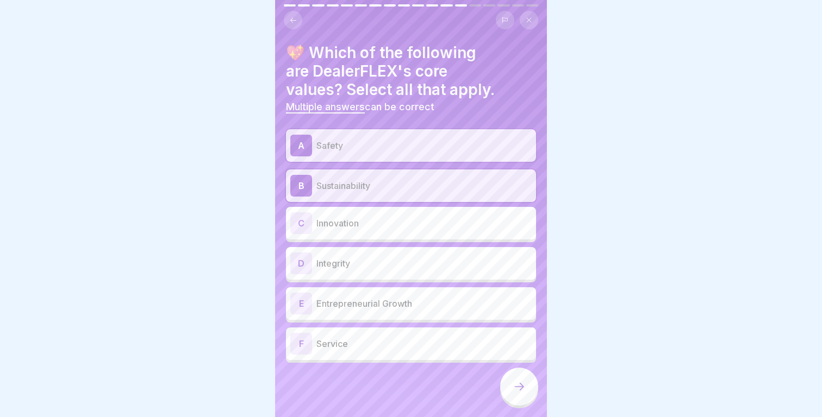
click at [378, 211] on div "C Innovation" at bounding box center [411, 223] width 250 height 33
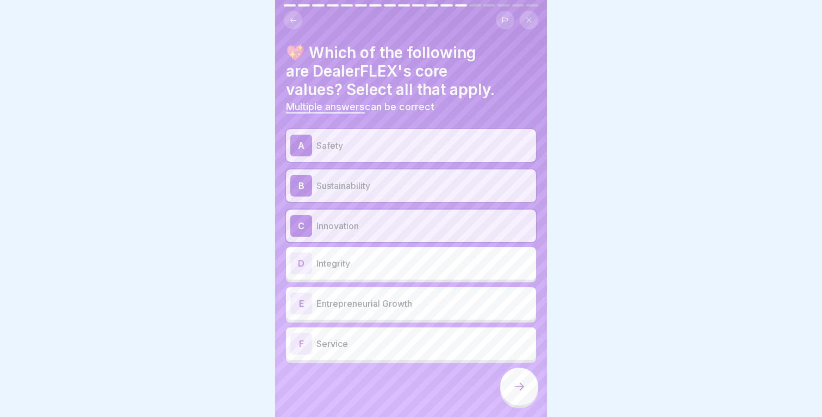
click at [378, 263] on p "Integrity" at bounding box center [423, 263] width 215 height 13
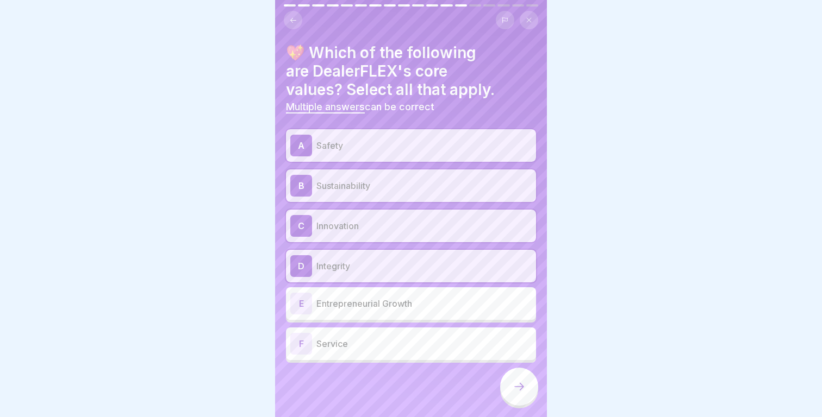
click at [378, 308] on p "Entrepreneurial Growth" at bounding box center [423, 303] width 215 height 13
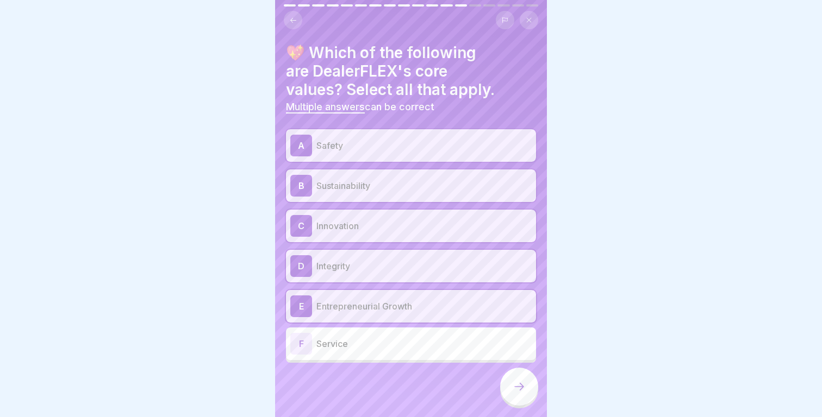
click at [378, 351] on div "F Service" at bounding box center [410, 344] width 241 height 22
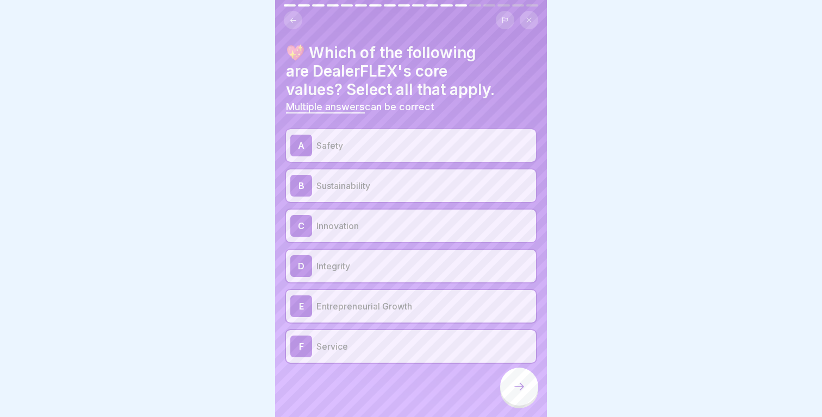
click at [531, 394] on div at bounding box center [519, 387] width 38 height 38
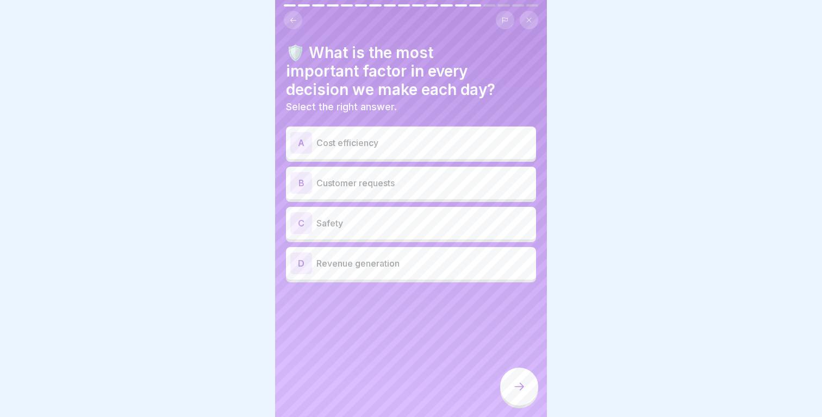
click at [408, 227] on p "Safety" at bounding box center [423, 223] width 215 height 13
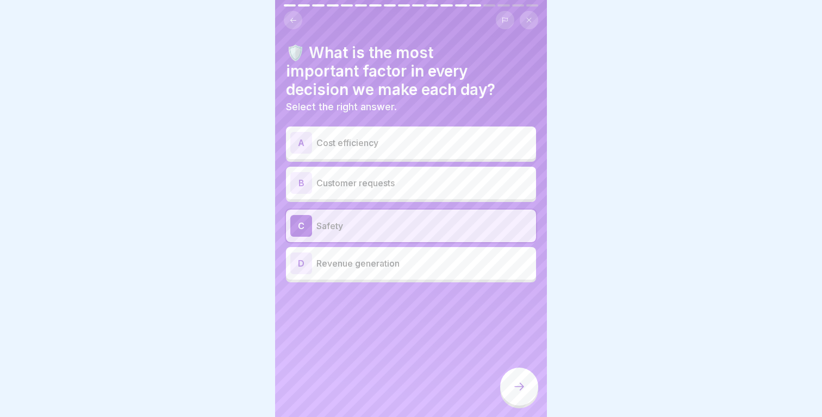
click at [525, 383] on icon at bounding box center [519, 387] width 13 height 13
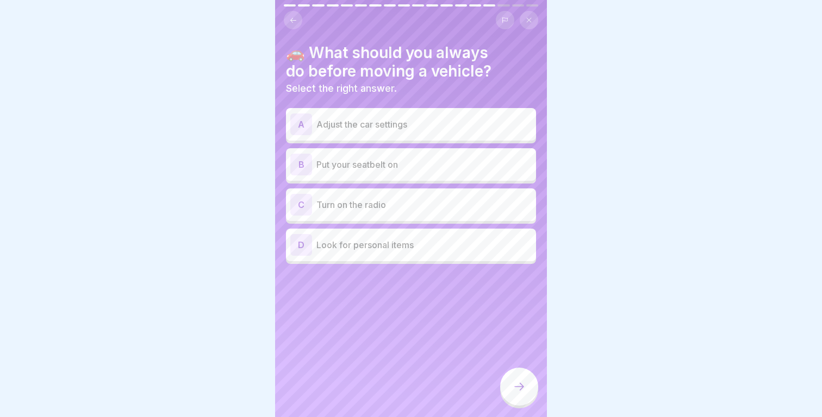
click at [417, 172] on div "B Put your seatbelt on" at bounding box center [410, 165] width 241 height 22
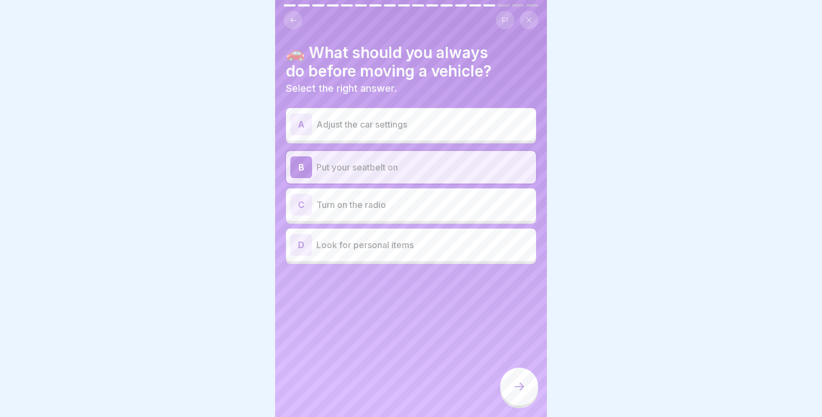
click at [516, 383] on icon at bounding box center [519, 387] width 13 height 13
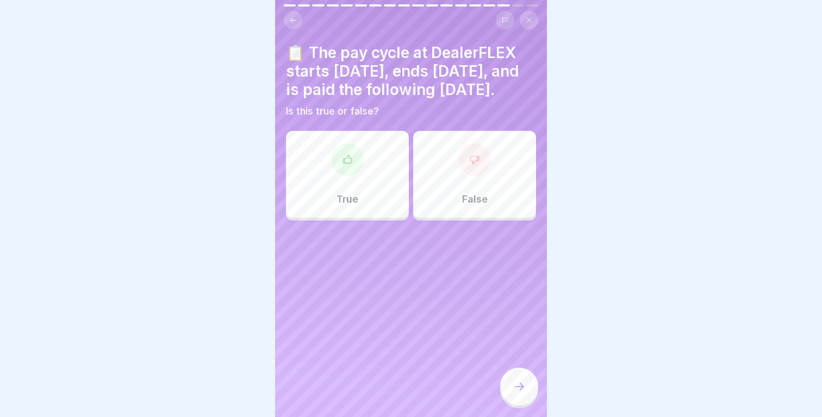
click at [366, 201] on div "True" at bounding box center [347, 174] width 123 height 87
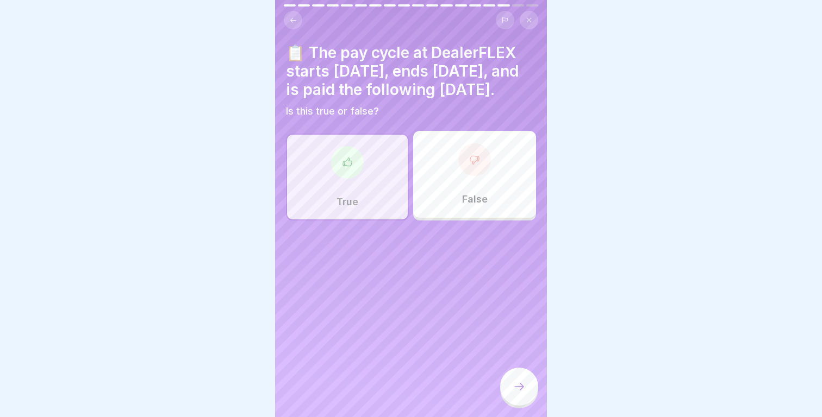
click at [512, 374] on div at bounding box center [519, 387] width 38 height 38
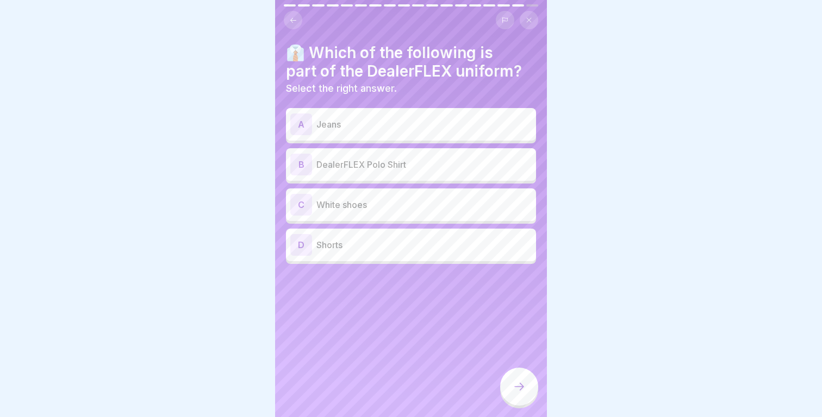
click at [421, 156] on div "B DealerFLEX Polo Shirt" at bounding box center [410, 165] width 241 height 22
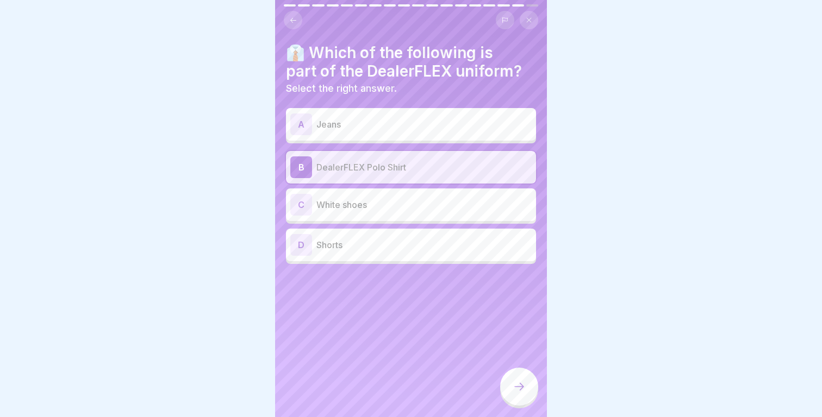
click at [519, 371] on div at bounding box center [519, 387] width 38 height 38
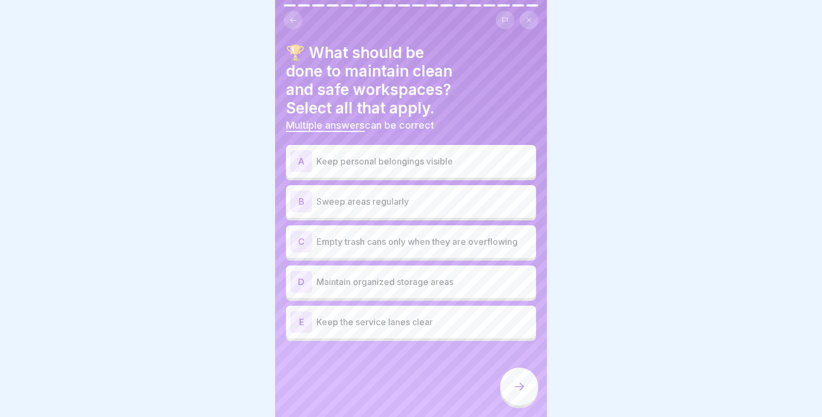
click at [435, 191] on div "B Sweep areas regularly" at bounding box center [410, 202] width 241 height 22
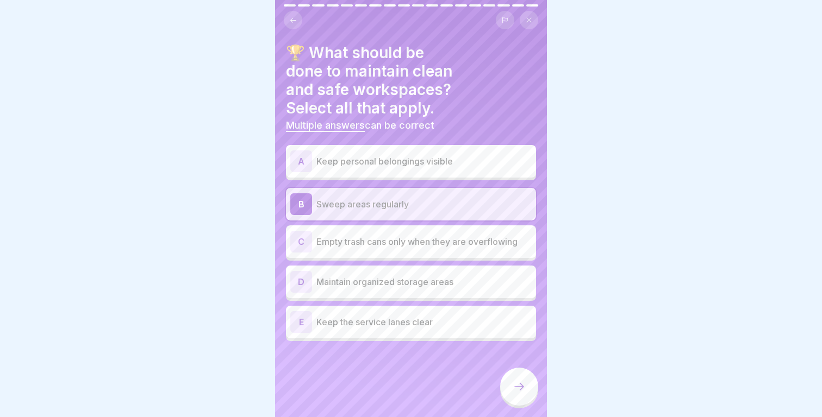
click at [409, 235] on p "Empty trash cans only when they are overflowing" at bounding box center [423, 241] width 215 height 13
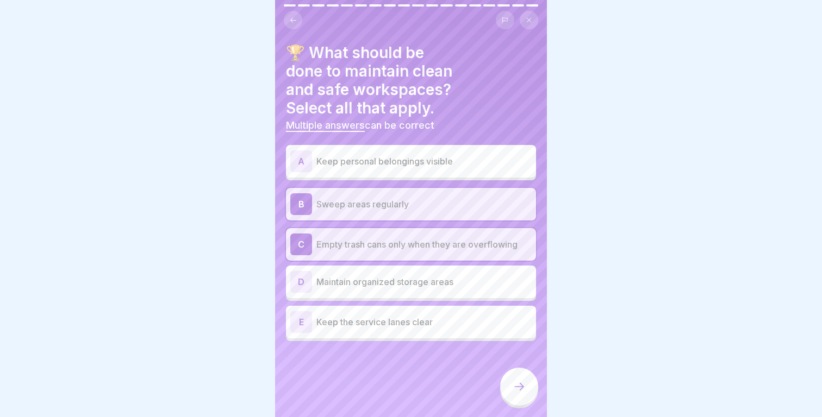
click at [431, 271] on div "D Maintain organized storage areas" at bounding box center [410, 282] width 241 height 22
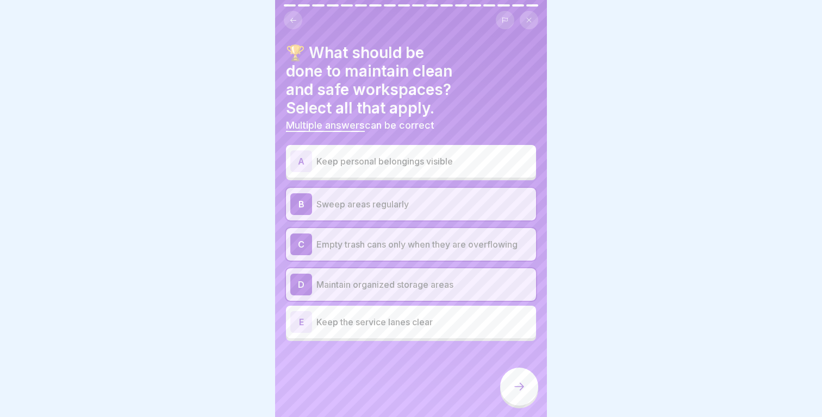
click at [417, 311] on div "E Keep the service lanes clear" at bounding box center [410, 322] width 241 height 22
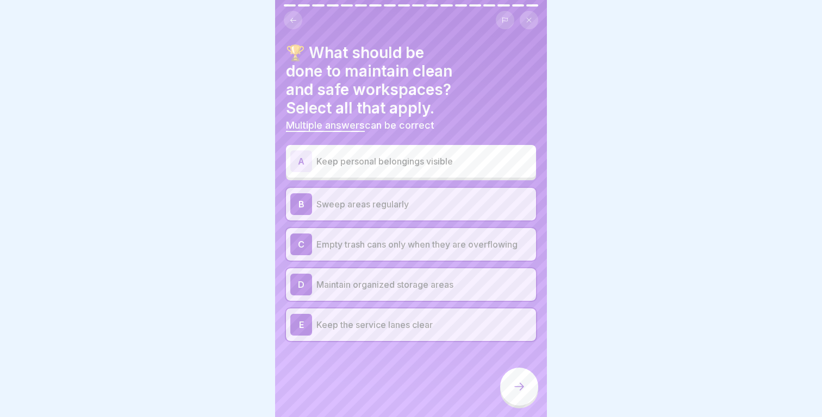
click at [532, 381] on div at bounding box center [519, 387] width 38 height 38
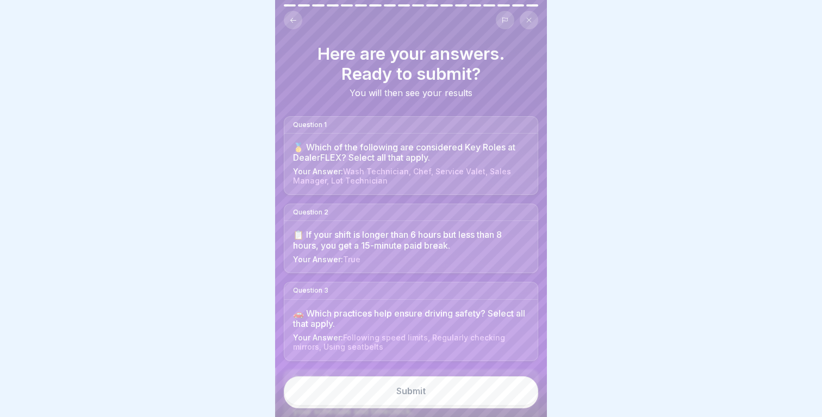
click at [512, 390] on button "Submit" at bounding box center [411, 391] width 254 height 29
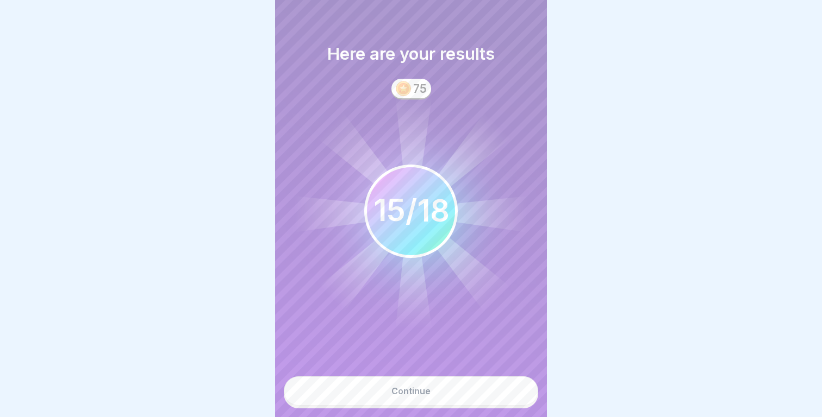
click at [512, 390] on button "Continue" at bounding box center [411, 391] width 254 height 29
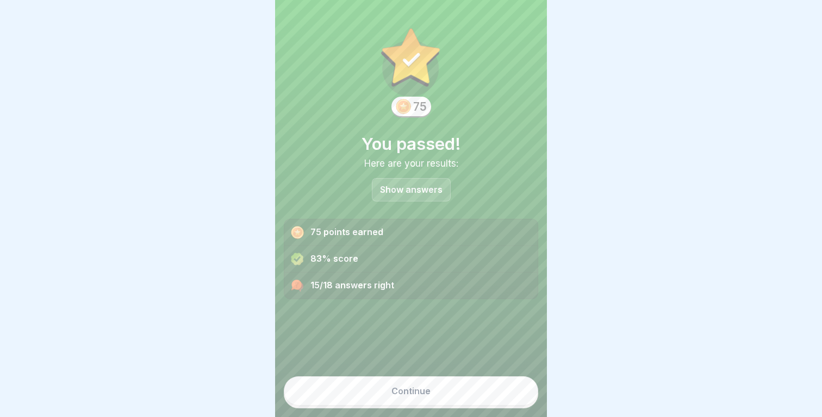
click at [506, 393] on button "Continue" at bounding box center [411, 391] width 254 height 29
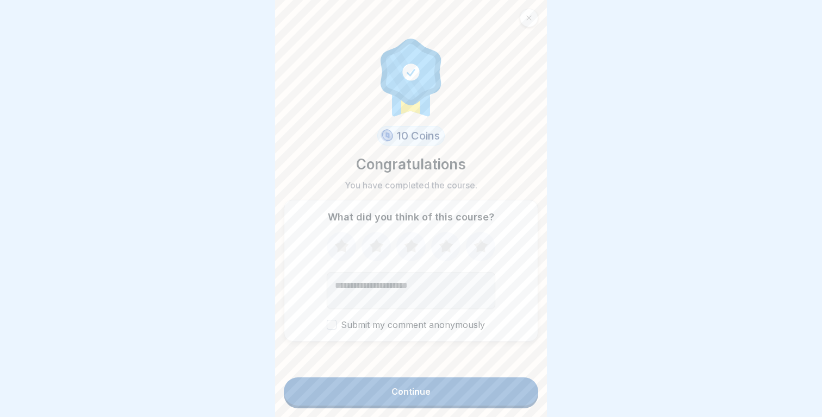
click at [451, 242] on icon at bounding box center [446, 247] width 29 height 28
click at [442, 379] on button "Continue" at bounding box center [411, 392] width 254 height 28
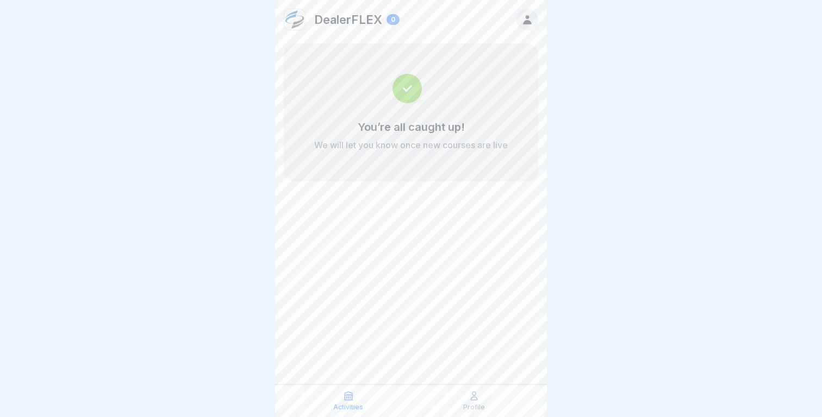
click at [484, 386] on div "Activities Profile" at bounding box center [411, 401] width 272 height 33
click at [481, 400] on div "Profile" at bounding box center [474, 401] width 120 height 21
click at [475, 408] on p "Profile" at bounding box center [474, 408] width 22 height 8
click at [527, 11] on div at bounding box center [527, 20] width 22 height 22
click at [452, 104] on div "You’re all caught up! We will let you know once new courses are live" at bounding box center [411, 112] width 254 height 138
